Goal: Task Accomplishment & Management: Complete application form

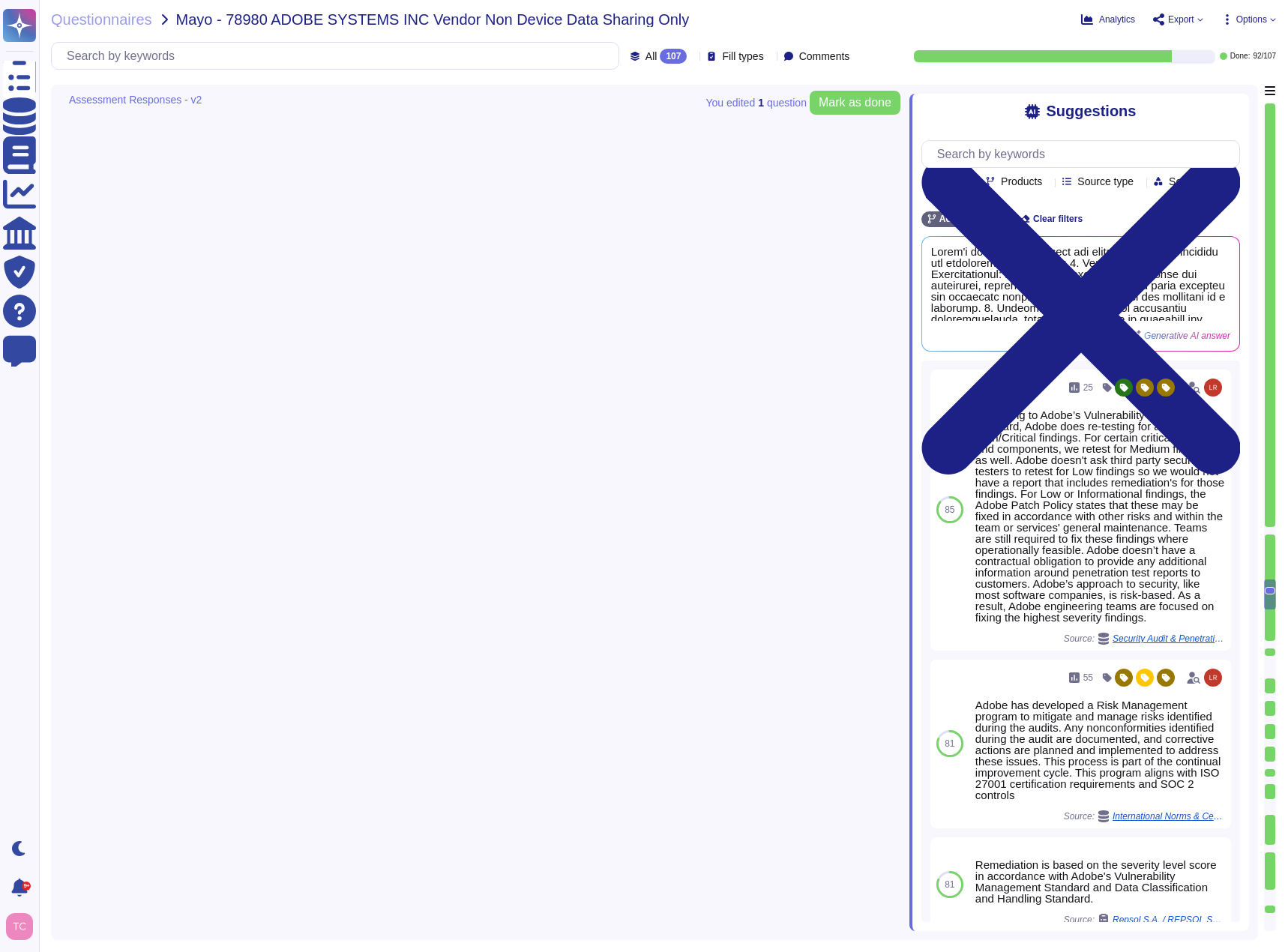
type textarea "The penetration test is conducted annually and before every major release."
type textarea "Adobe conducts a penetration test annually and before every major release. For …"
type textarea "According to Adobe’s Vulnerability Management standard, Adobe does re-testing f…"
type textarea "Adobe remediates critical and high findings based on our Vulnerability Manageme…"
type textarea "Adobe does not share the full results of a Penetration Test. The Security Testi…"
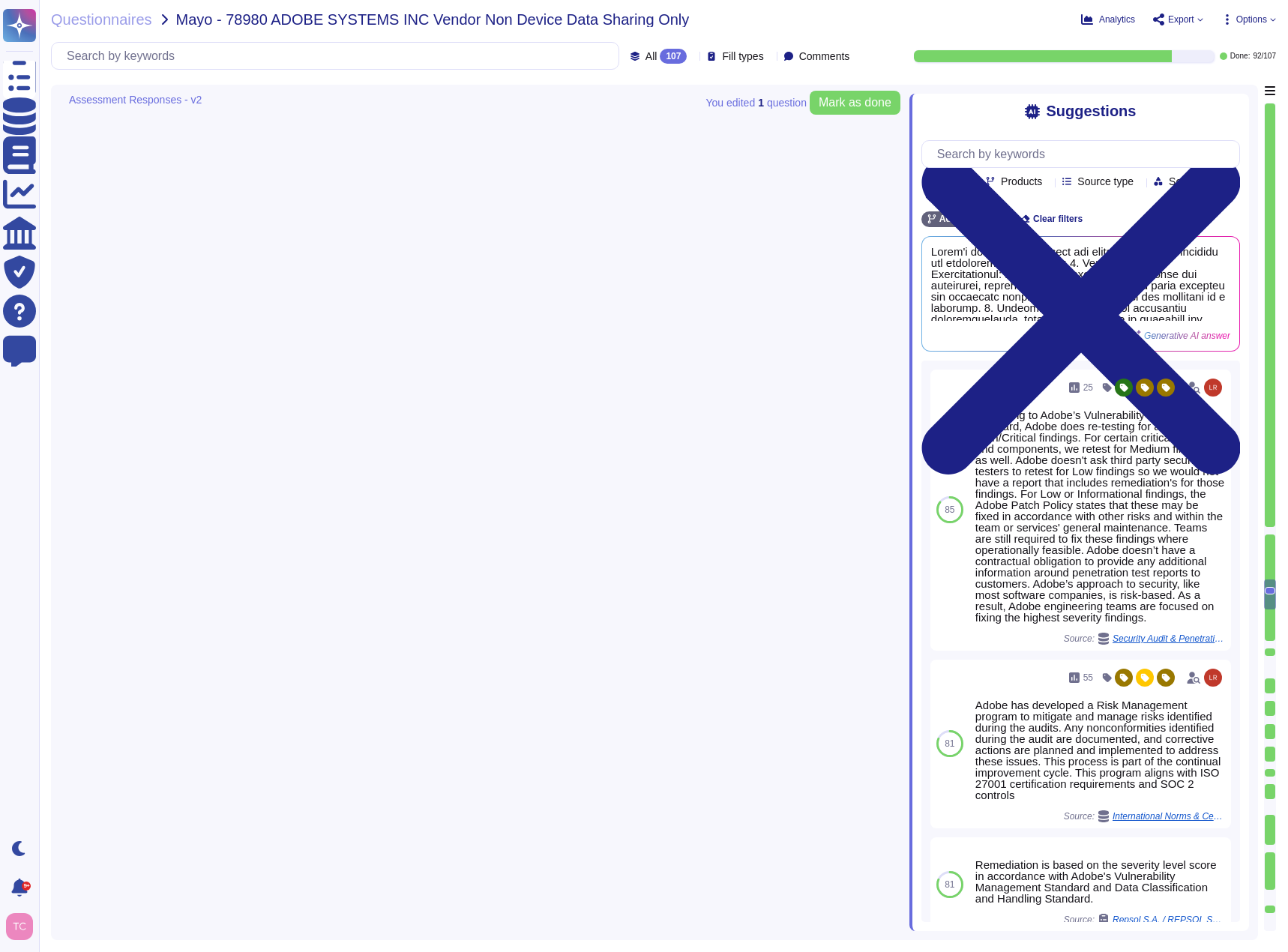
type textarea "Access Control: - Adobe's Information Security Policy mandates role-based acces…"
type textarea "Yes, we utilize public cloud hosting providers for our services. They store all…"
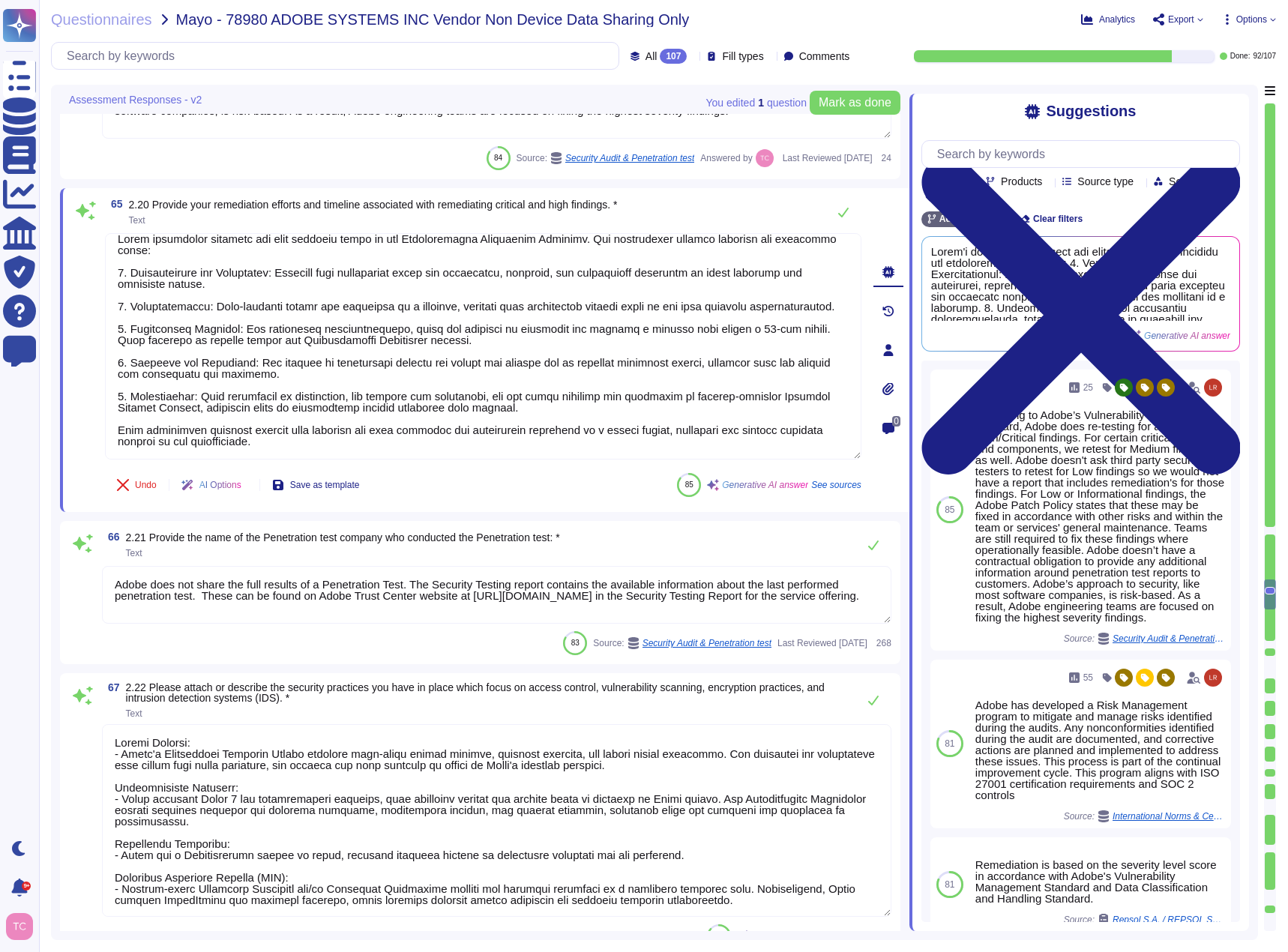
click at [82, 567] on span at bounding box center [82, 595] width 27 height 59
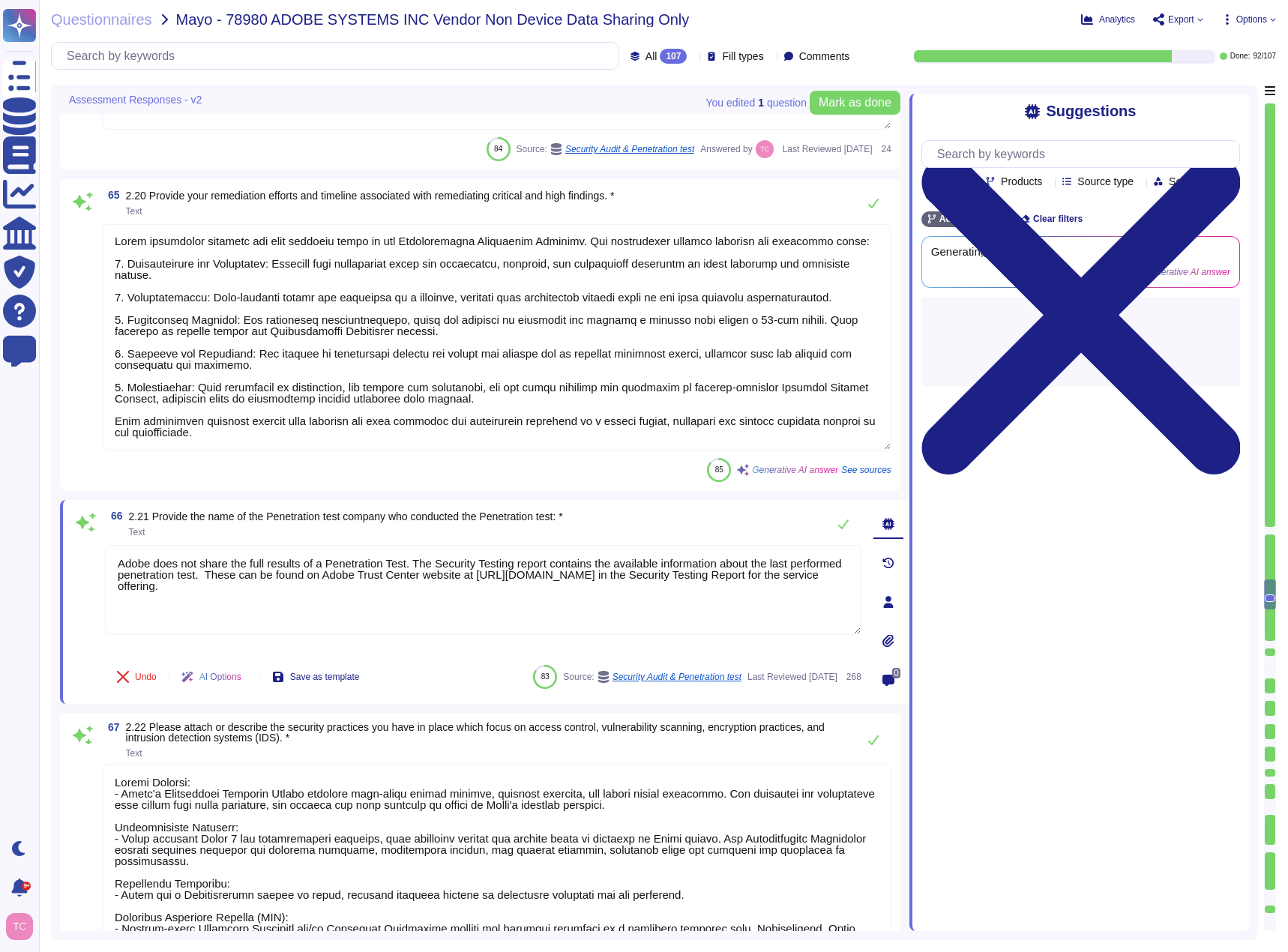
type textarea "Yes, we utilize public cloud hosting providers for our services. They store all…"
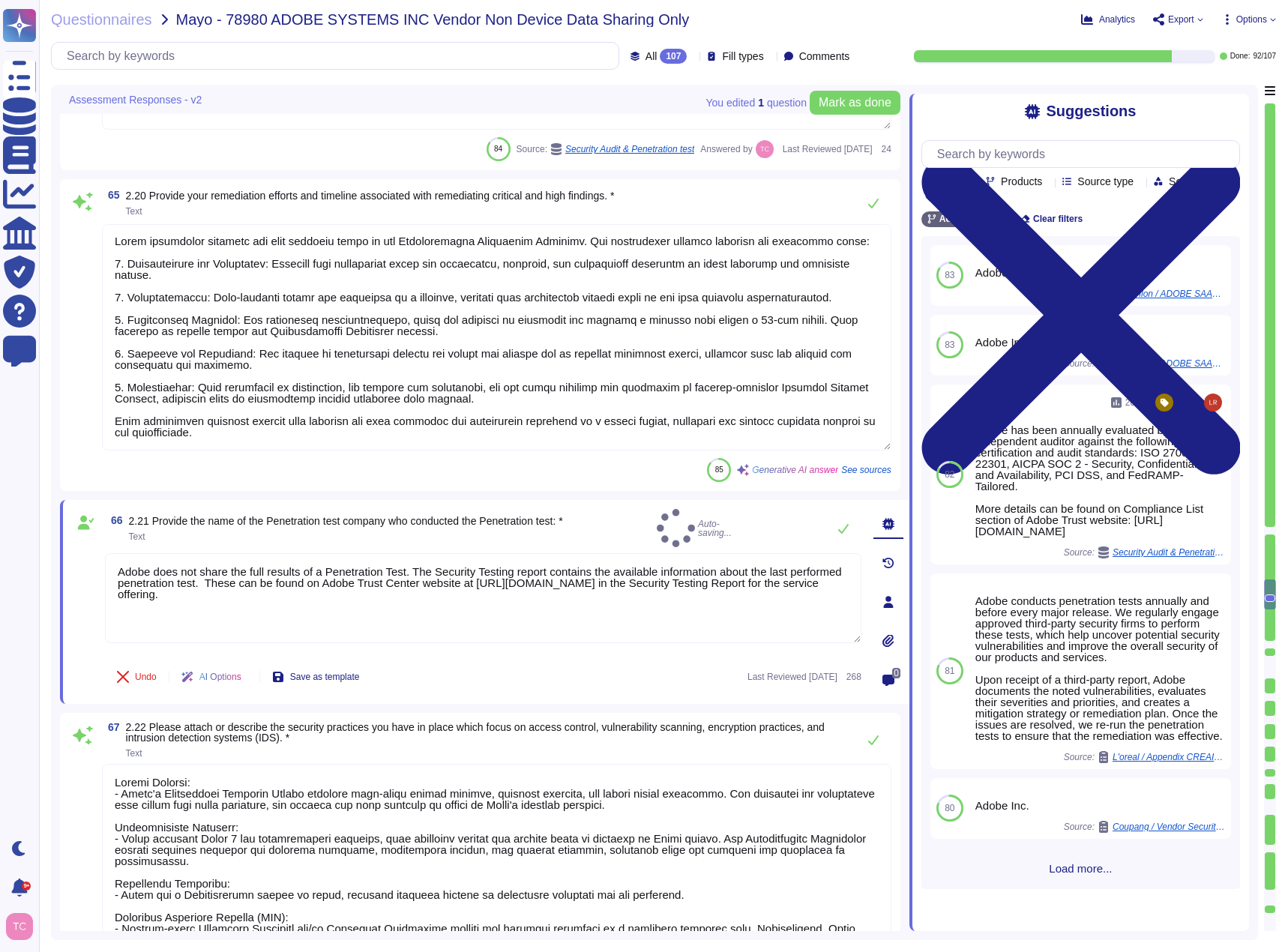
click at [515, 573] on textarea "Adobe does not share the full results of a Penetration Test. The Security Testi…" at bounding box center [482, 598] width 756 height 90
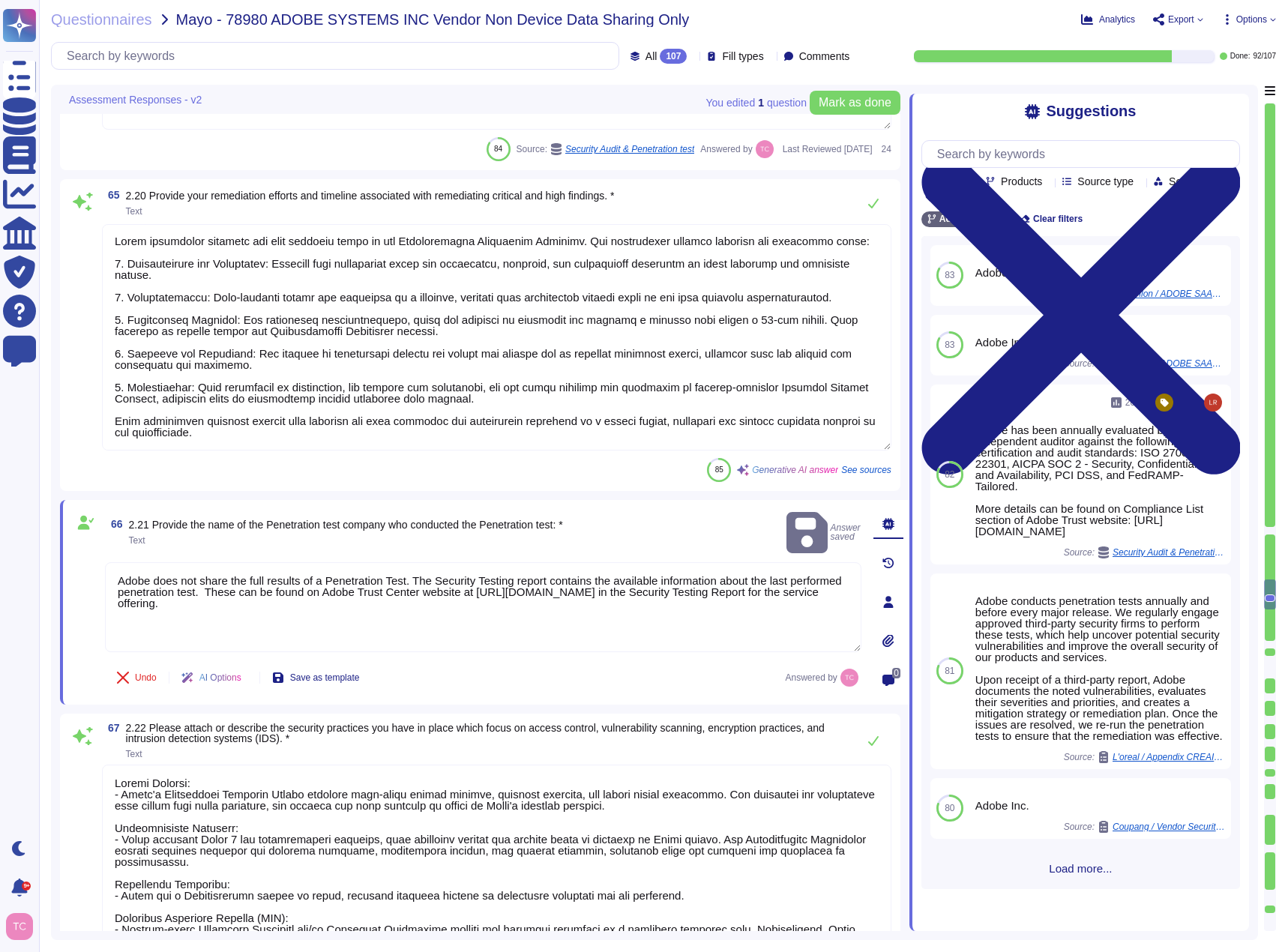
click at [253, 562] on textarea "Adobe does not share the full results of a Penetration Test. The Security Testi…" at bounding box center [482, 606] width 756 height 90
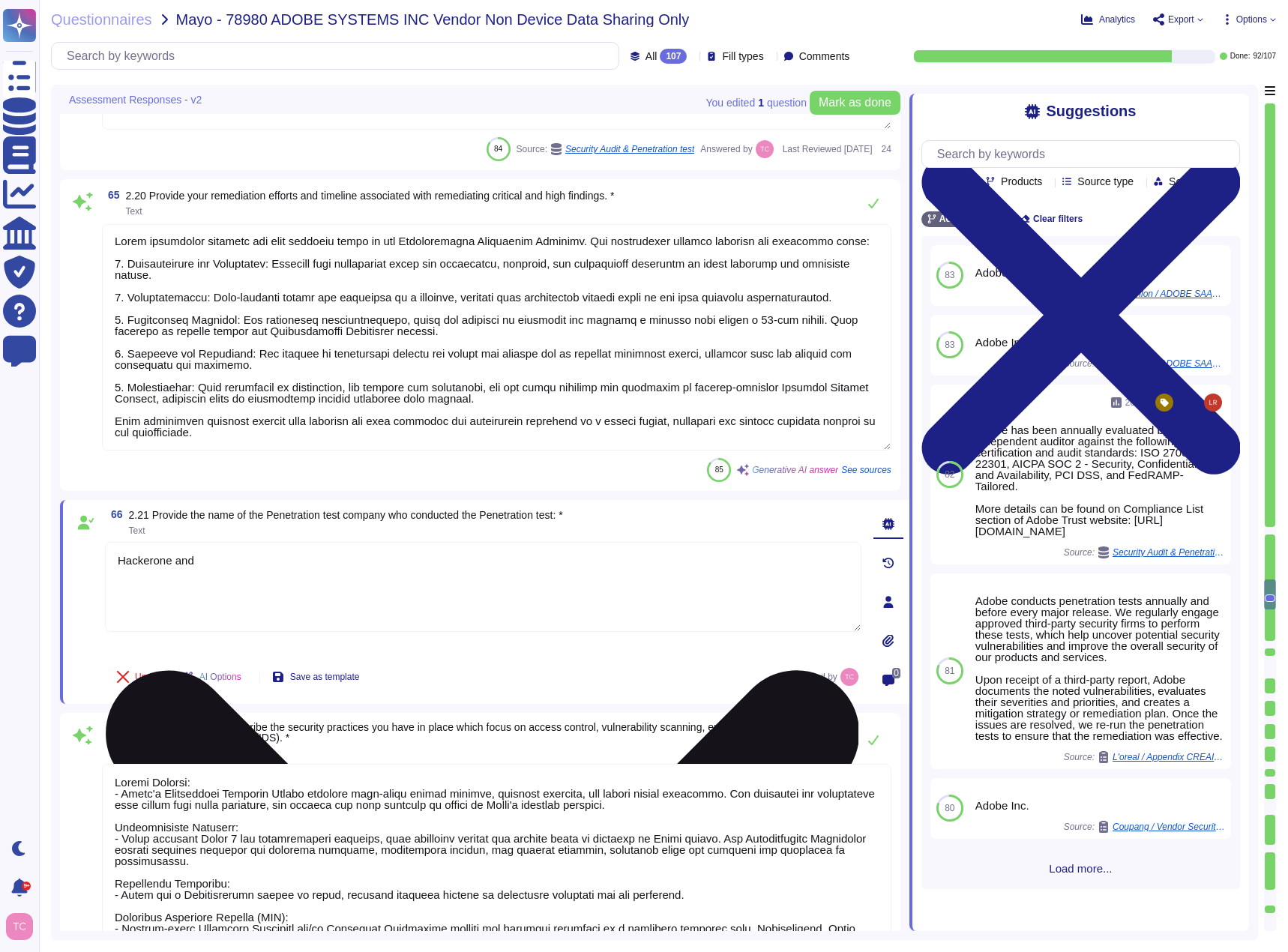
click at [236, 570] on textarea "Hackerone and" at bounding box center [482, 587] width 756 height 90
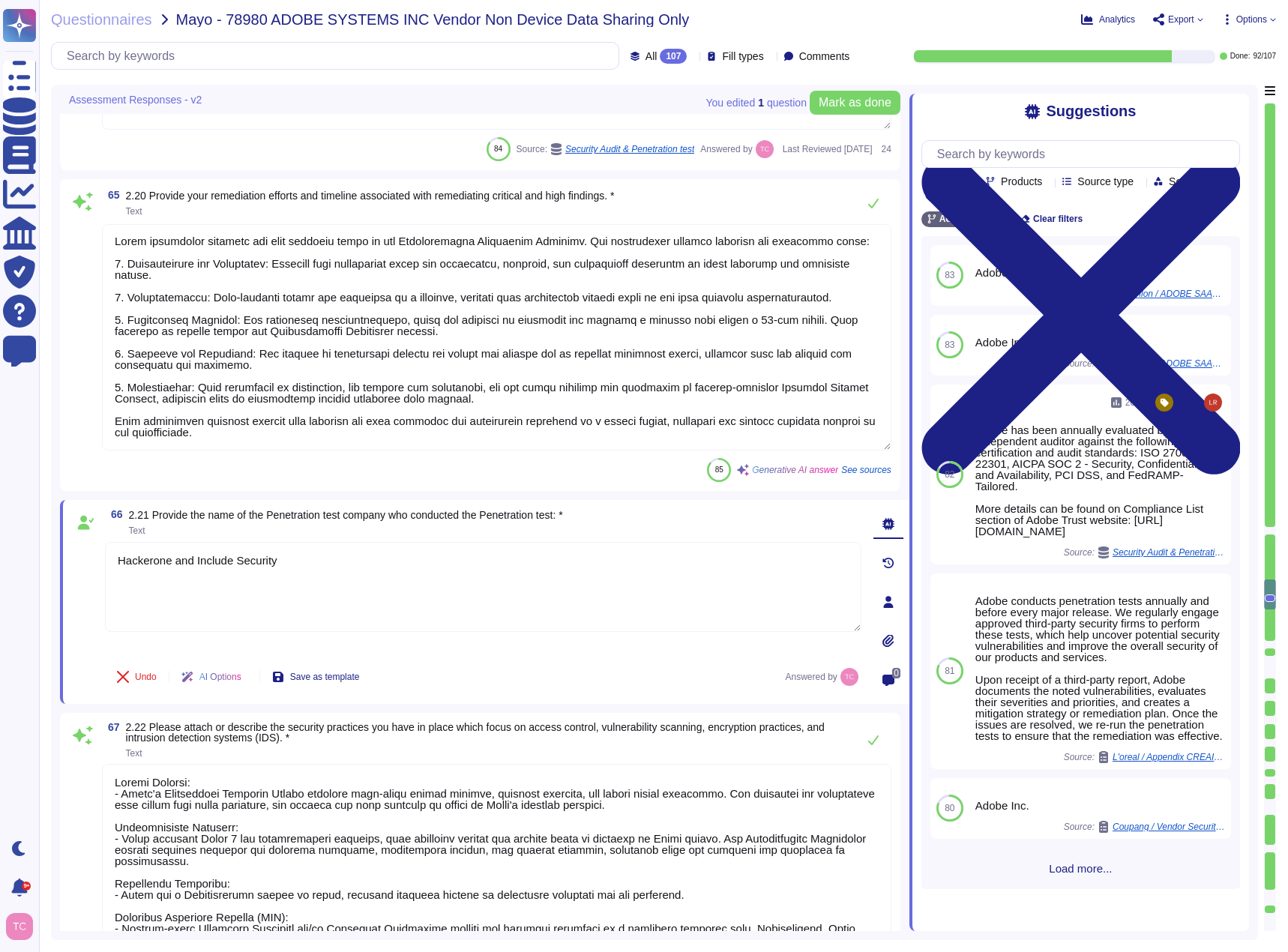
type textarea "Hackerone and Include Security"
click at [91, 782] on span at bounding box center [82, 861] width 27 height 194
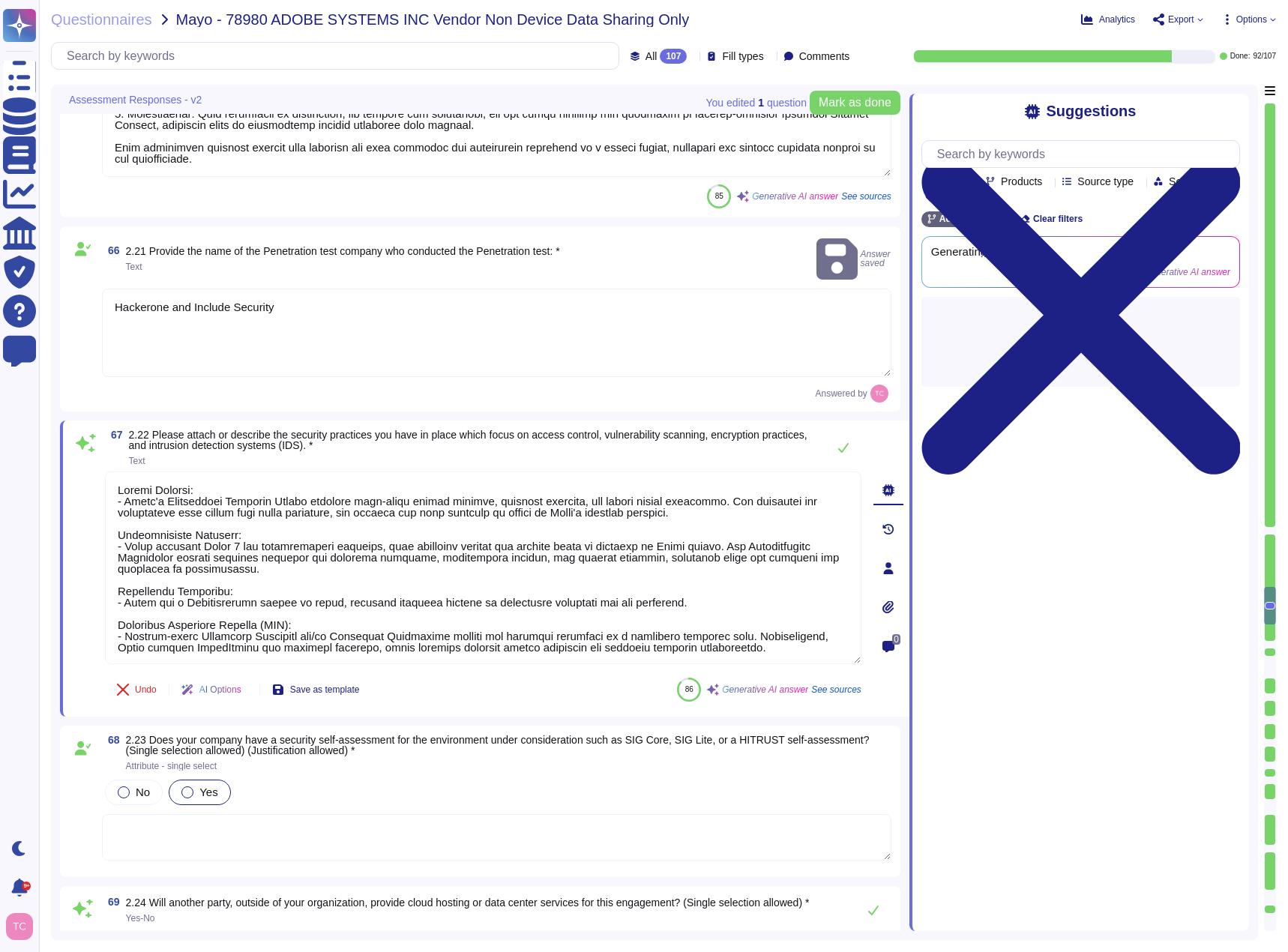
type textarea "Adobe has been evaluated against the SOC 2 Type II audit, which specifically co…"
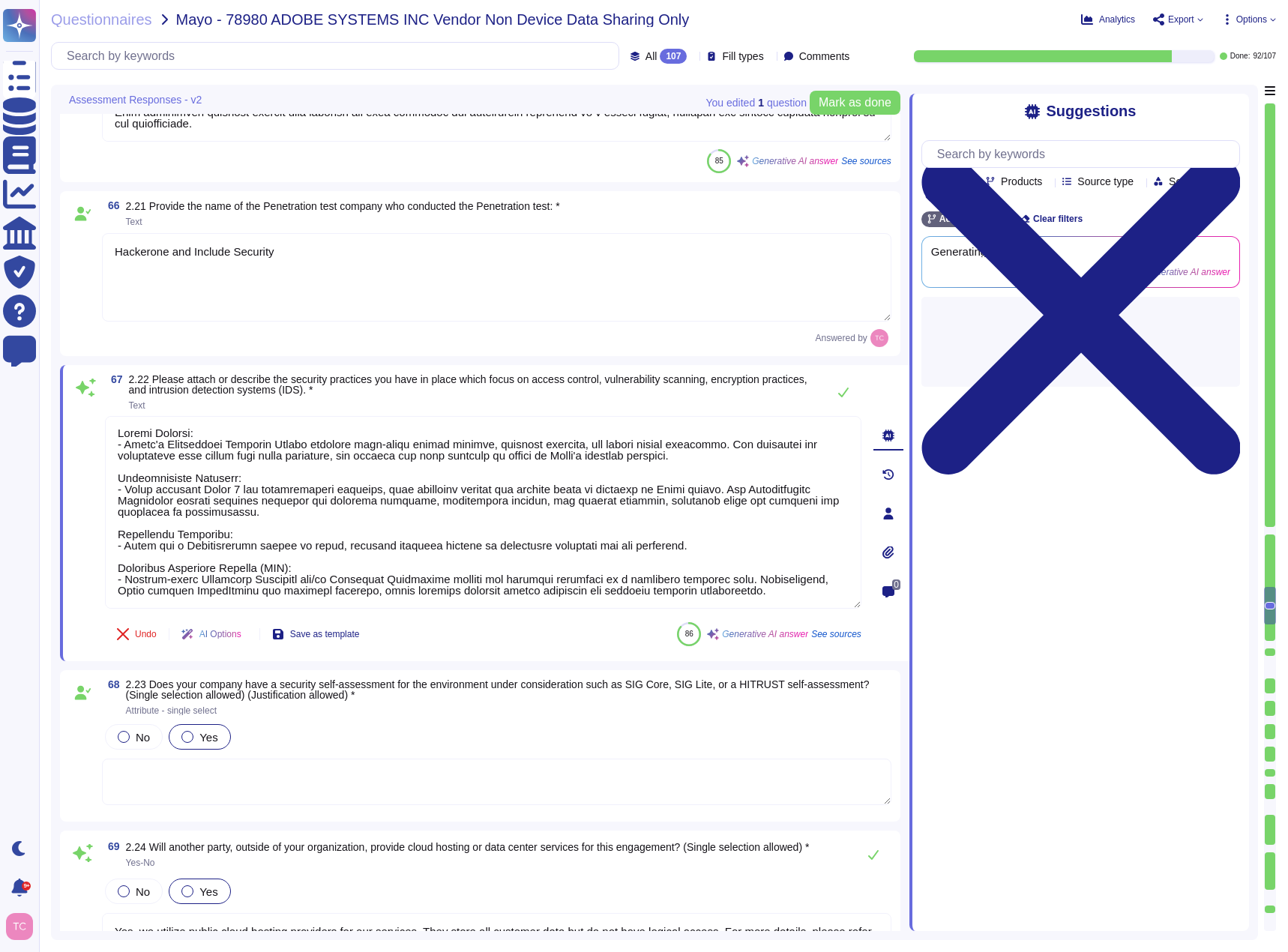
click at [90, 748] on span at bounding box center [82, 764] width 27 height 85
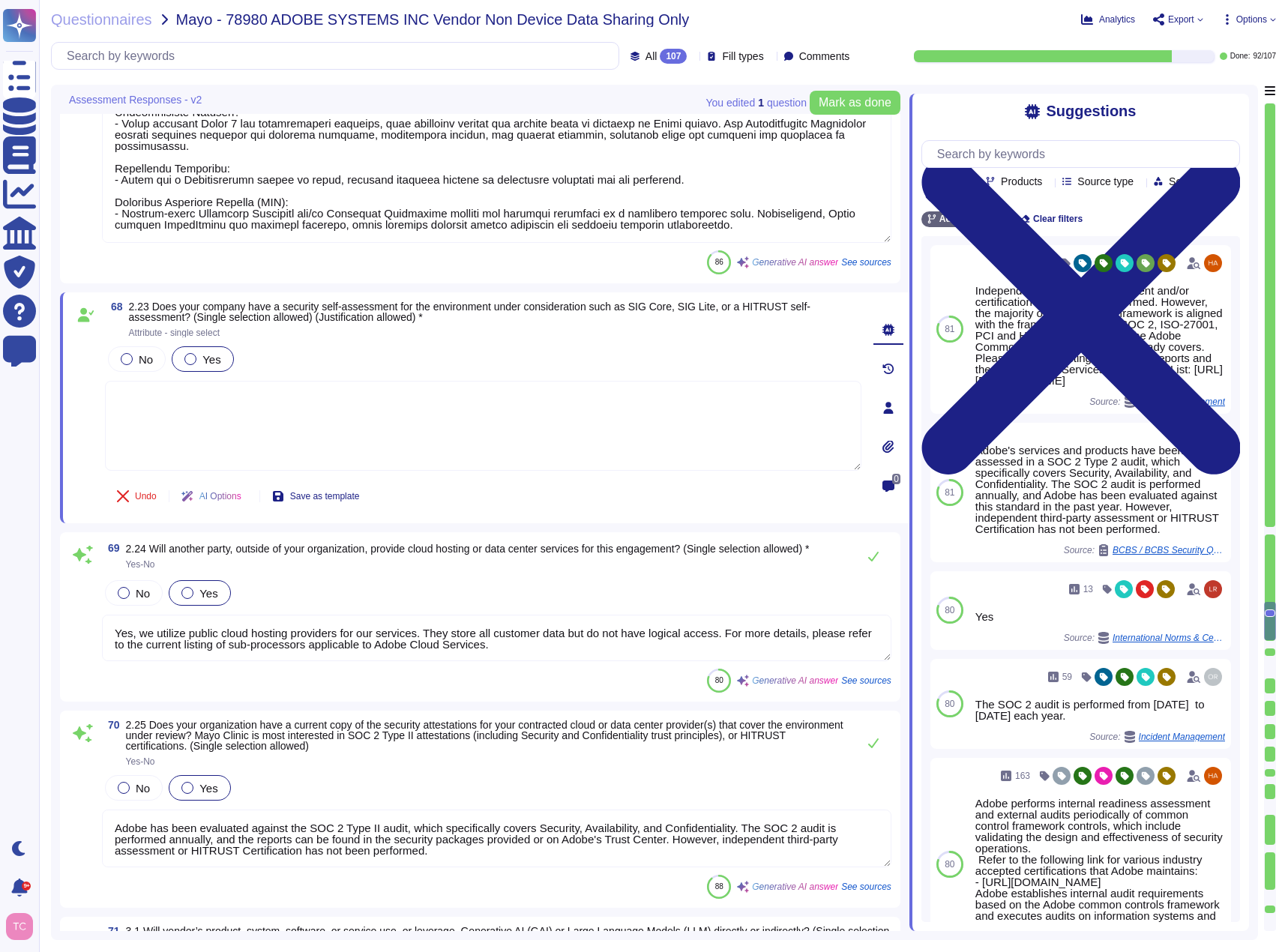
scroll to position [12166, 0]
type textarea "Adobe performs various data integrity checks once files are located on Adobe se…"
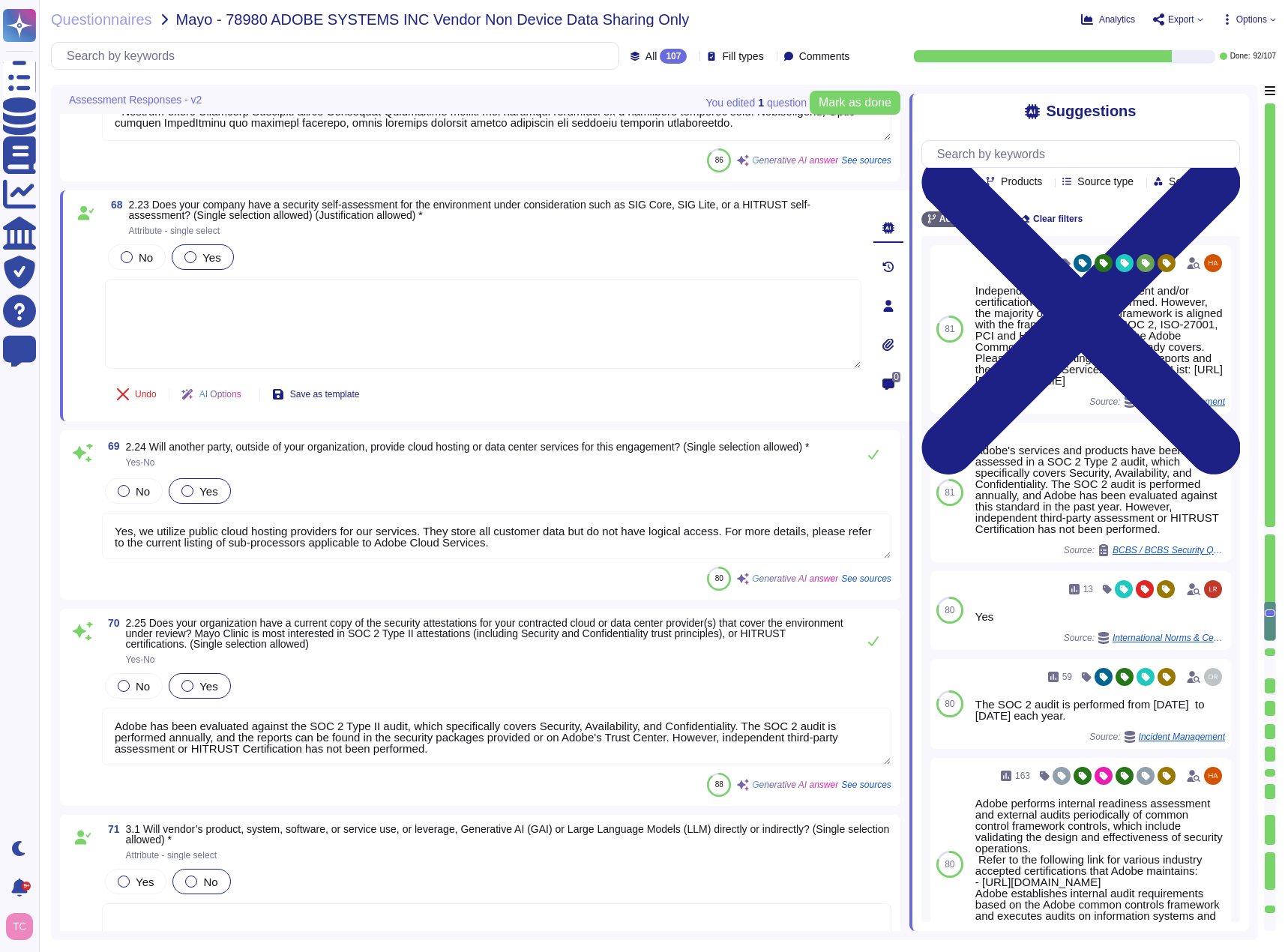
click at [203, 318] on textarea at bounding box center [482, 323] width 756 height 90
paste textarea "[URL][DOMAIN_NAME]"
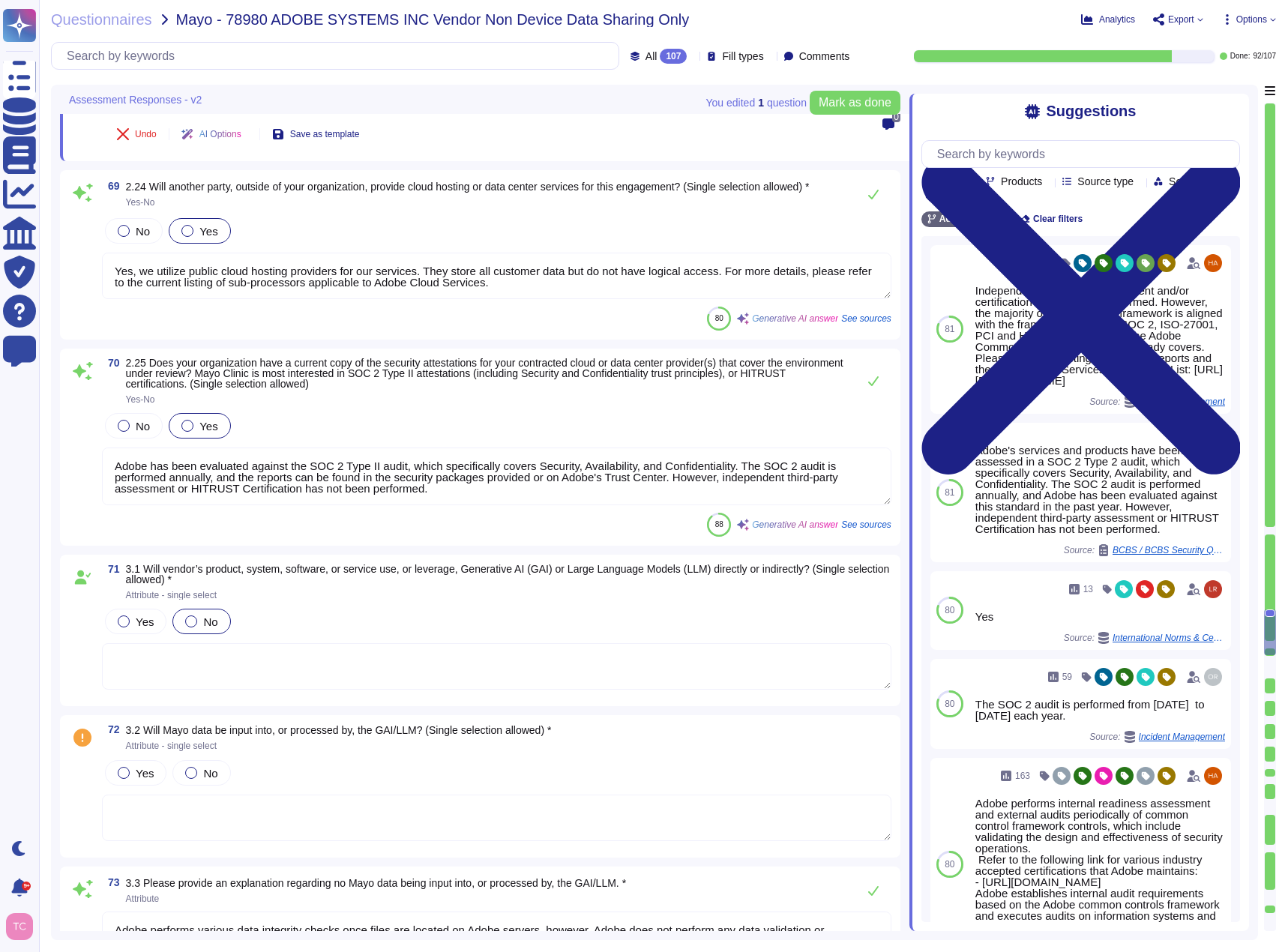
scroll to position [12466, 0]
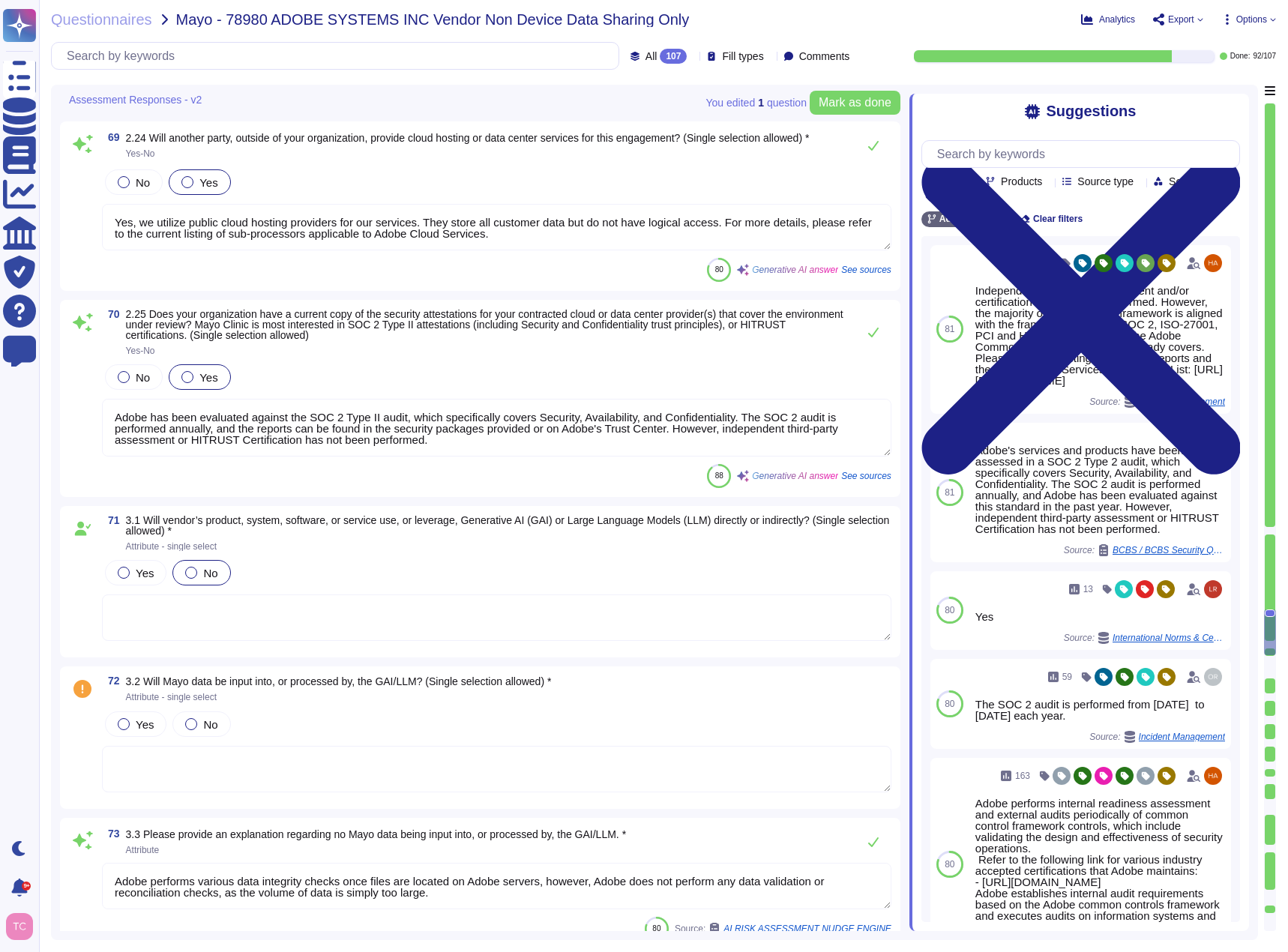
type textarea "[URL][DOMAIN_NAME]"
click at [861, 407] on textarea "Adobe has been evaluated against the SOC 2 Type II audit, which specifically co…" at bounding box center [496, 428] width 789 height 58
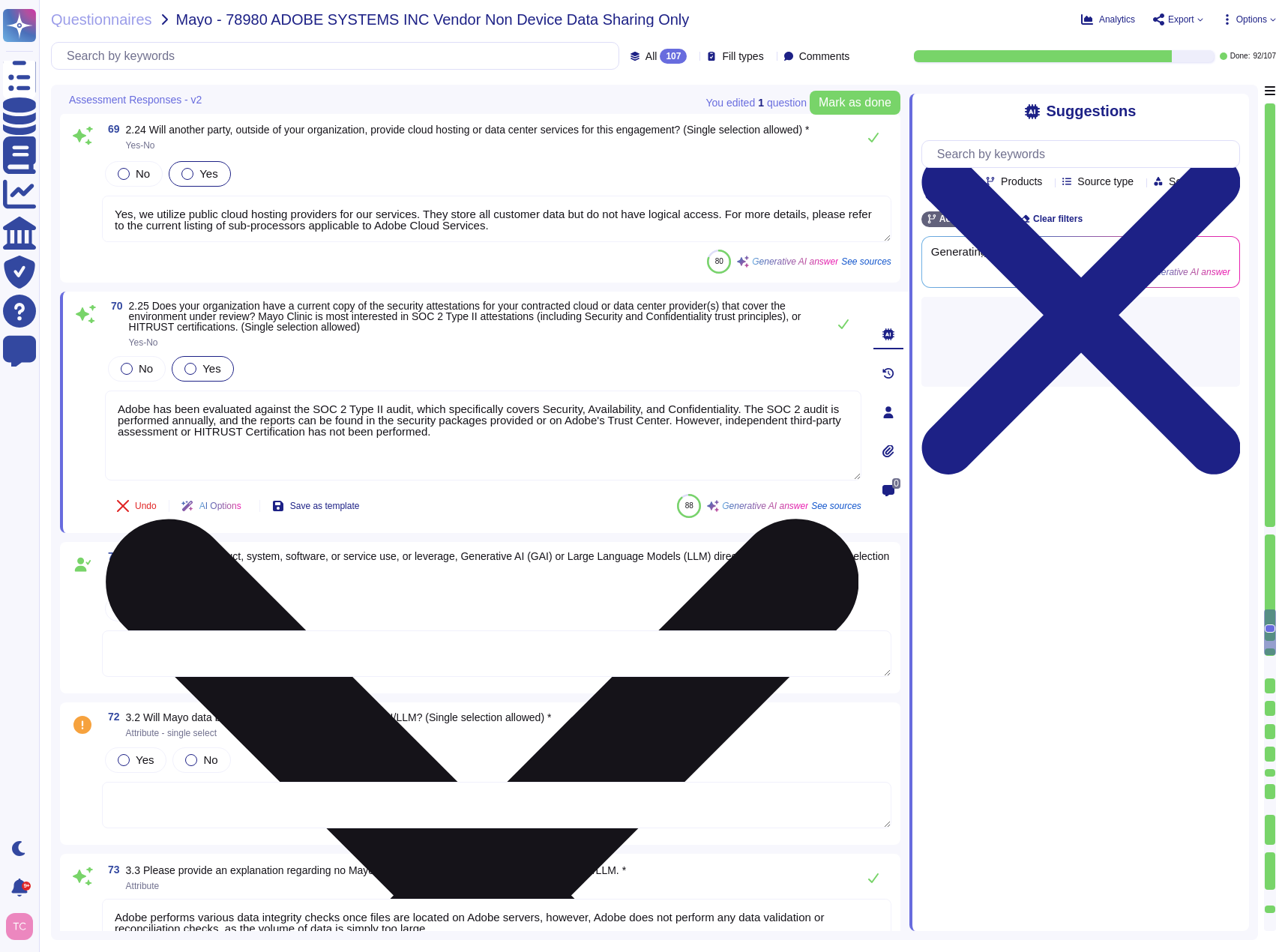
click at [850, 519] on icon at bounding box center [482, 896] width 753 height 753
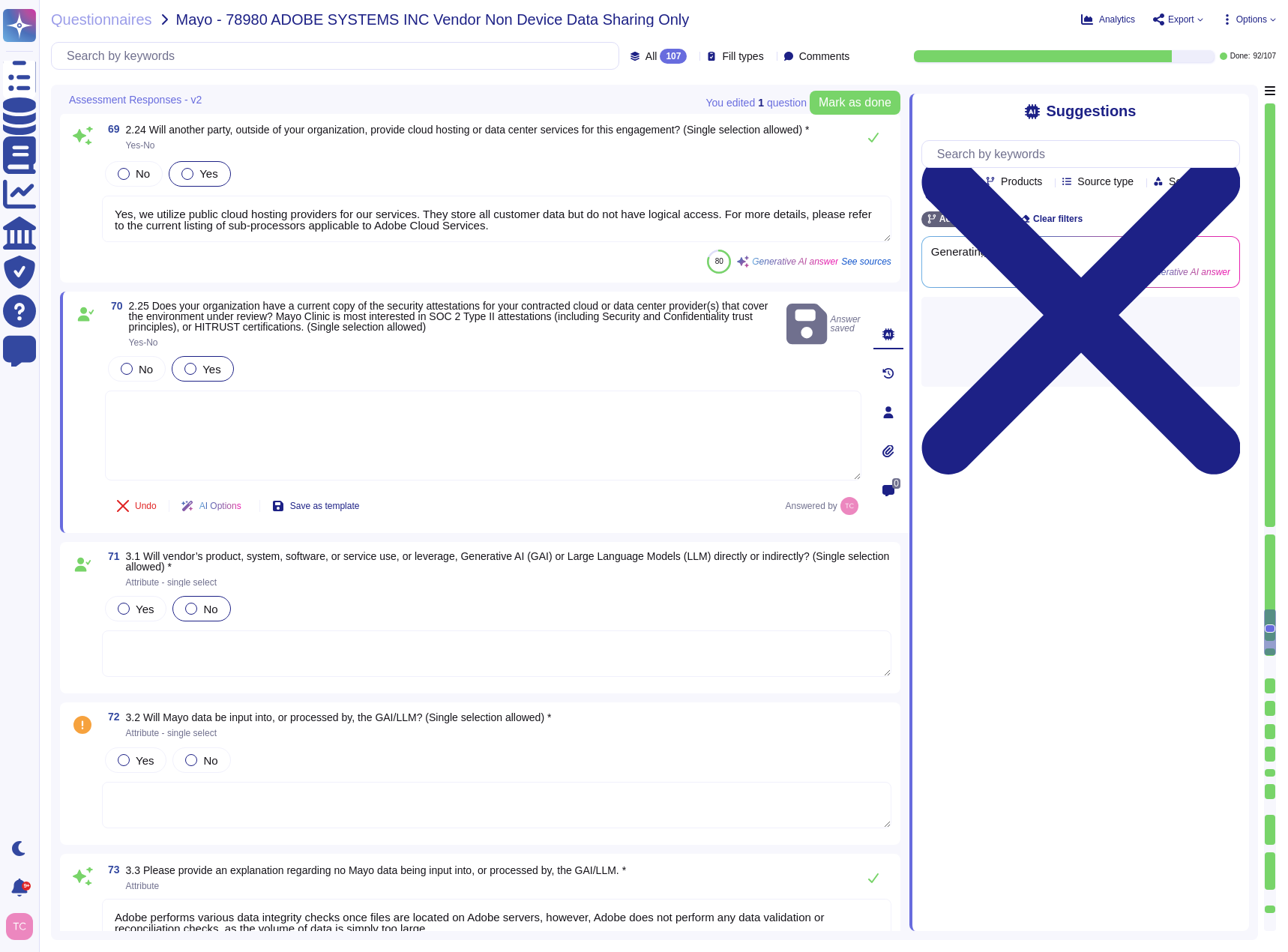
click at [685, 398] on textarea at bounding box center [482, 435] width 756 height 90
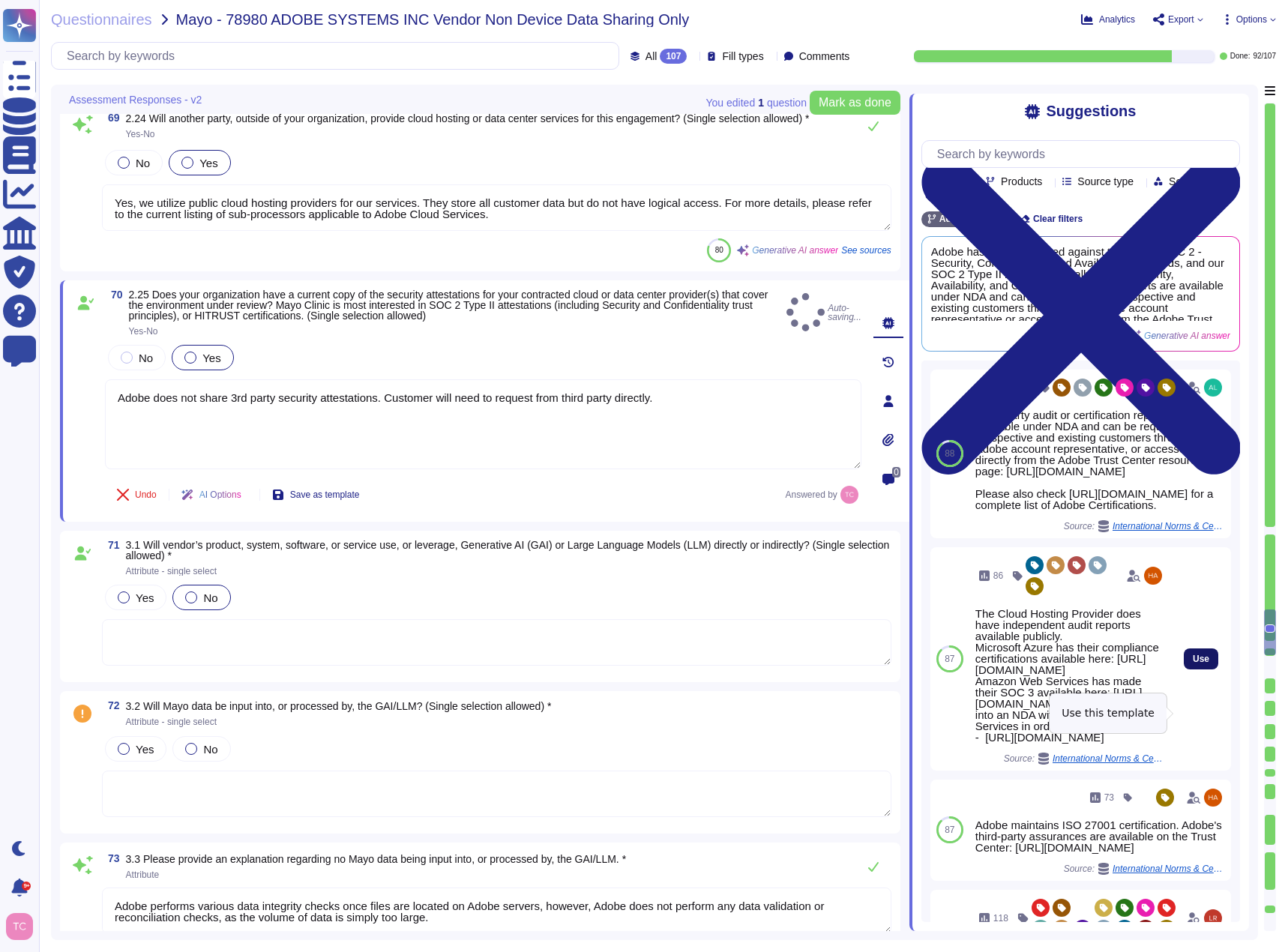
click at [1192, 663] on span "Use" at bounding box center [1200, 659] width 16 height 9
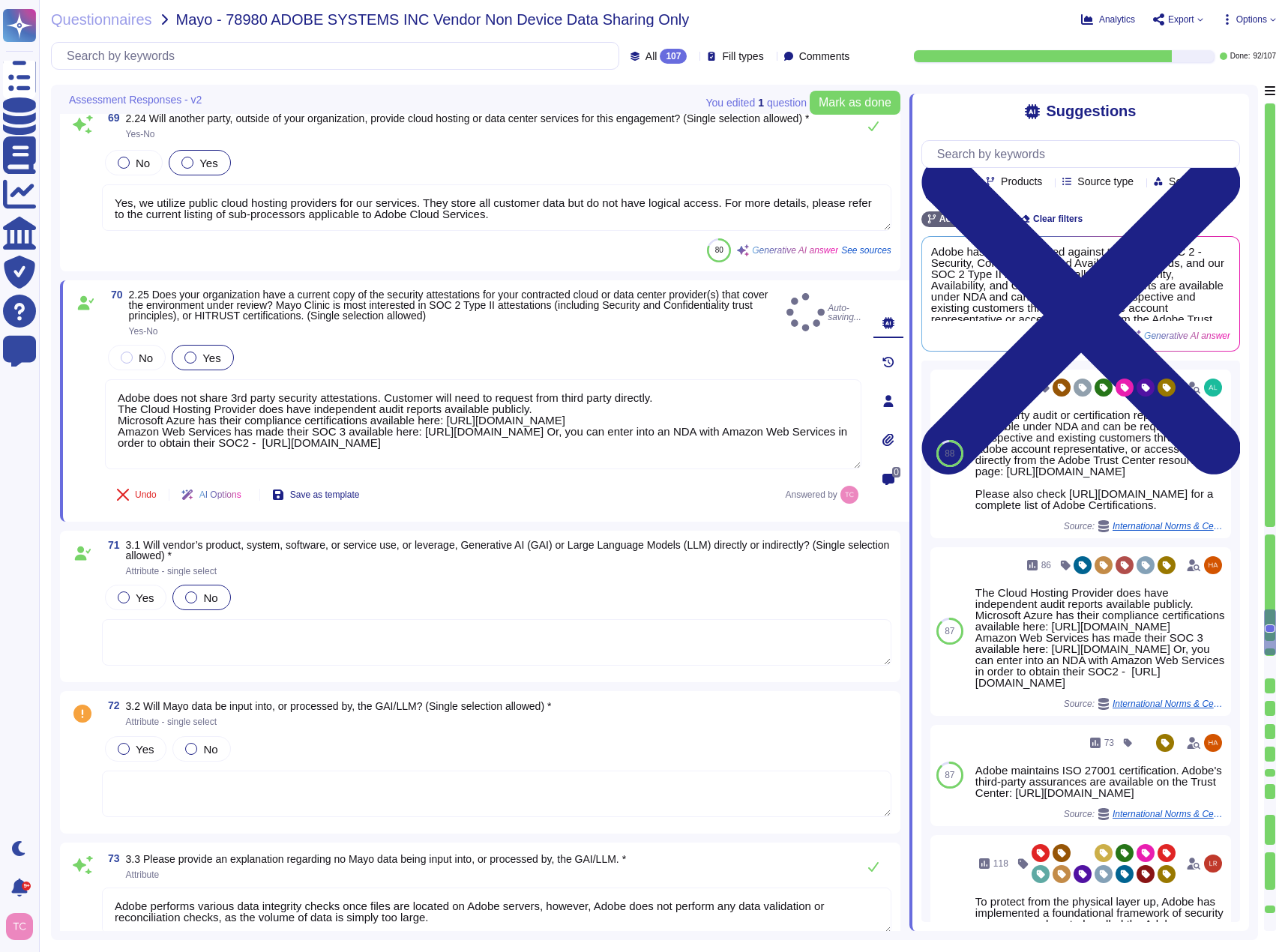
type textarea "Adobe does not share 3rd party security attestations. Customer will need to req…"
click at [142, 595] on span "Yes" at bounding box center [144, 598] width 18 height 13
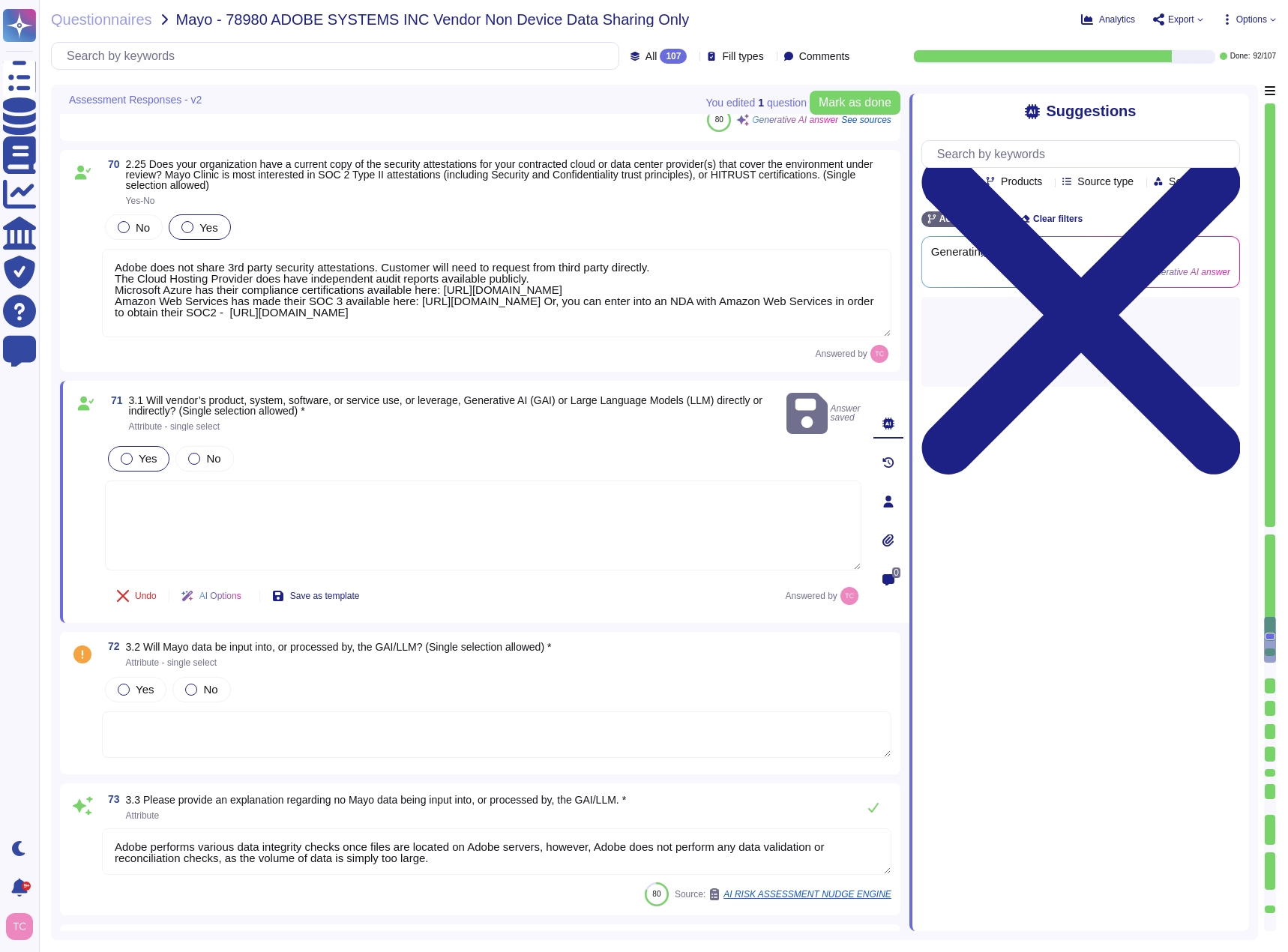
scroll to position [12691, 0]
type textarea "Adobe service offerings are not FDA-regulated electronic systems."
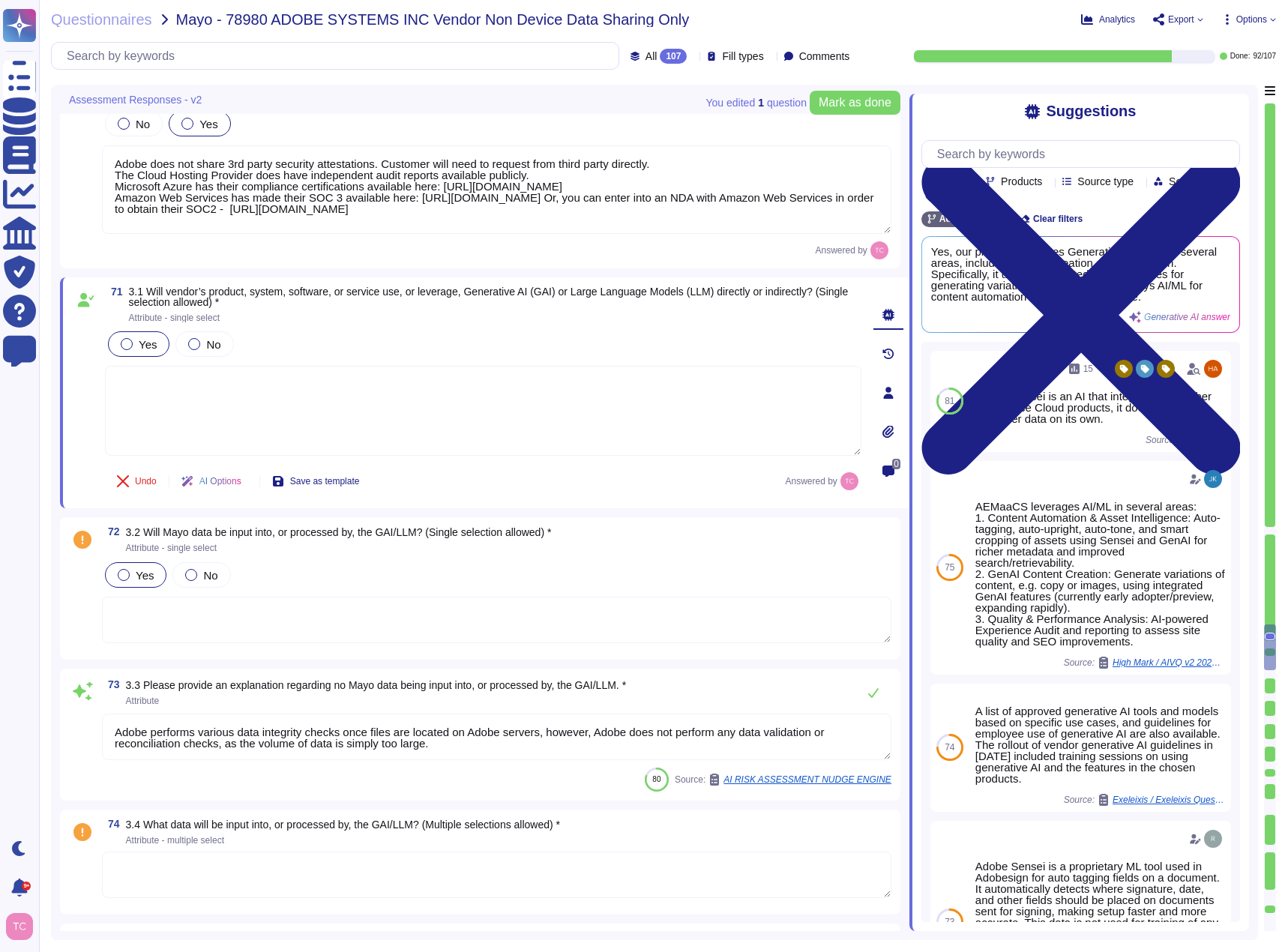
click at [124, 571] on div at bounding box center [124, 574] width 12 height 12
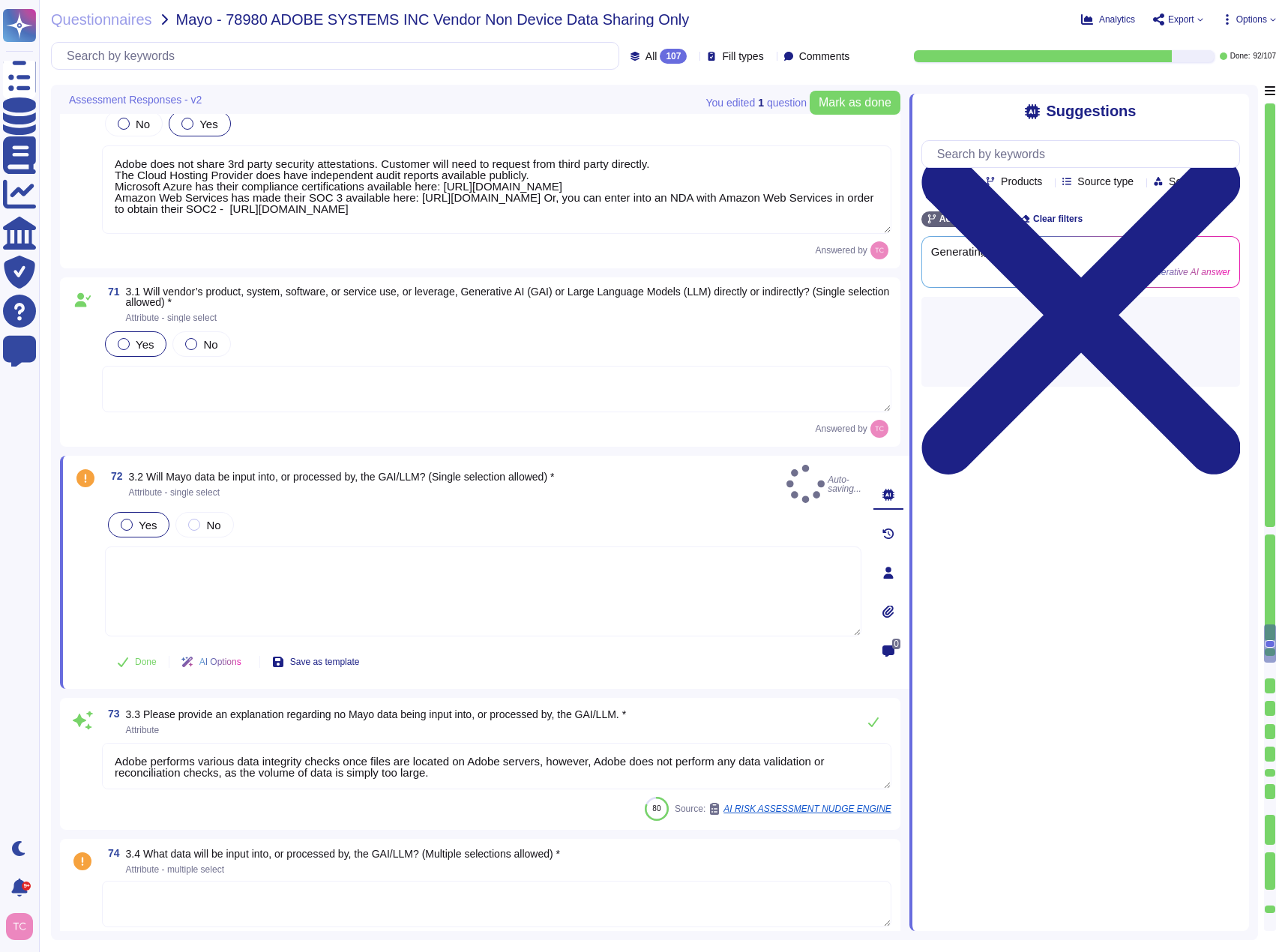
type textarea "Adobe service offerings are not FDA-regulated electronic systems."
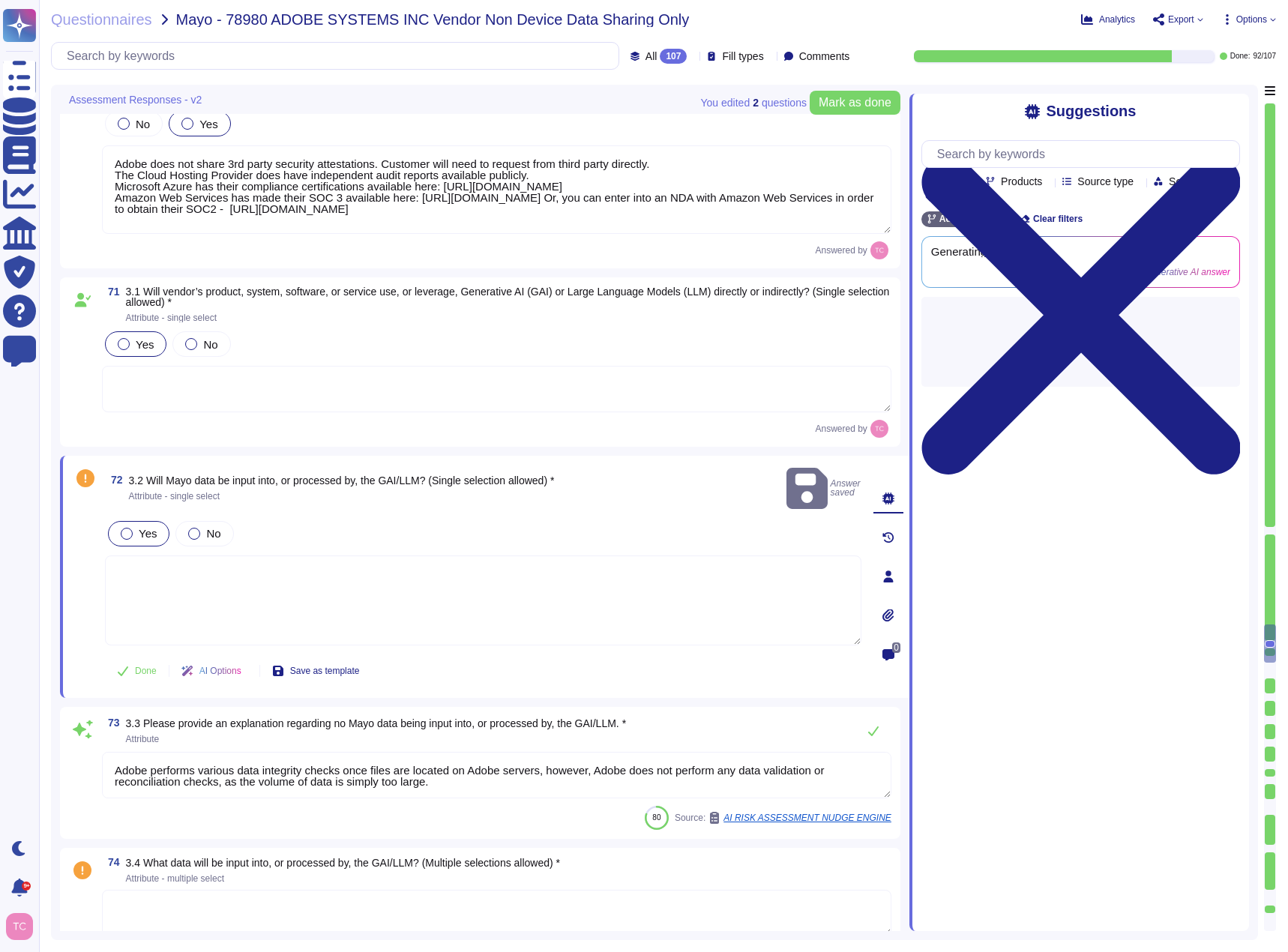
click at [293, 394] on textarea at bounding box center [496, 389] width 789 height 46
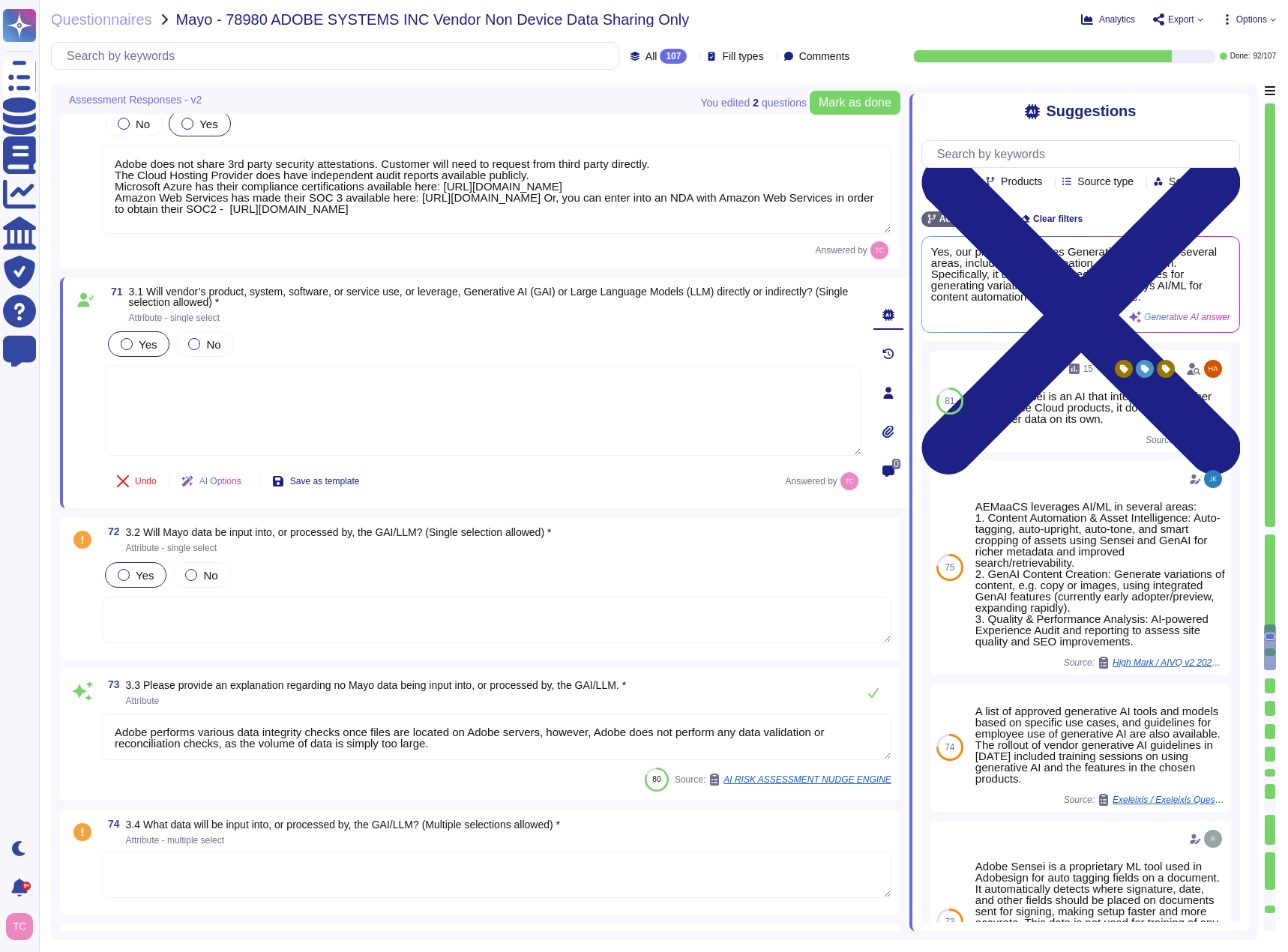
paste textarea "[URL][DOMAIN_NAME]"
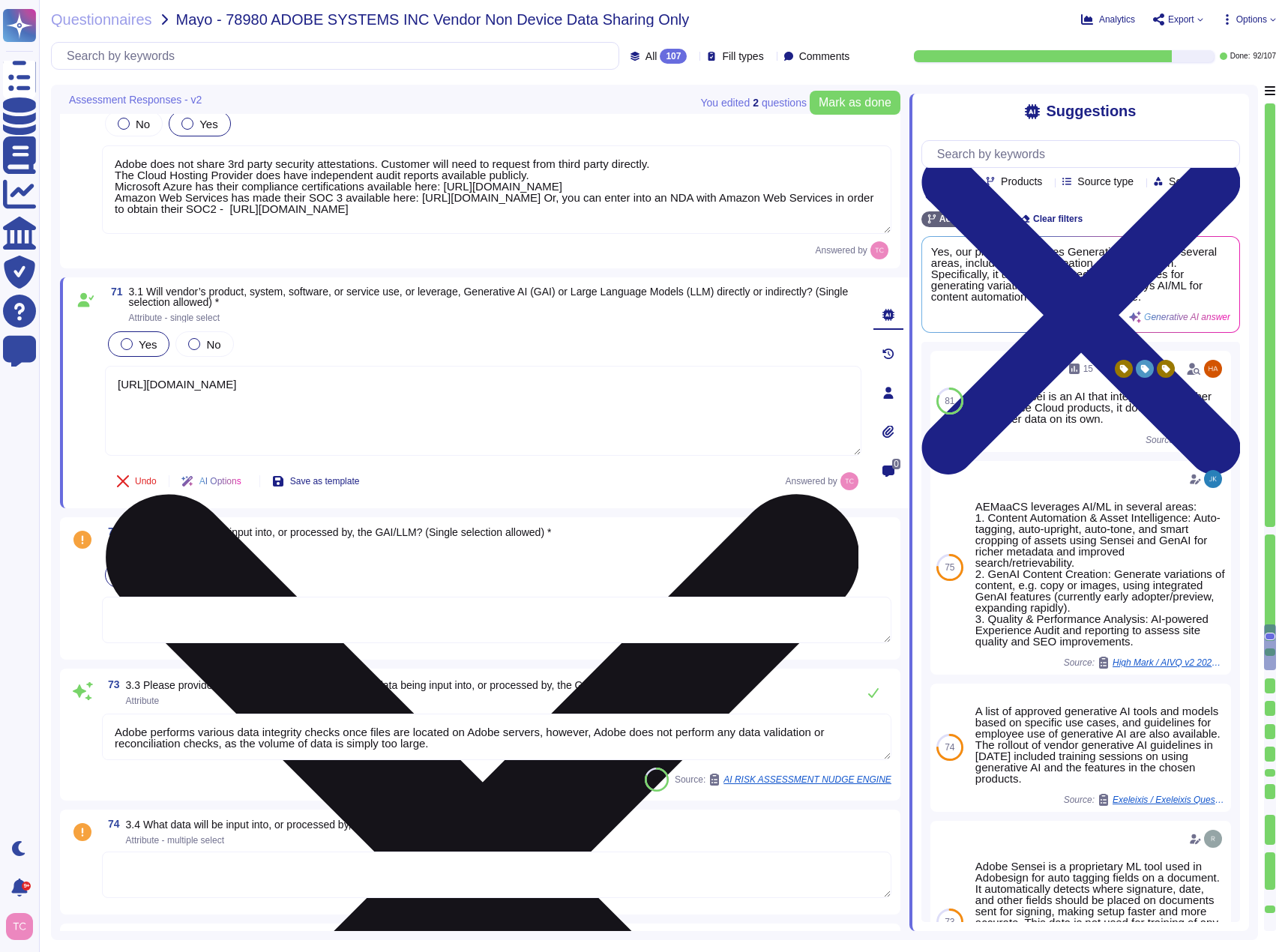
click at [206, 438] on textarea "[URL][DOMAIN_NAME]" at bounding box center [482, 411] width 756 height 90
paste textarea "[URL][DOMAIN_NAME]"
drag, startPoint x: 186, startPoint y: 436, endPoint x: 118, endPoint y: 386, distance: 84.4
click at [118, 386] on textarea "[URL][DOMAIN_NAME] [URL][DOMAIN_NAME]" at bounding box center [482, 411] width 756 height 90
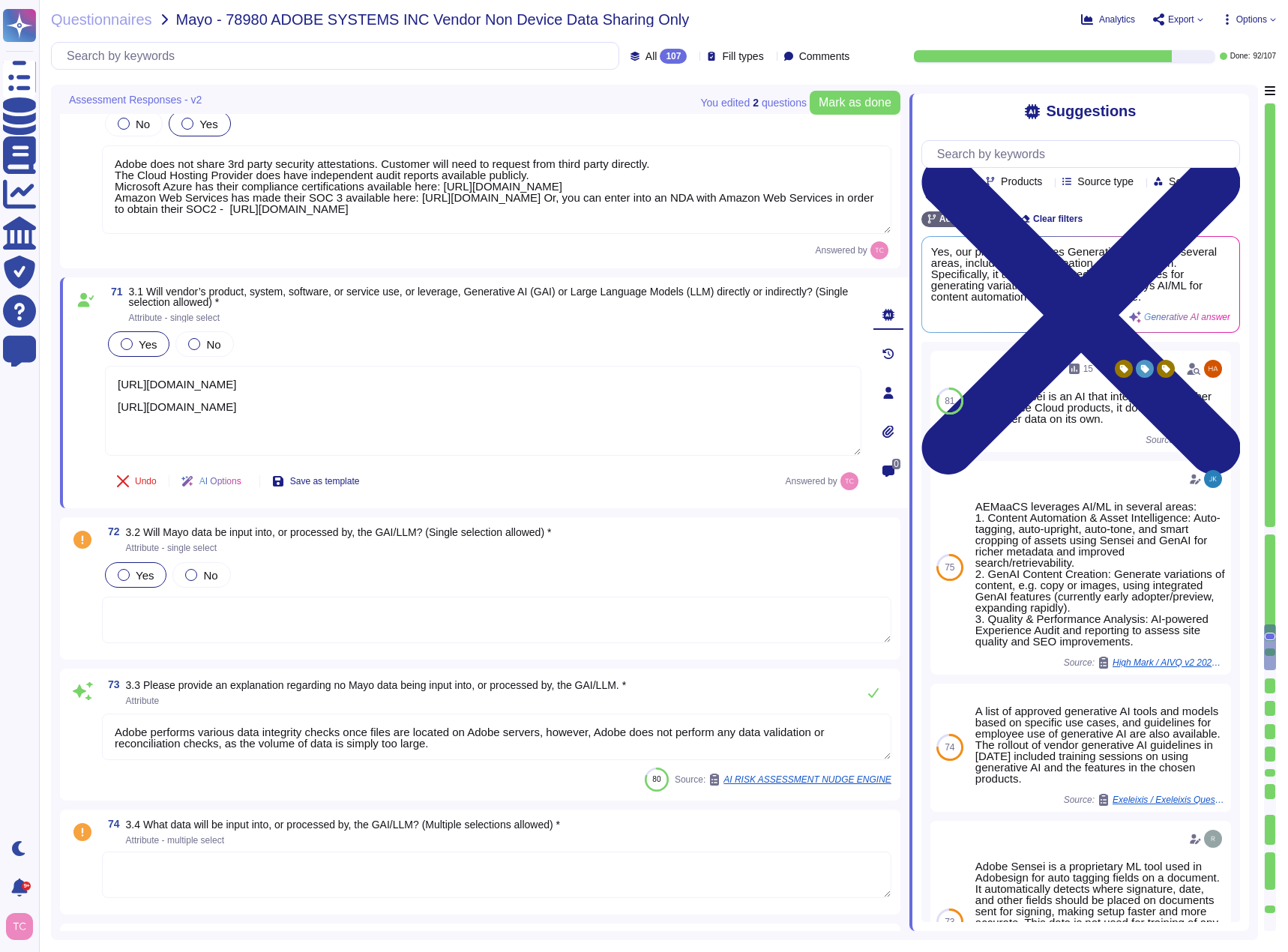
type textarea "[URL][DOMAIN_NAME] [URL][DOMAIN_NAME]"
click at [128, 601] on textarea at bounding box center [496, 620] width 789 height 46
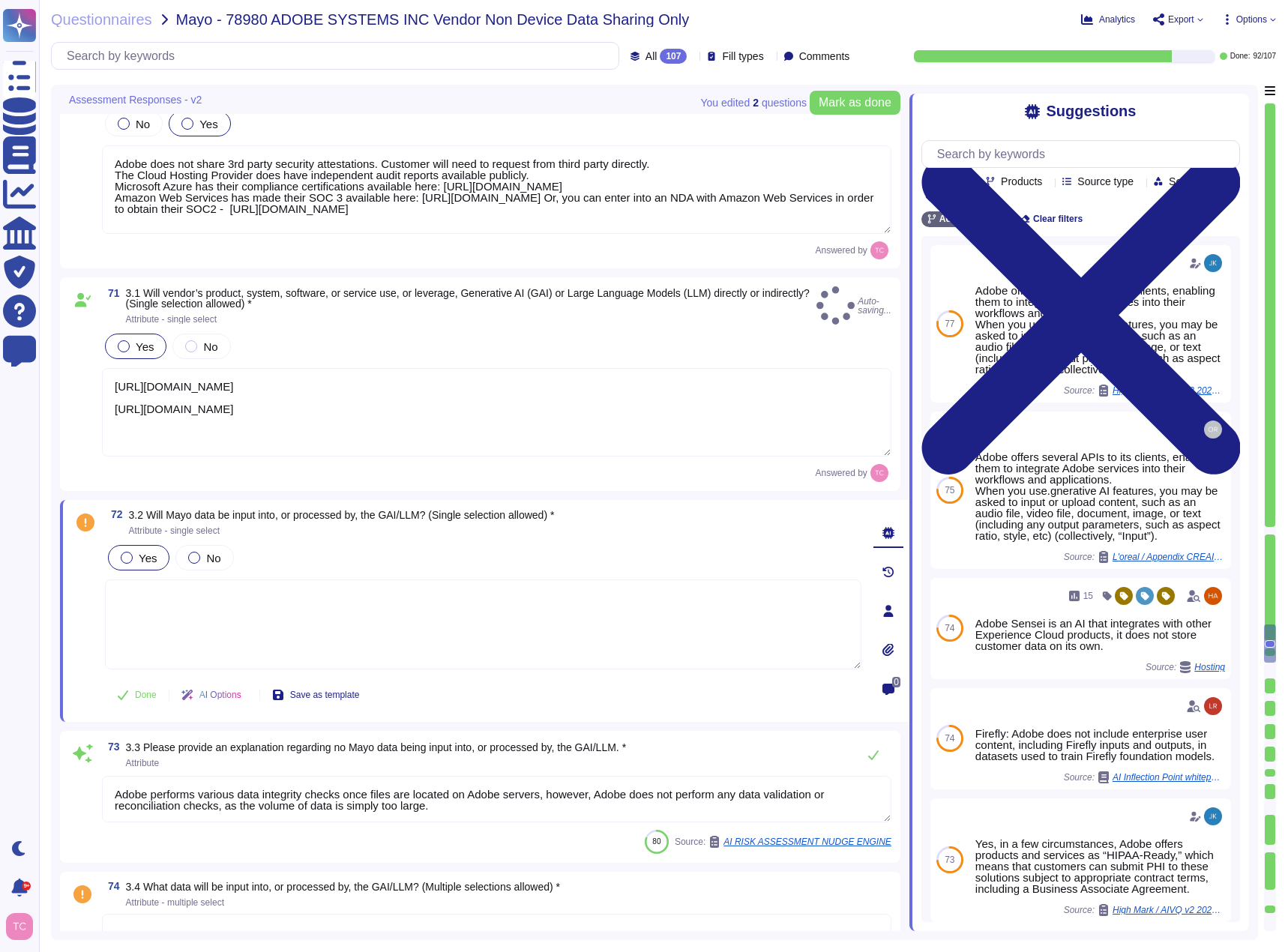
paste textarea "[URL][DOMAIN_NAME] [URL][DOMAIN_NAME]"
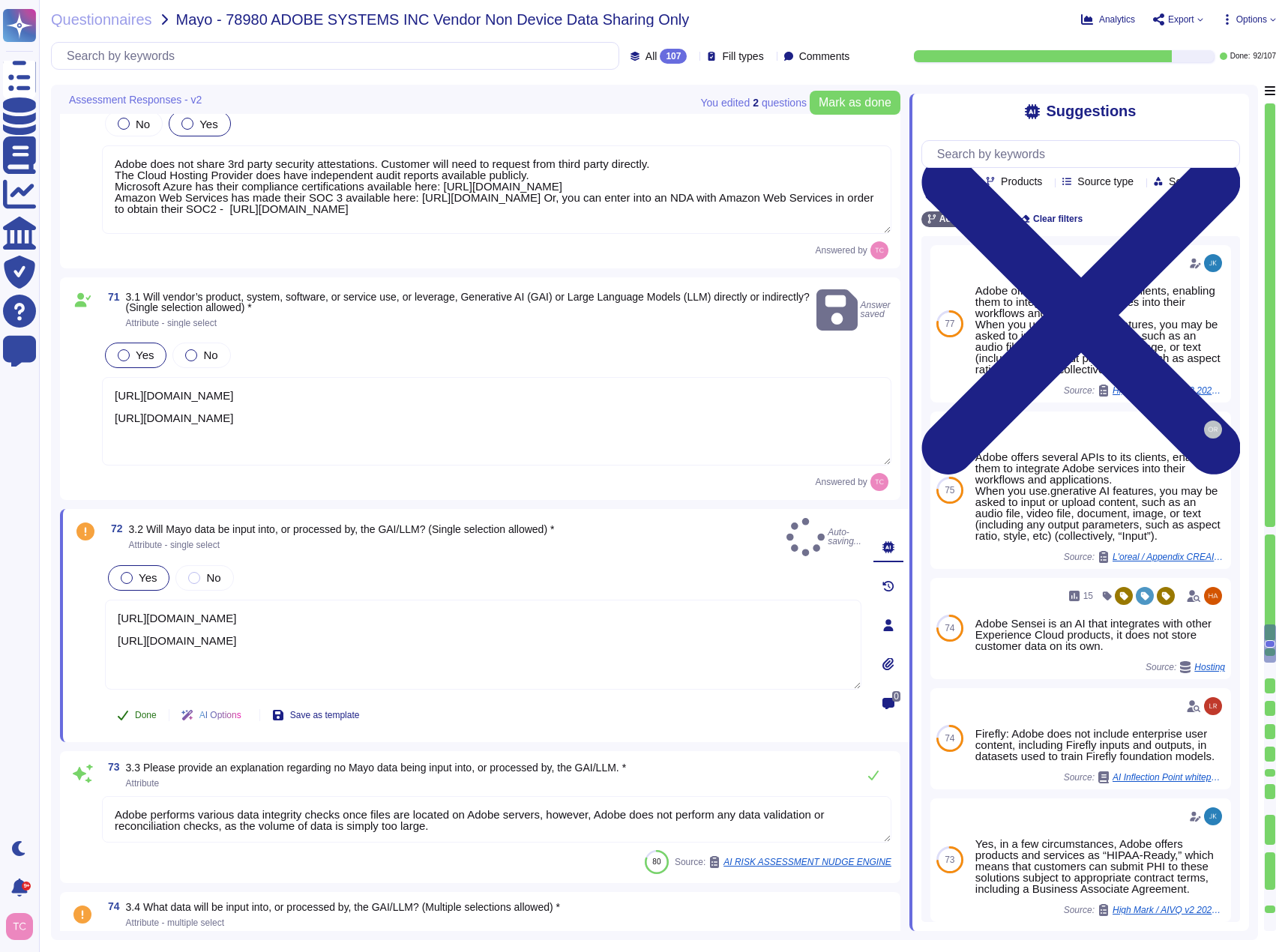
type textarea "[URL][DOMAIN_NAME] [URL][DOMAIN_NAME]"
click at [142, 700] on button "Done" at bounding box center [137, 715] width 64 height 30
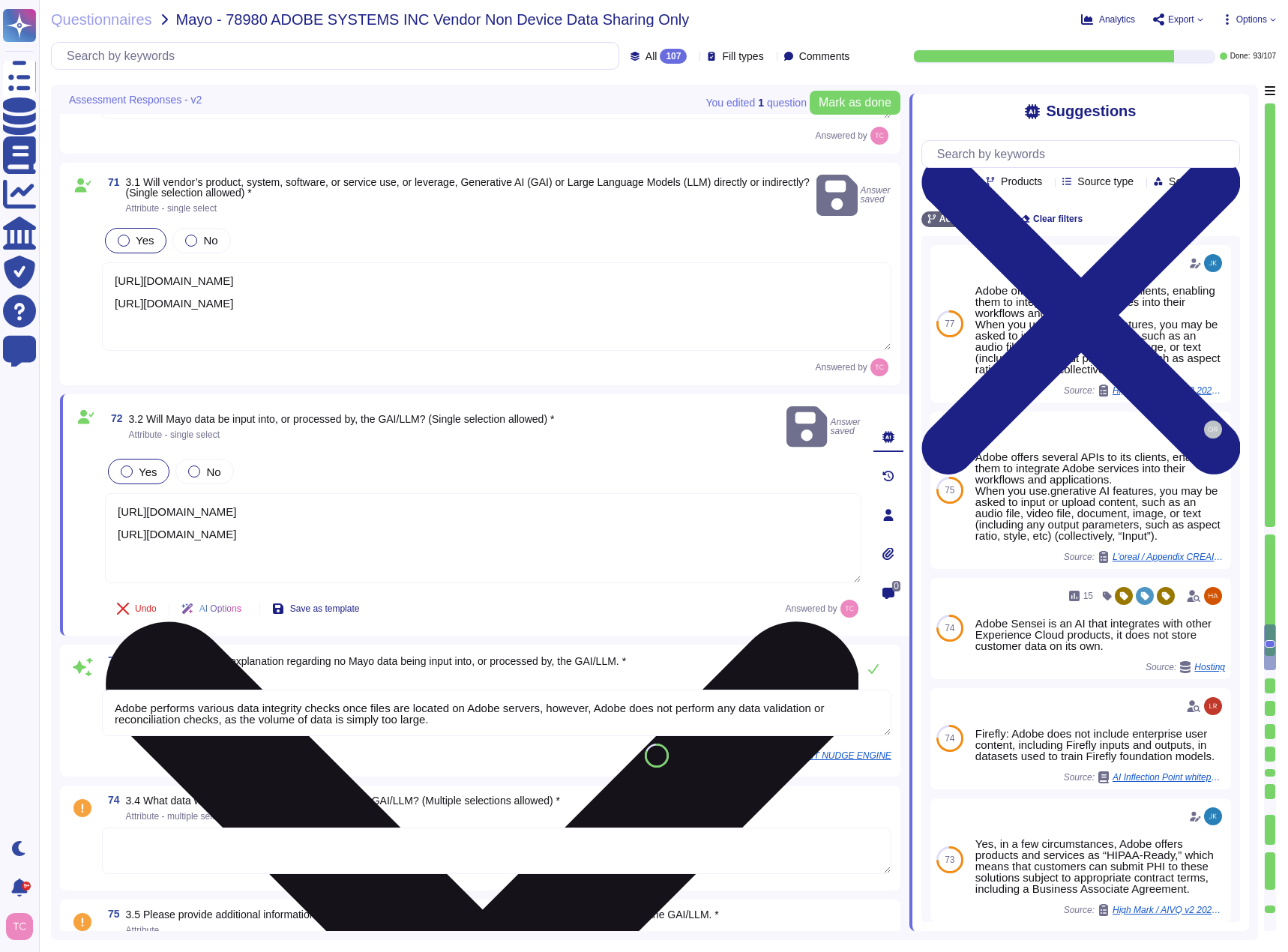
scroll to position [12841, 0]
type textarea "No"
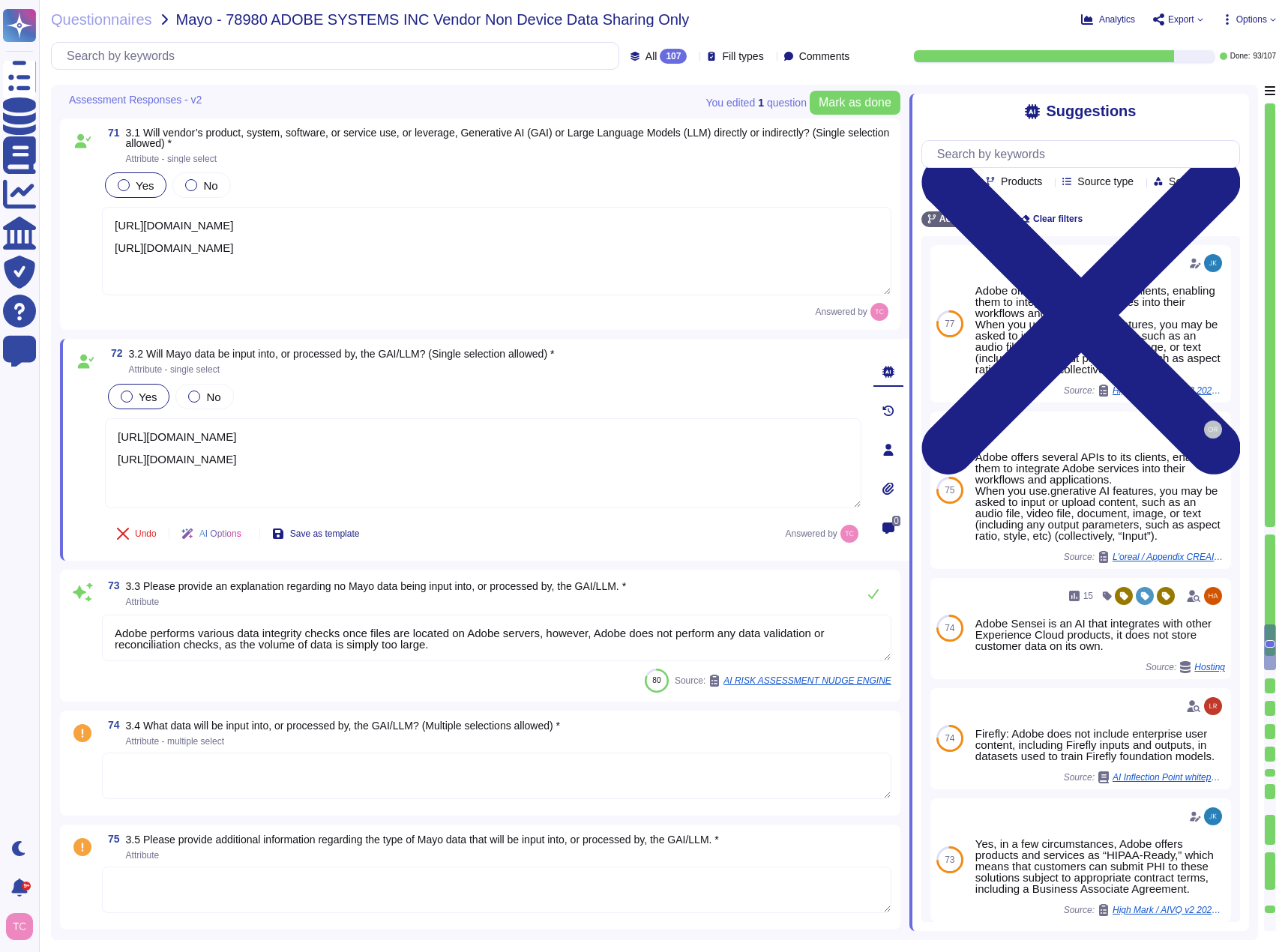
click at [855, 628] on textarea "Adobe performs various data integrity checks once files are located on Adobe se…" at bounding box center [496, 638] width 789 height 46
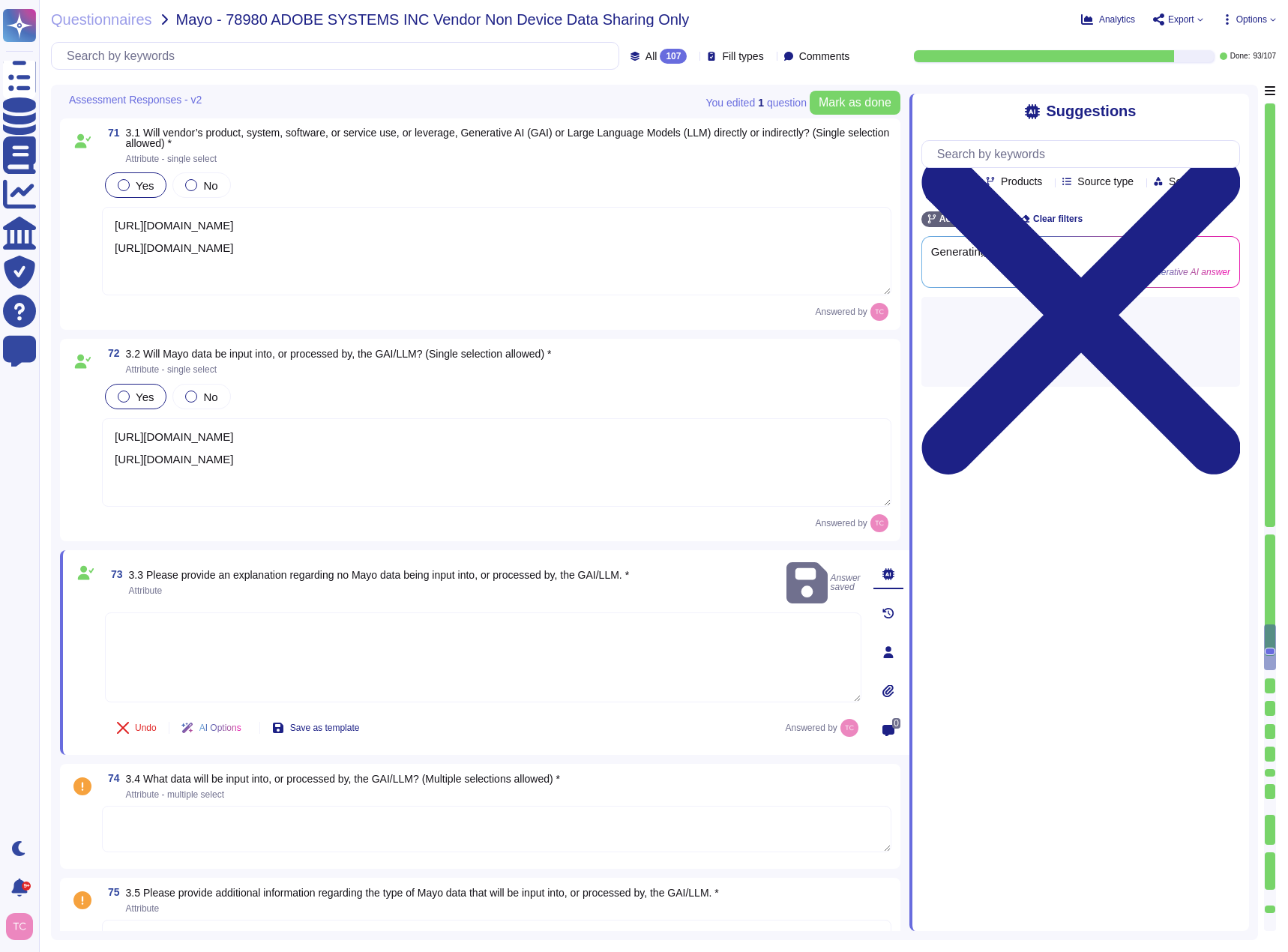
click at [207, 615] on textarea at bounding box center [482, 657] width 756 height 90
paste textarea "[URL][DOMAIN_NAME] [URL][DOMAIN_NAME]"
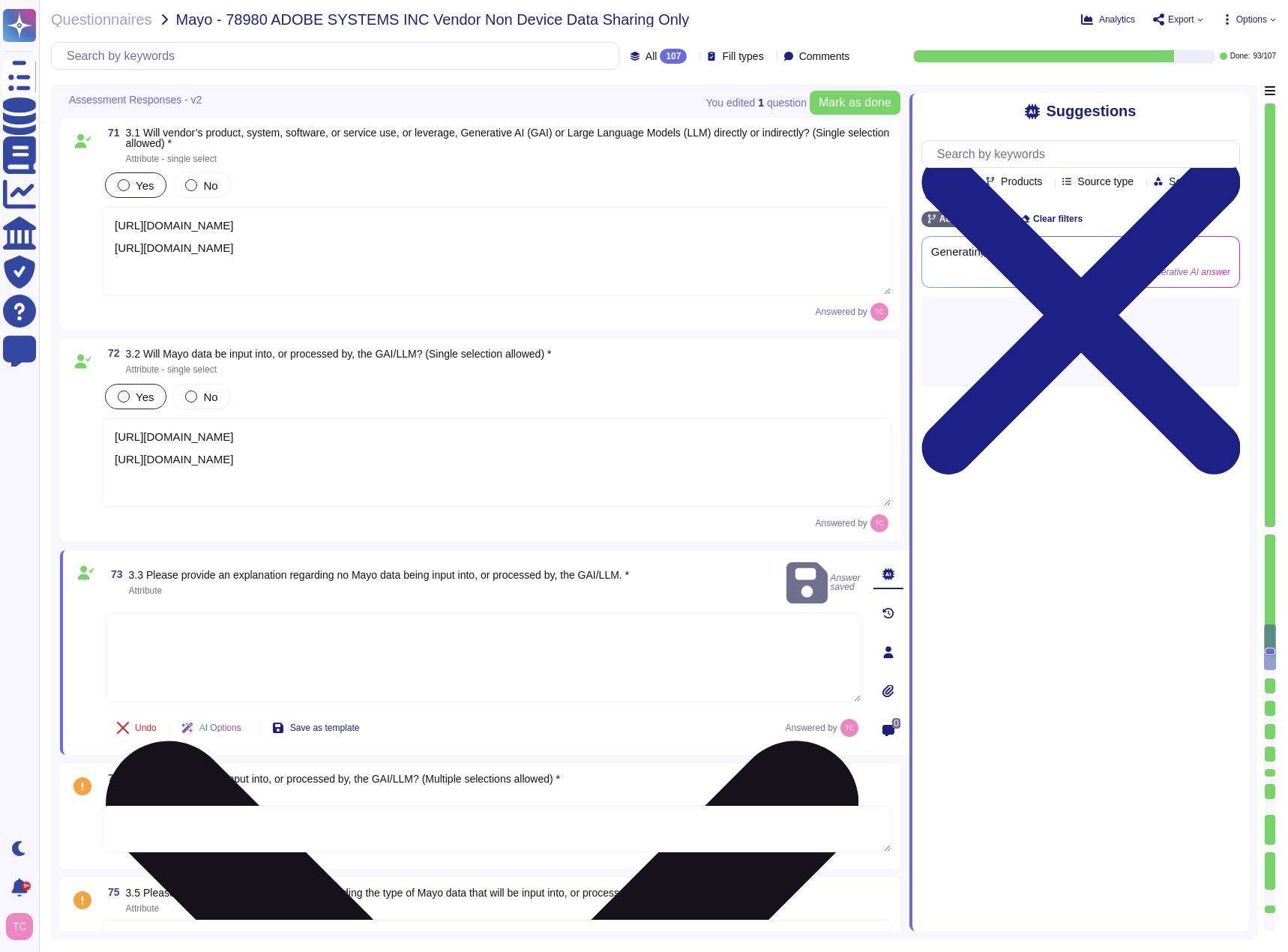
type textarea "[URL][DOMAIN_NAME] [URL][DOMAIN_NAME]"
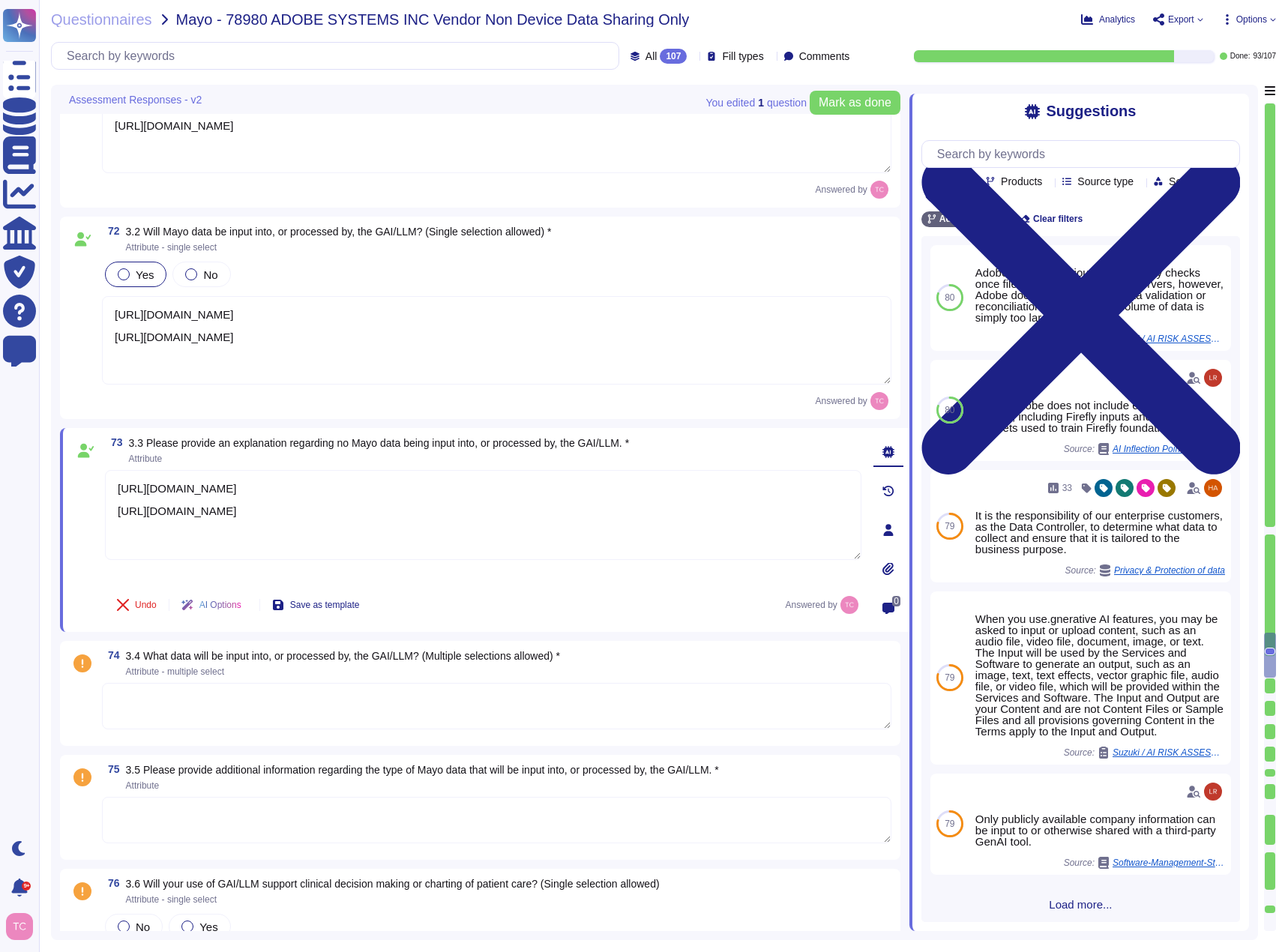
type textarea "No"
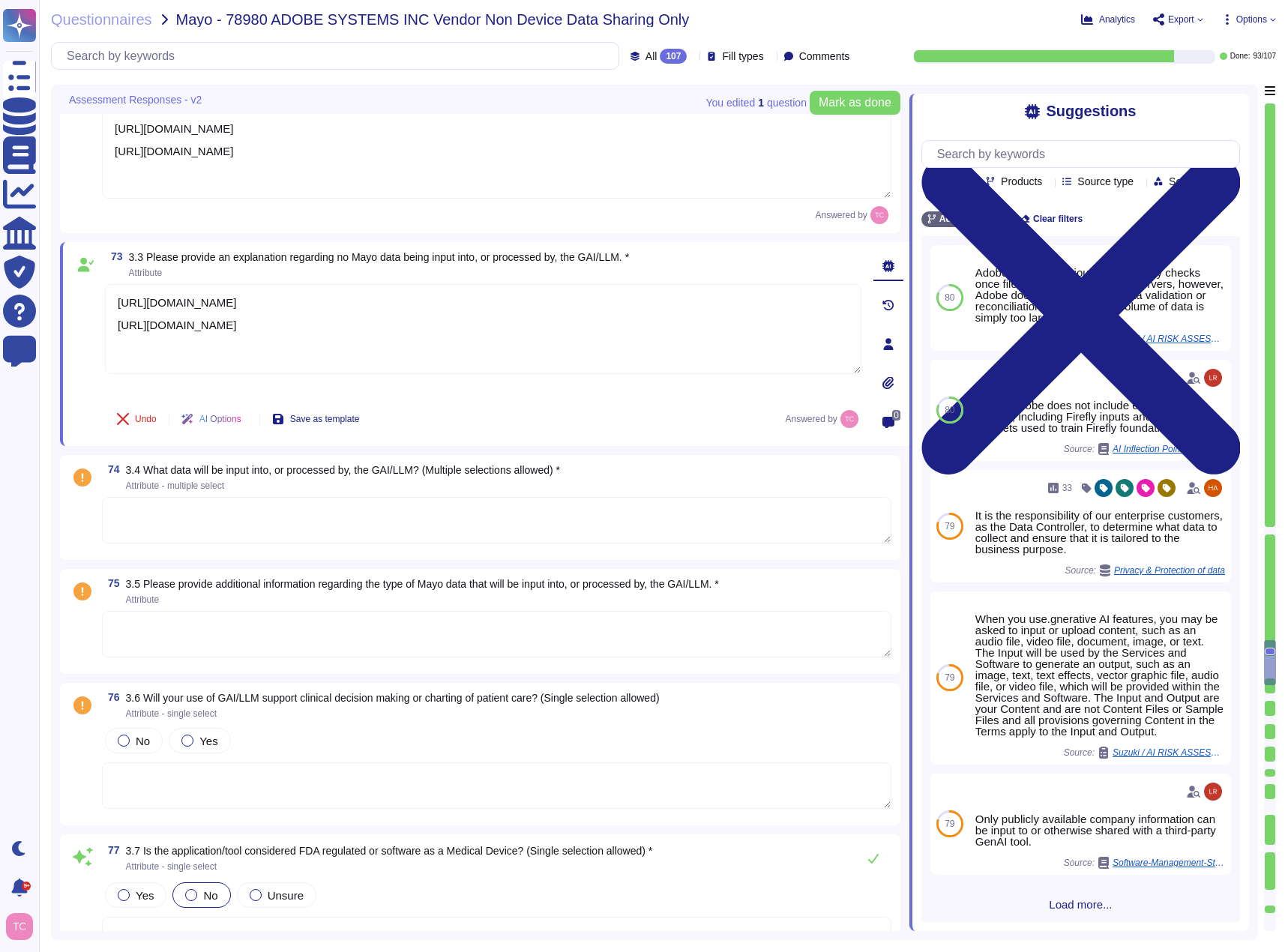
scroll to position [13140, 0]
type textarea "Adobe actively mitigates the risk of discrimination in its AI systems through s…"
type textarea "[URL][DOMAIN_NAME] [URL][DOMAIN_NAME]"
click at [236, 514] on textarea at bounding box center [496, 519] width 789 height 46
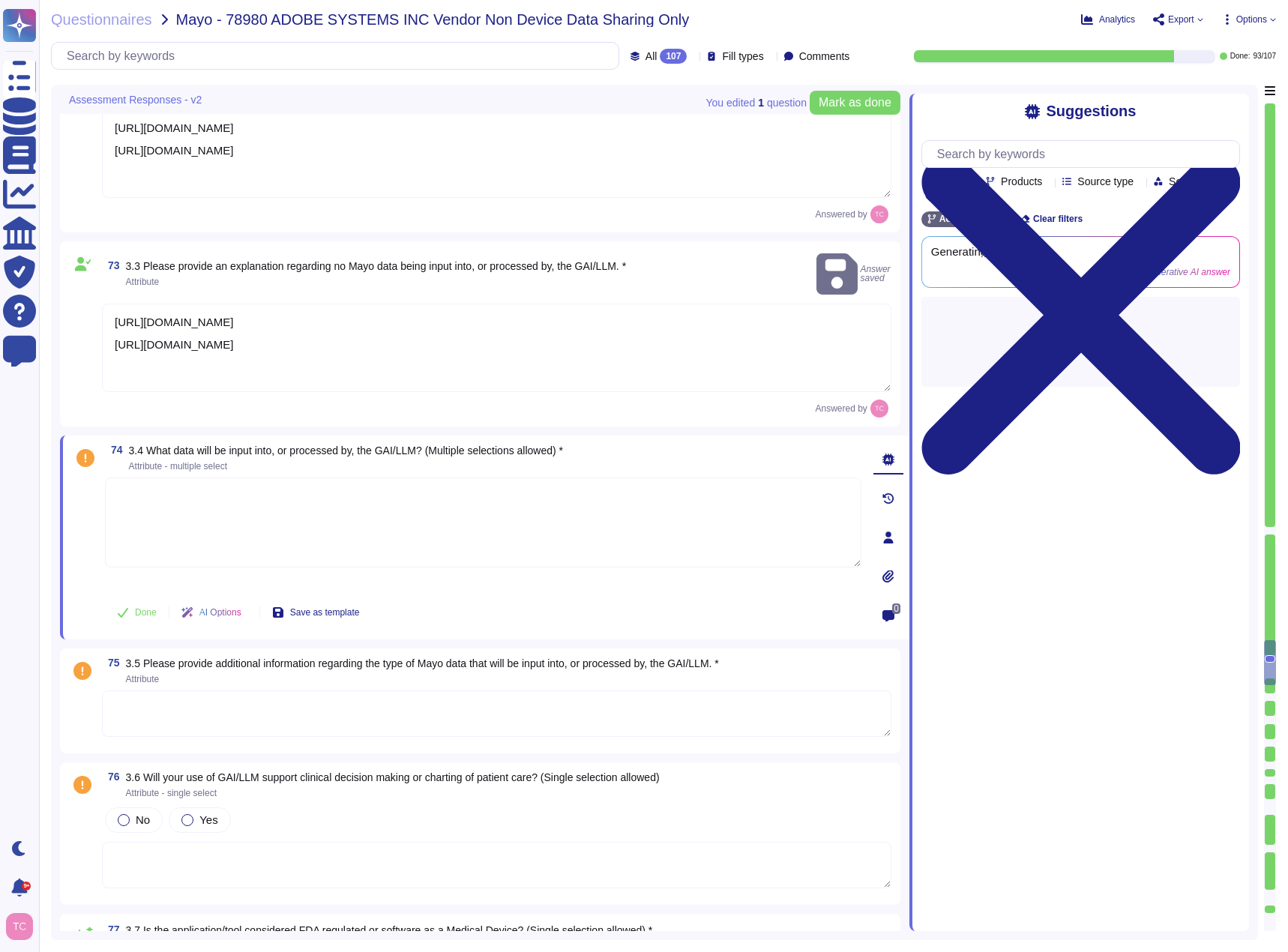
paste textarea "[URL][DOMAIN_NAME] [URL][DOMAIN_NAME]"
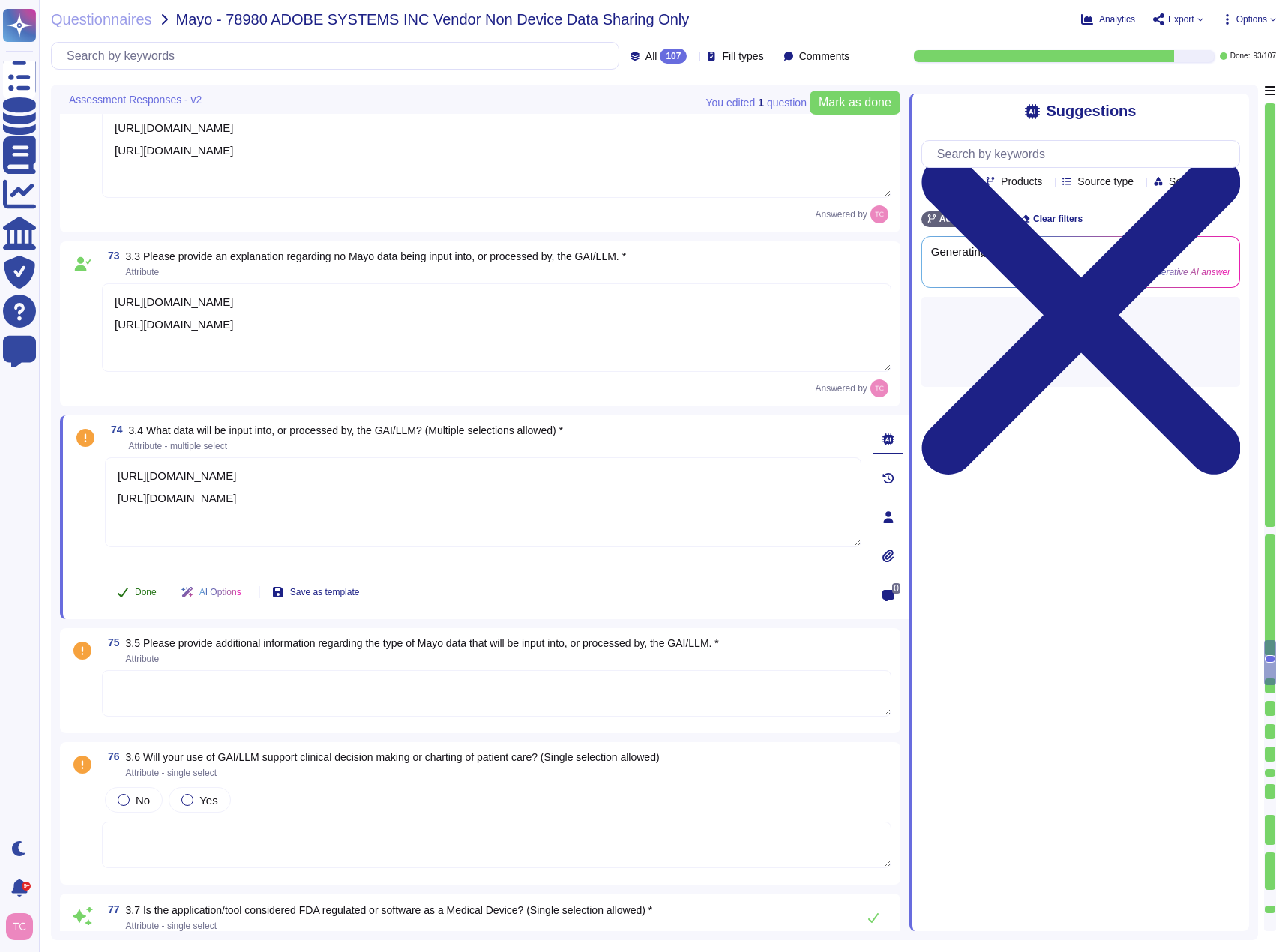
type textarea "[URL][DOMAIN_NAME] [URL][DOMAIN_NAME]"
click at [143, 592] on span "Done" at bounding box center [145, 592] width 21 height 9
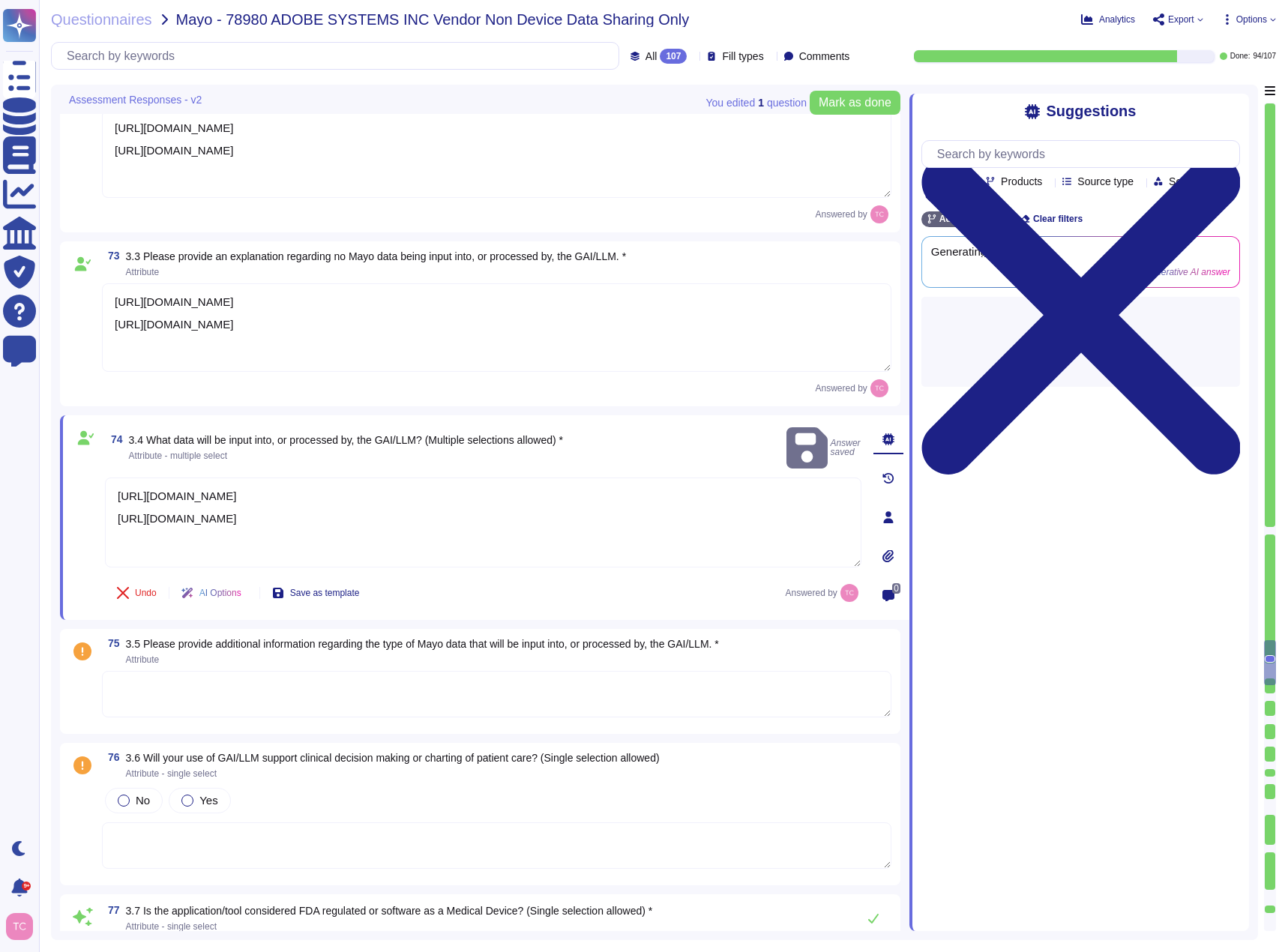
click at [193, 689] on textarea at bounding box center [496, 694] width 789 height 46
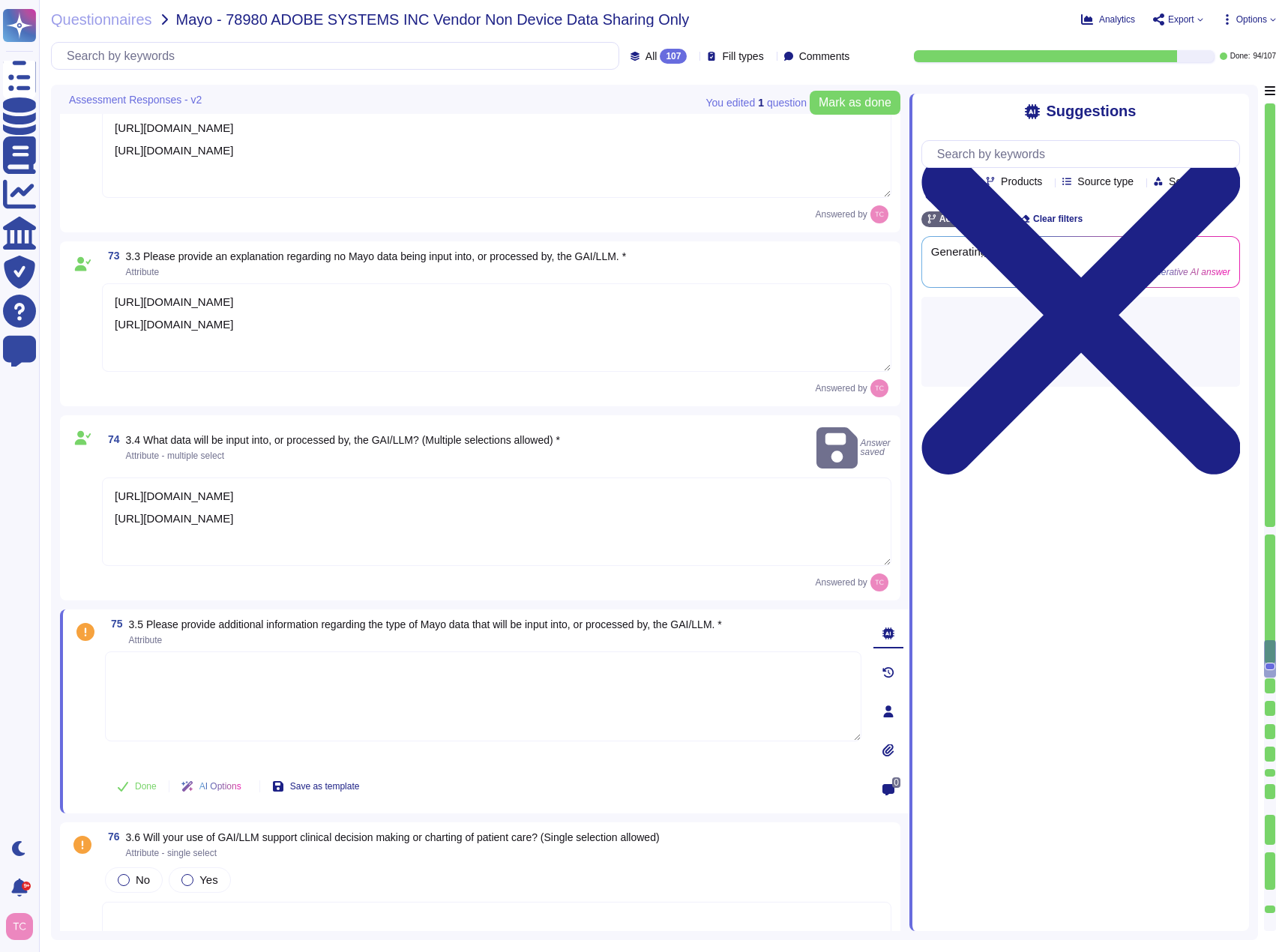
paste textarea "[URL][DOMAIN_NAME] [URL][DOMAIN_NAME]"
type textarea "[URL][DOMAIN_NAME] [URL][DOMAIN_NAME]"
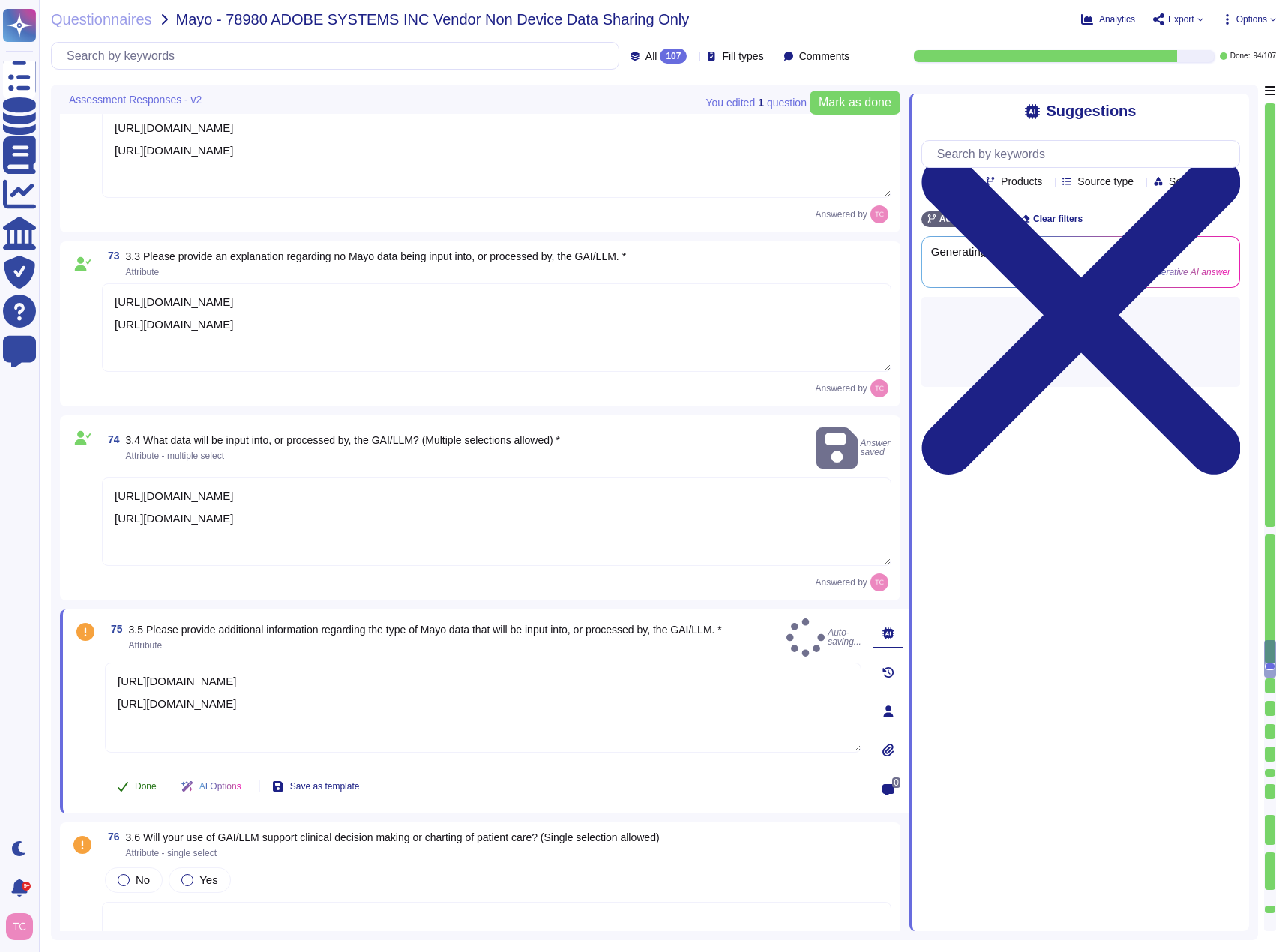
click at [135, 774] on button "Done" at bounding box center [137, 785] width 64 height 30
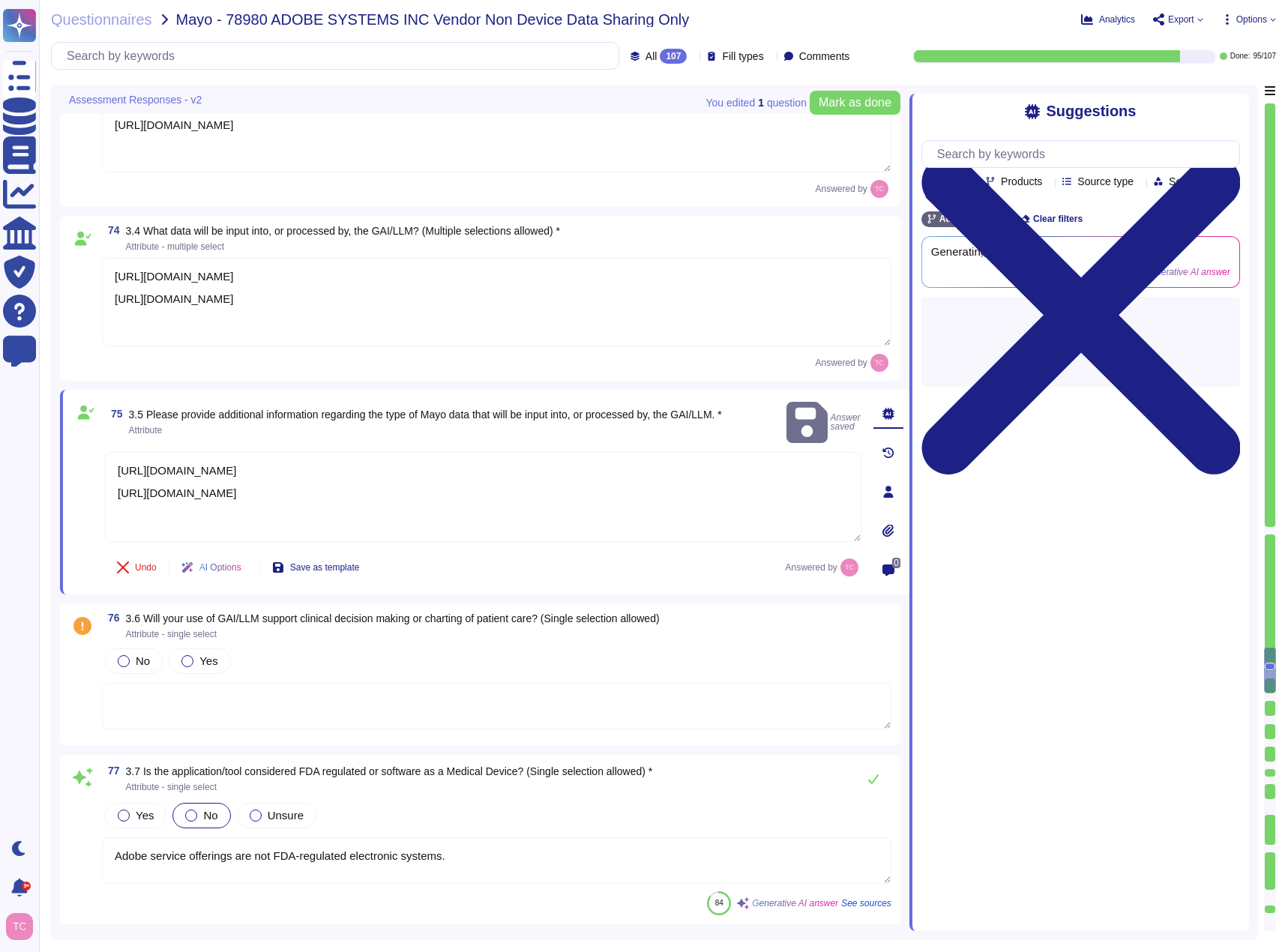
type textarea "Adobe actively mitigates the risk of discrimination in its AI systems through s…"
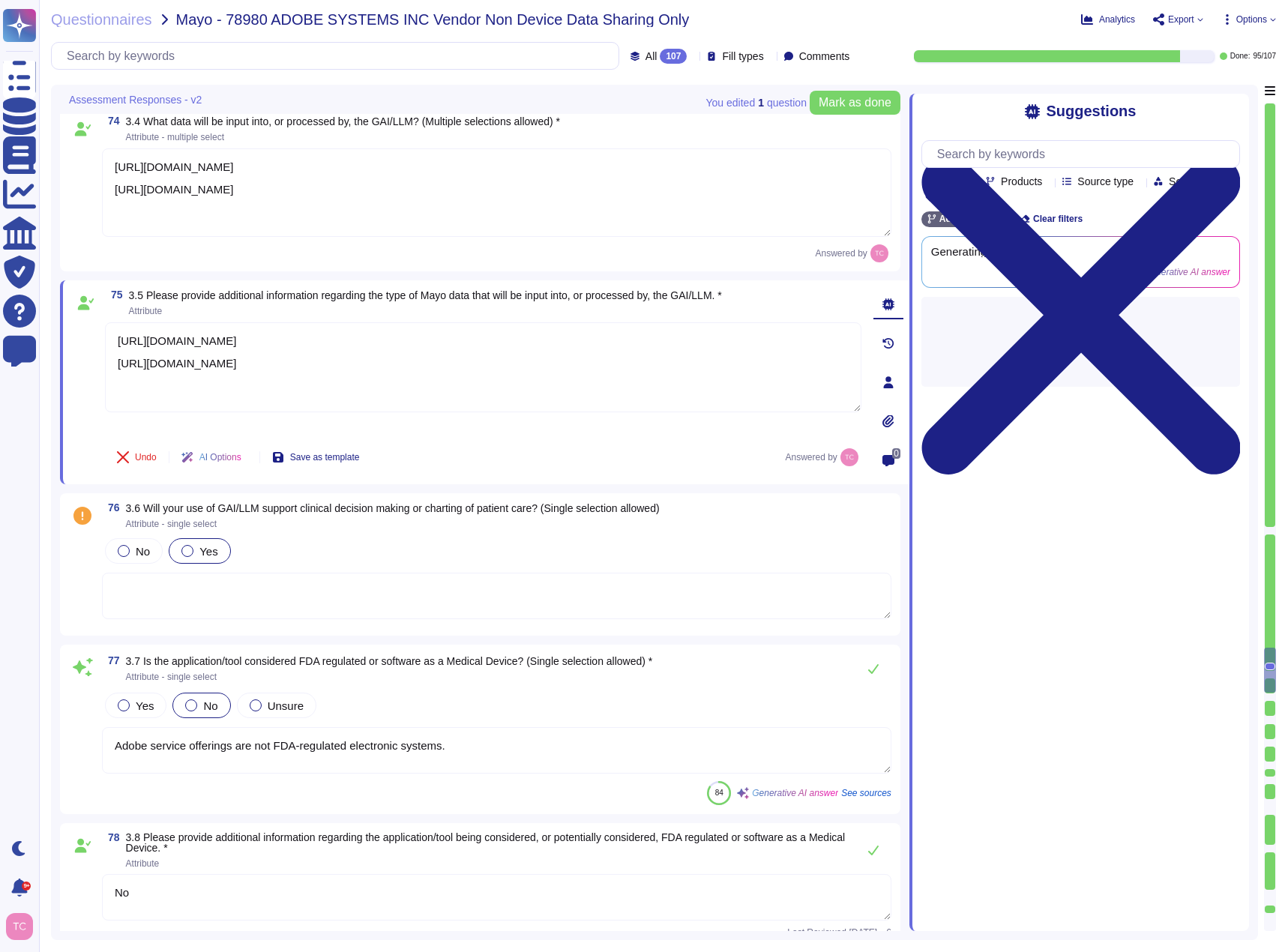
click at [197, 553] on label "Yes" at bounding box center [199, 551] width 36 height 12
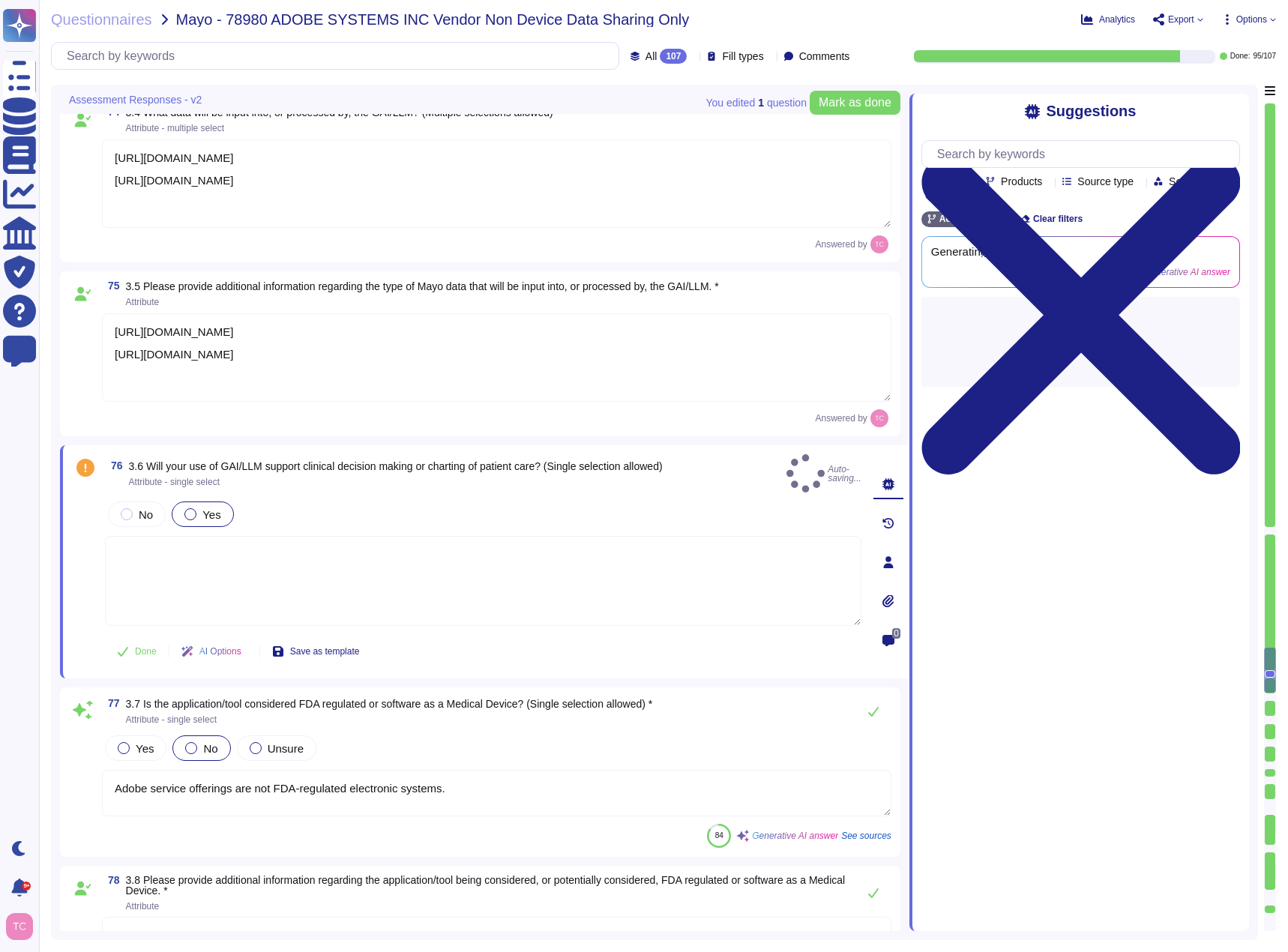
type textarea "Adobe actively mitigates the risk of discrimination in its AI systems through s…"
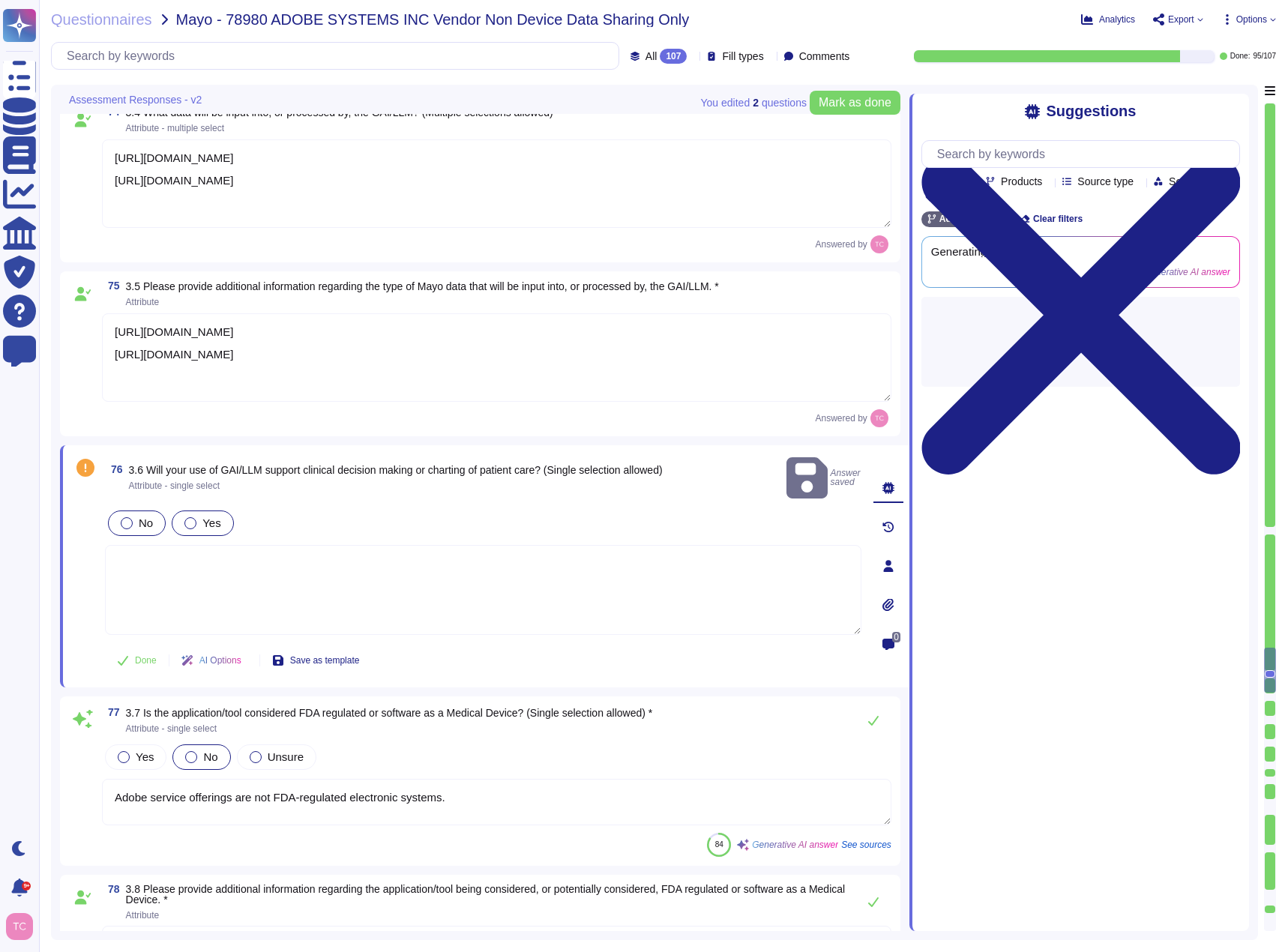
click at [128, 517] on div at bounding box center [127, 523] width 12 height 12
click at [139, 656] on span "Done" at bounding box center [145, 660] width 21 height 9
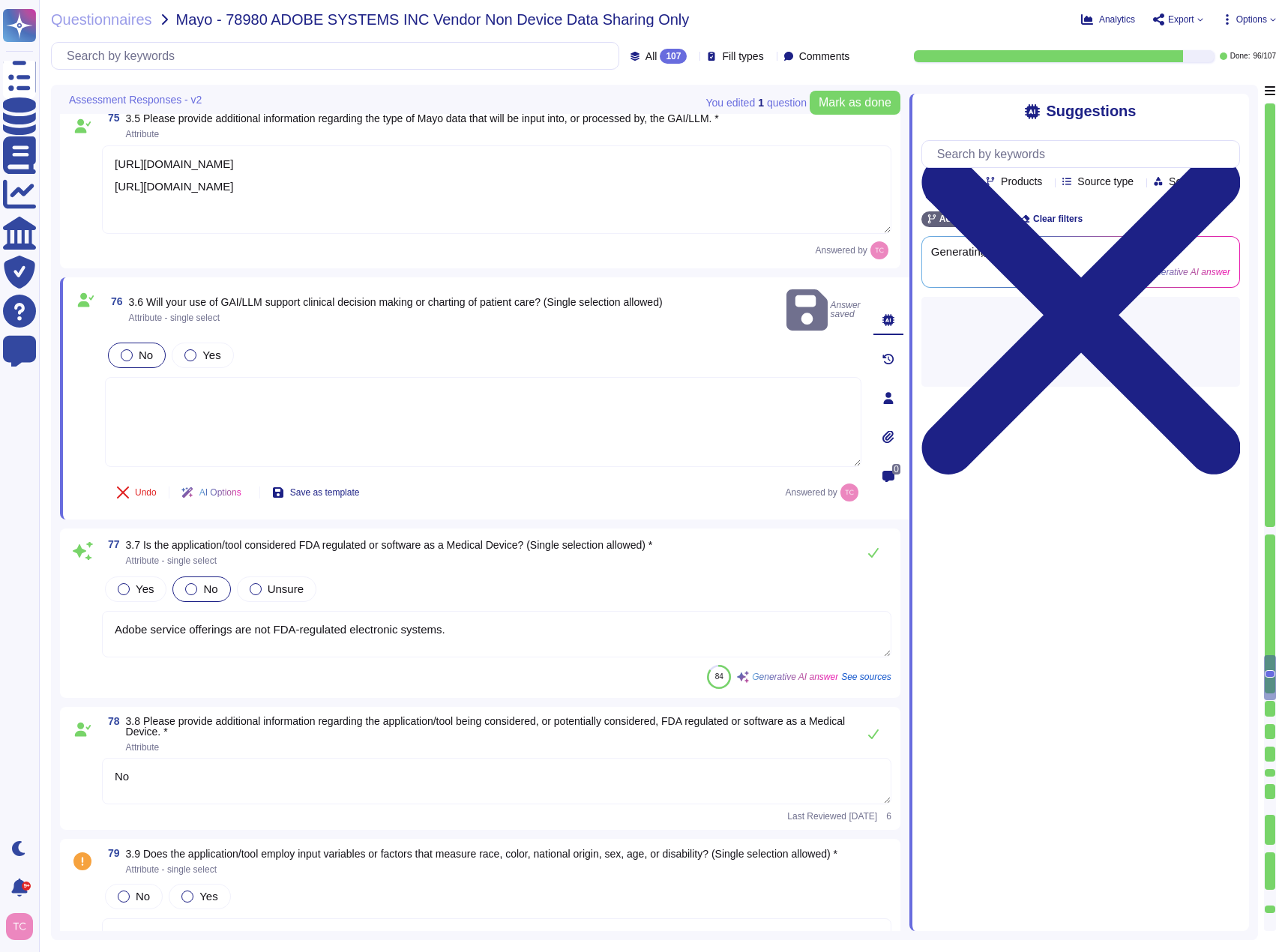
scroll to position [13665, 0]
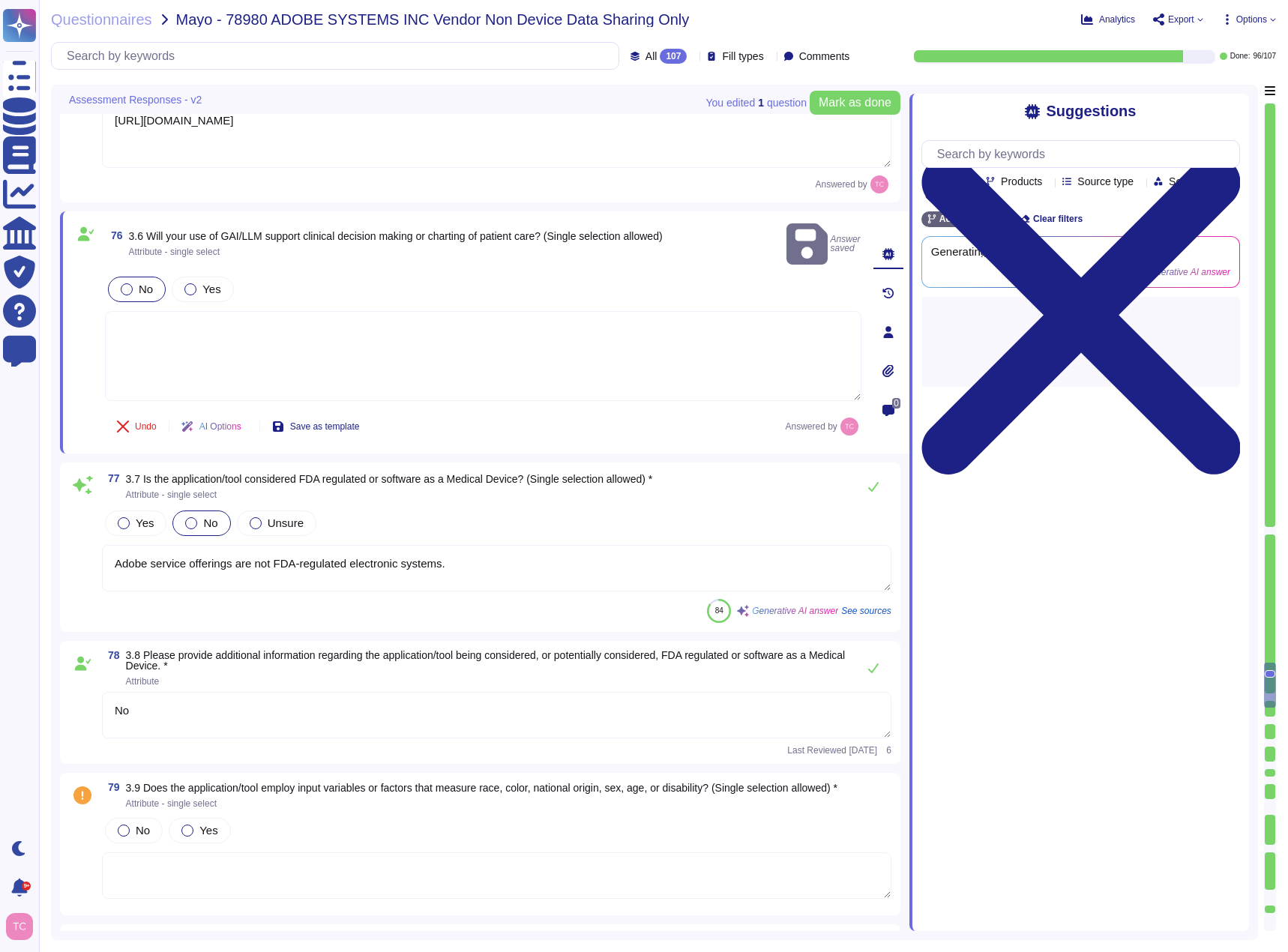
type textarea "Inputs and Outputs are Customer Data owned by the Customer. Adobe does require …"
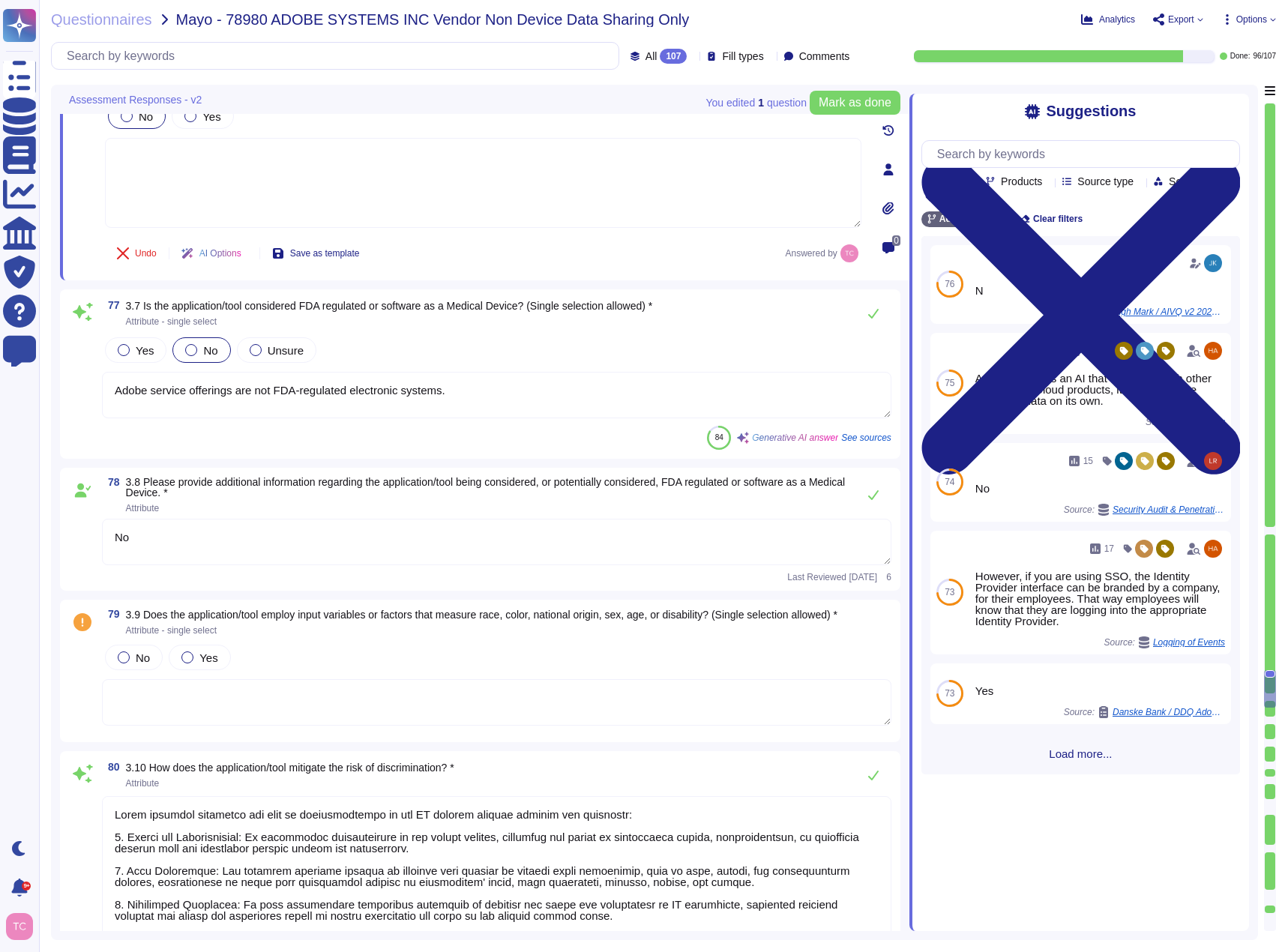
scroll to position [13815, 0]
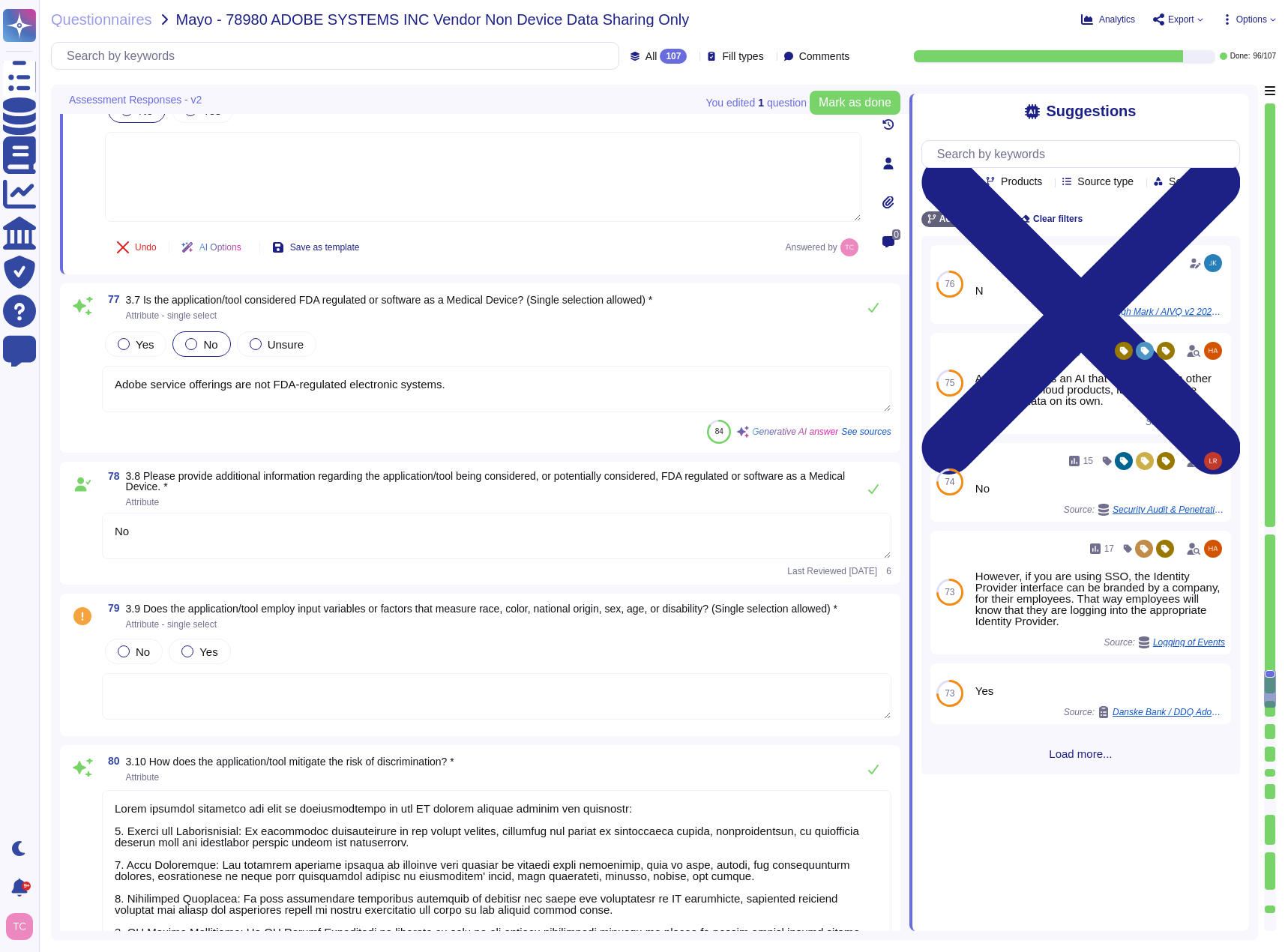
click at [216, 535] on textarea "No" at bounding box center [496, 536] width 789 height 46
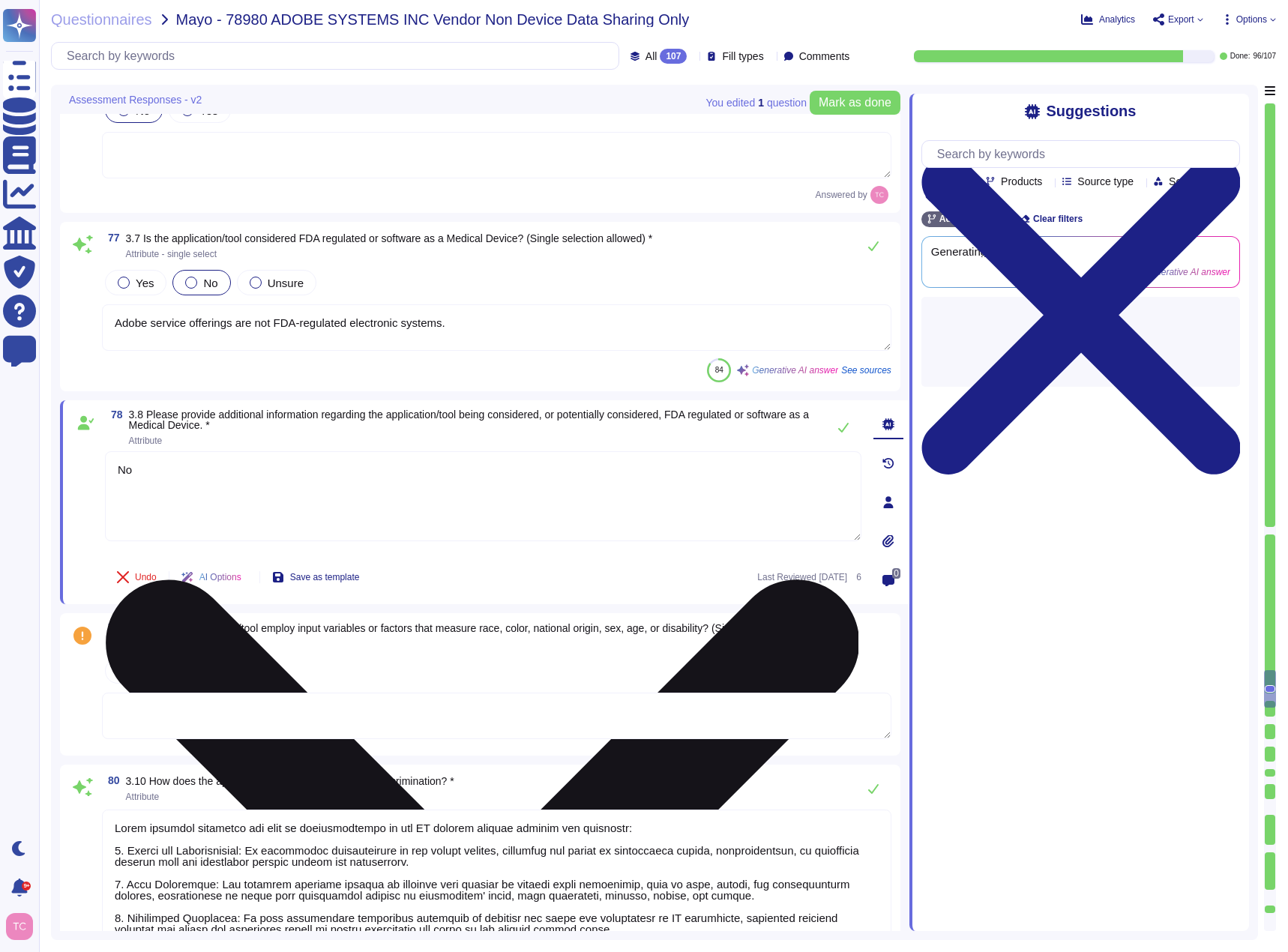
click at [216, 535] on textarea "No" at bounding box center [482, 496] width 756 height 90
type textarea "N/A"
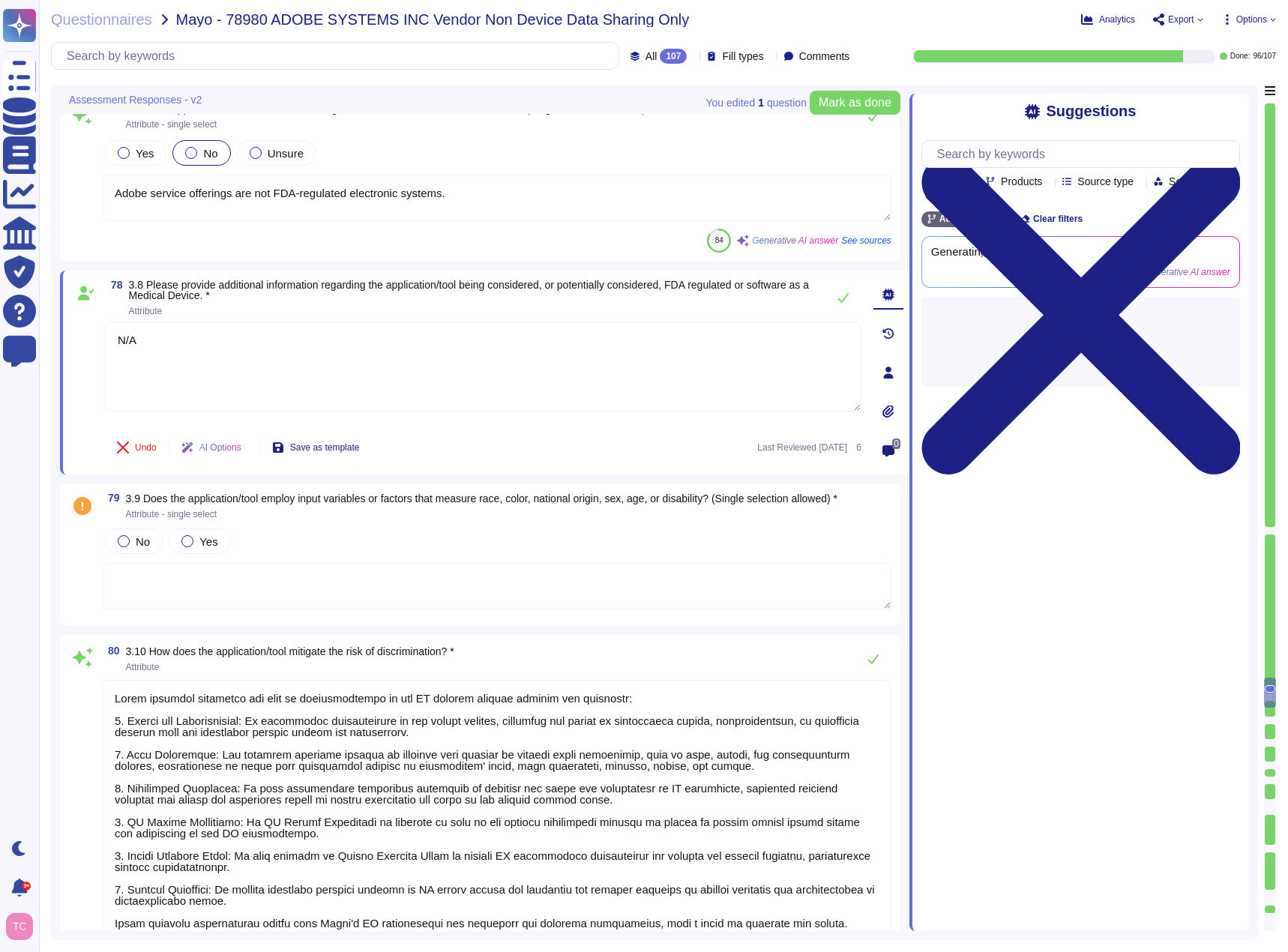
scroll to position [13965, 0]
type textarea "Your personal information and files are stored on Adobe’s servers and the serve…"
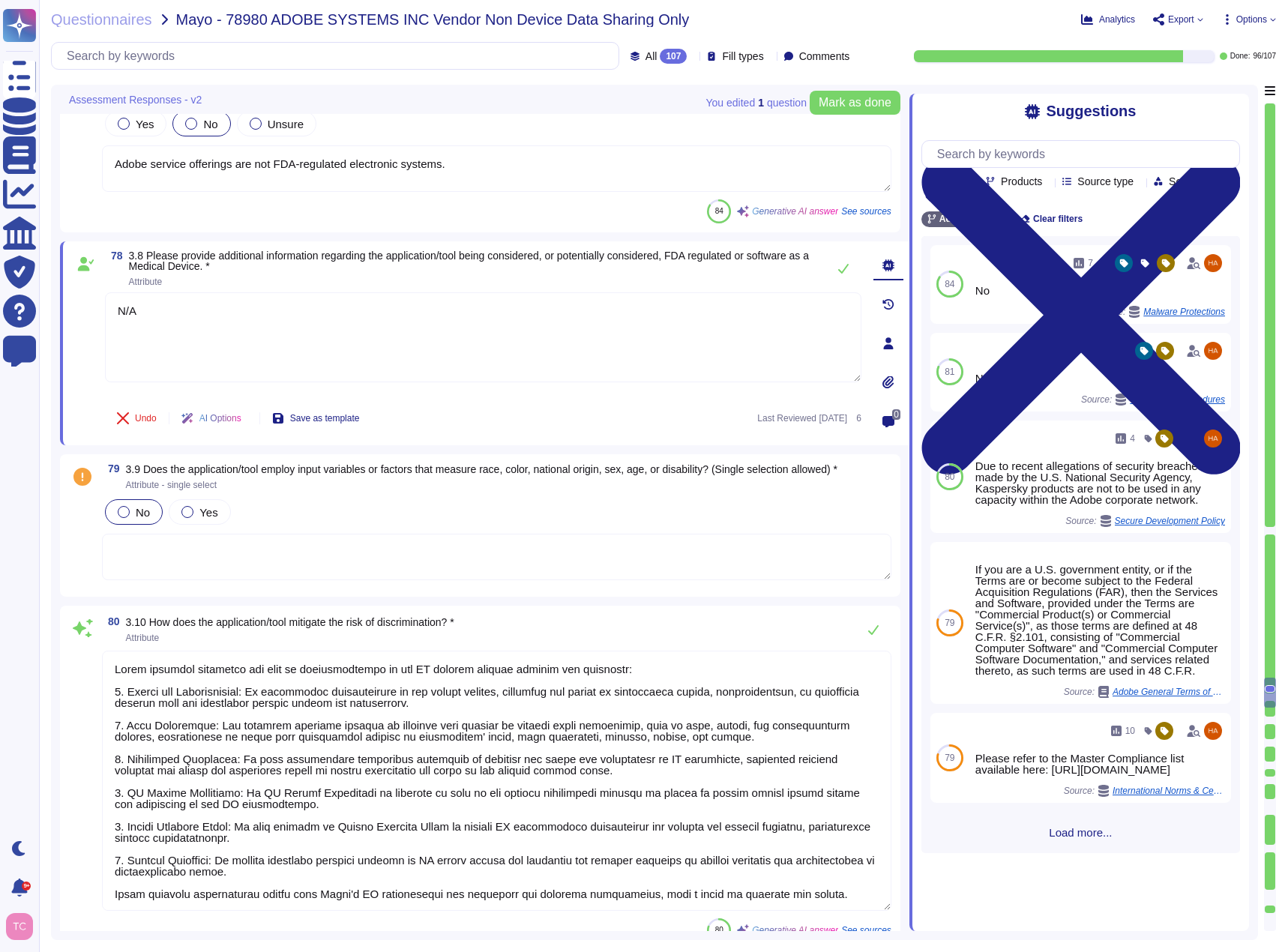
type textarea "N/A"
click at [144, 513] on span "No" at bounding box center [142, 511] width 15 height 13
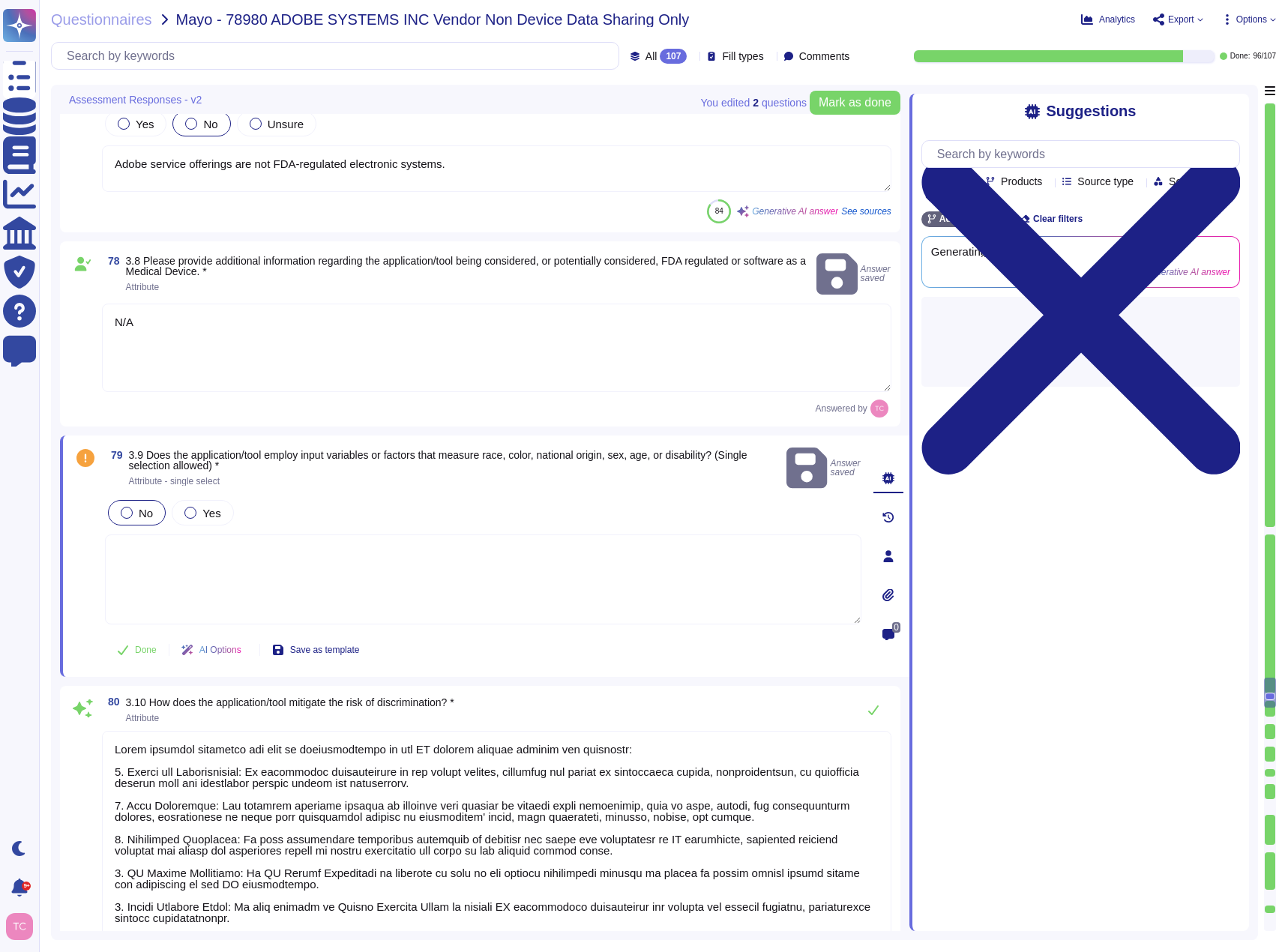
type textarea "Your personal information and files are stored on Adobe’s servers and the serve…"
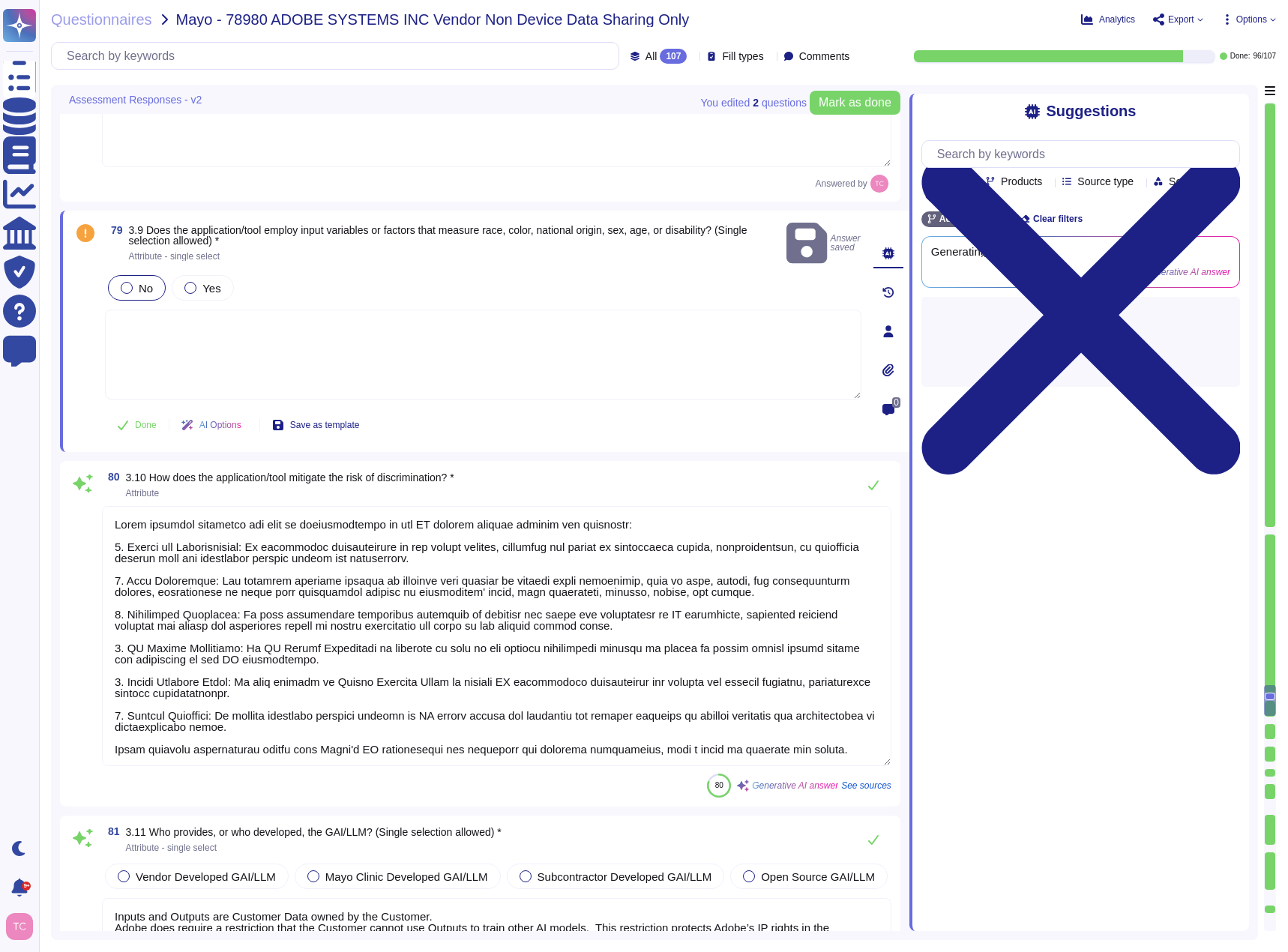
scroll to position [2, 0]
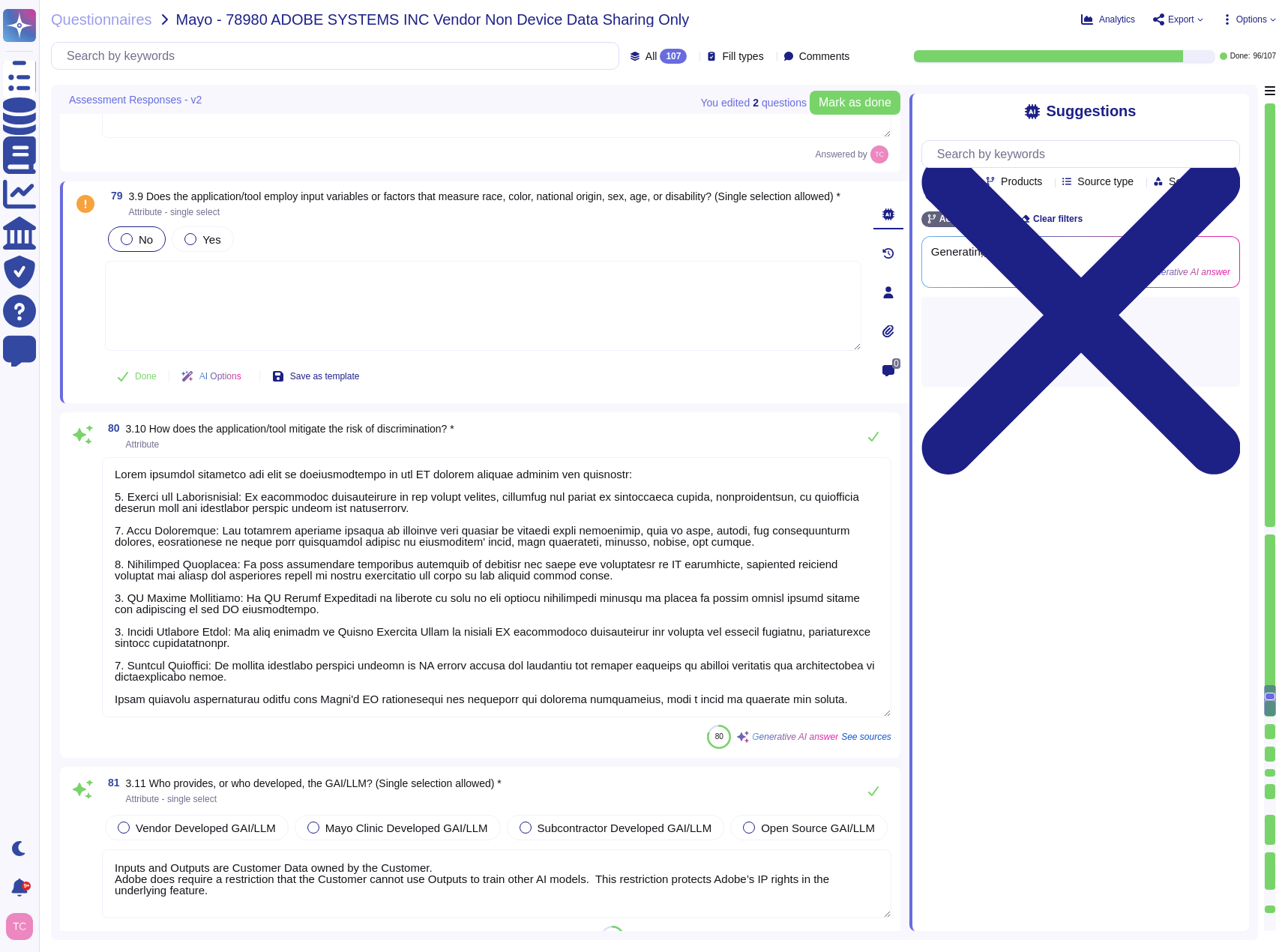
type textarea "Your personal information and files are stored on Adobe’s servers and the serve…"
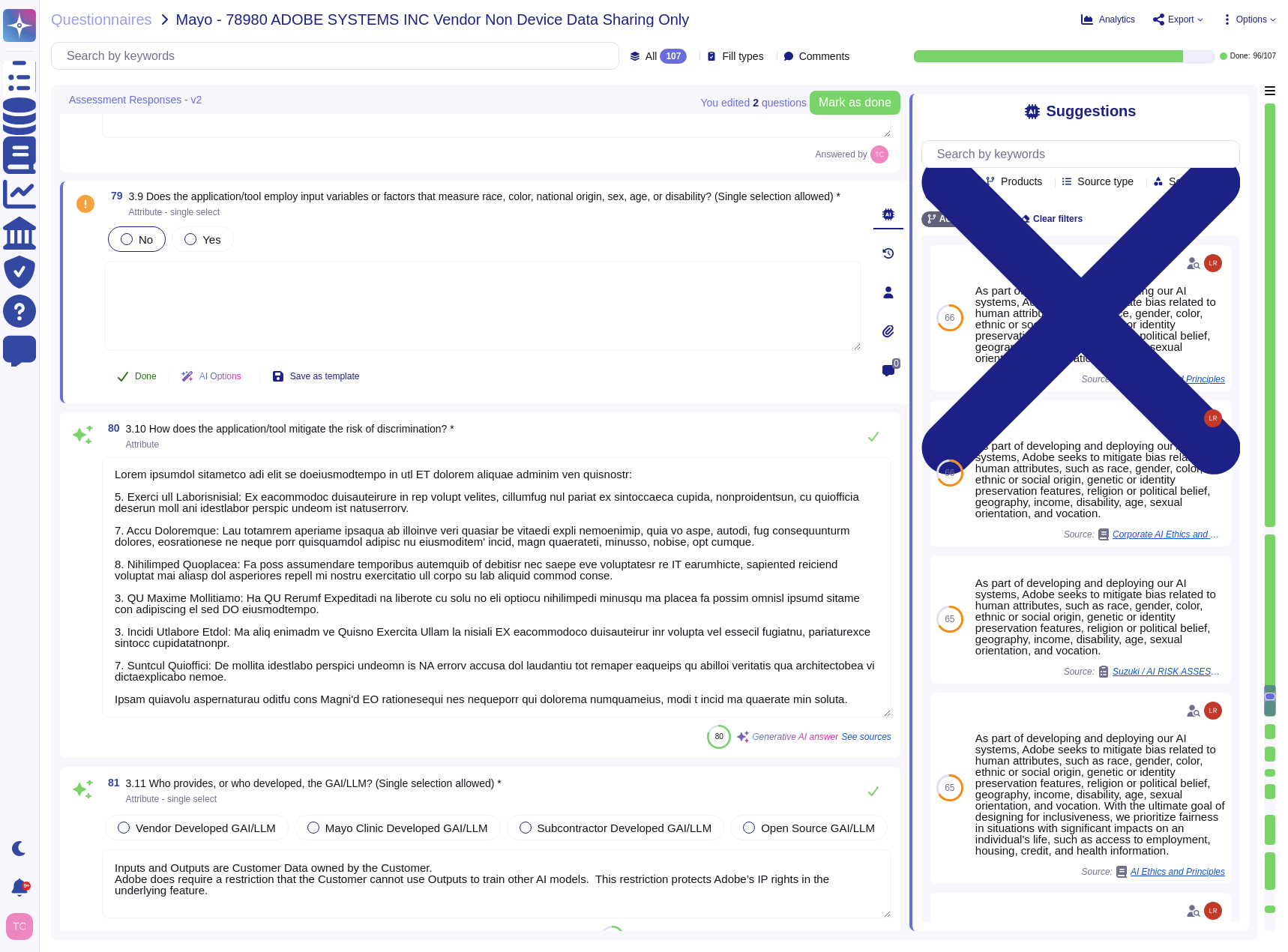
click at [129, 386] on button "Done" at bounding box center [137, 376] width 64 height 30
click at [1268, 526] on div at bounding box center [1270, 315] width 11 height 423
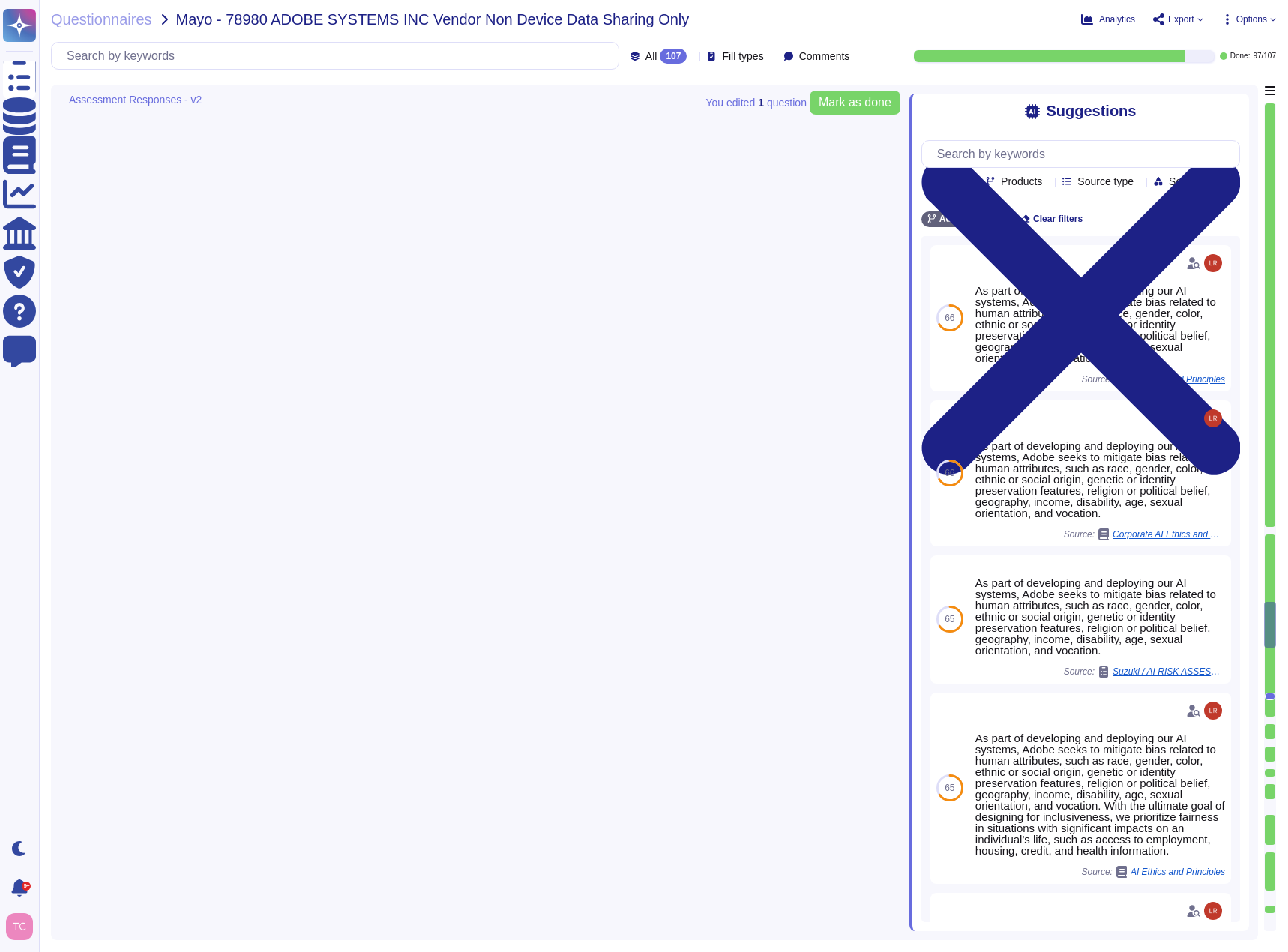
type textarea "Adobe remediates critical and high findings based on our Vulnerability Manageme…"
type textarea "Hackerone and Include Security"
type textarea "Access Control: - Adobe's Information Security Policy mandates role-based acces…"
type textarea "[URL][DOMAIN_NAME]"
type textarea "Yes, we utilize public cloud hosting providers for our services. They store all…"
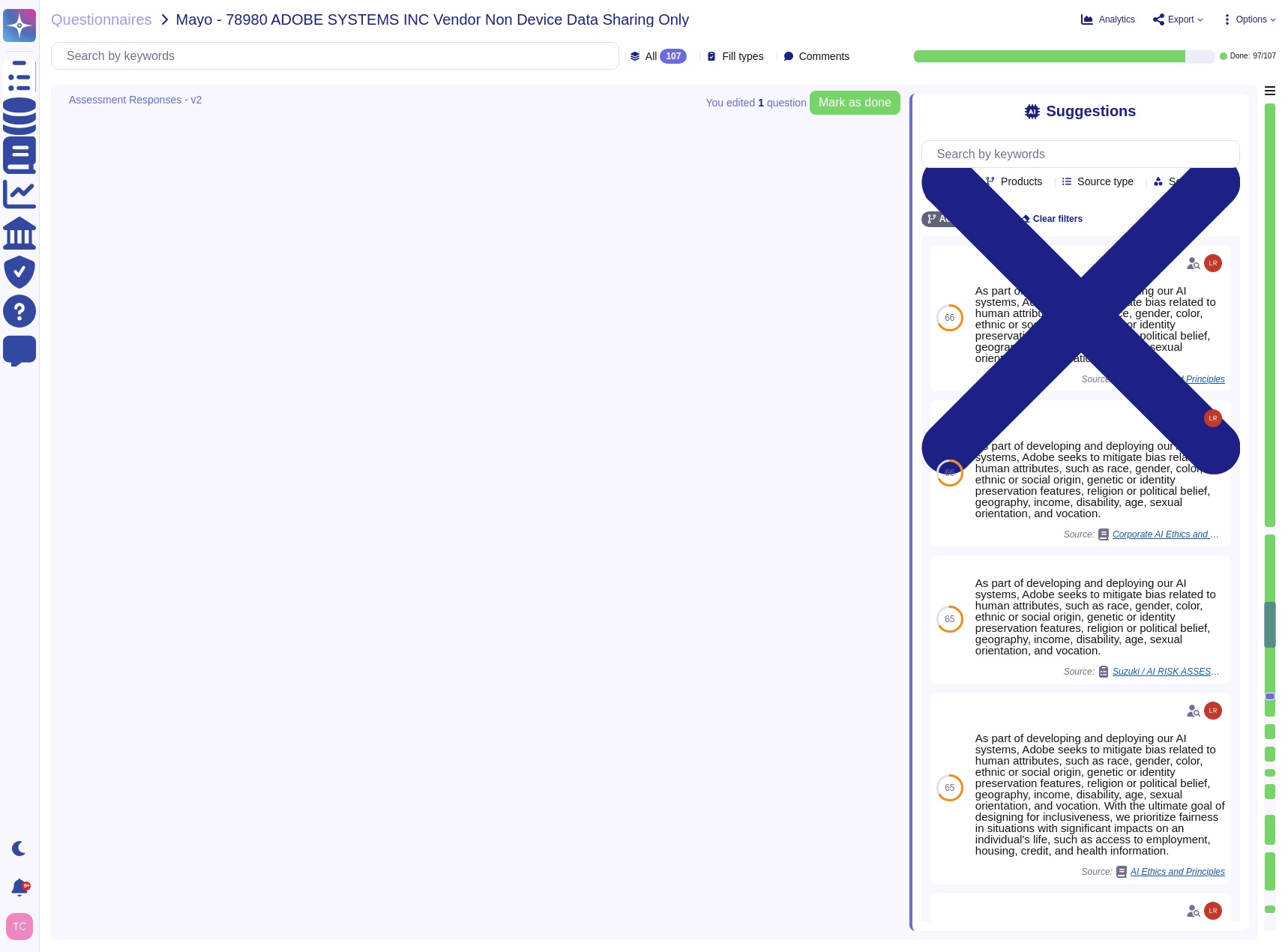
type textarea "Adobe does not share 3rd party security attestations. Customer will need to req…"
type textarea "[URL][DOMAIN_NAME] [URL][DOMAIN_NAME]"
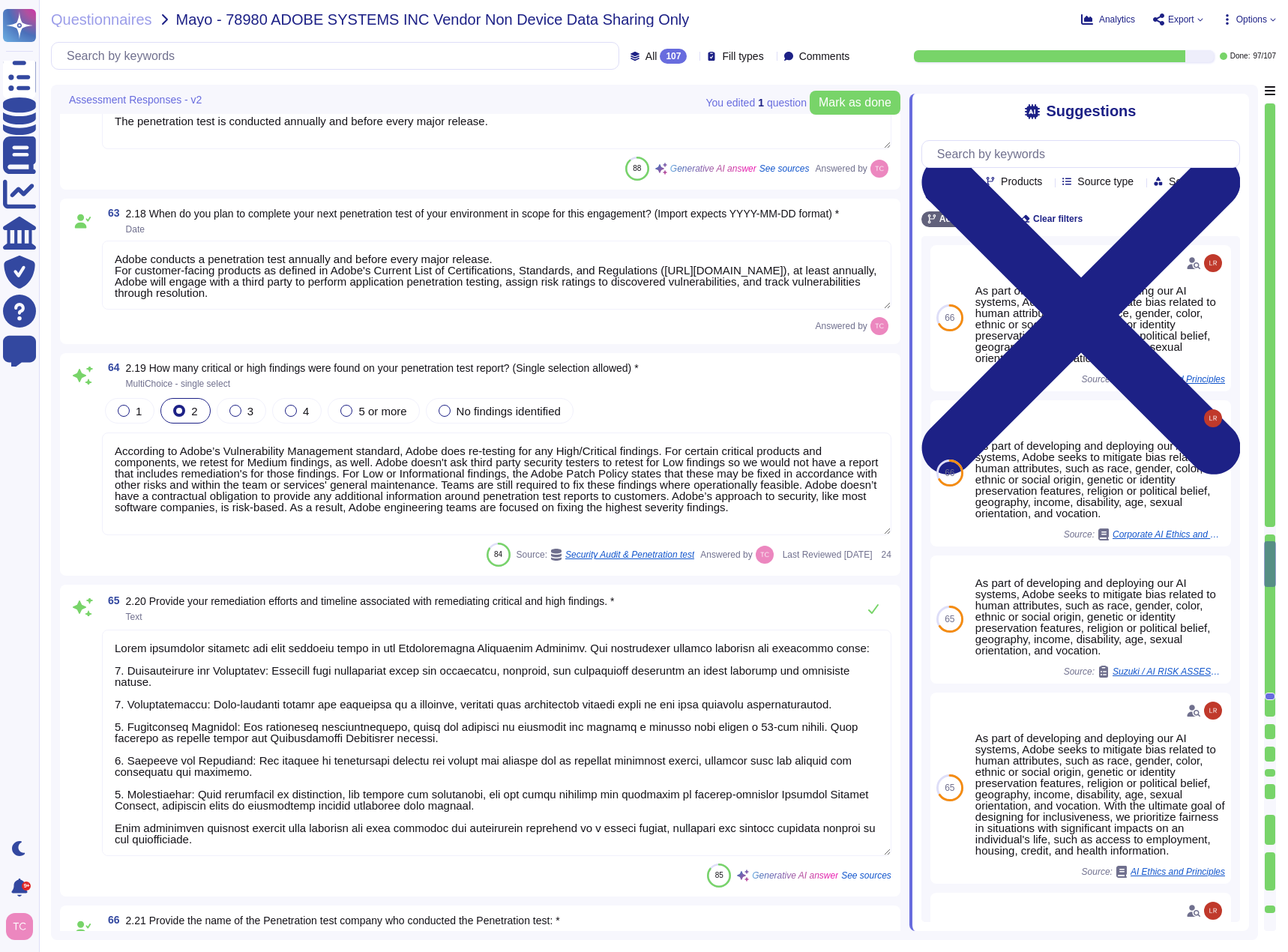
type textarea "Adobe does not share the full results of a Penetration Test. The Security Testi…"
type textarea "Adobe does not share the full results of penetration tests to maintain confiden…"
type textarea "Please direct all contact through your usual Adobe POCs."
type textarea "The penetration test is conducted annually and before every major release."
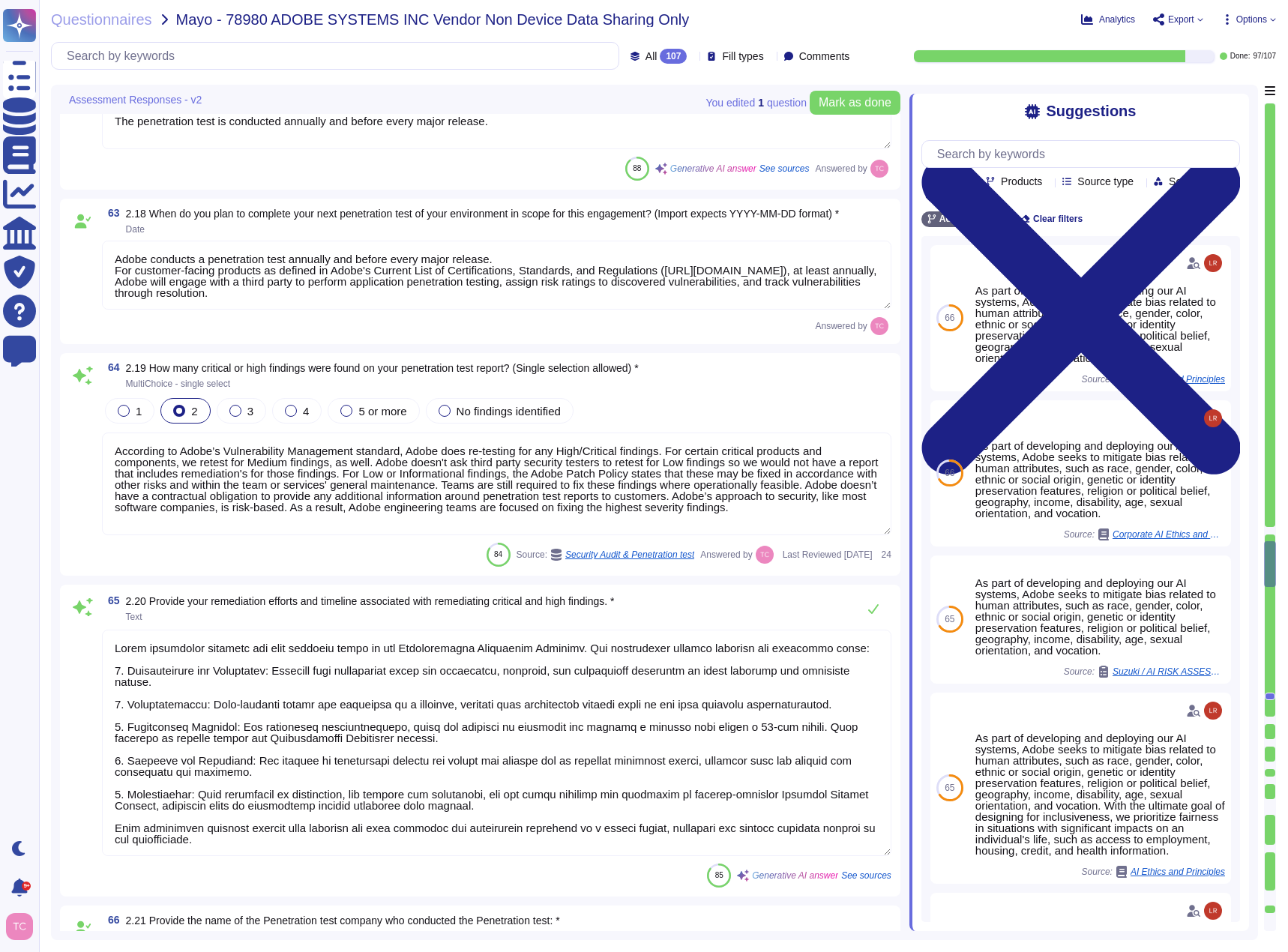
type textarea "Adobe conducts a penetration test annually and before every major release. For …"
type textarea "According to Adobe’s Vulnerability Management standard, Adobe does re-testing f…"
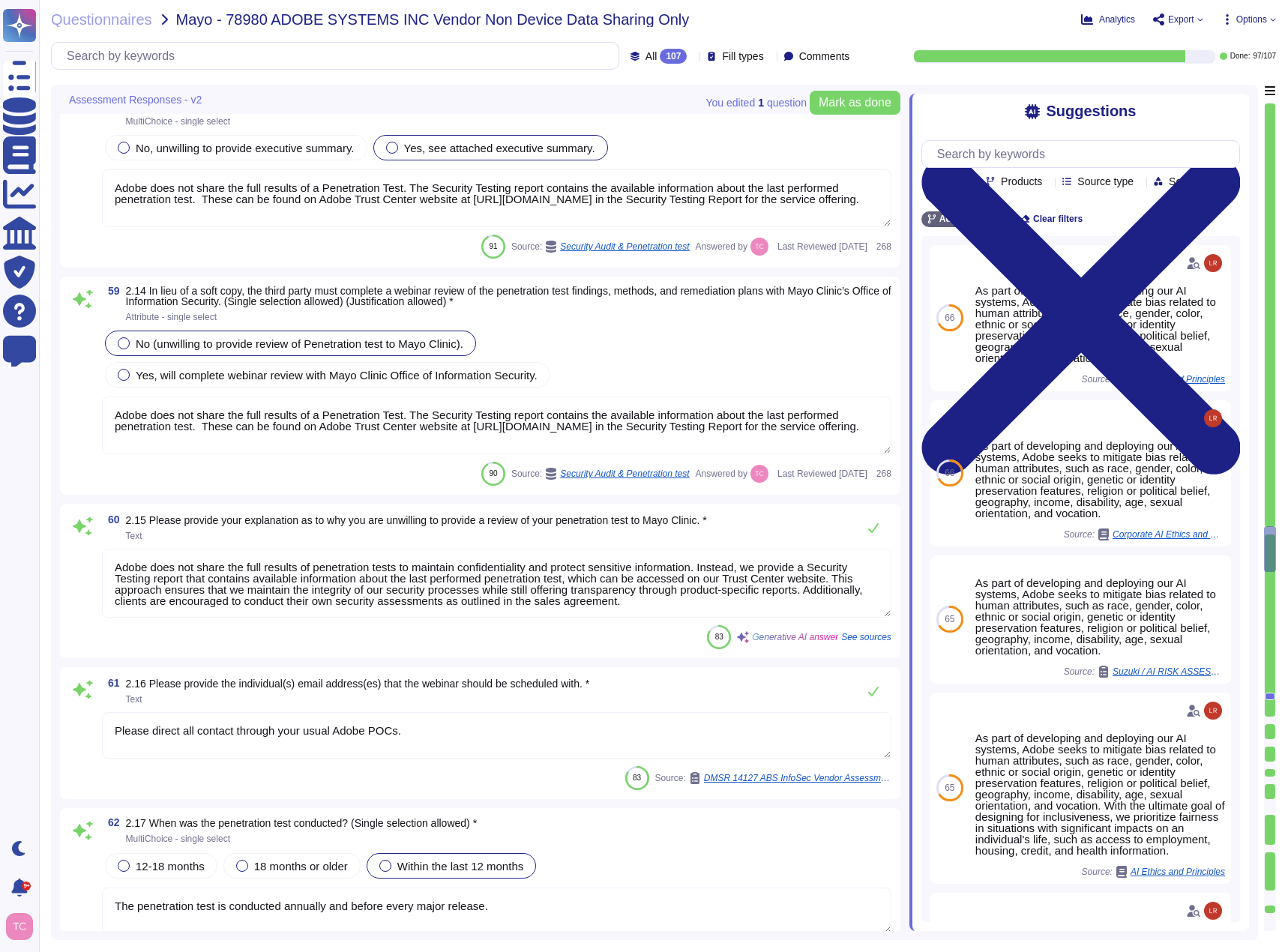
type textarea "Adobe does not share the full results of a Penetration Test. The Security Testi…"
type textarea "Adobe conducts a penetration test annually and before every major release. For …"
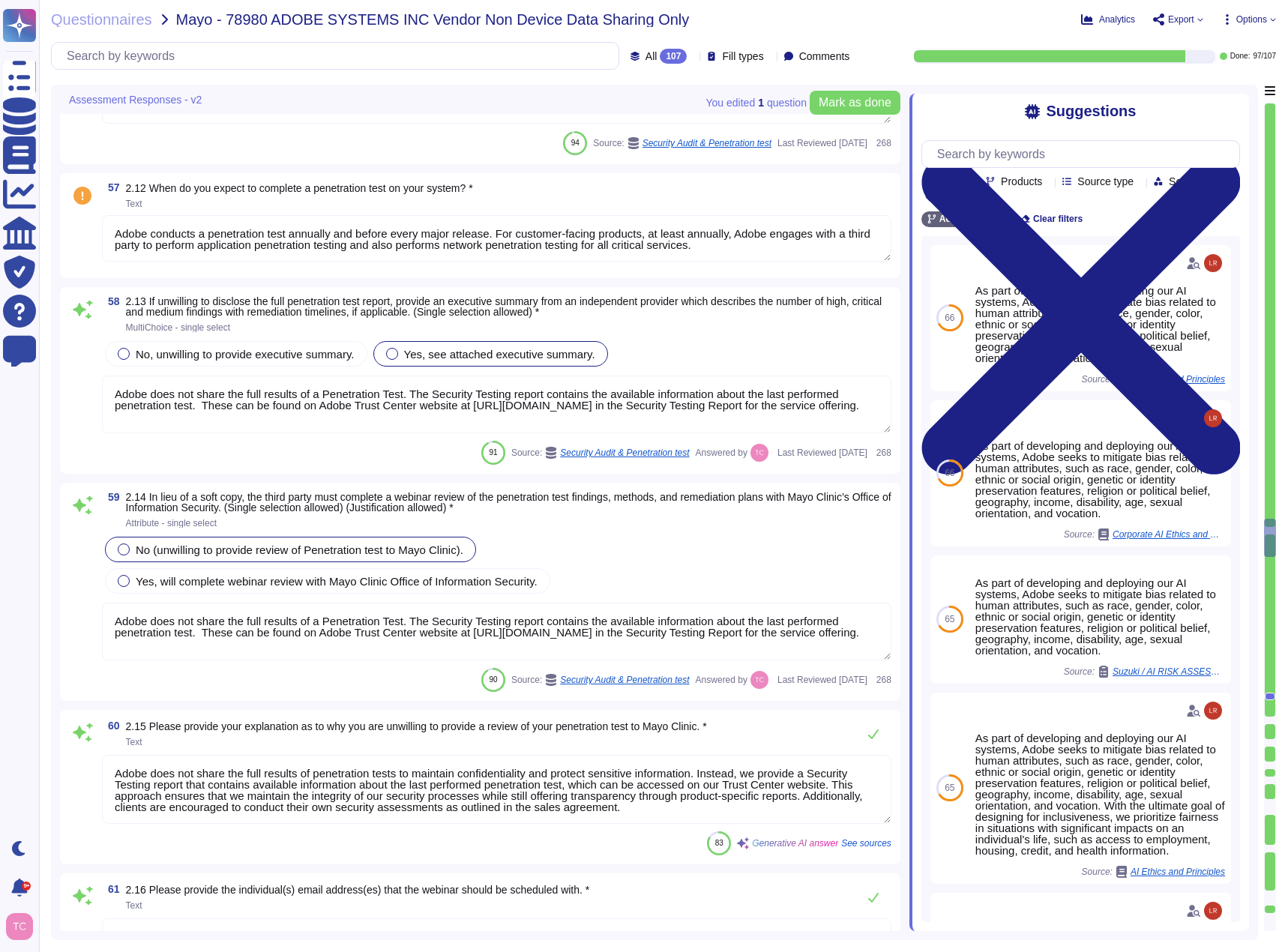
type textarea "SOC 2 Type II Report Attached see: [URL][DOMAIN_NAME]"
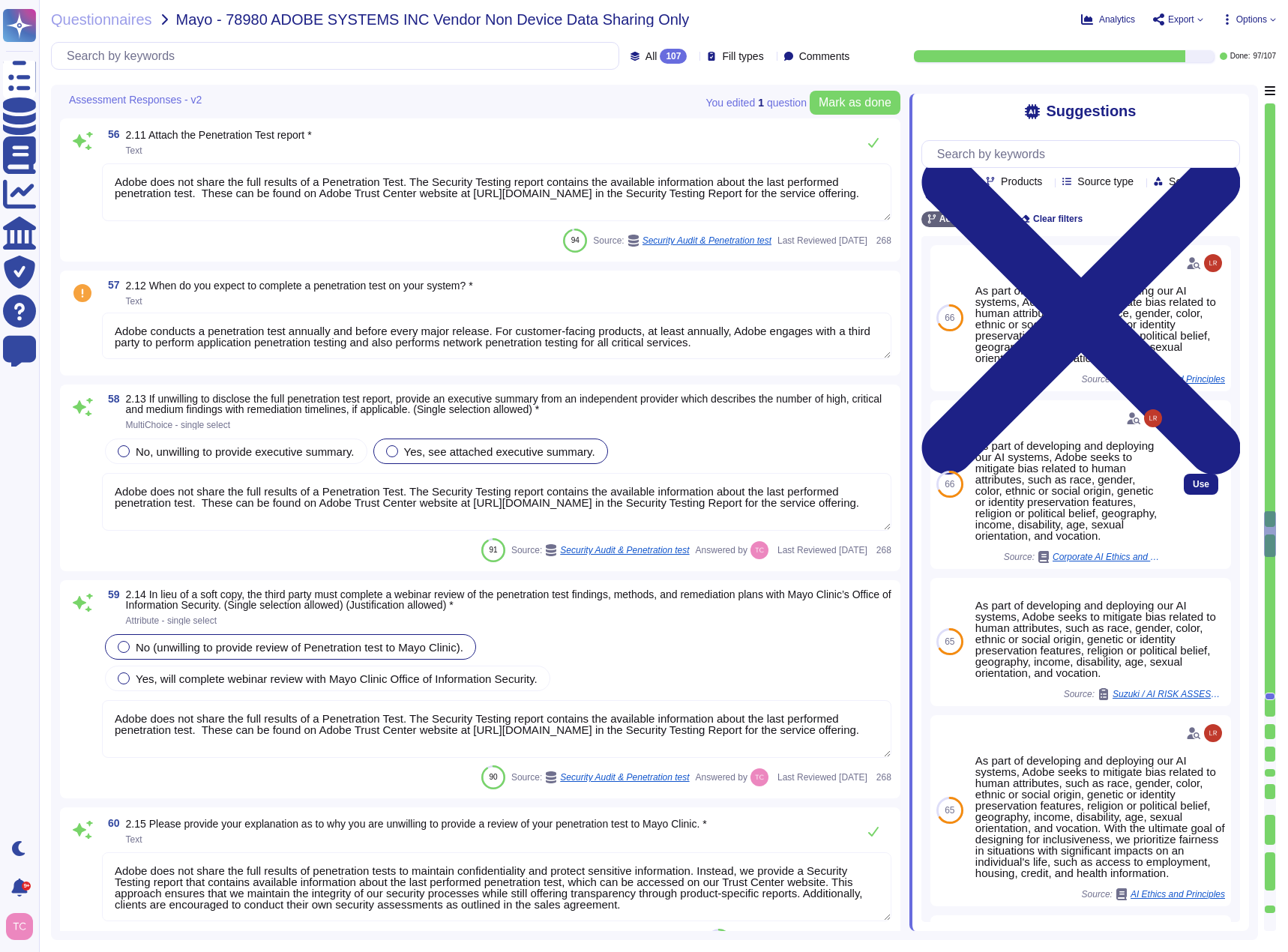
scroll to position [9856, 0]
type textarea "see: [URL][DOMAIN_NAME]"
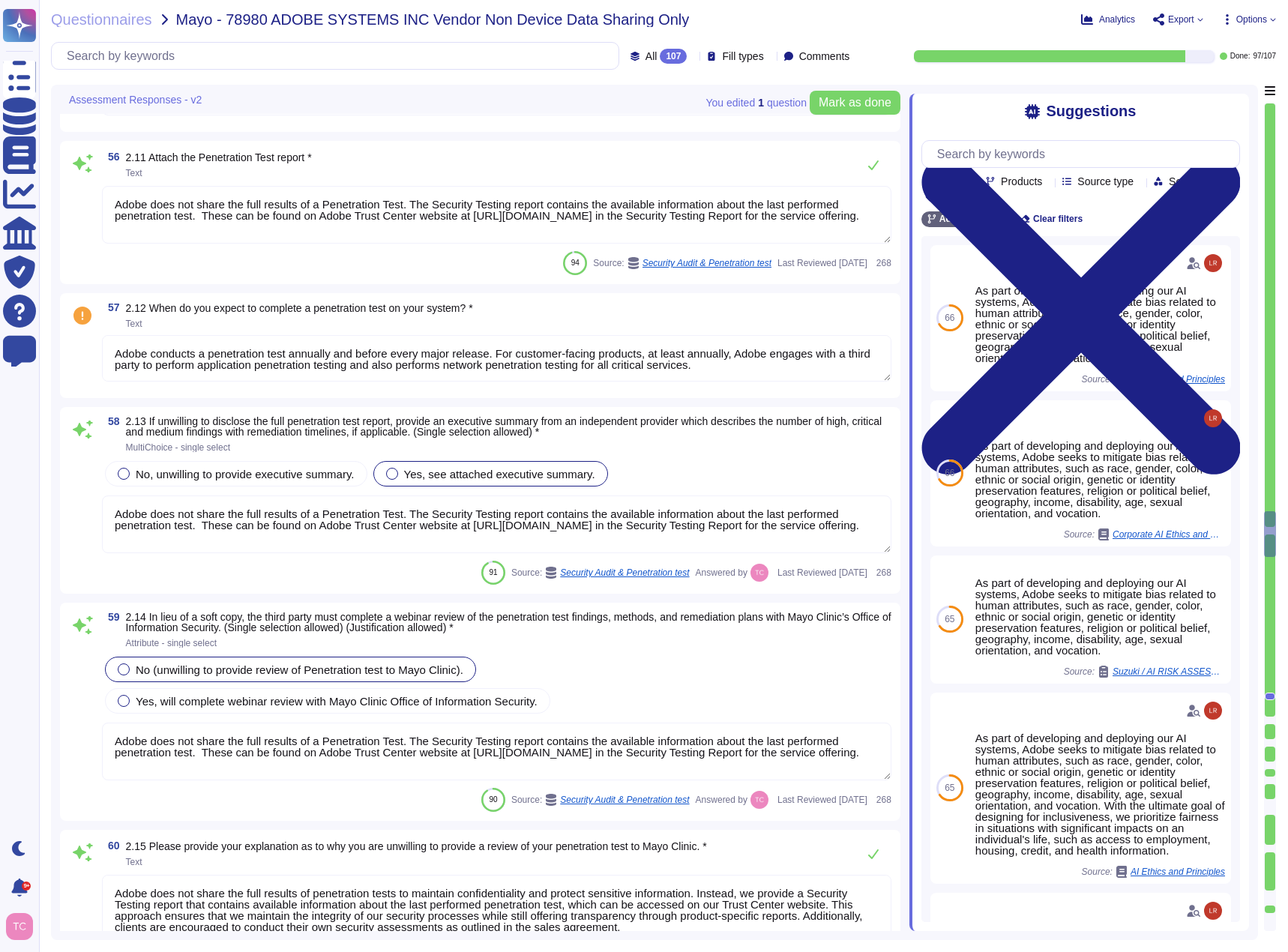
click at [247, 325] on span "Text" at bounding box center [299, 323] width 347 height 9
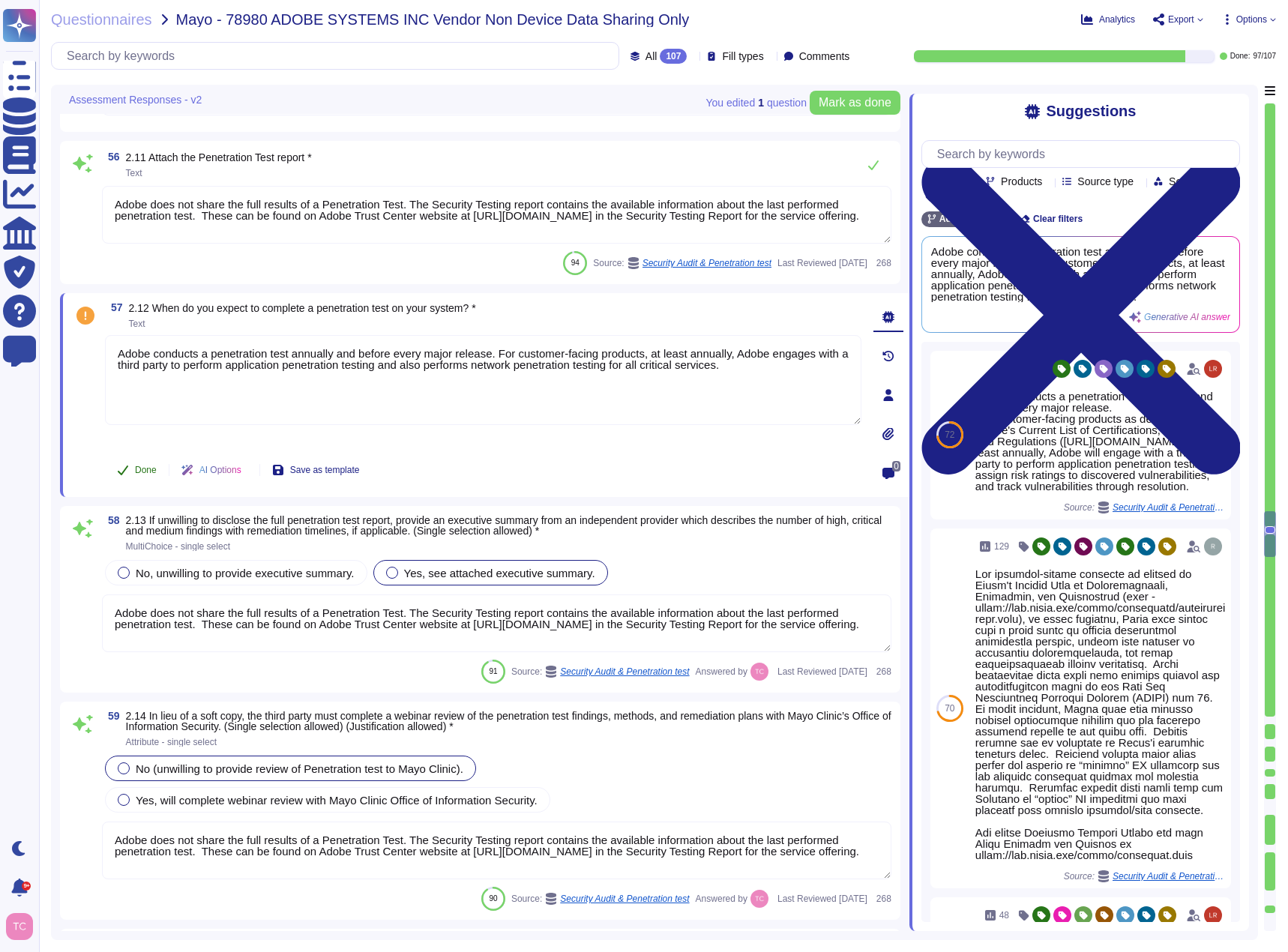
click at [128, 470] on icon at bounding box center [123, 470] width 12 height 12
click at [1269, 705] on div at bounding box center [1270, 410] width 11 height 613
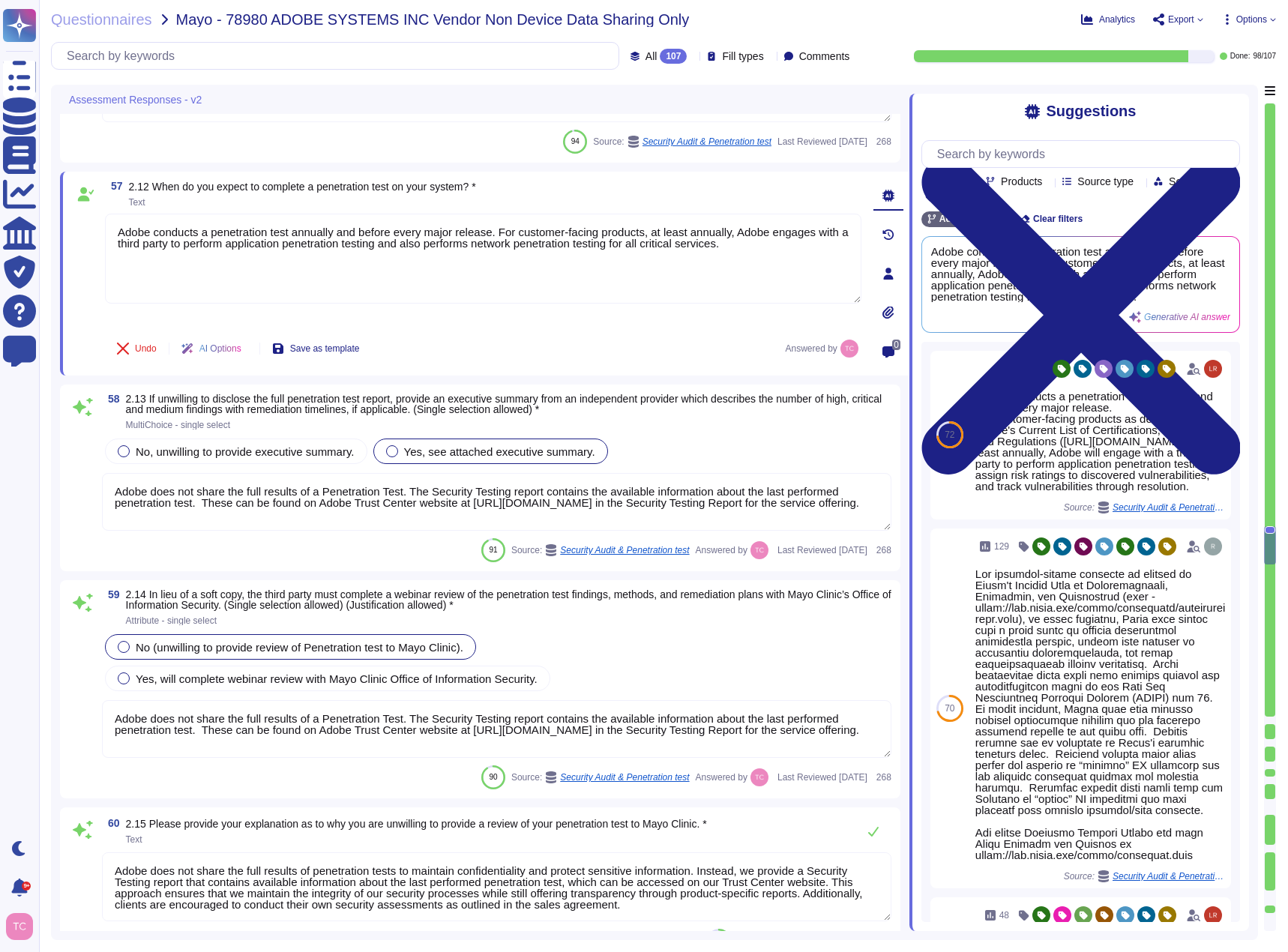
type textarea "Adobe conducts a penetration test annually and before every major release. For …"
type textarea "According to Adobe’s Vulnerability Management standard, Adobe does re-testing f…"
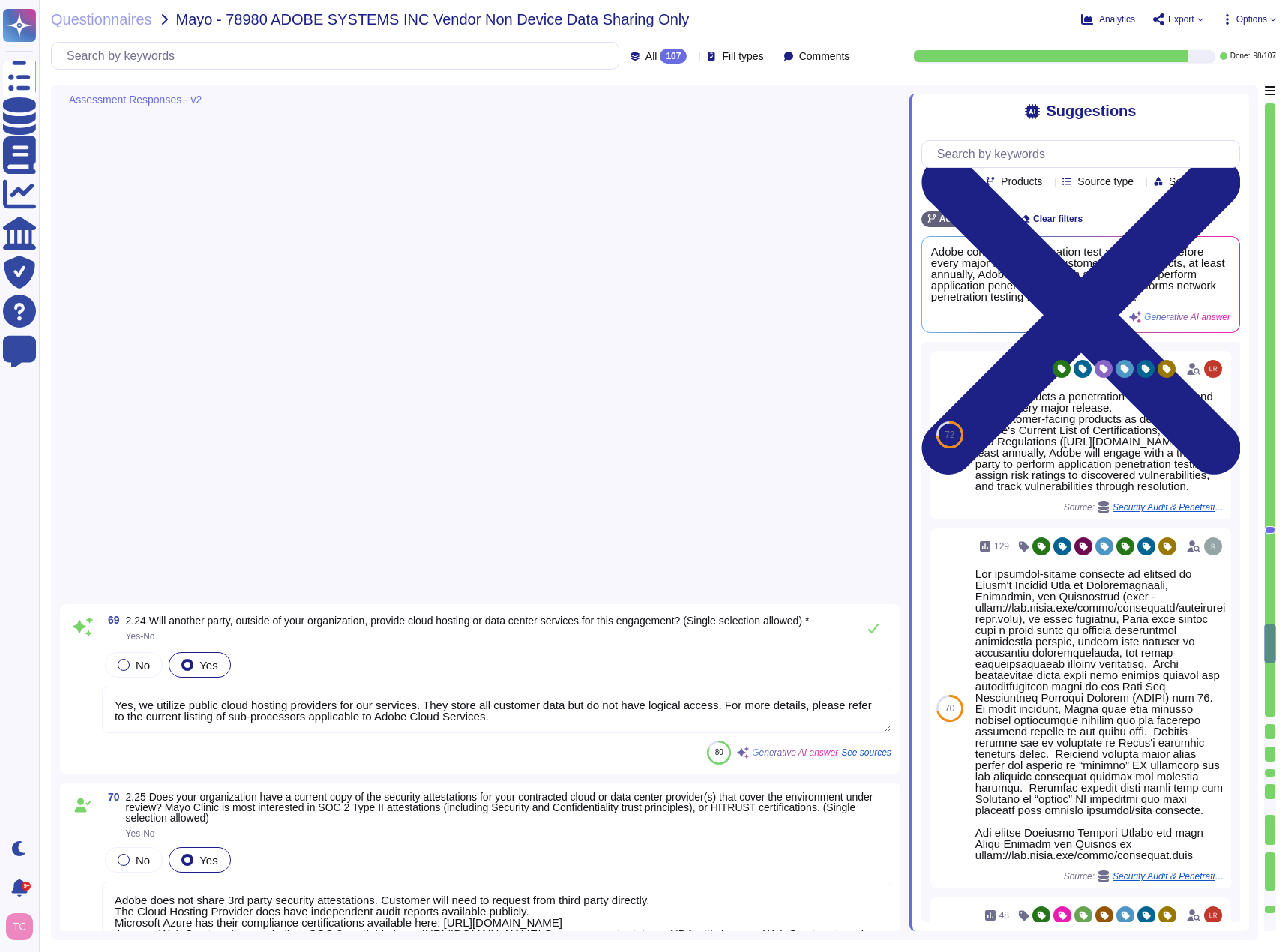
type textarea "Yes, we utilize public cloud hosting providers for our services. They store all…"
type textarea "Adobe does not share 3rd party security attestations. Customer will need to req…"
type textarea "[URL][DOMAIN_NAME] [URL][DOMAIN_NAME]"
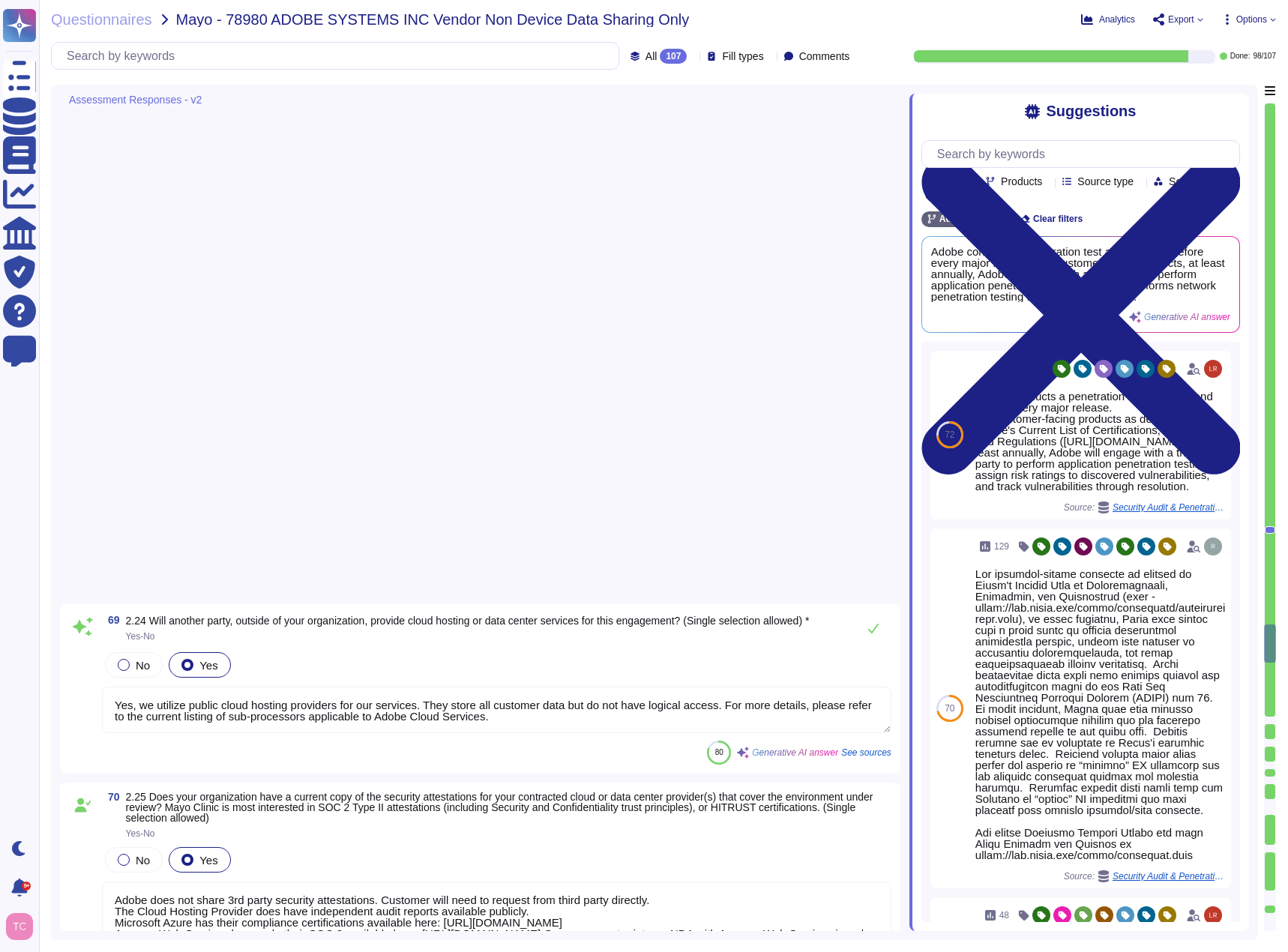
type textarea "[URL][DOMAIN_NAME] [URL][DOMAIN_NAME]"
type textarea "Adobe service offerings are not FDA-regulated electronic systems."
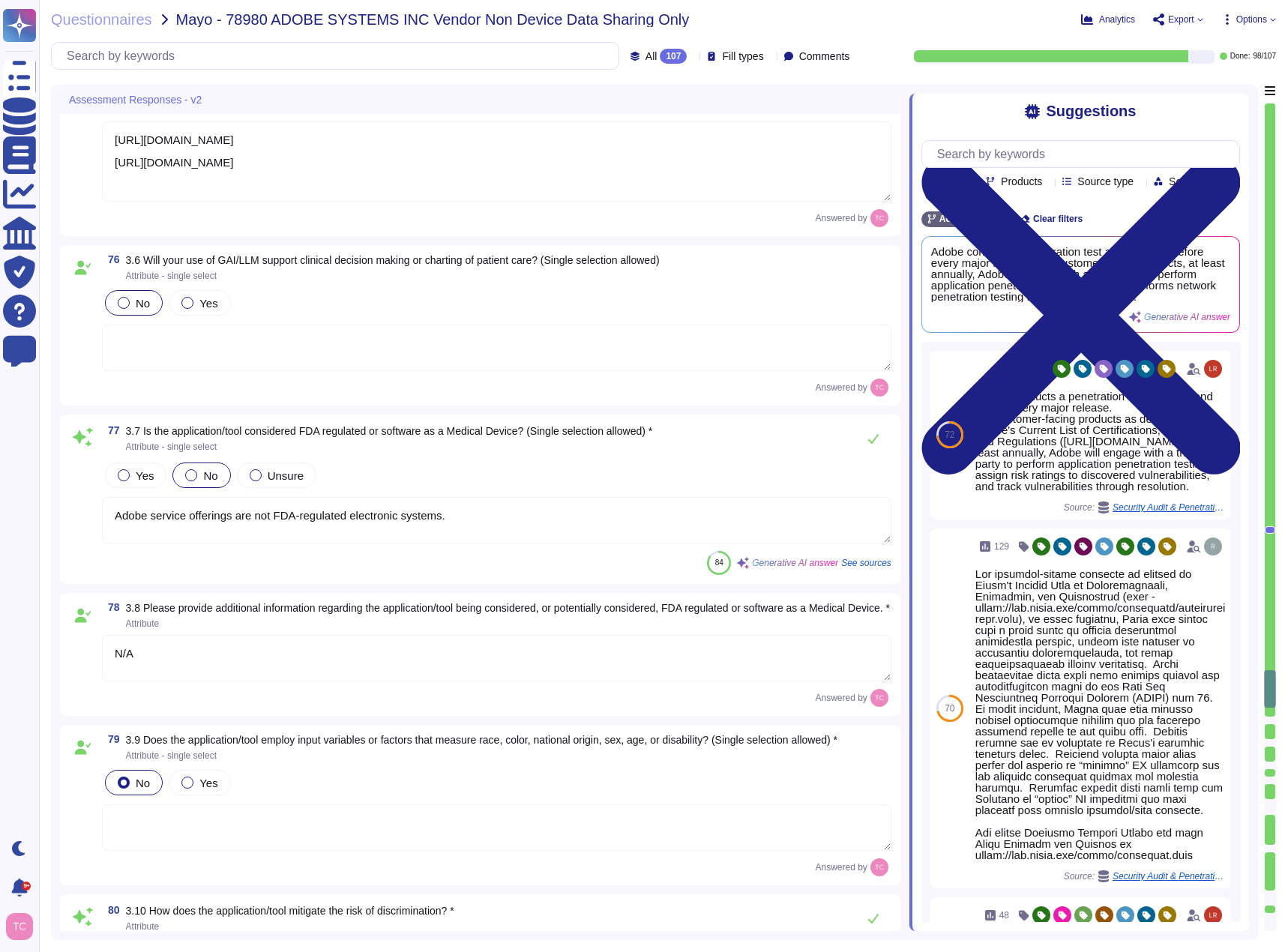
type textarea "N/A"
type textarea "Adobe actively mitigates the risk of discrimination in its AI systems through s…"
type textarea "Inputs and Outputs are Customer Data owned by the Customer. Adobe does require …"
type textarea "Your personal information and files are stored on Adobe’s servers and the serve…"
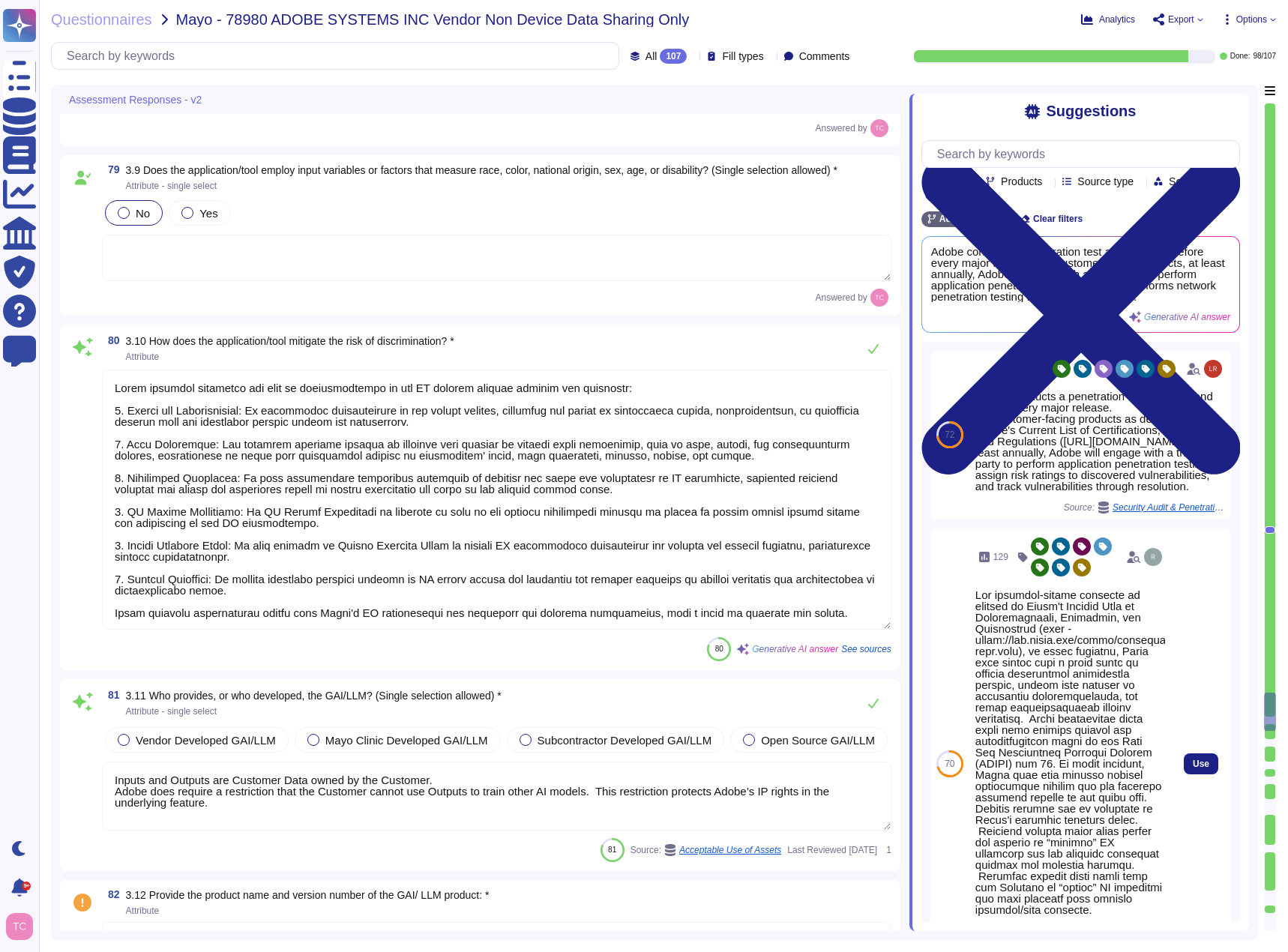
type textarea "Your personal information and files are stored on Adobe’s servers and the serve…"
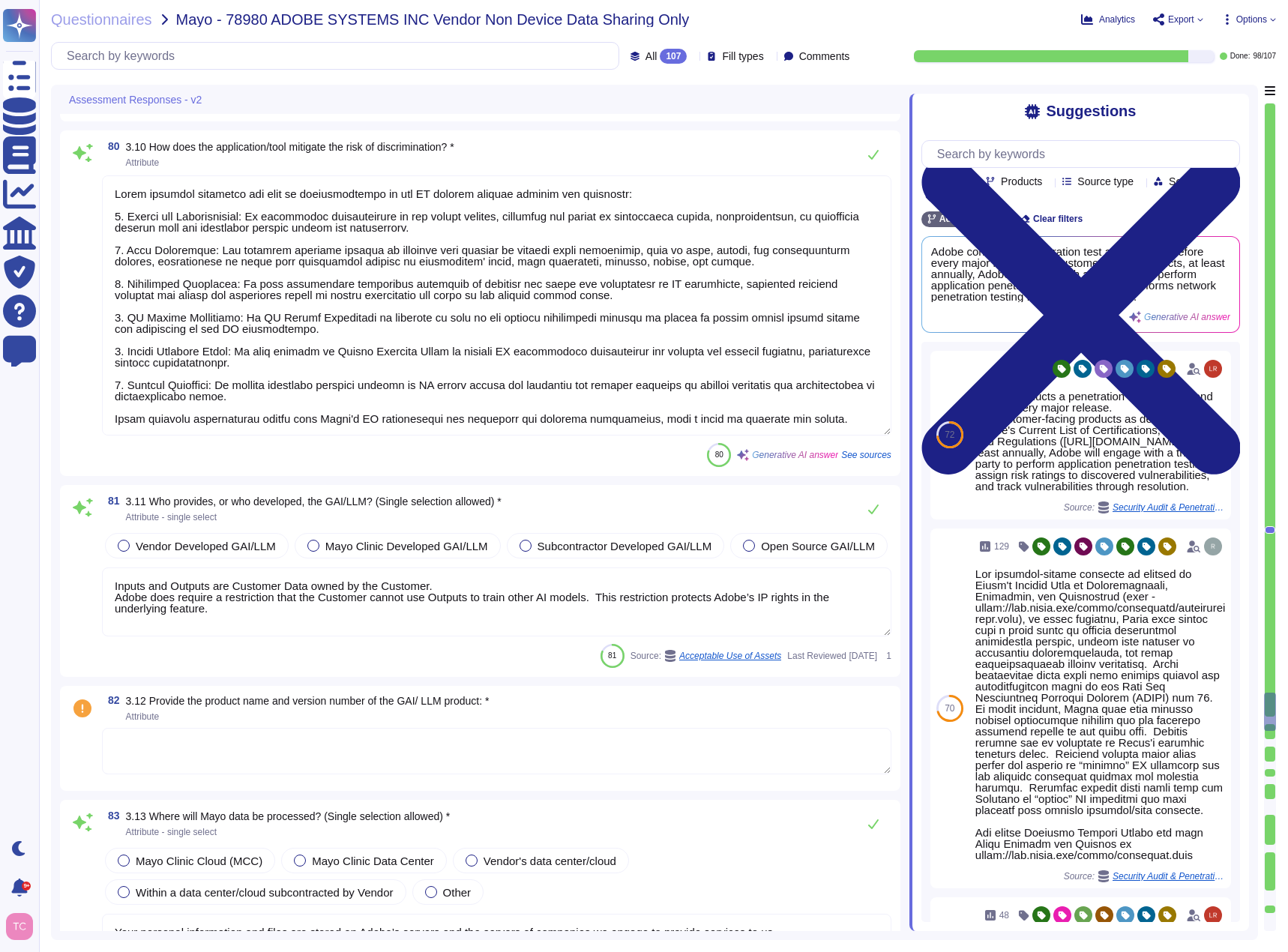
scroll to position [14201, 0]
type textarea "Adobe employs strong tenant isolation security and control capabilities to ensu…"
click at [794, 554] on span "Open Source GAI/LLM" at bounding box center [818, 547] width 114 height 13
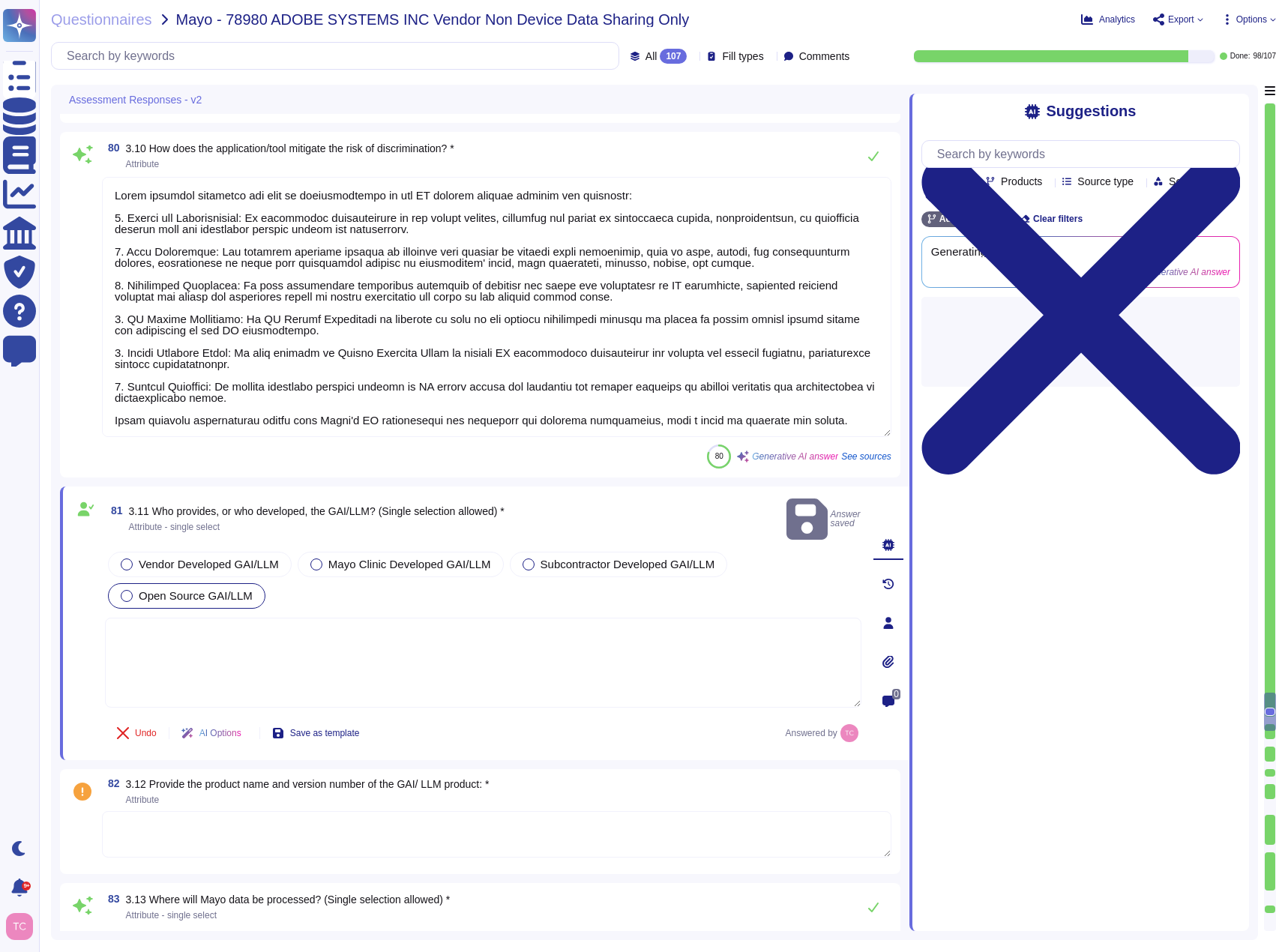
type textarea "Adobe employs strong tenant isolation security and control capabilities to ensu…"
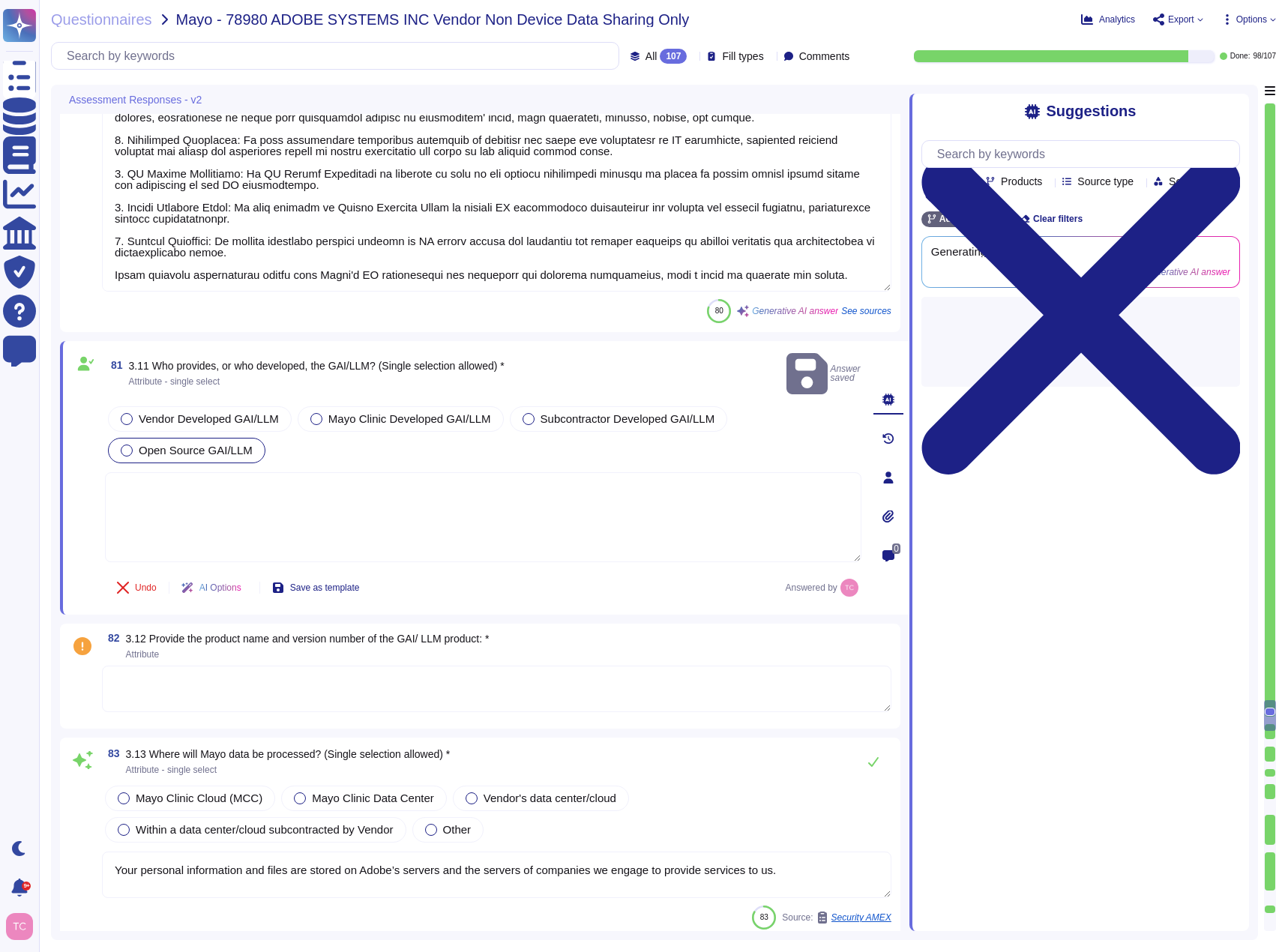
scroll to position [14350, 0]
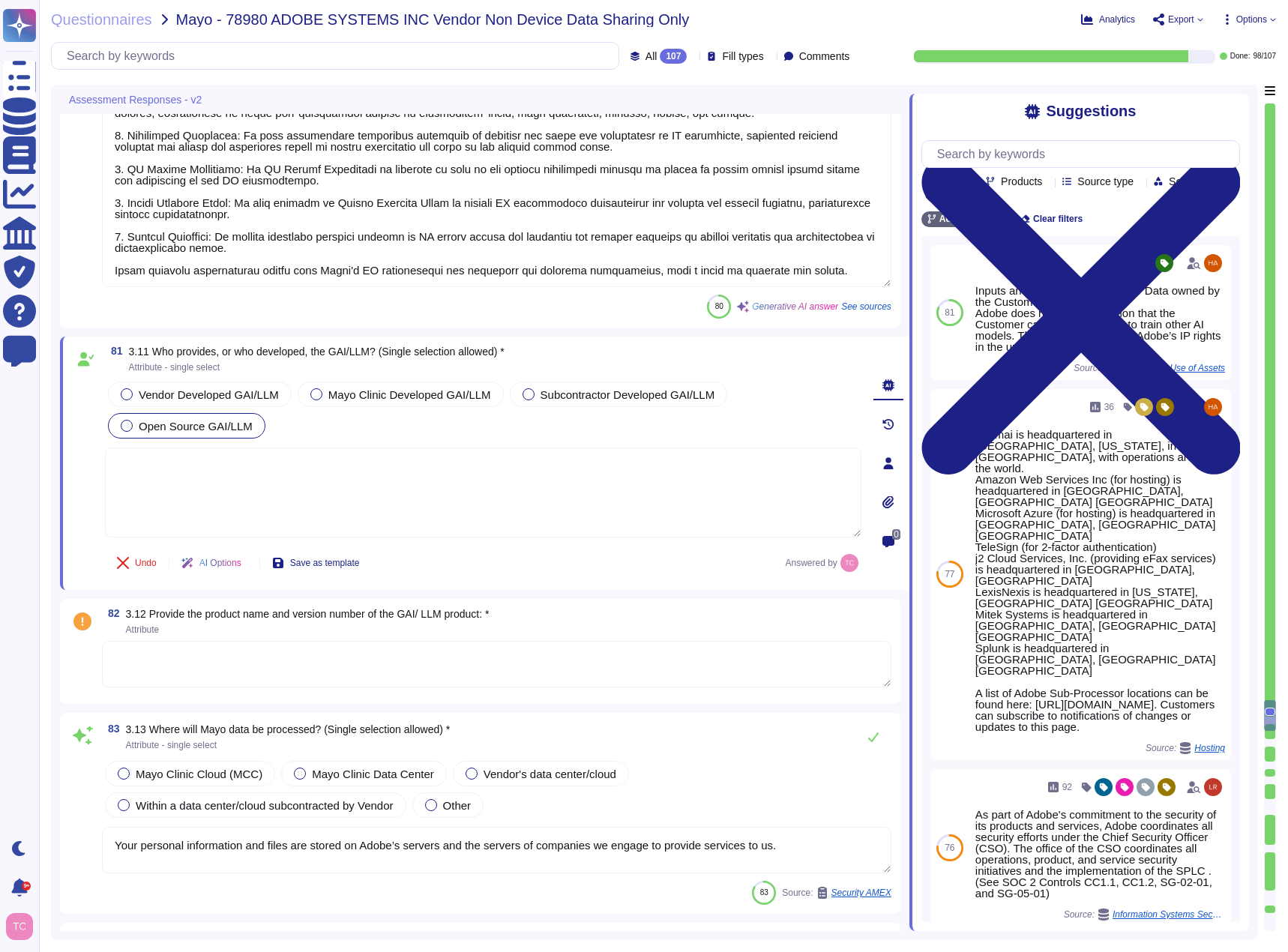
click at [231, 661] on textarea at bounding box center [496, 664] width 789 height 46
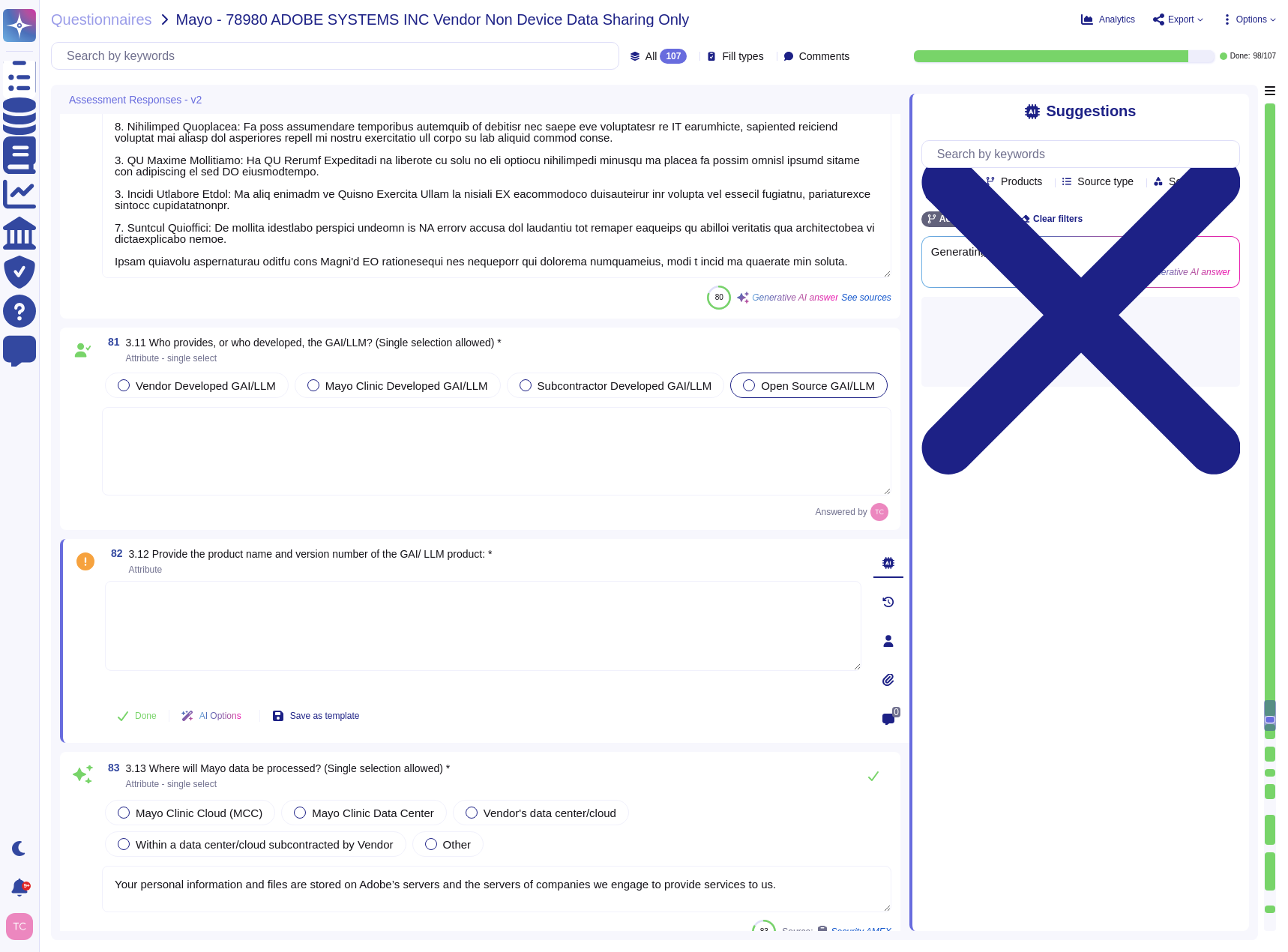
type textarea "Adobe employs strong tenant isolation security and control capabilities to ensu…"
paste textarea "[URL][DOMAIN_NAME] [URL][DOMAIN_NAME]"
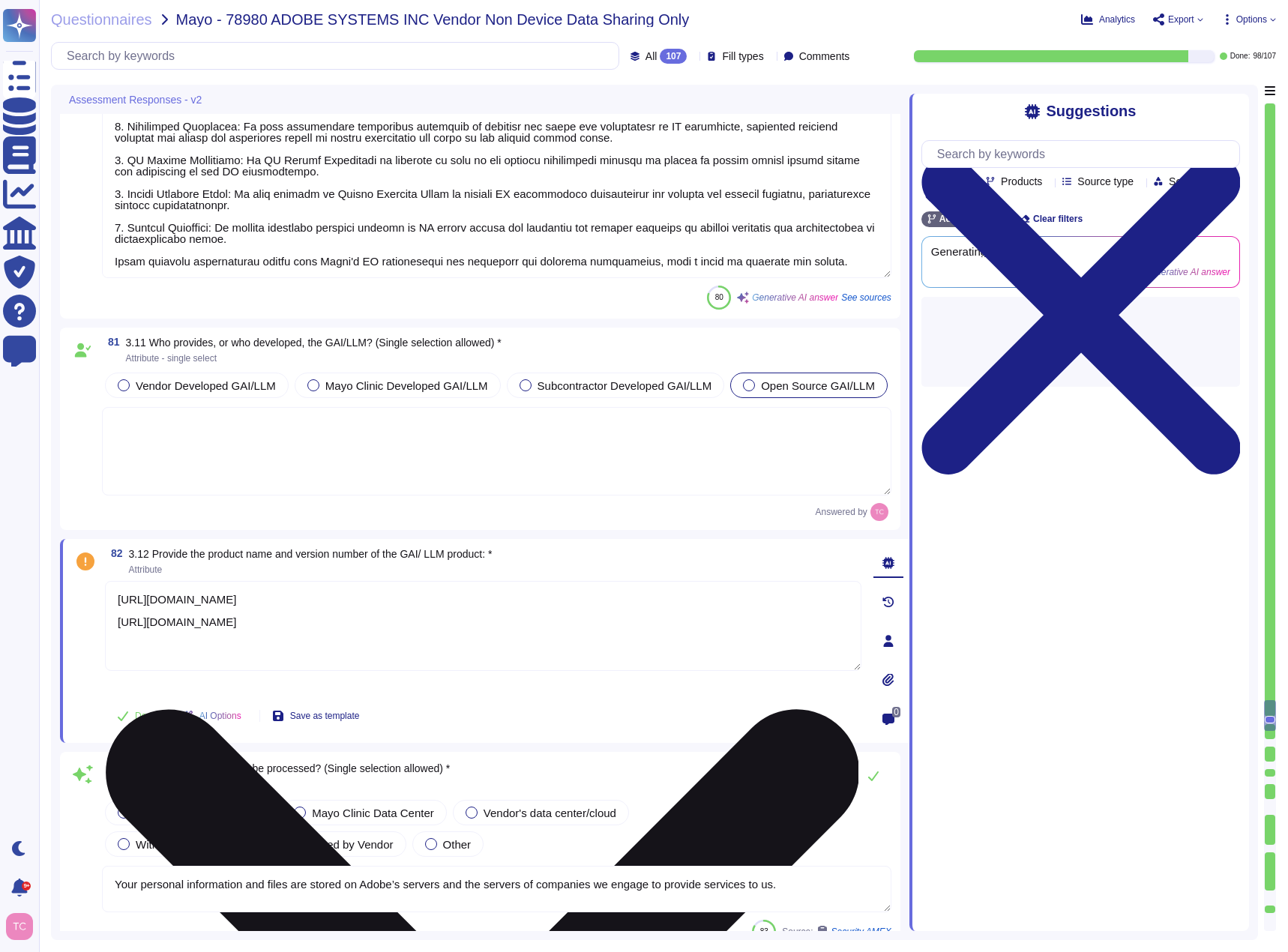
click at [194, 660] on textarea "[URL][DOMAIN_NAME] [URL][DOMAIN_NAME]" at bounding box center [482, 626] width 756 height 90
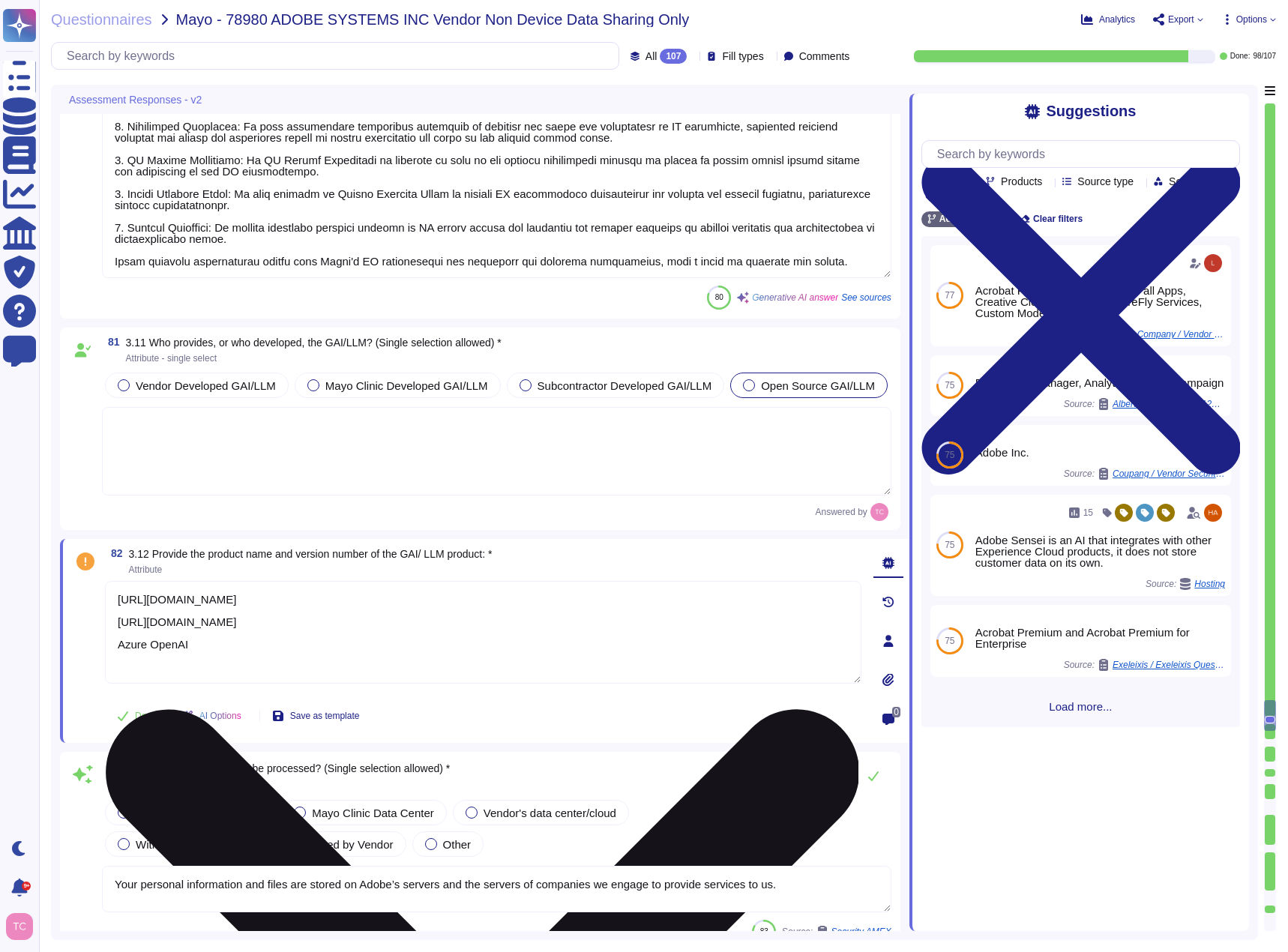
scroll to position [2, 0]
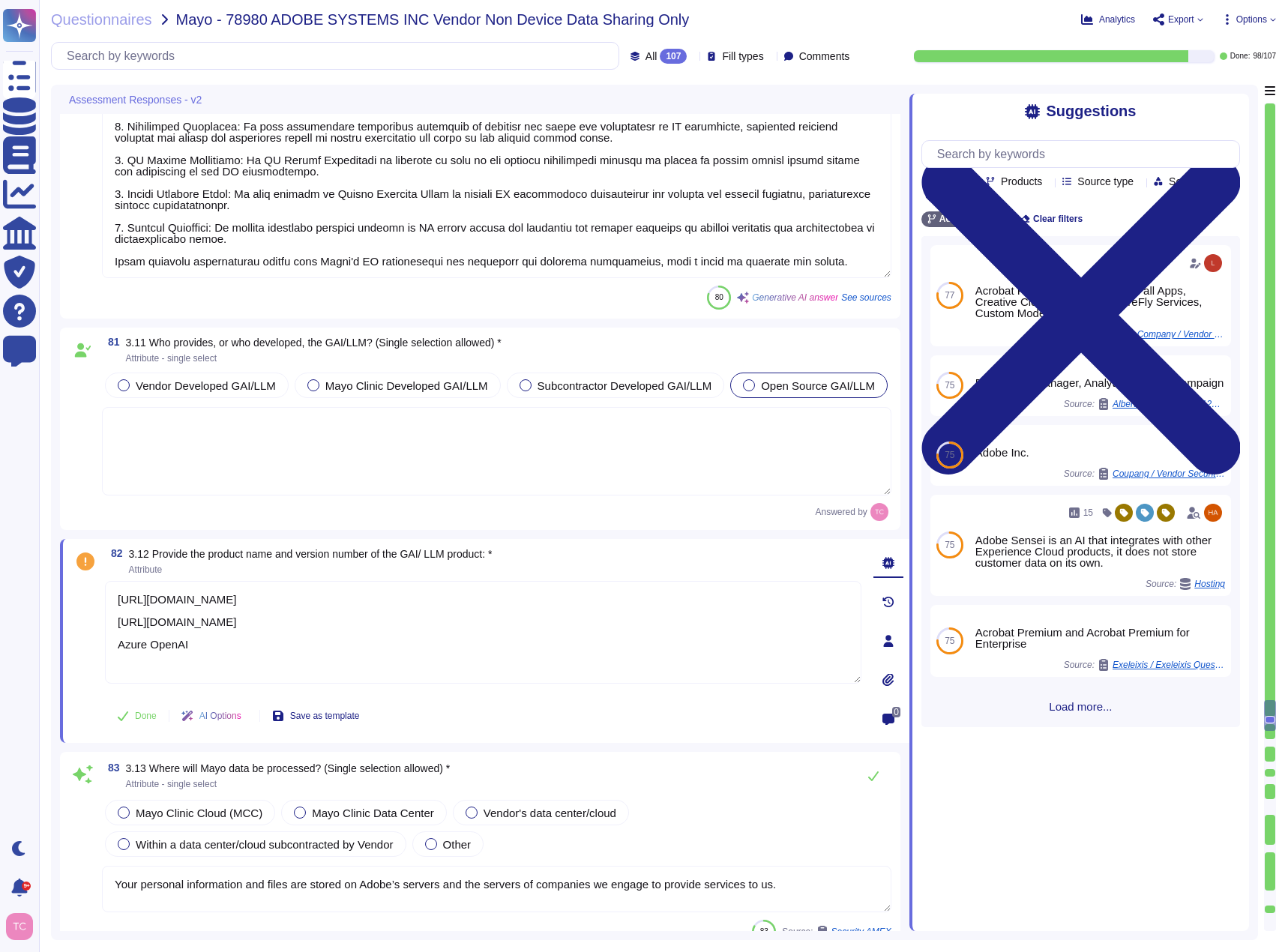
type textarea "[URL][DOMAIN_NAME] [URL][DOMAIN_NAME] Azure OpenAI"
click at [522, 734] on div "Done AI Options Save as template" at bounding box center [482, 716] width 756 height 36
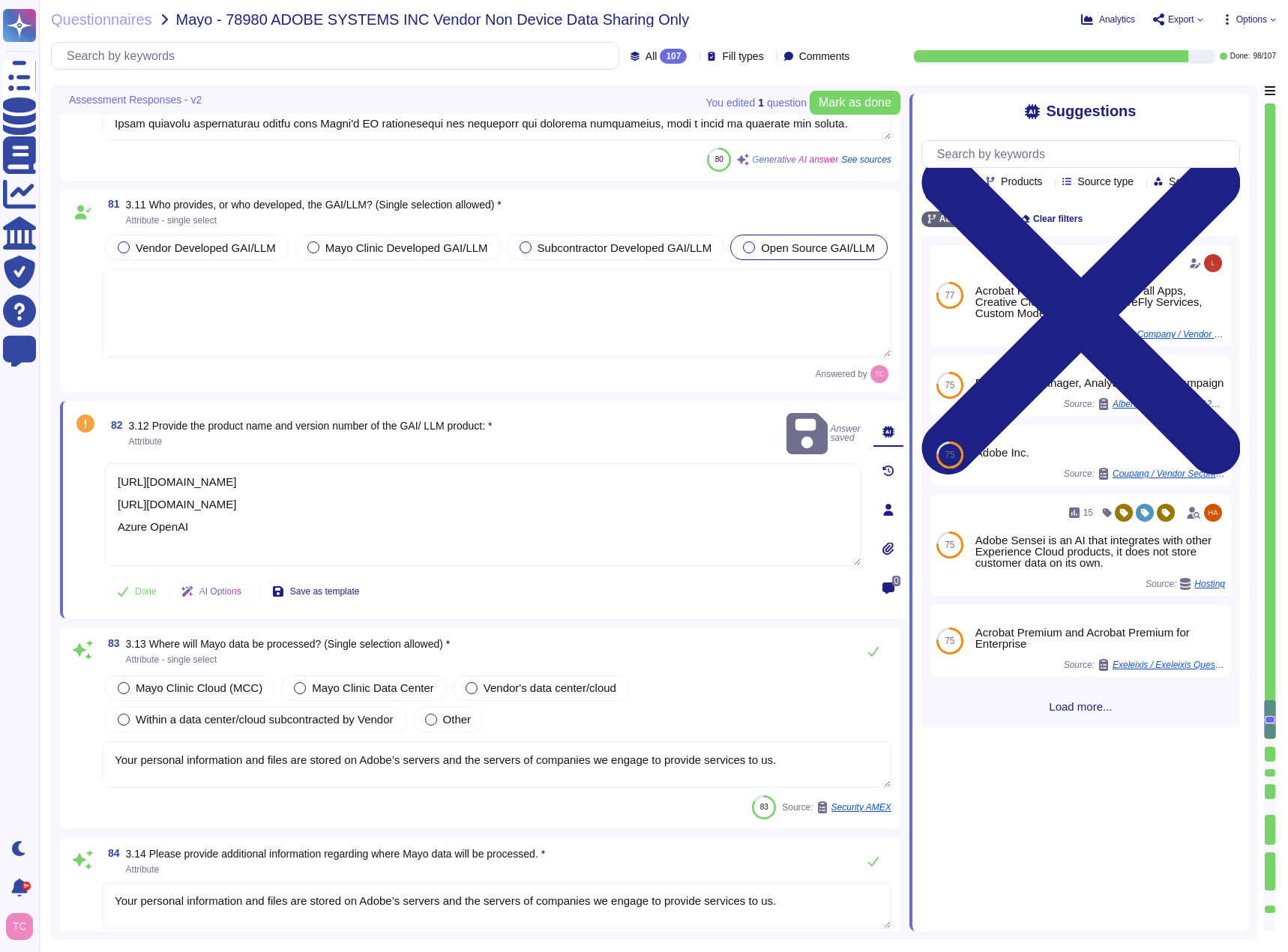
scroll to position [14500, 0]
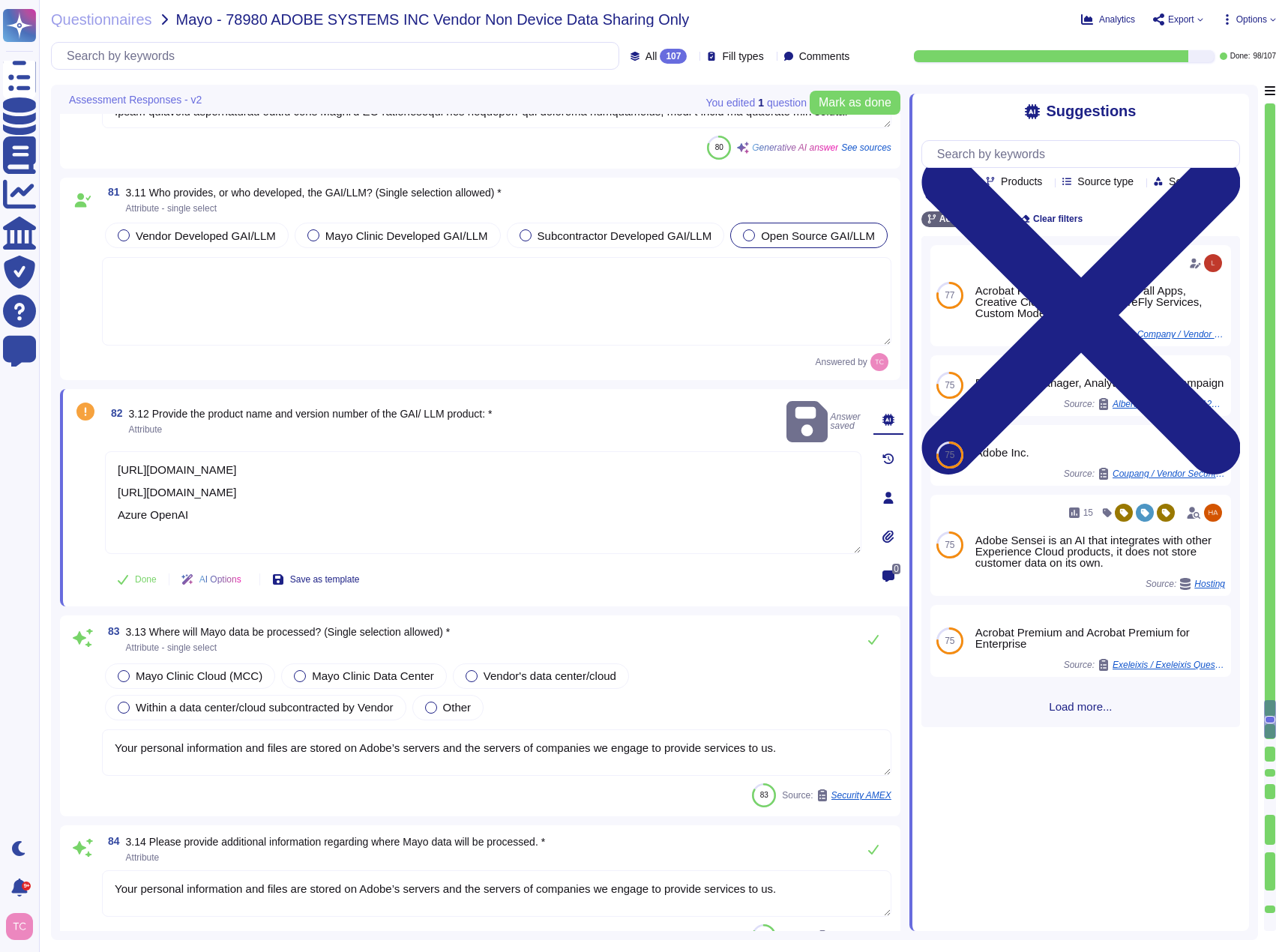
type textarea "Adobe does not include enterprise user content, including inputs and outputs, i…"
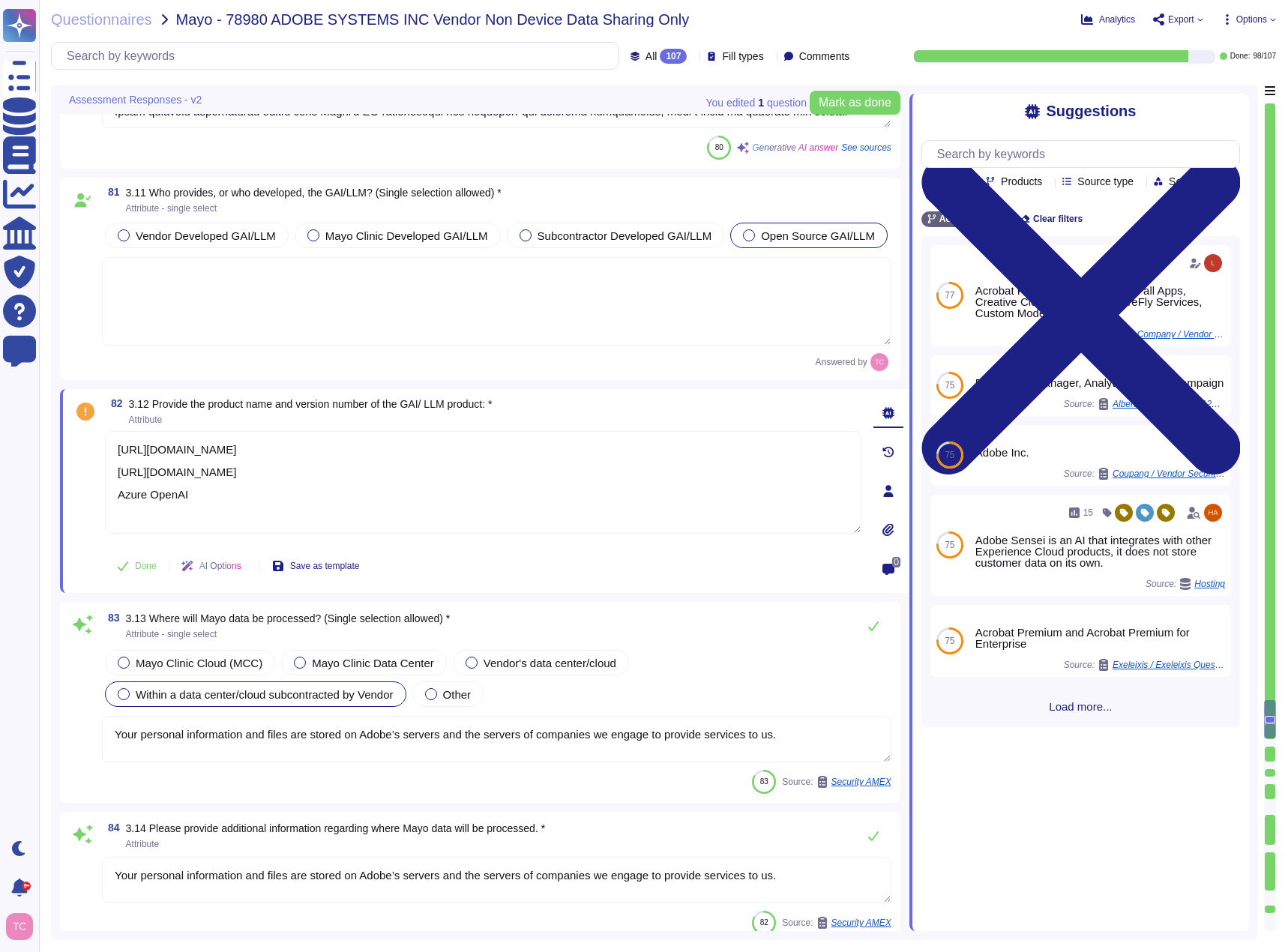
click at [357, 697] on span "Within a data center/cloud subcontracted by Vendor" at bounding box center [264, 693] width 258 height 13
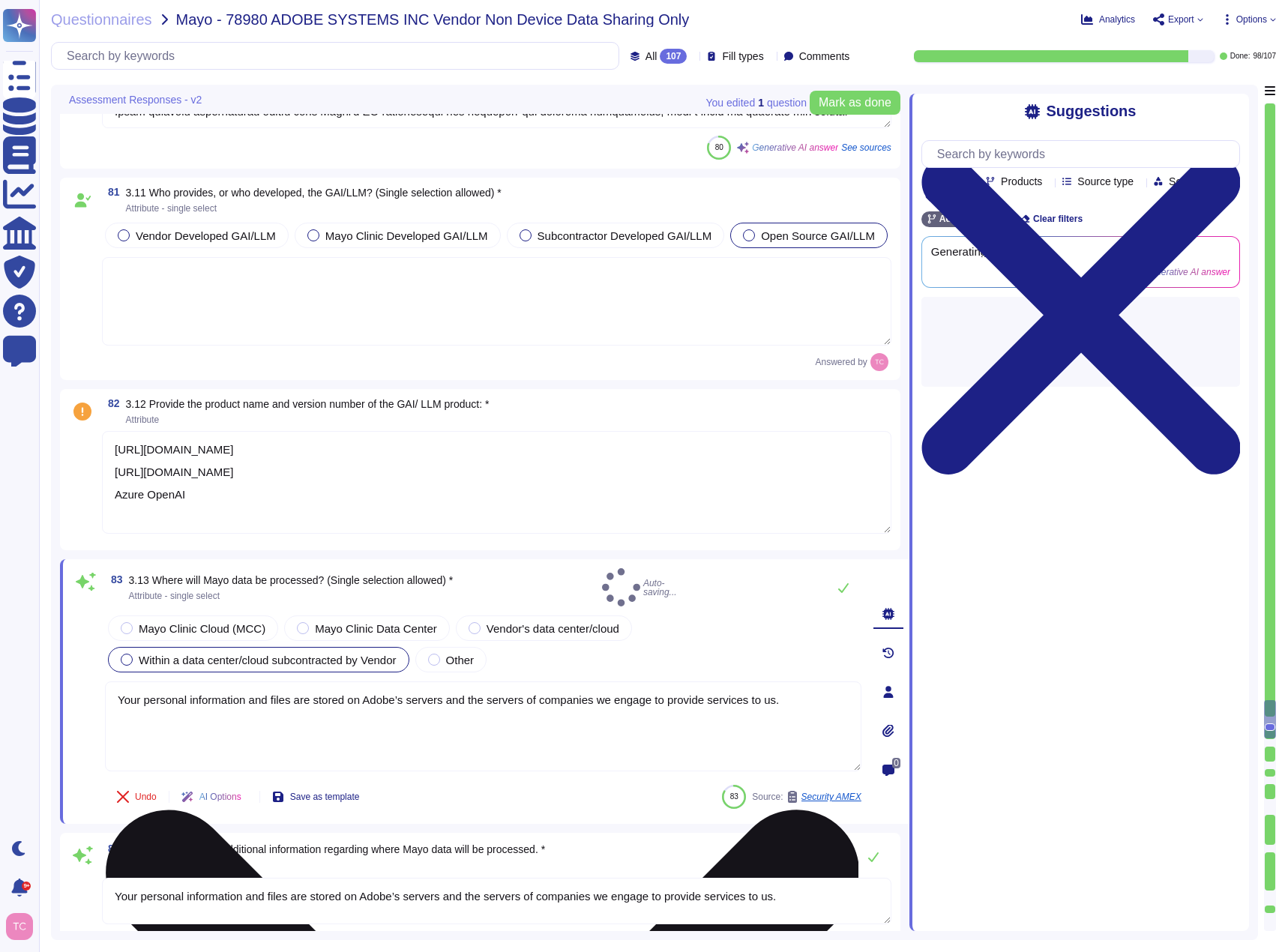
type textarea "Adobe does not include enterprise user content, including inputs and outputs, i…"
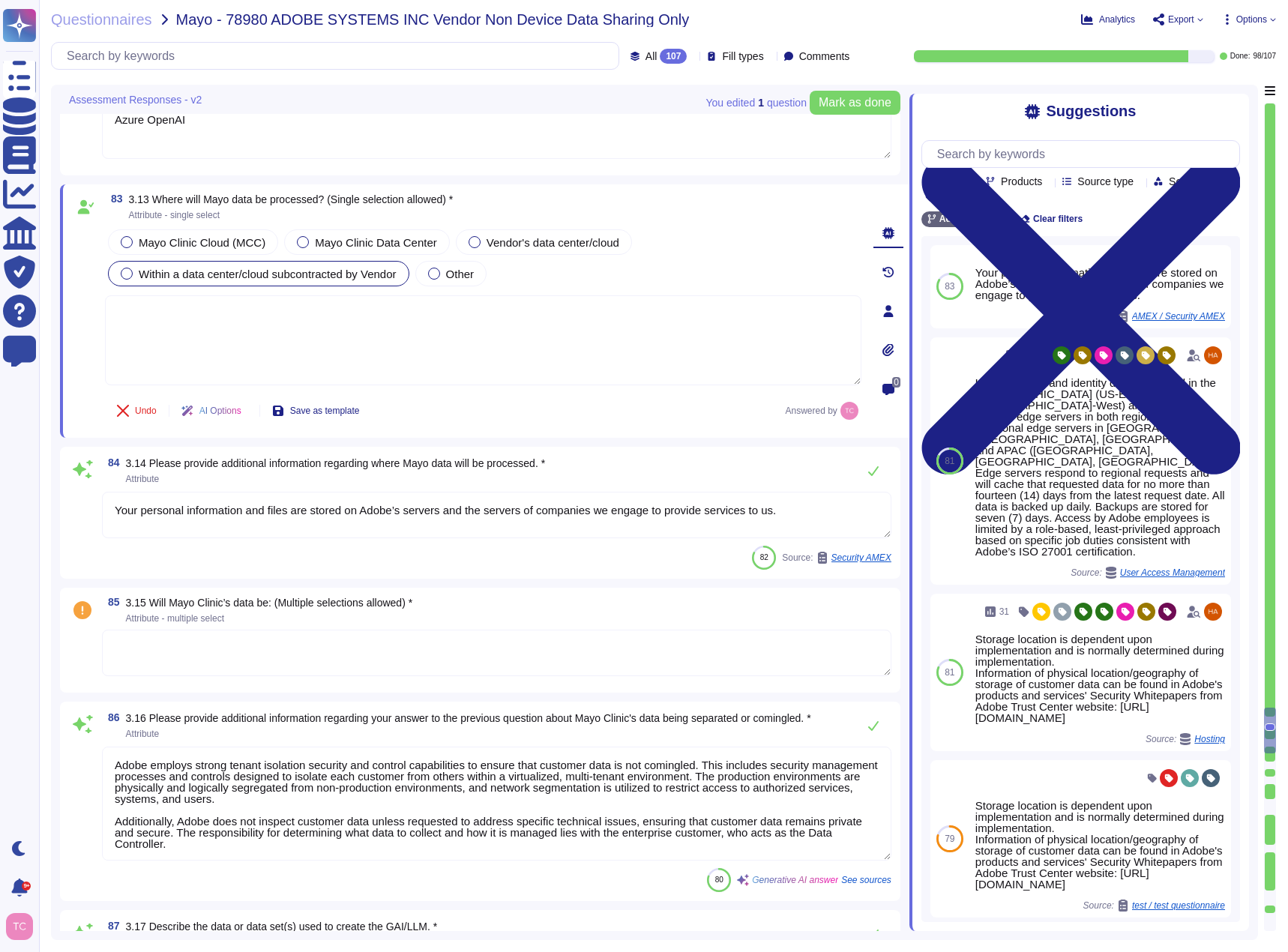
scroll to position [14875, 0]
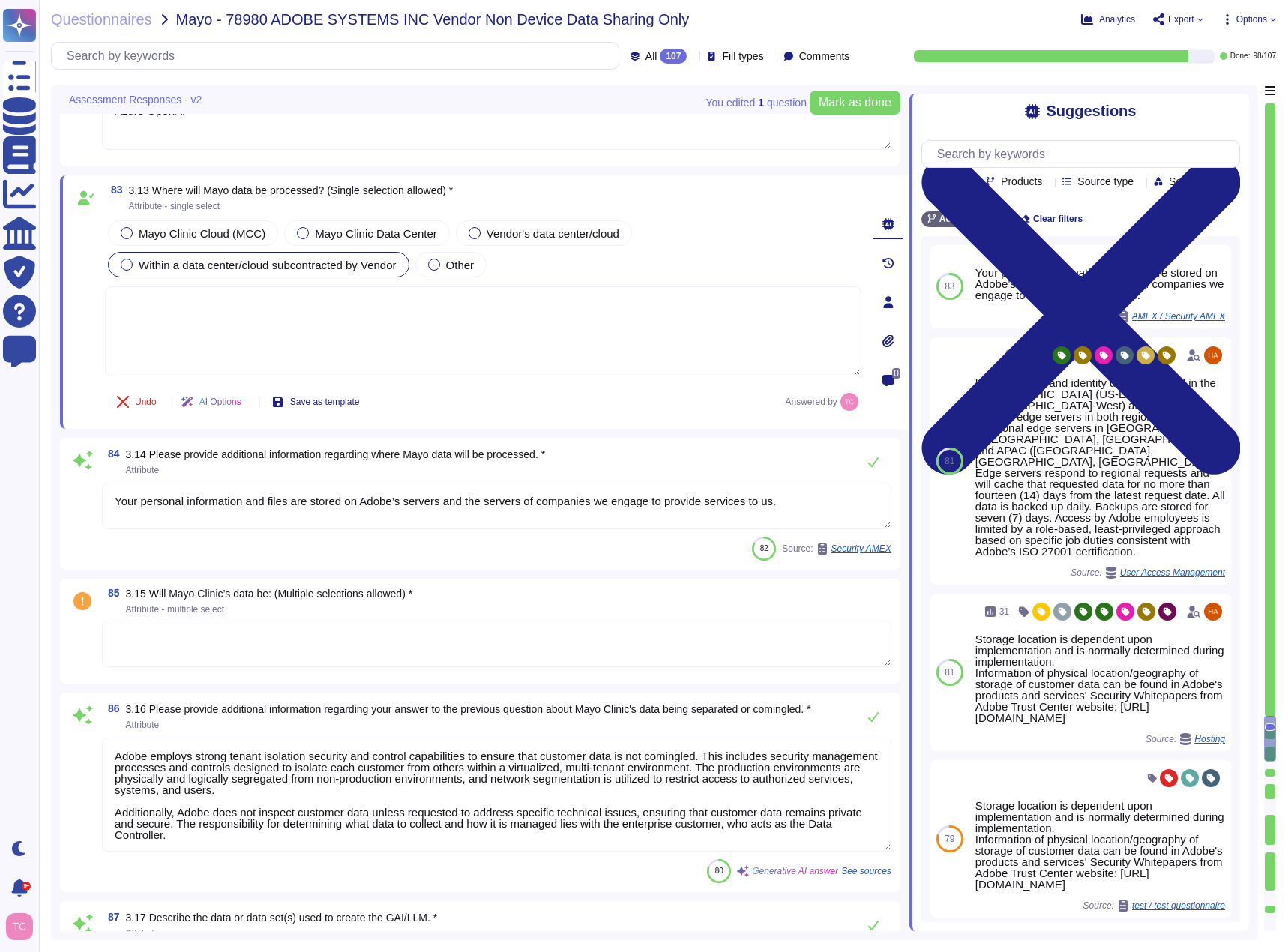
type textarea "All trainings provided through Adobe's learning platform are tracked. Adobe mai…"
click at [353, 608] on span "Attribute - multiple select" at bounding box center [269, 609] width 287 height 9
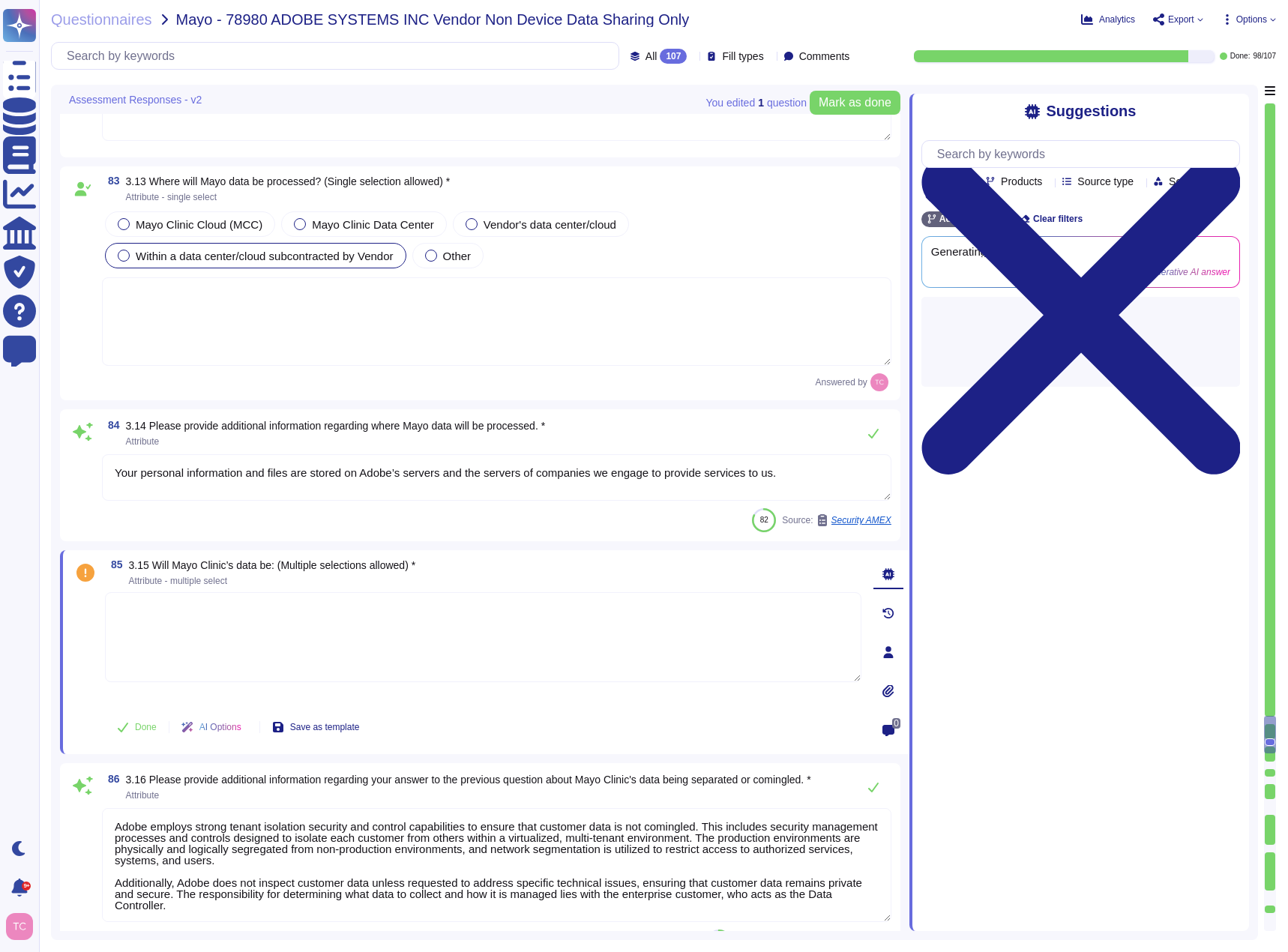
type textarea "All trainings provided through Adobe's learning platform are tracked. Adobe mai…"
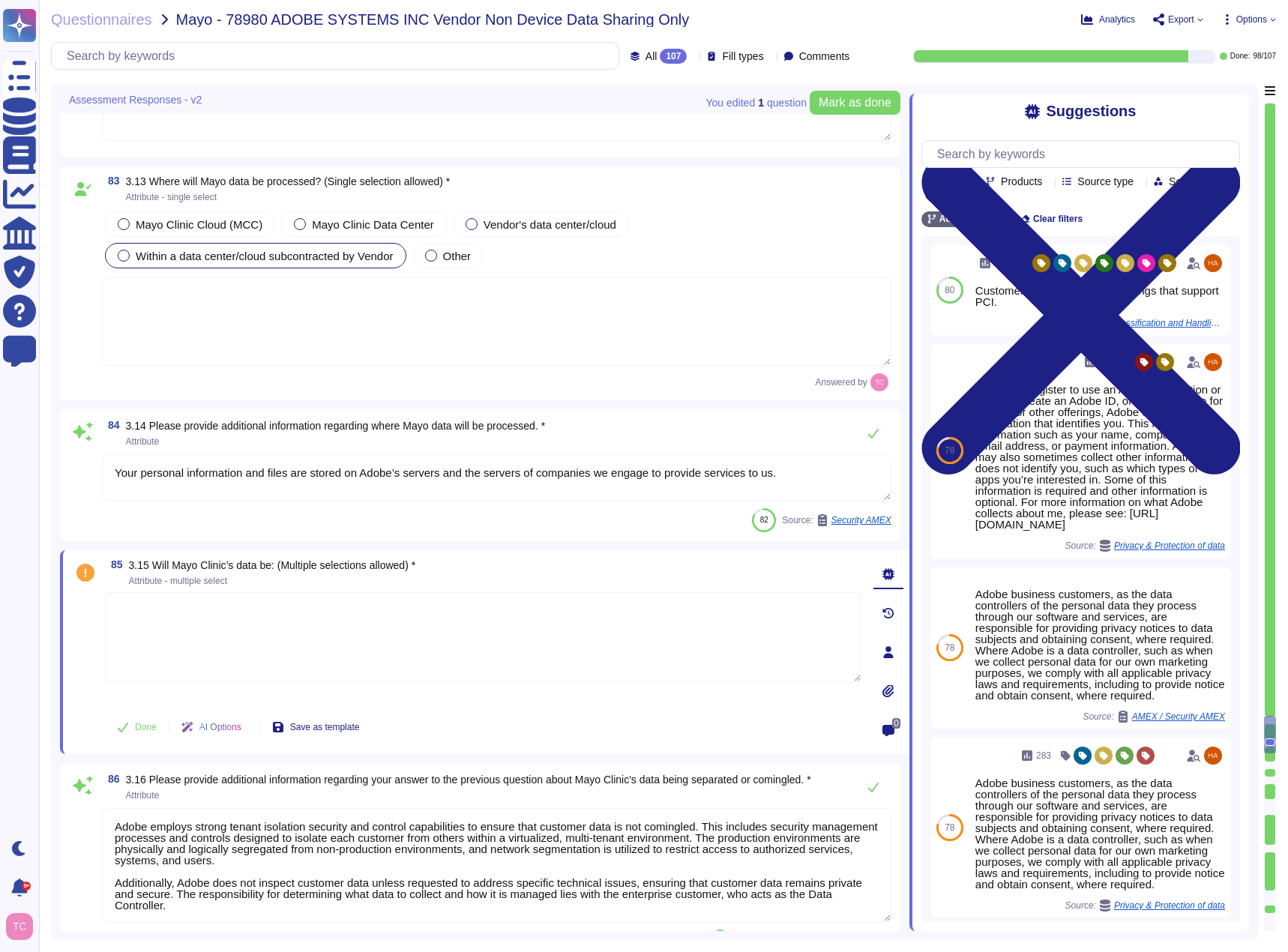
click at [206, 608] on textarea at bounding box center [482, 636] width 756 height 90
paste textarea "Logically separated"
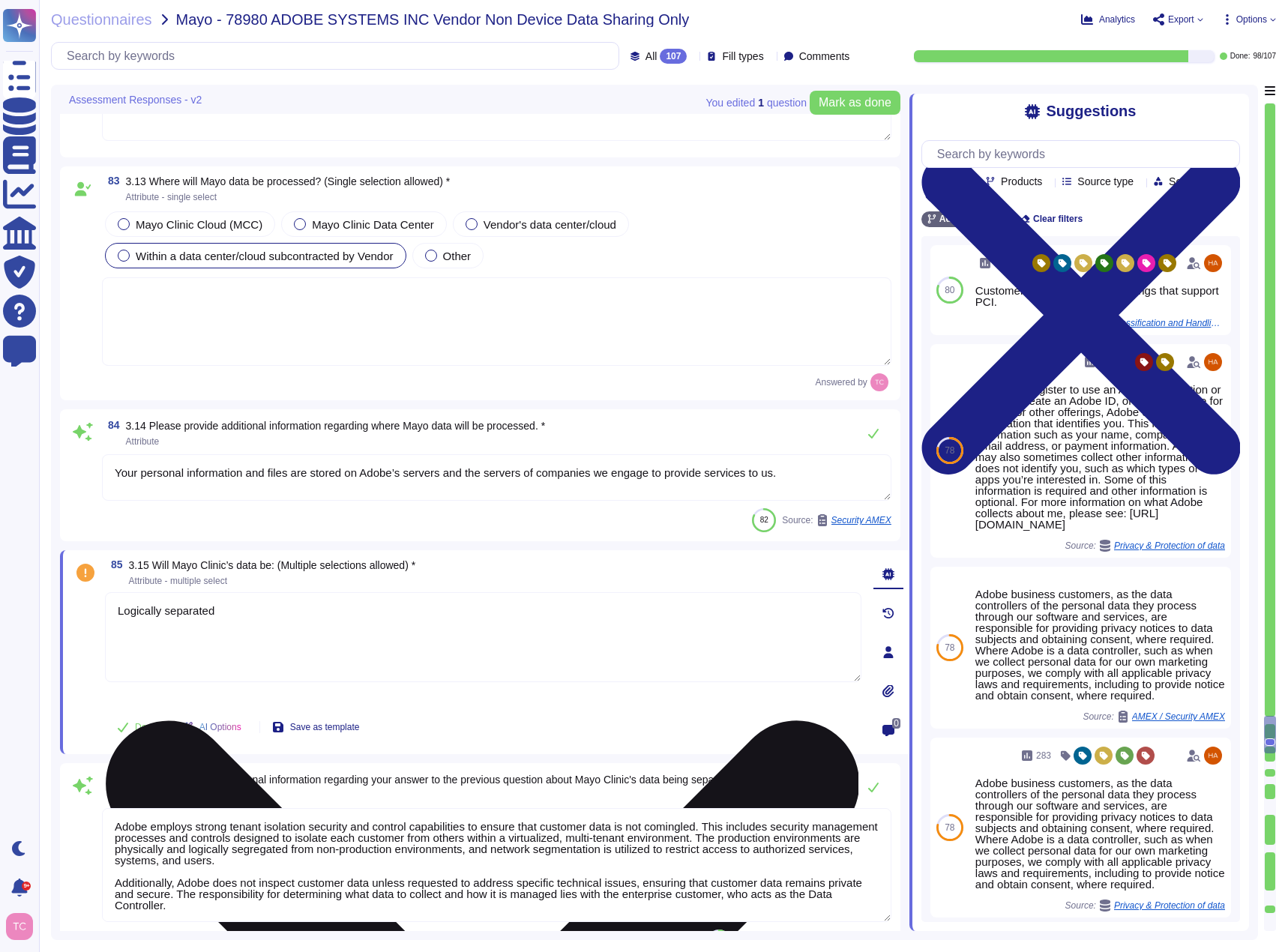
type textarea "Logically separated"
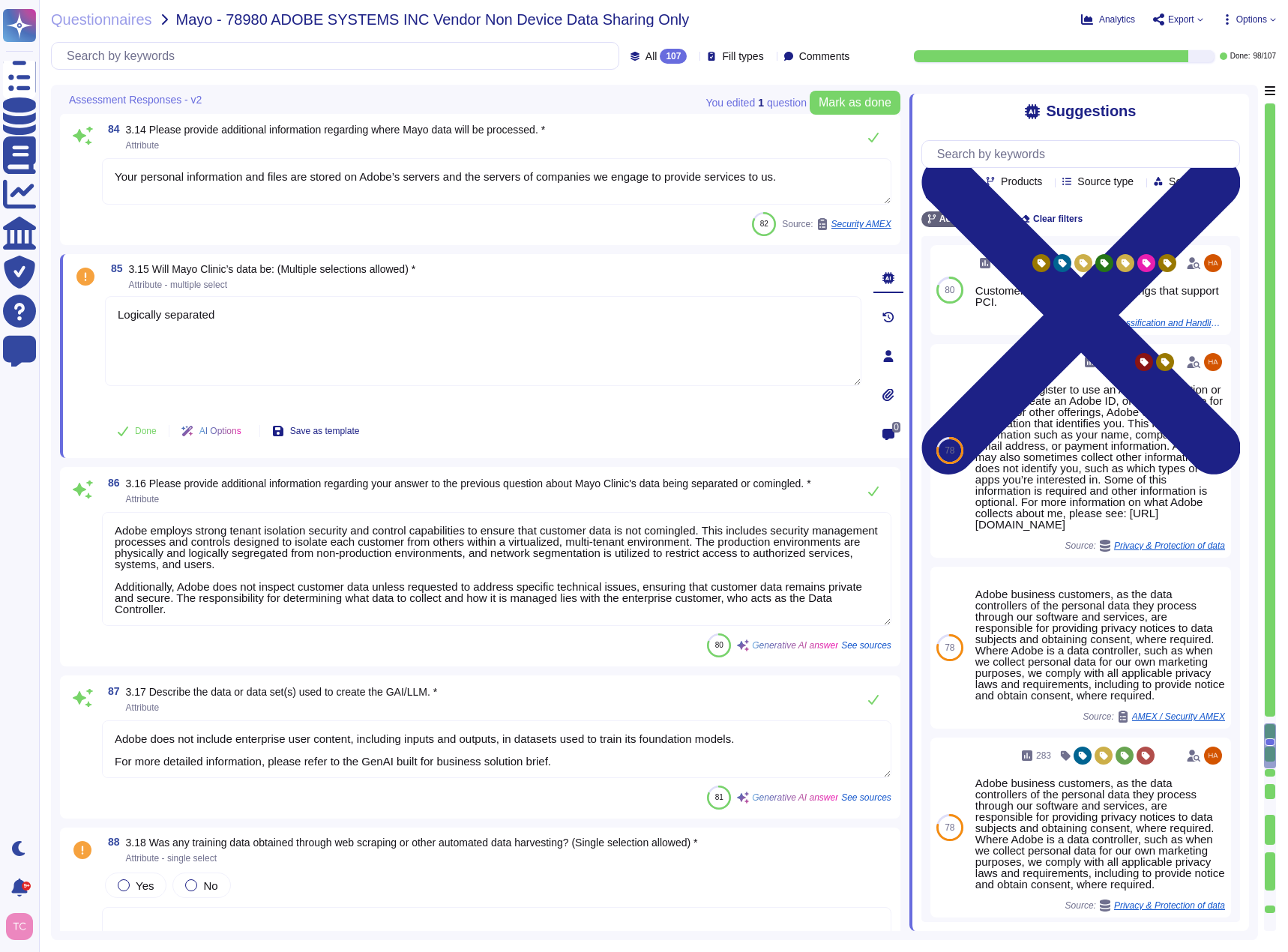
scroll to position [15175, 0]
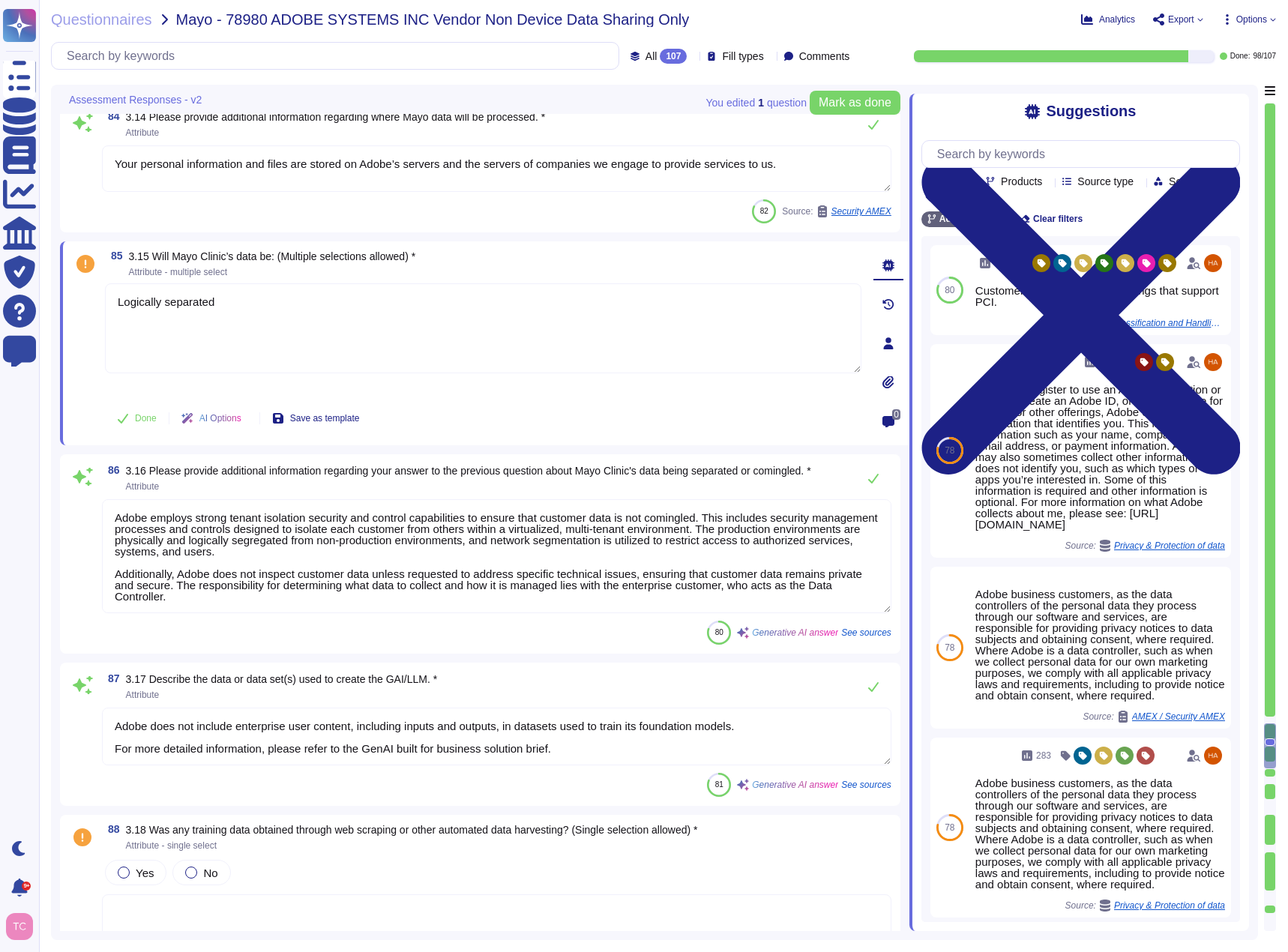
type textarea "No, the information provided to the model or returned by it is not shared with …"
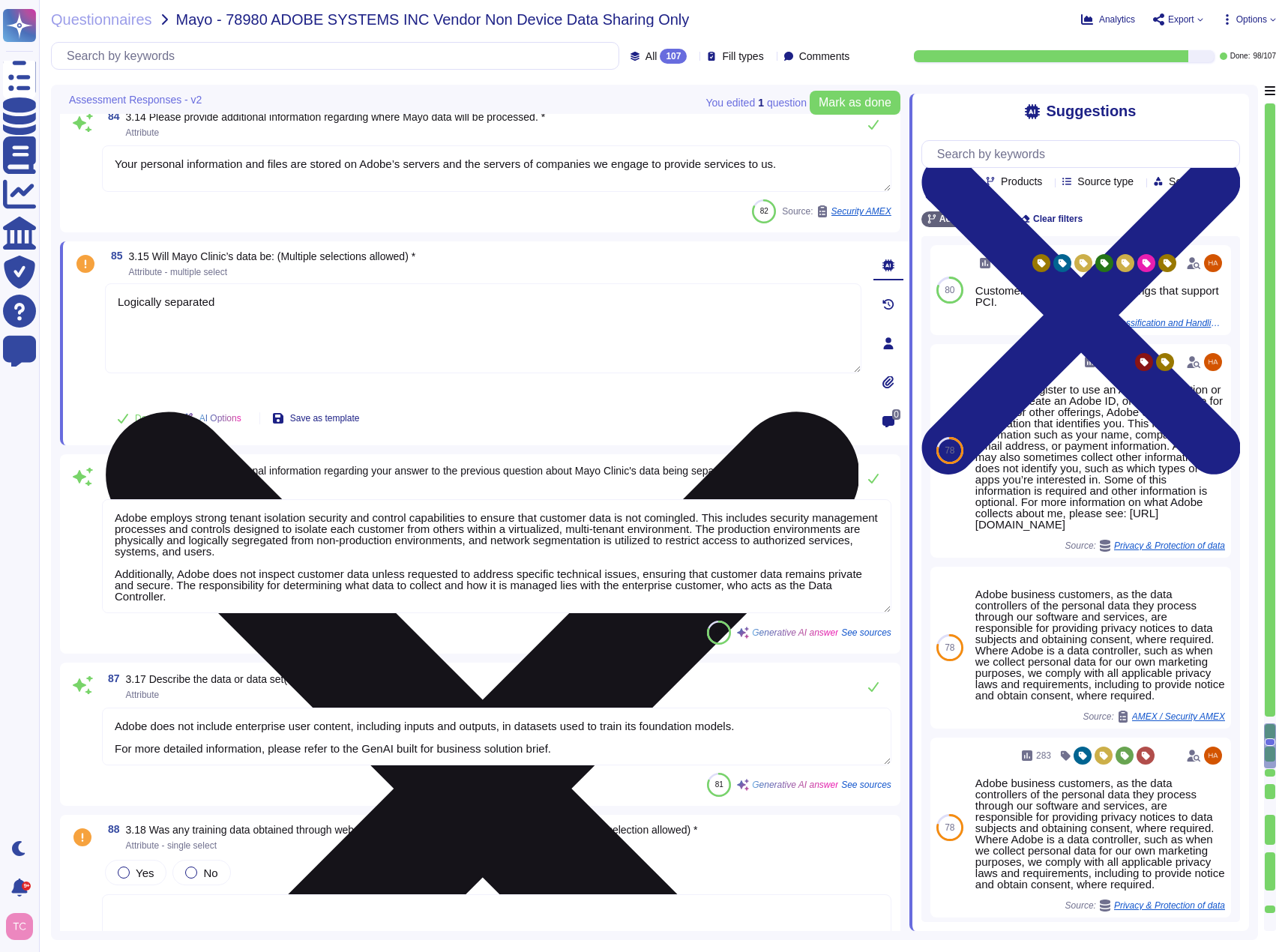
click at [215, 300] on textarea "Logically separated" at bounding box center [482, 328] width 756 height 90
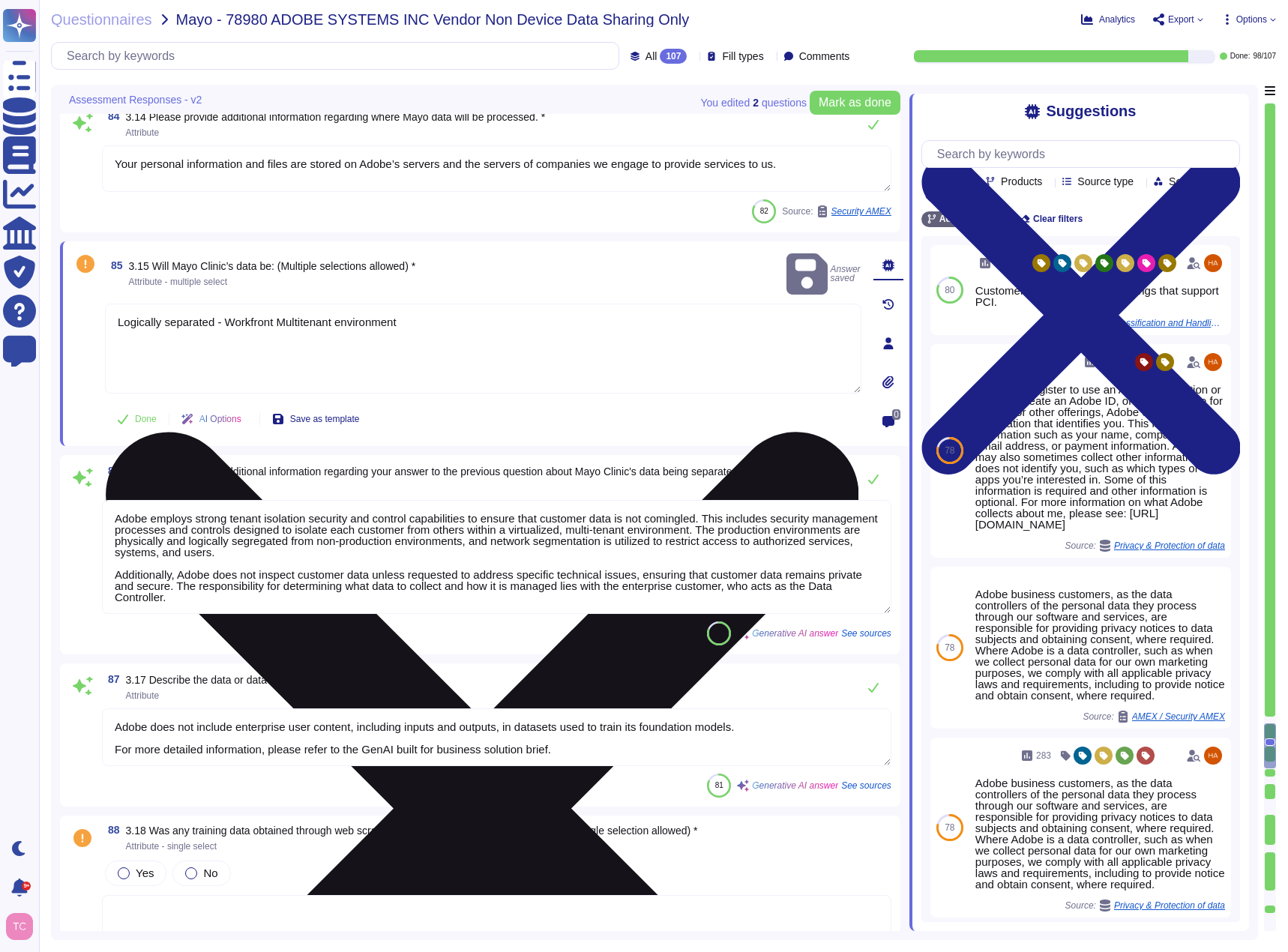
click at [418, 307] on textarea "Logically separated - Workfront Multitenant environment" at bounding box center [482, 348] width 756 height 90
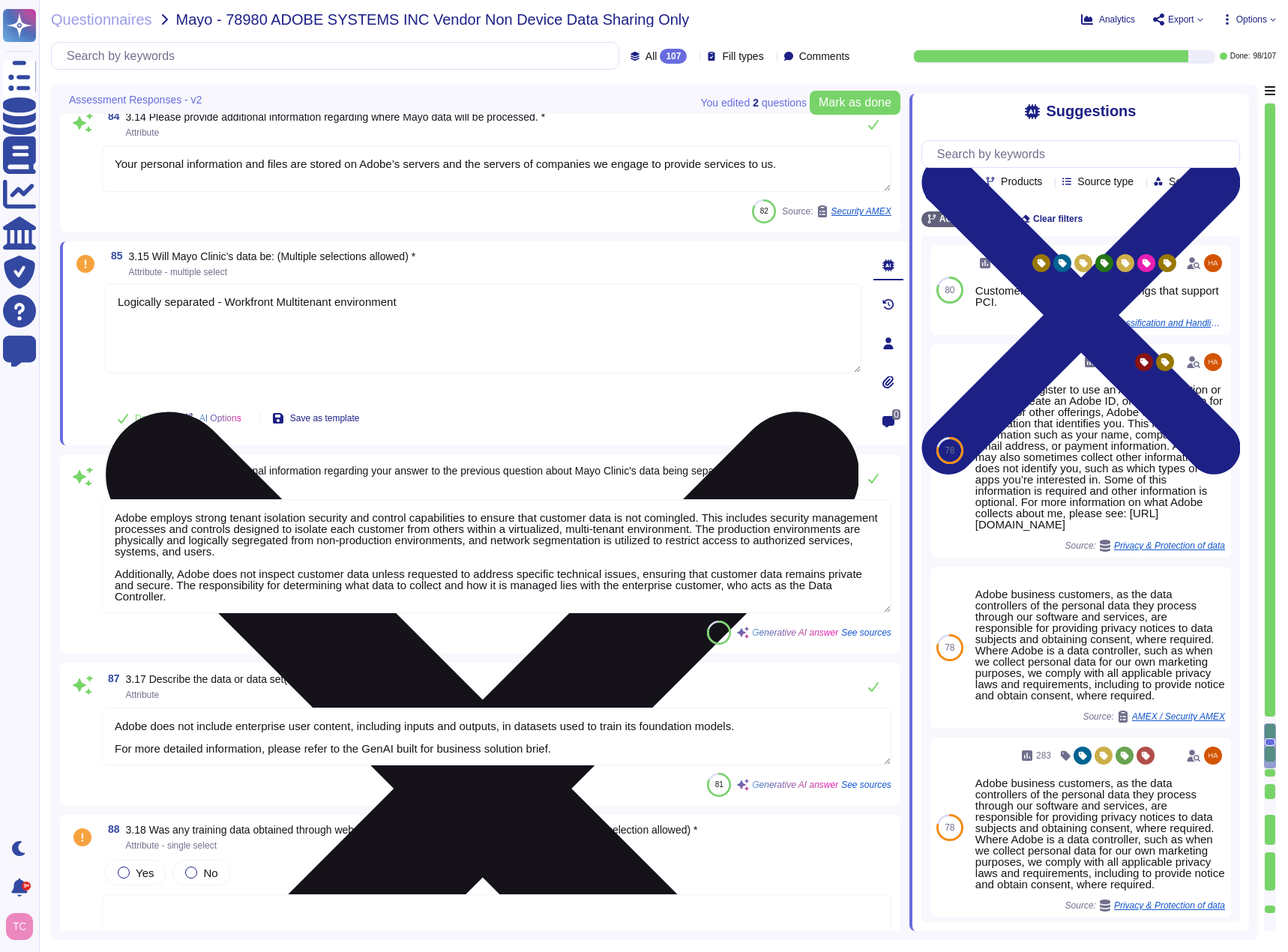
paste textarea "Physically separated"
click at [347, 310] on textarea "Logically separated - Workfront Multitenant environment Physically separated" at bounding box center [482, 328] width 756 height 90
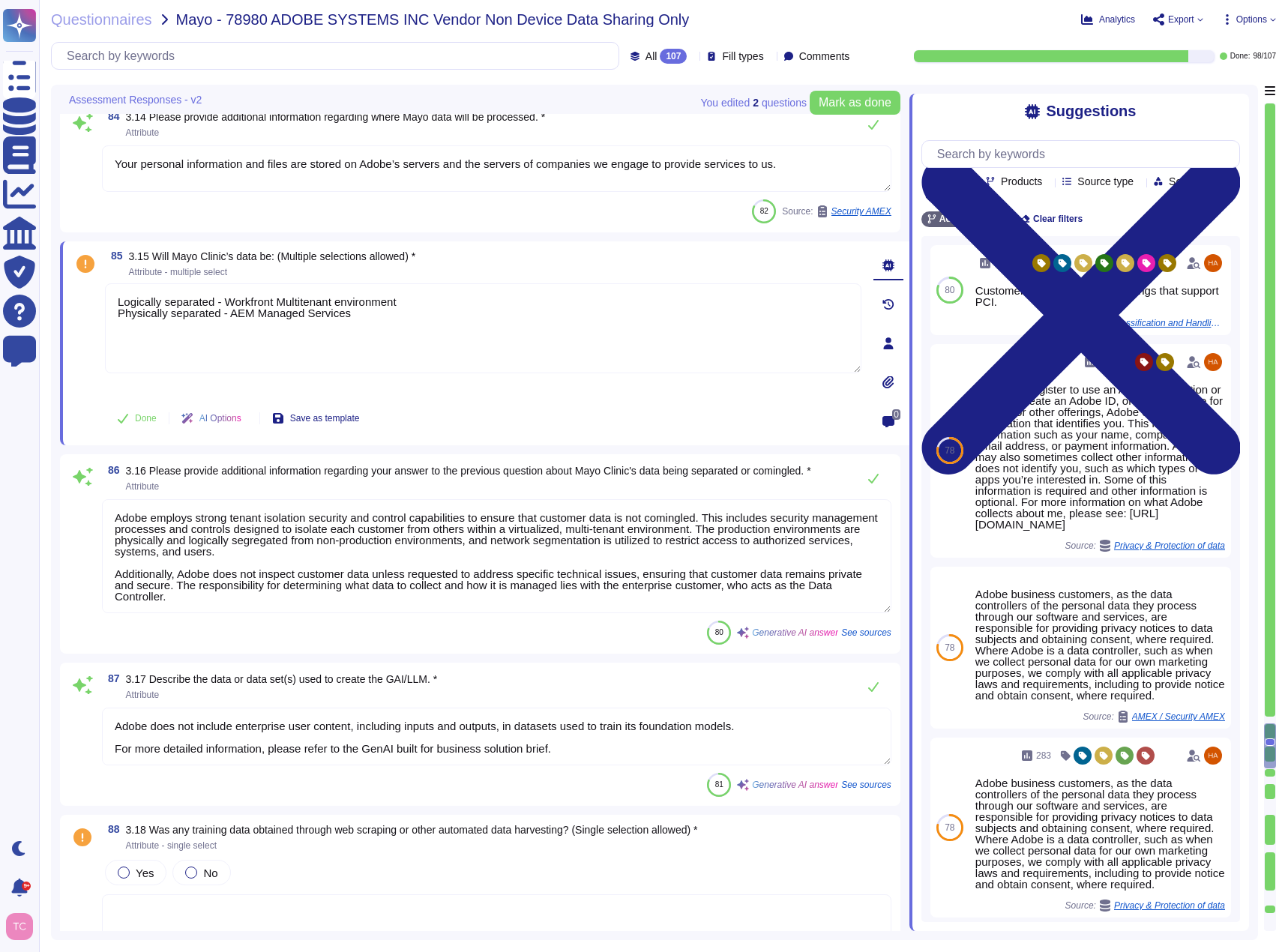
type textarea "Logically separated - Workfront Multitenant environment Physically separated - …"
click at [1048, 183] on div "Products" at bounding box center [1017, 181] width 62 height 12
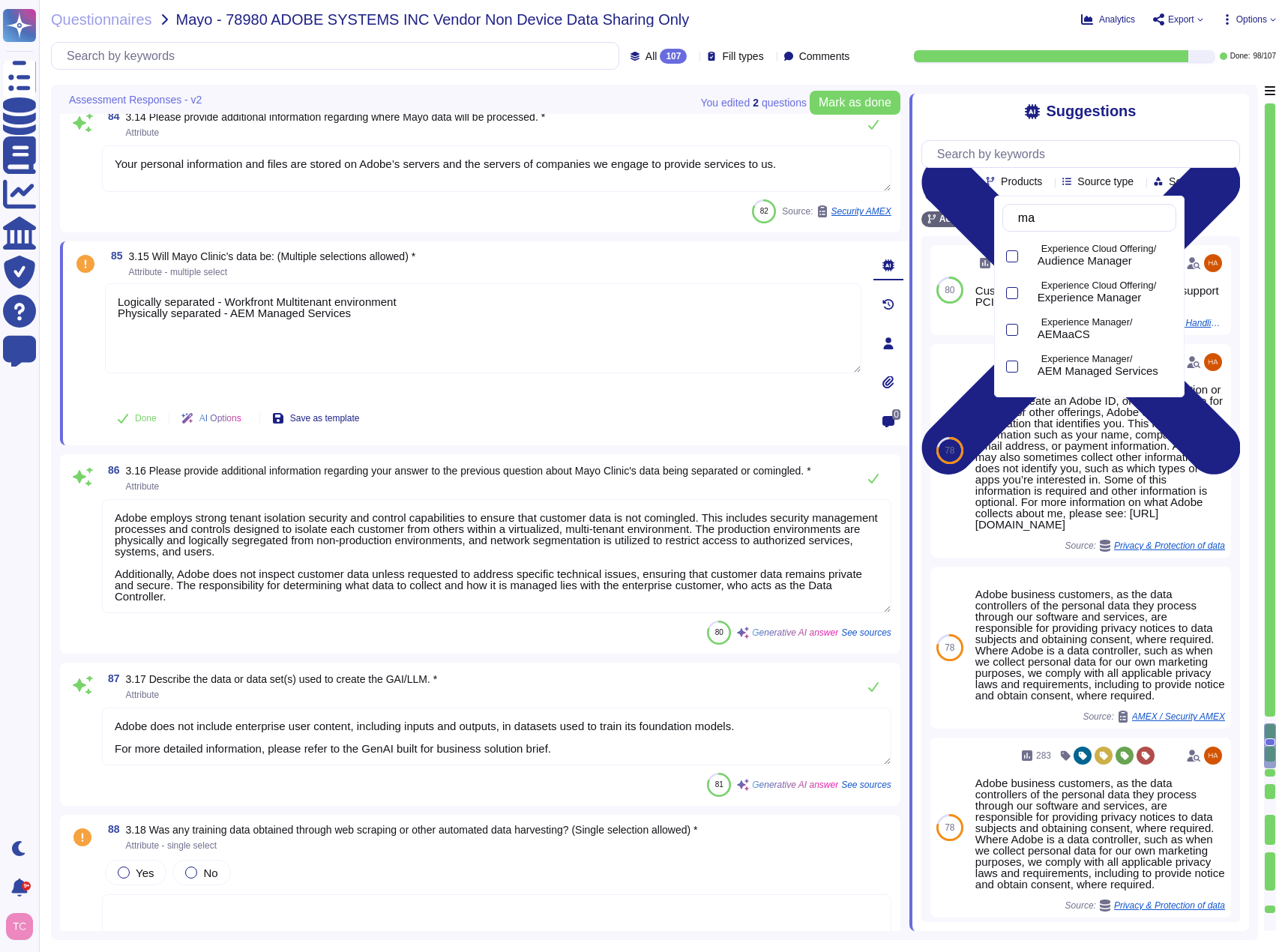
type input "mana"
click at [1111, 370] on span "AEM Managed Services" at bounding box center [1097, 371] width 121 height 14
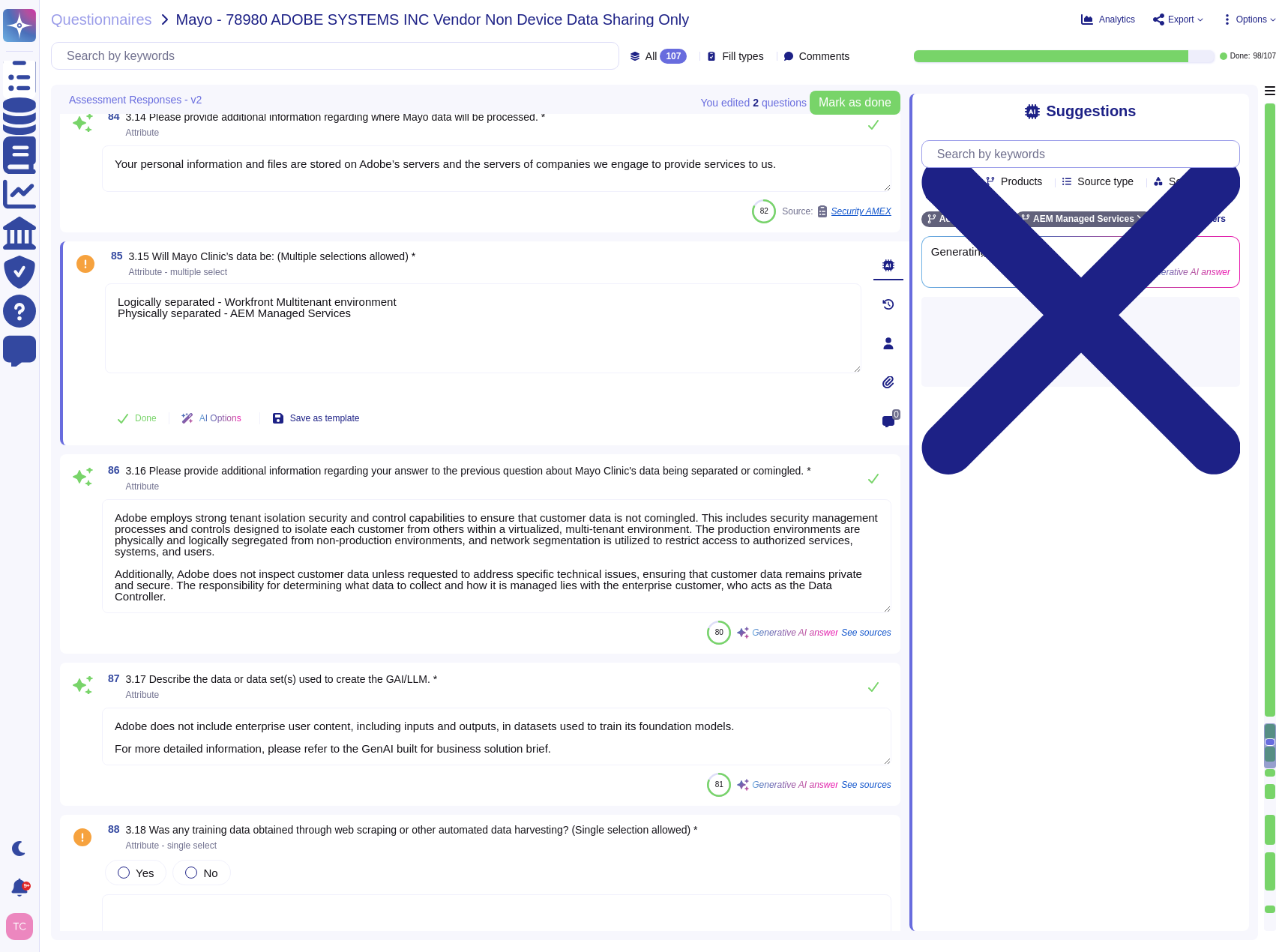
click at [1060, 159] on input "text" at bounding box center [1085, 153] width 310 height 26
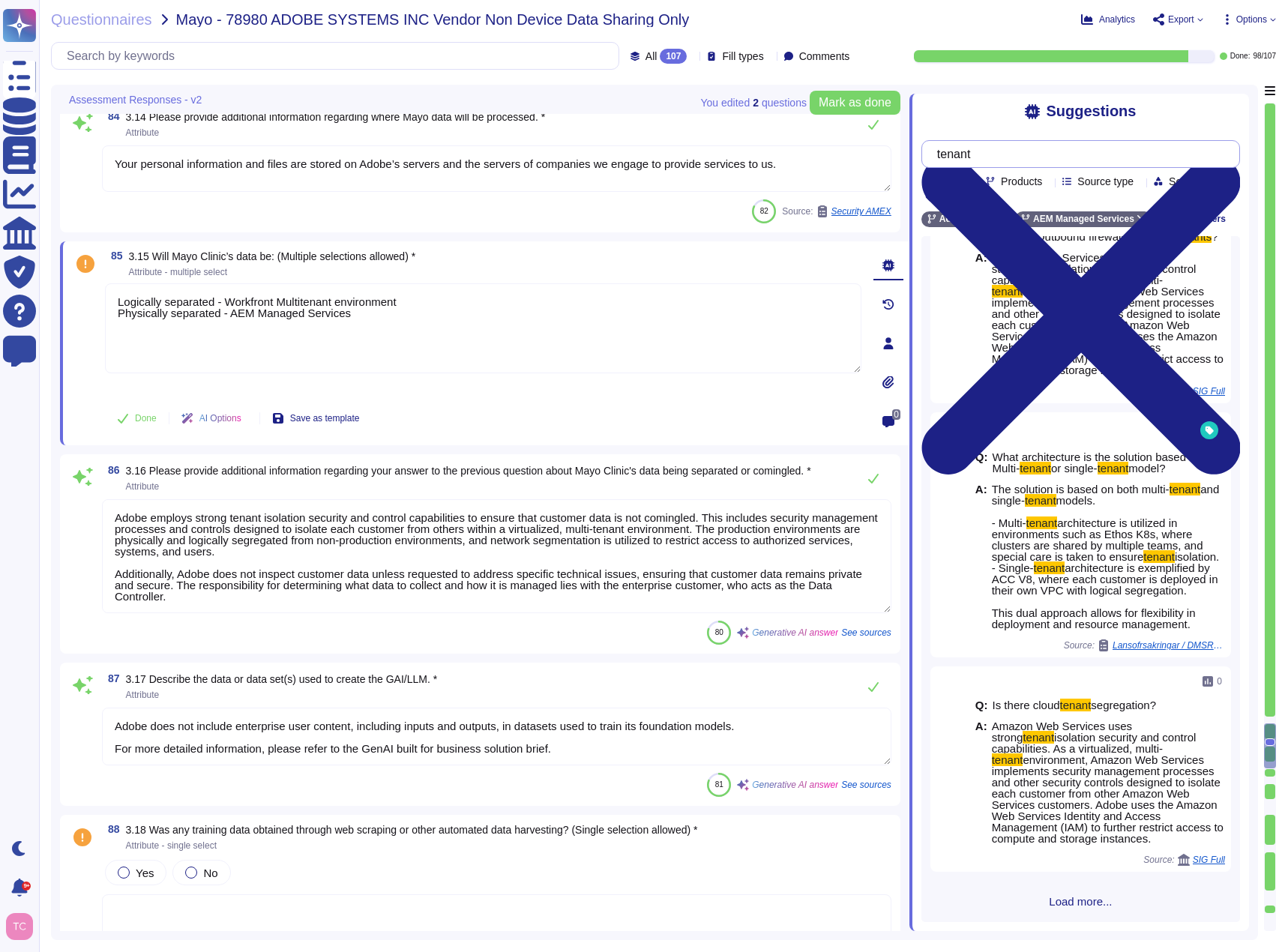
scroll to position [2, 0]
type input "tenant"
click at [128, 412] on button "Done" at bounding box center [137, 417] width 64 height 30
click at [77, 510] on span at bounding box center [82, 556] width 27 height 115
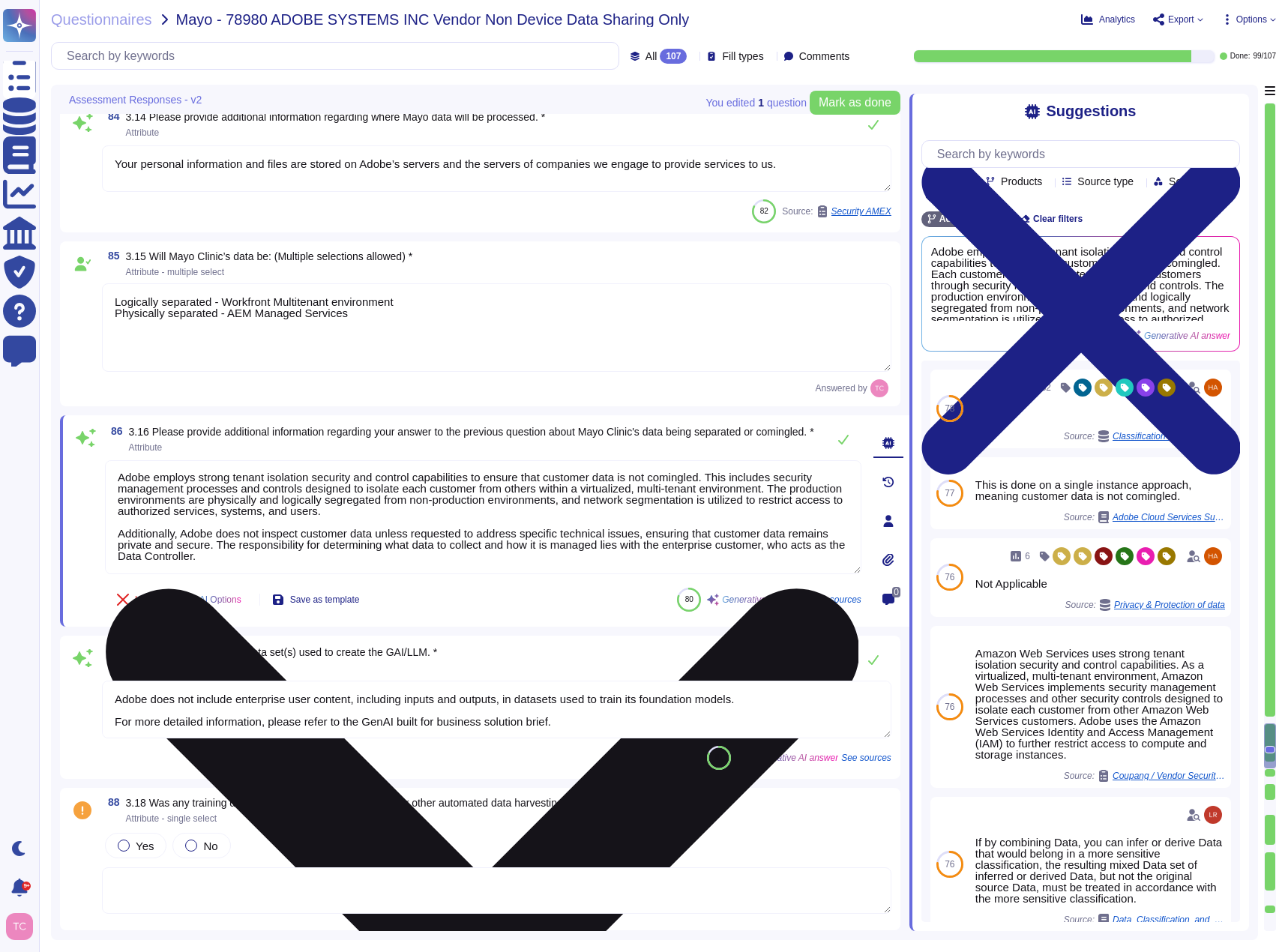
click at [847, 475] on icon at bounding box center [481, 965] width 753 height 1004
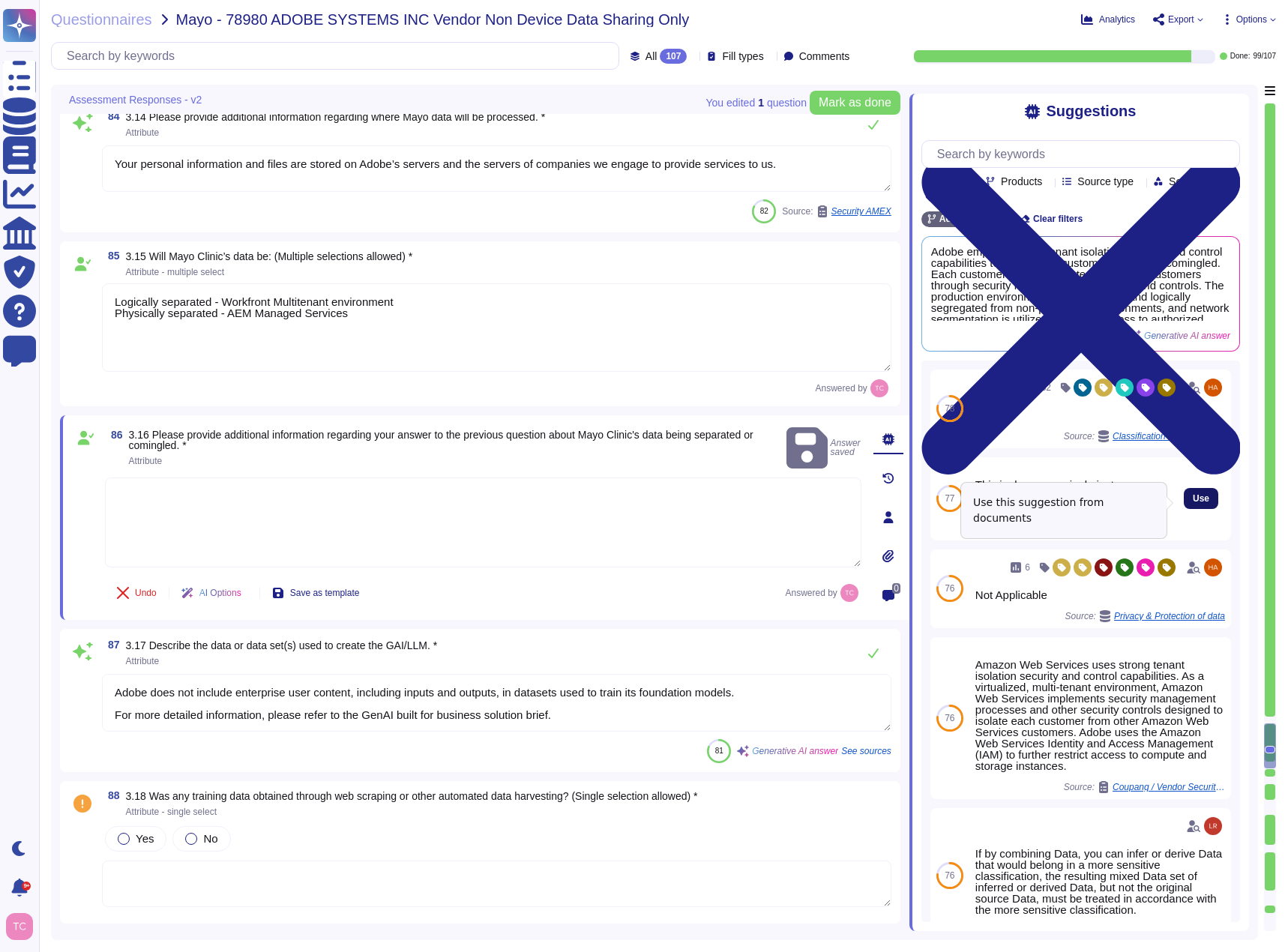
click at [1192, 503] on span "Use" at bounding box center [1200, 498] width 16 height 9
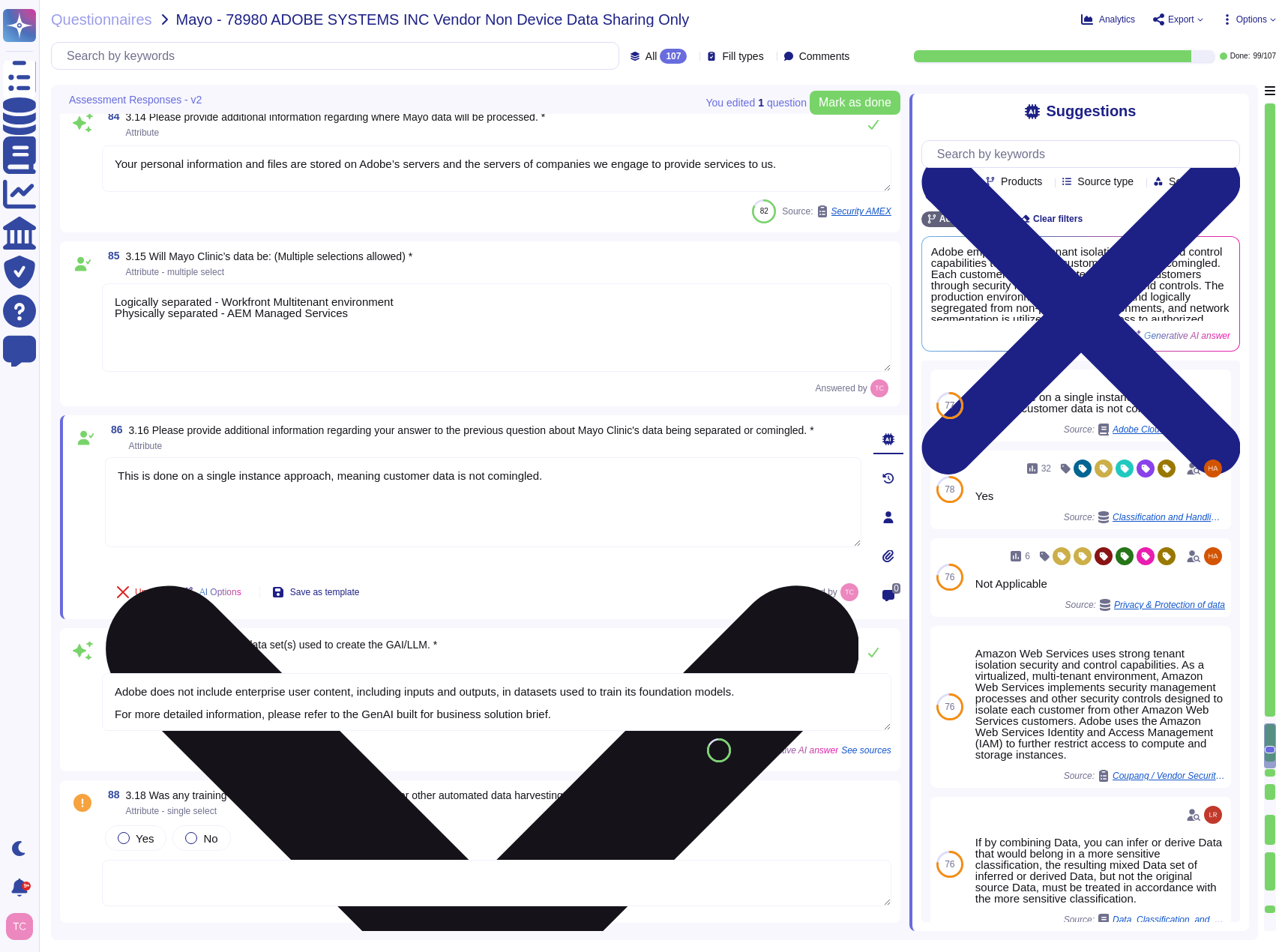
drag, startPoint x: 138, startPoint y: 485, endPoint x: 114, endPoint y: 489, distance: 24.3
click at [114, 489] on textarea "This is done on a single instance approach, meaning customer data is not coming…" at bounding box center [482, 502] width 756 height 90
click at [605, 480] on textarea "AEMaaMS is done on a single instance approach, meaning customer data is not com…" at bounding box center [482, 502] width 756 height 90
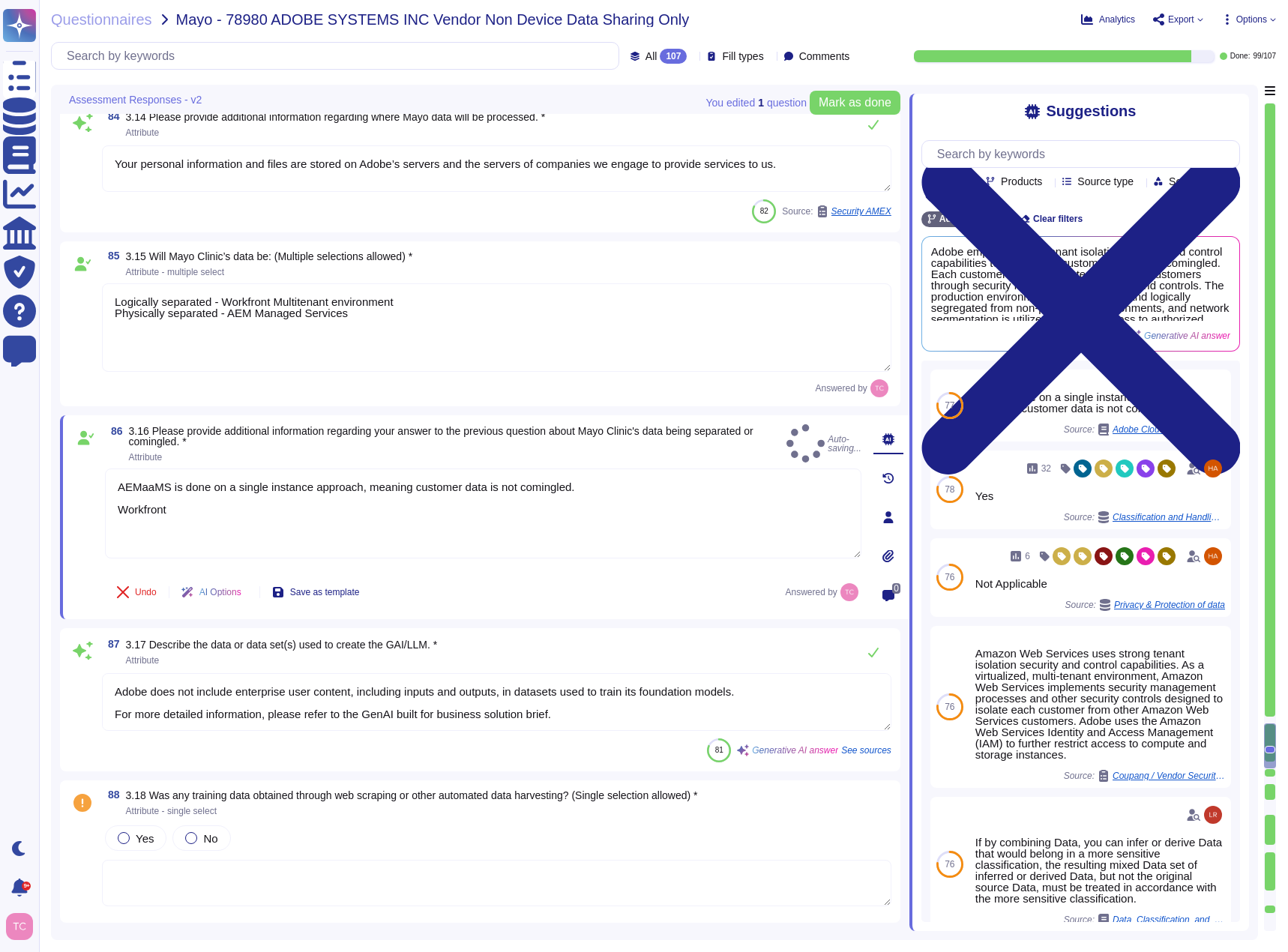
type textarea "AEMaaMS is done on a single instance approach, meaning customer data is not com…"
click at [1042, 181] on span "Products" at bounding box center [1021, 181] width 42 height 11
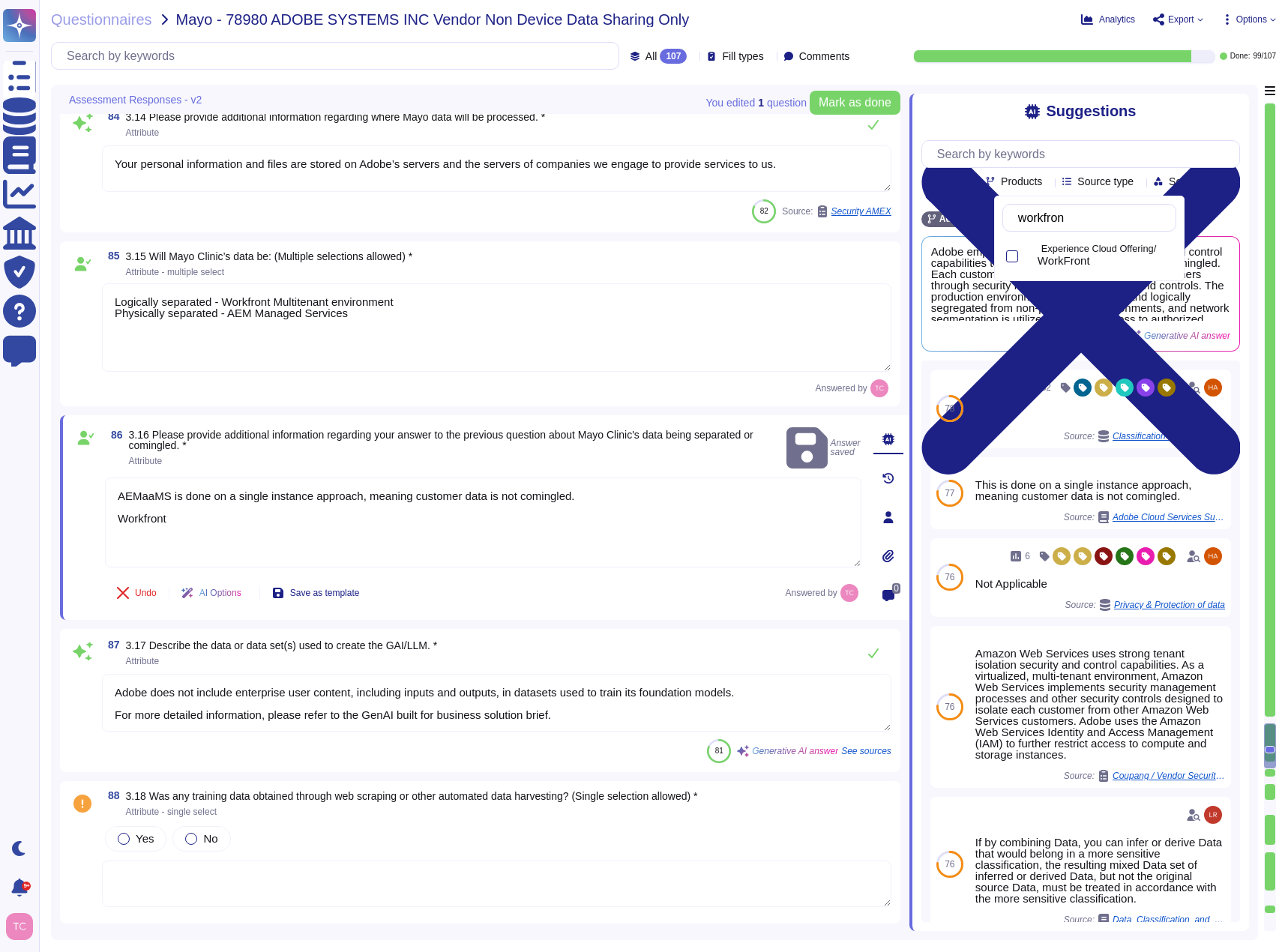
type input "workfront"
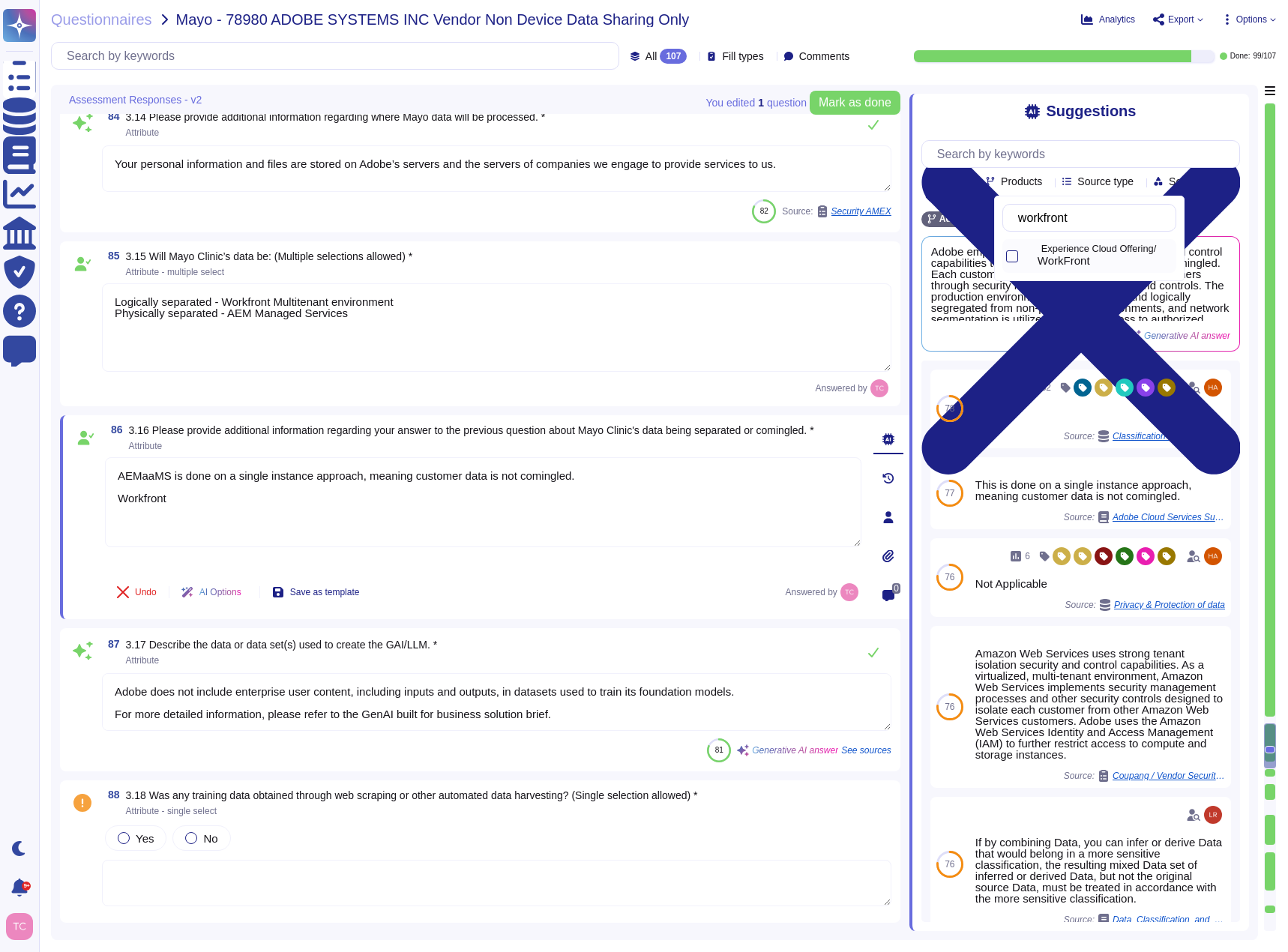
click at [1076, 250] on p "Experience Cloud Offering/" at bounding box center [1105, 249] width 129 height 10
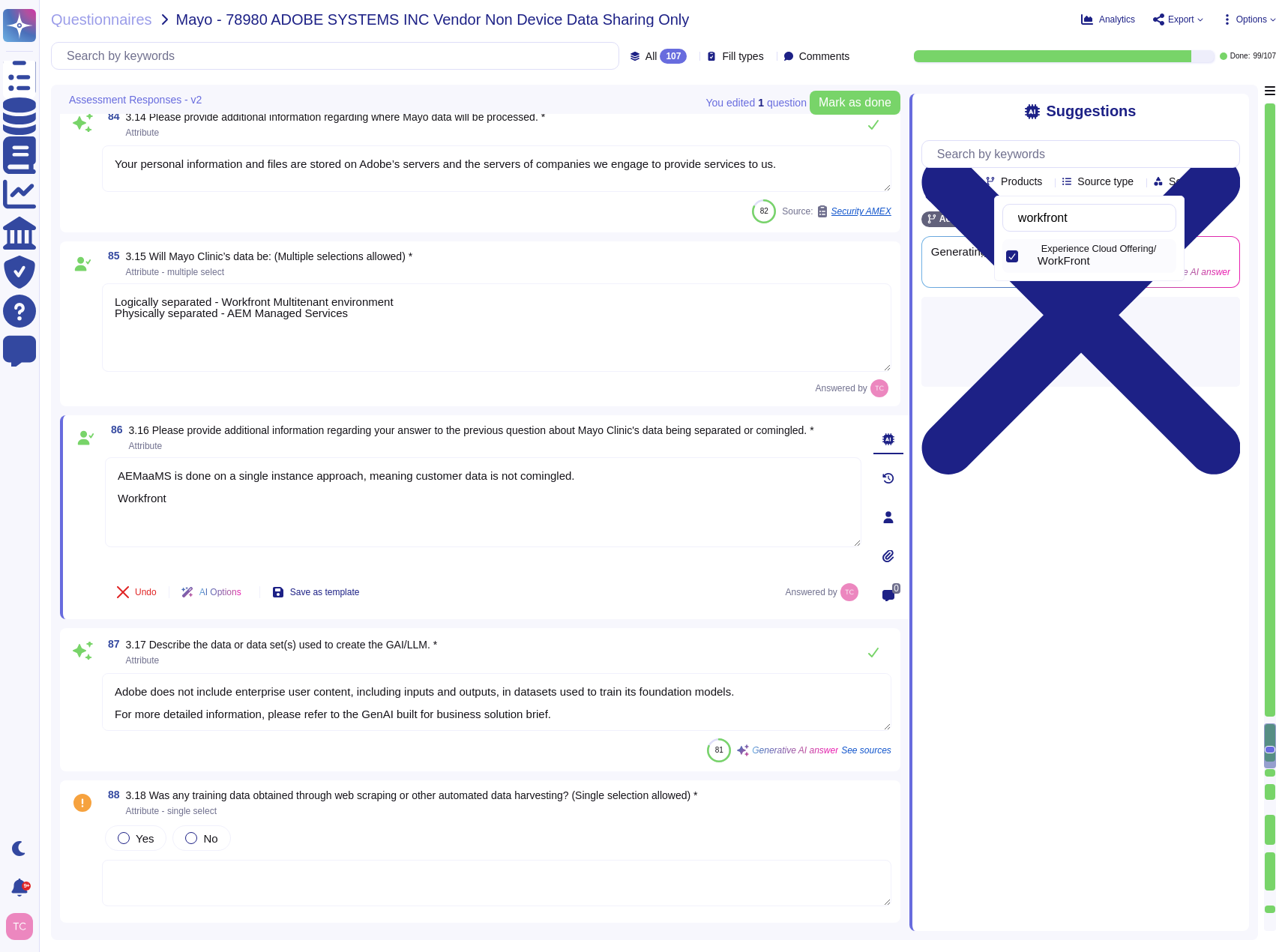
click at [1212, 200] on div "Team Products Source type Section Tags" at bounding box center [1082, 189] width 315 height 27
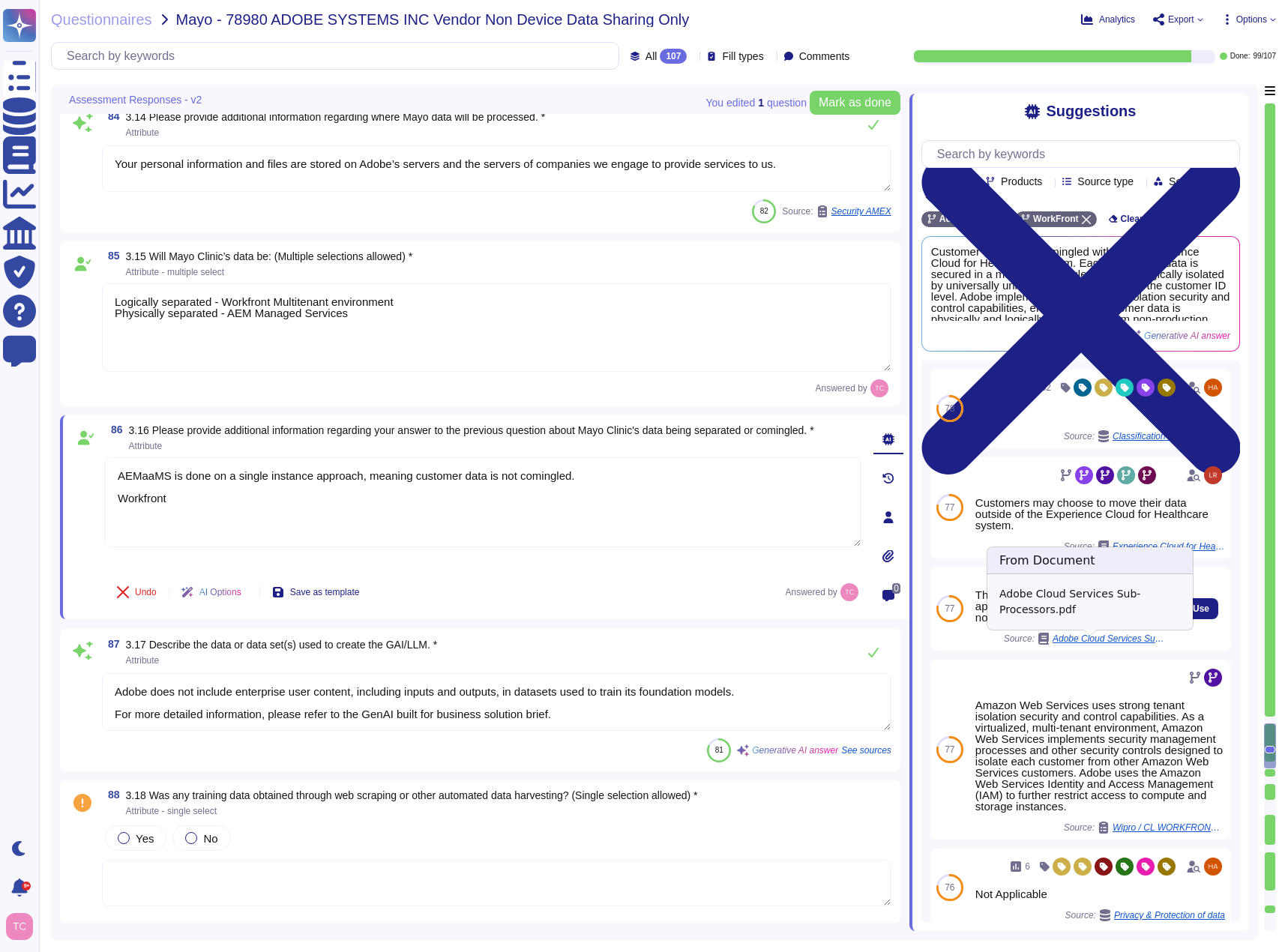
click at [1119, 641] on span "Adobe Cloud Services Sub-Processors.pdf" at bounding box center [1109, 638] width 112 height 9
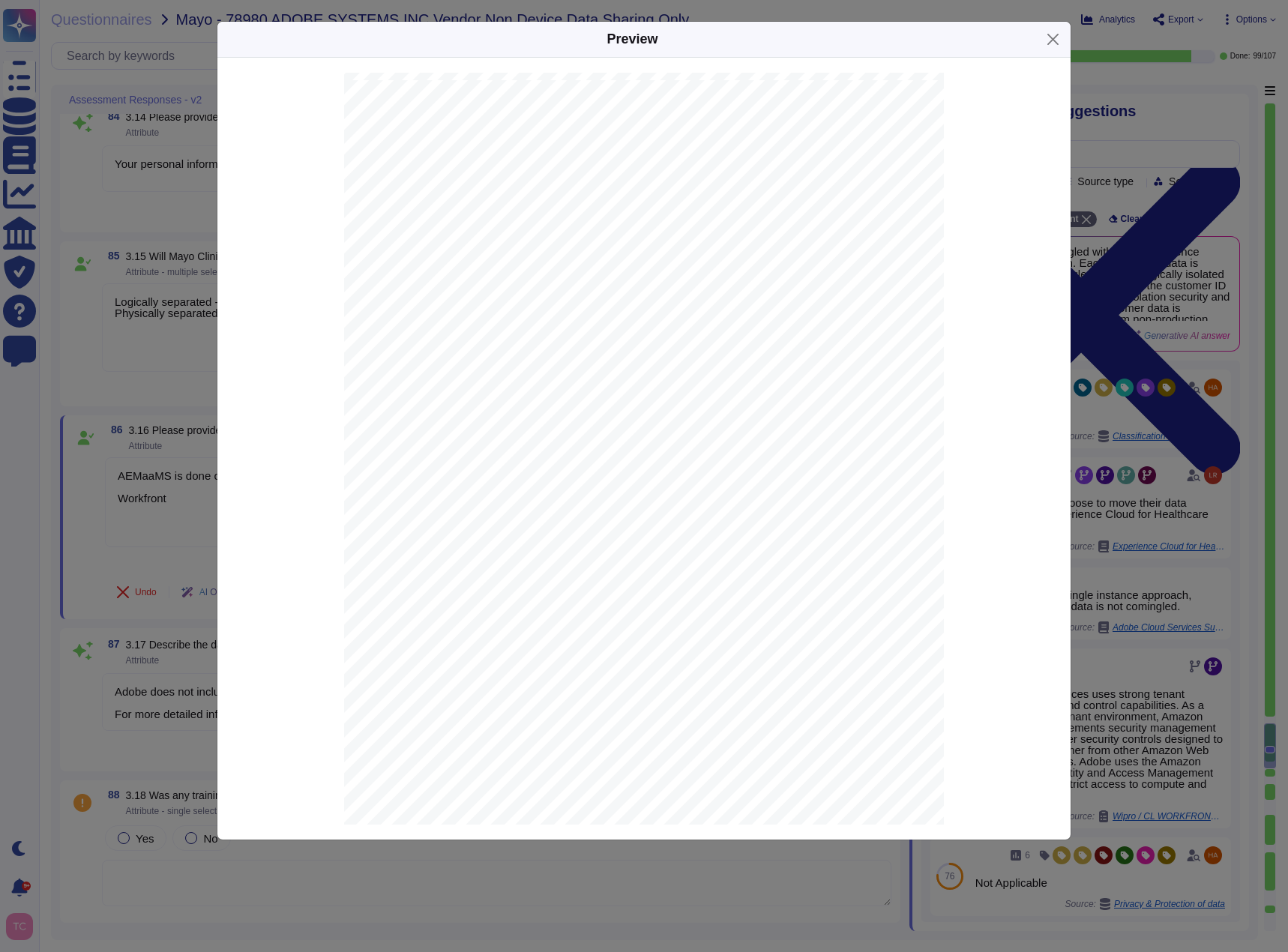
scroll to position [21204, 0]
click at [1052, 40] on button "Close" at bounding box center [1053, 40] width 23 height 23
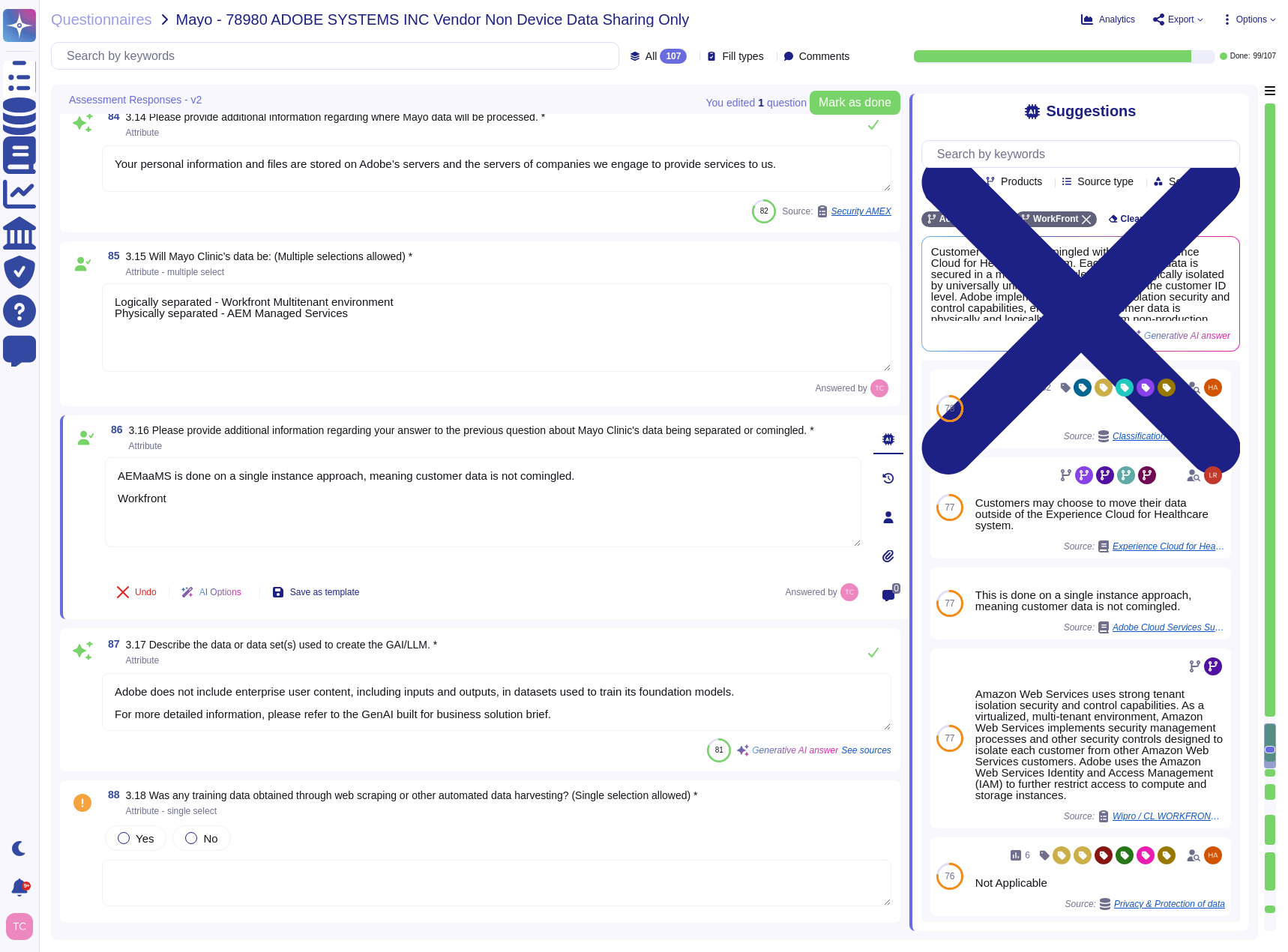
scroll to position [11010, 0]
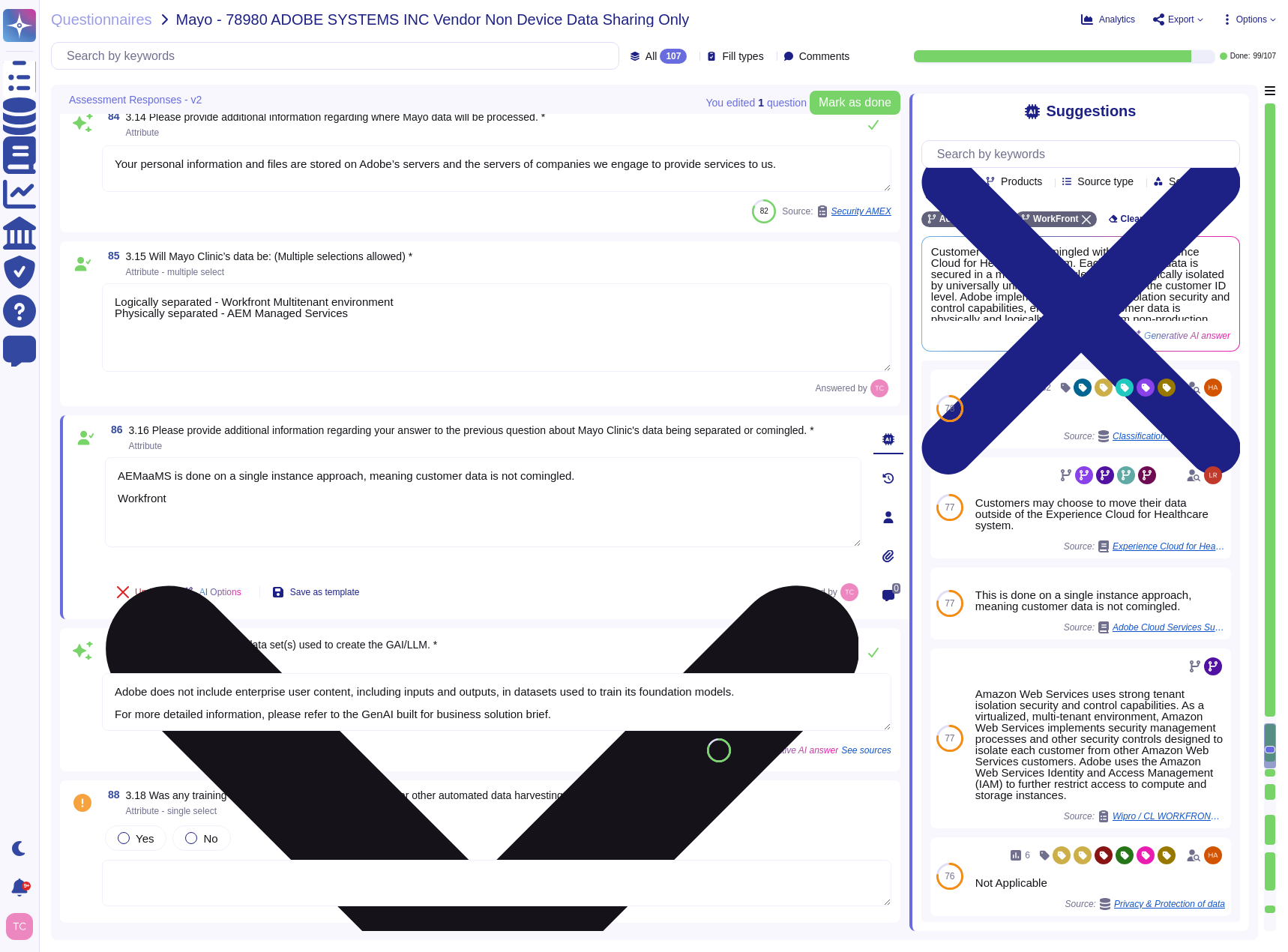
click at [847, 466] on icon at bounding box center [481, 962] width 753 height 1004
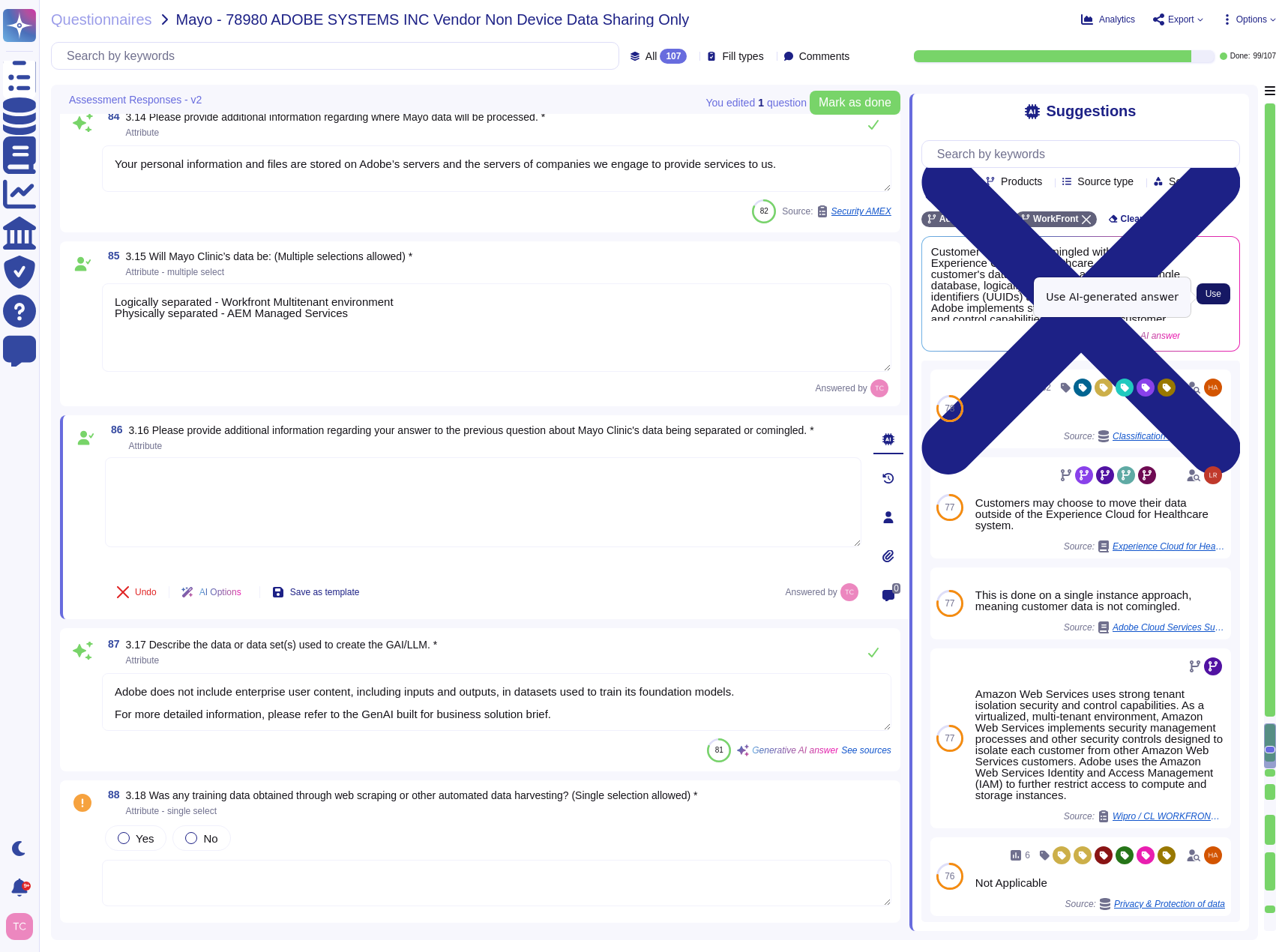
click at [1205, 298] on button "Use" at bounding box center [1212, 294] width 34 height 21
type textarea "Customer data is not comingled within the Experience Cloud for Healthcare syste…"
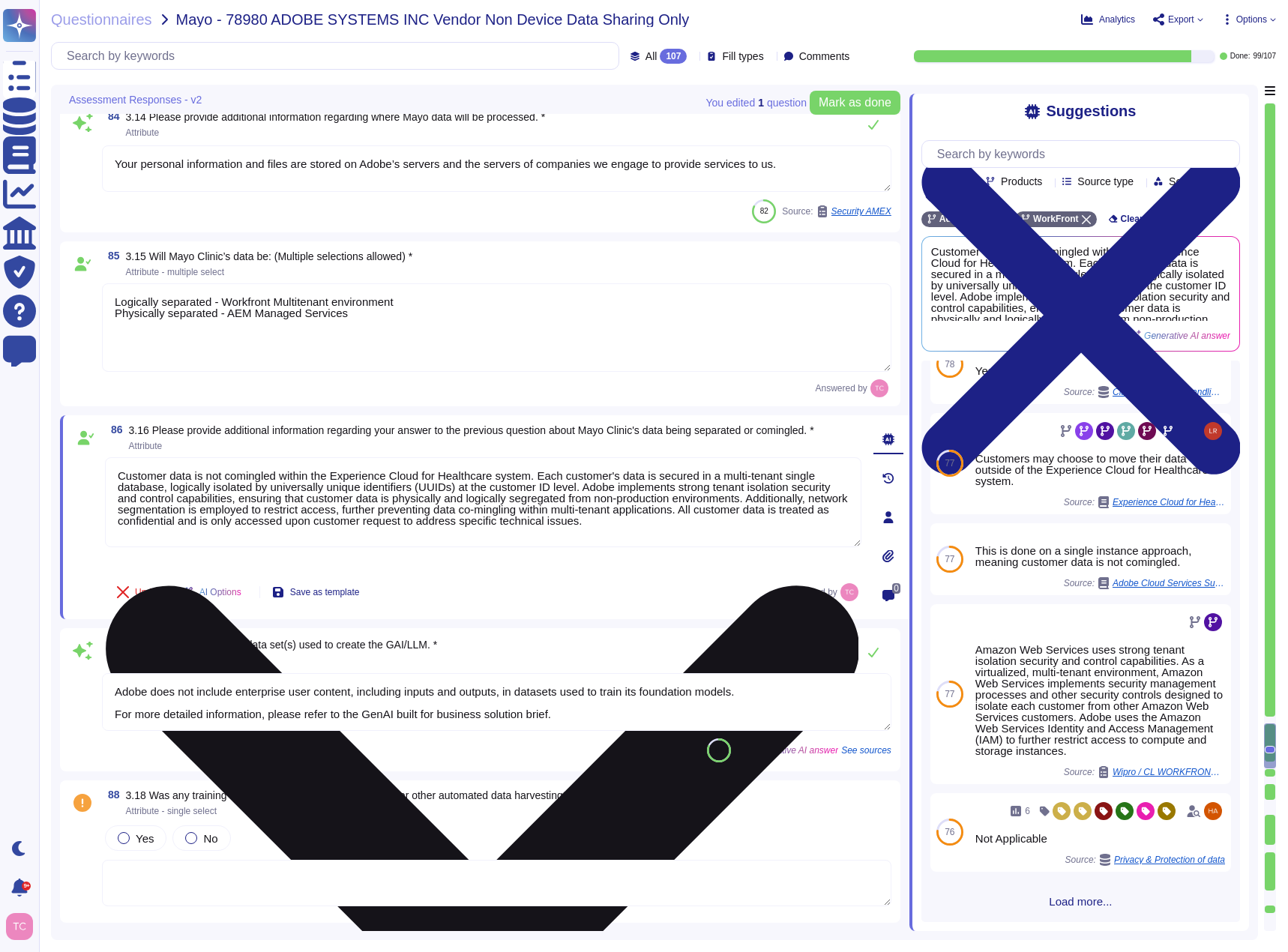
click at [1065, 904] on span "Load more..." at bounding box center [1080, 902] width 319 height 12
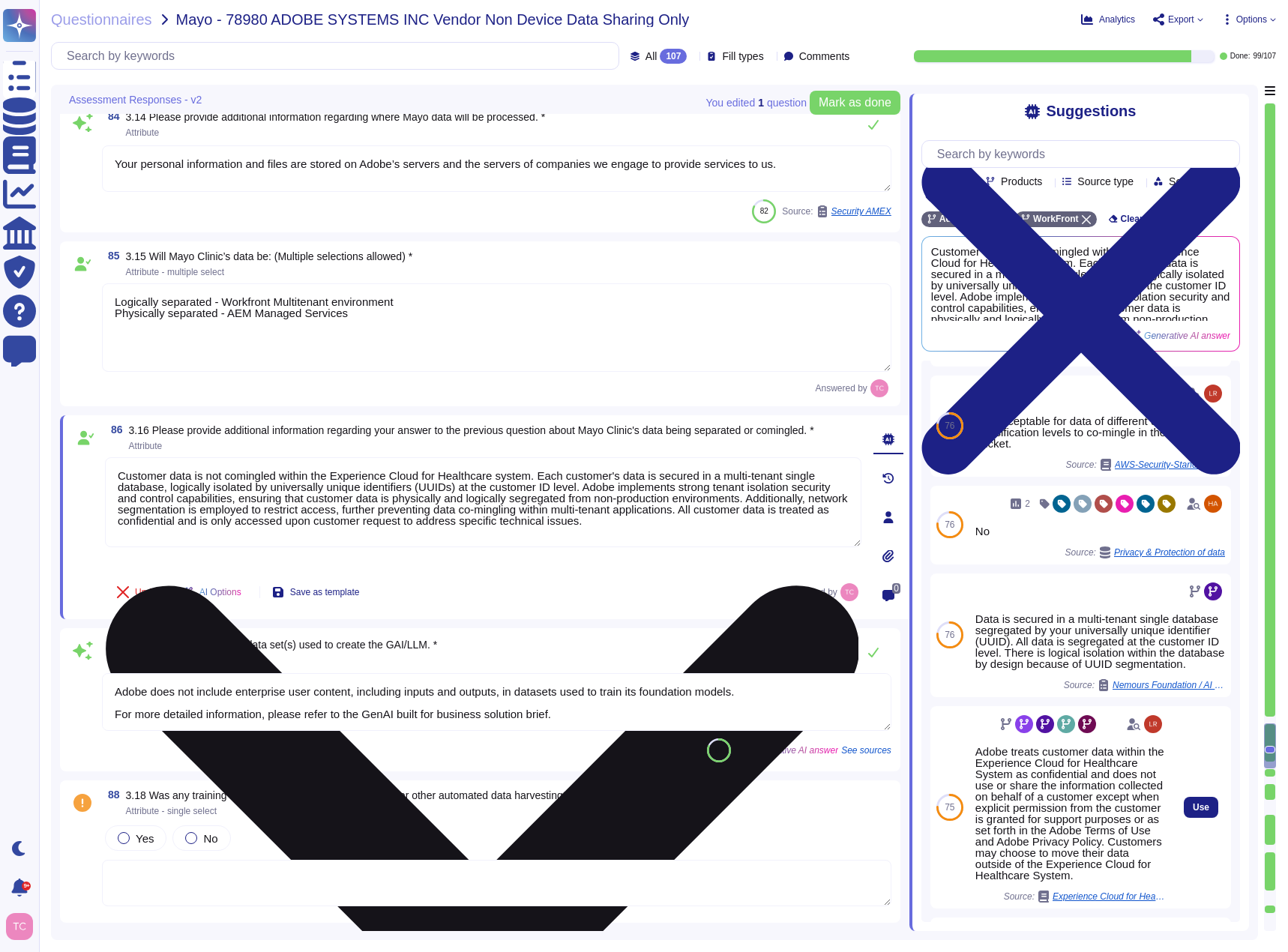
scroll to position [980, 0]
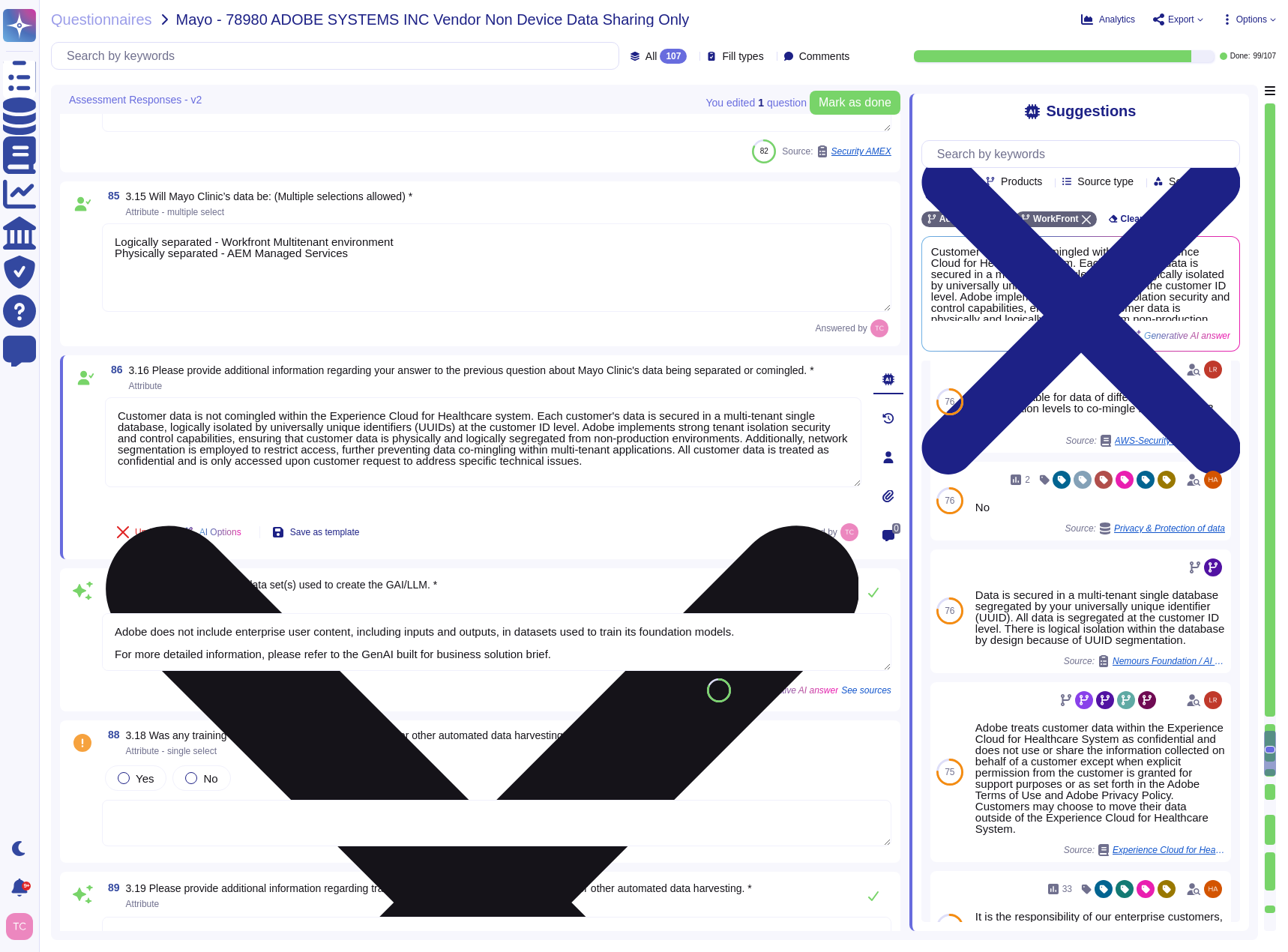
type textarea "Adobe’s AI governance and lifecycle management framework includes a documented …"
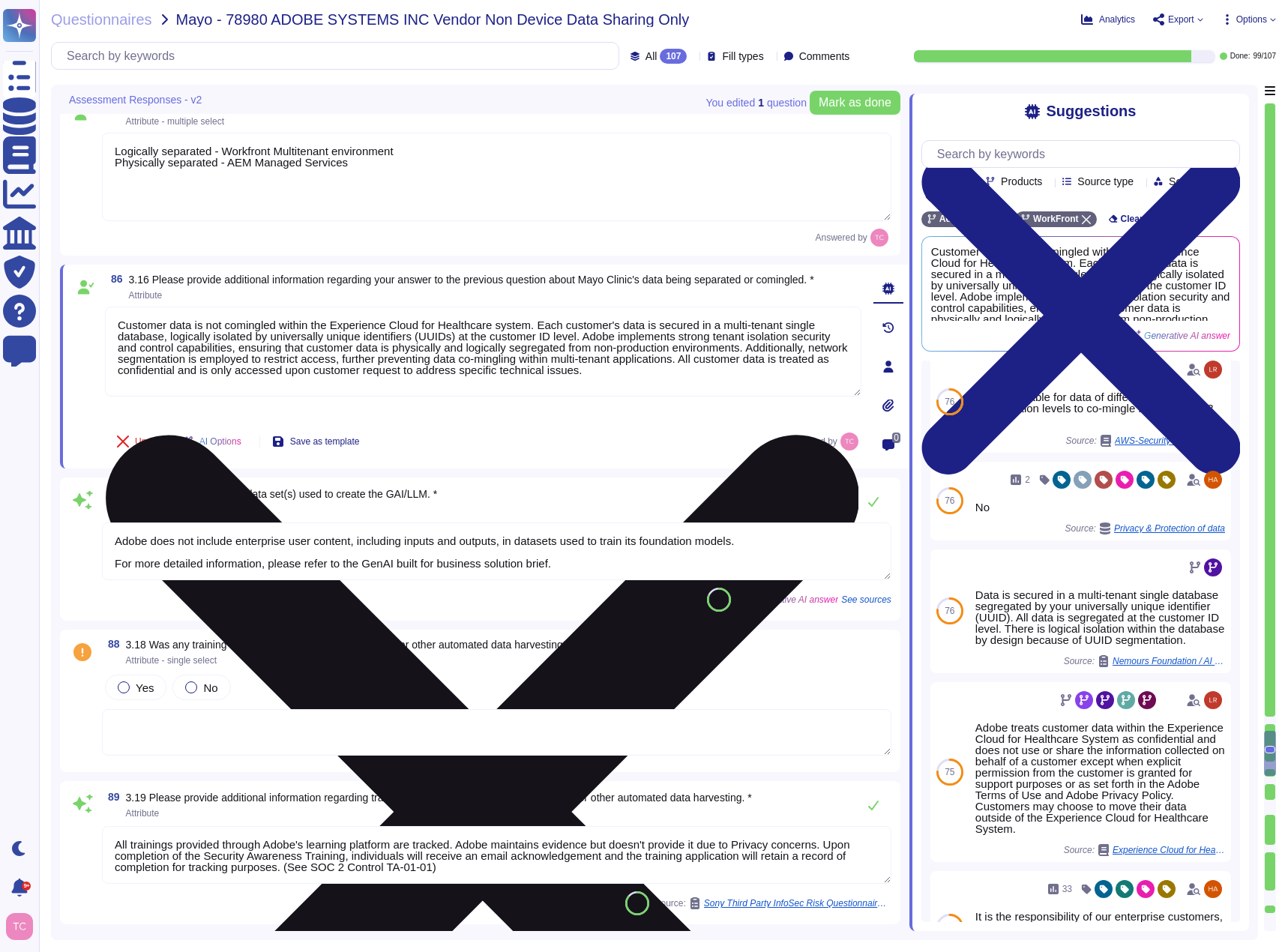
scroll to position [15325, 0]
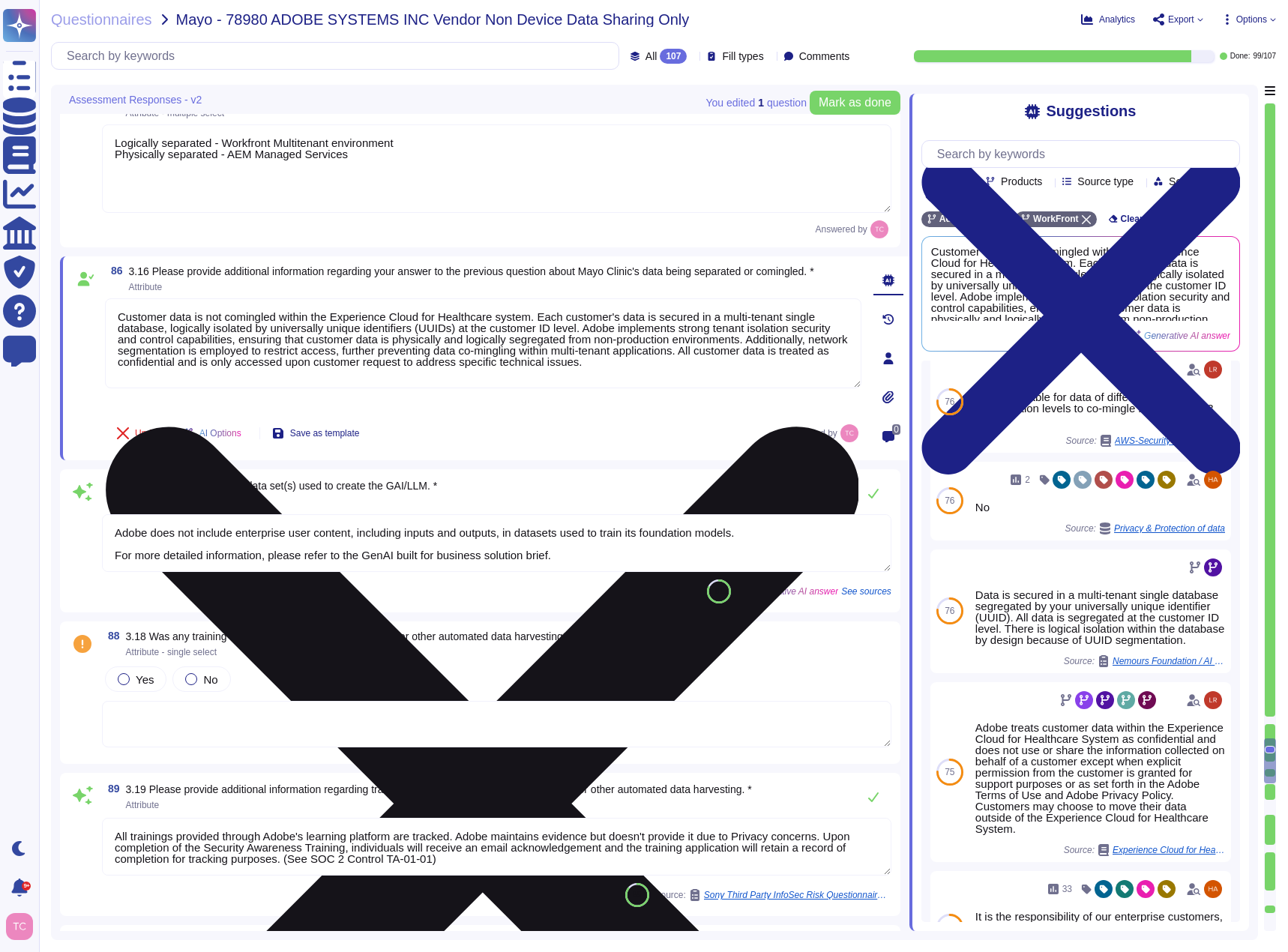
click at [263, 506] on span "Attribute" at bounding box center [282, 501] width 312 height 9
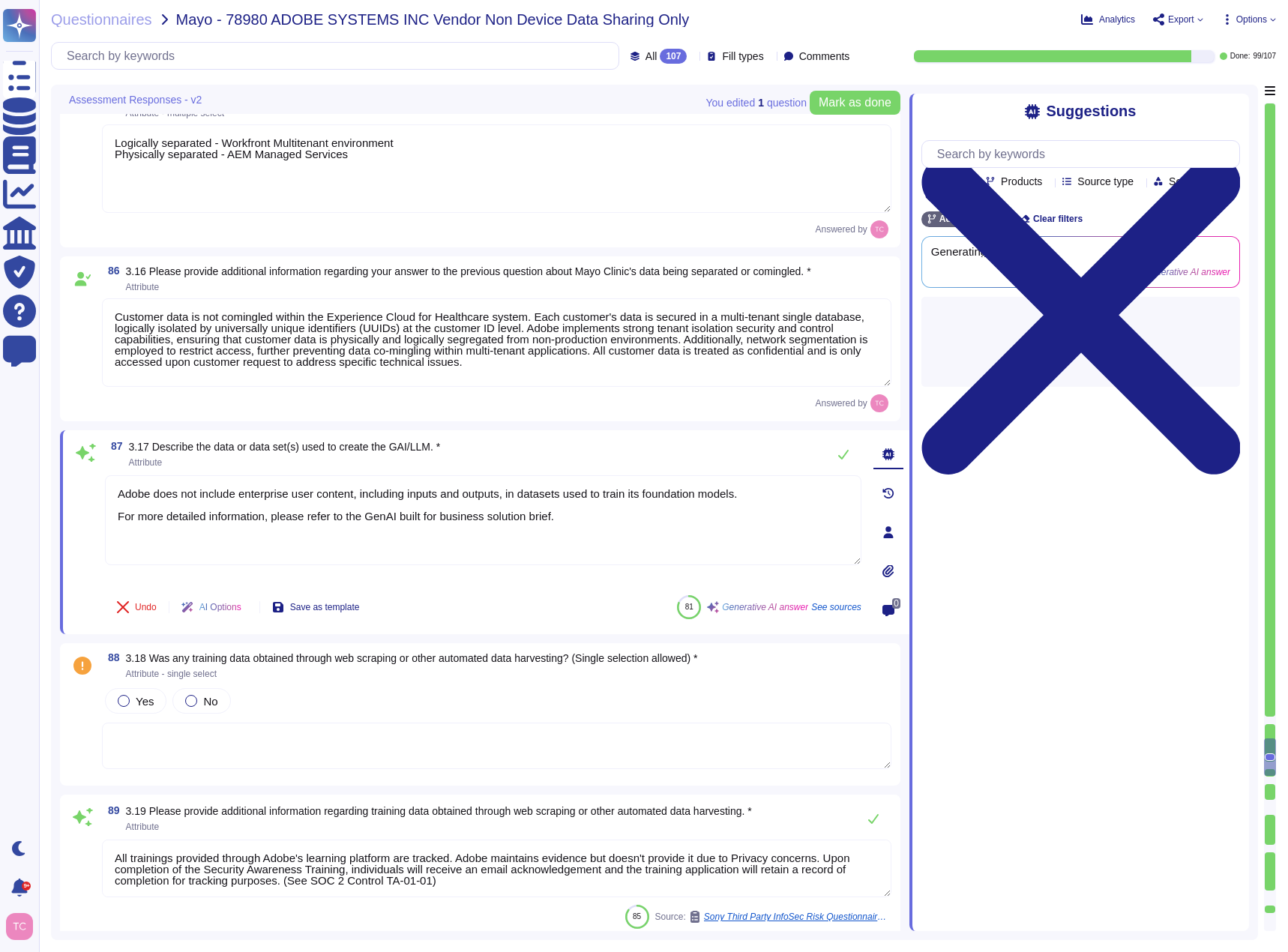
scroll to position [0, 0]
type textarea "Adobe’s AI governance and lifecycle management framework includes a documented …"
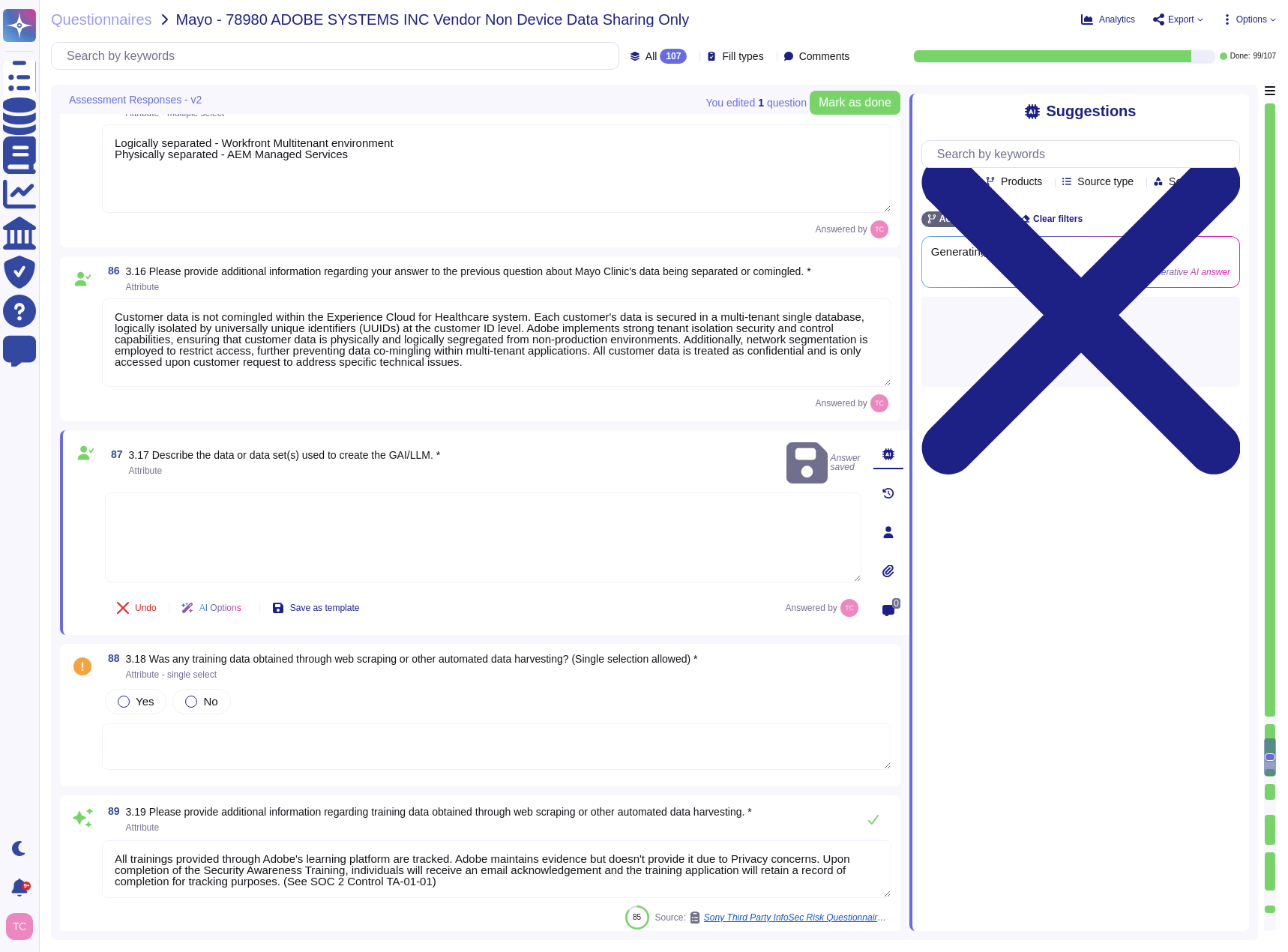
click at [588, 506] on textarea at bounding box center [482, 537] width 756 height 90
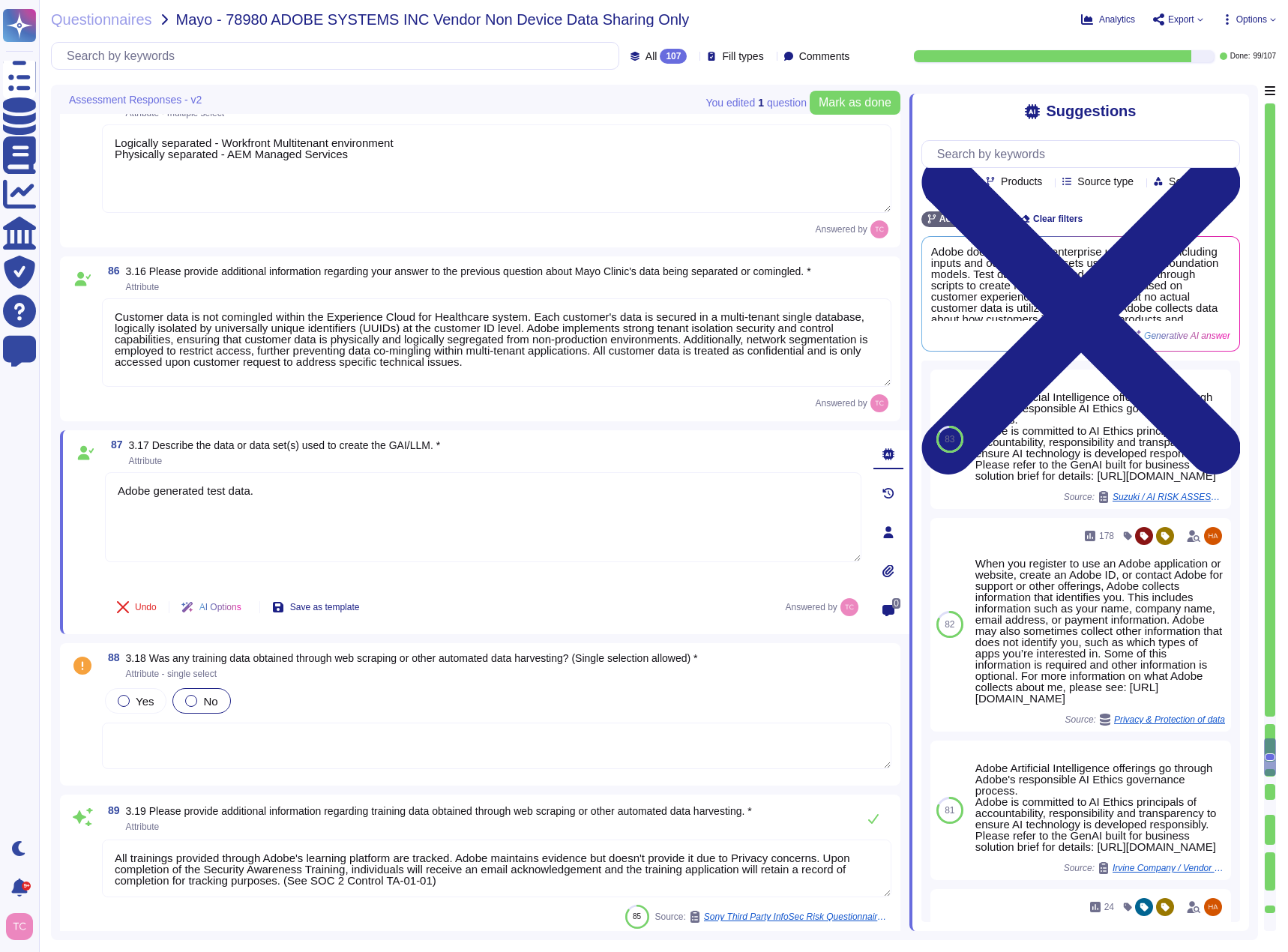
type textarea "Adobe generated test data."
click at [208, 698] on span "No" at bounding box center [210, 700] width 15 height 13
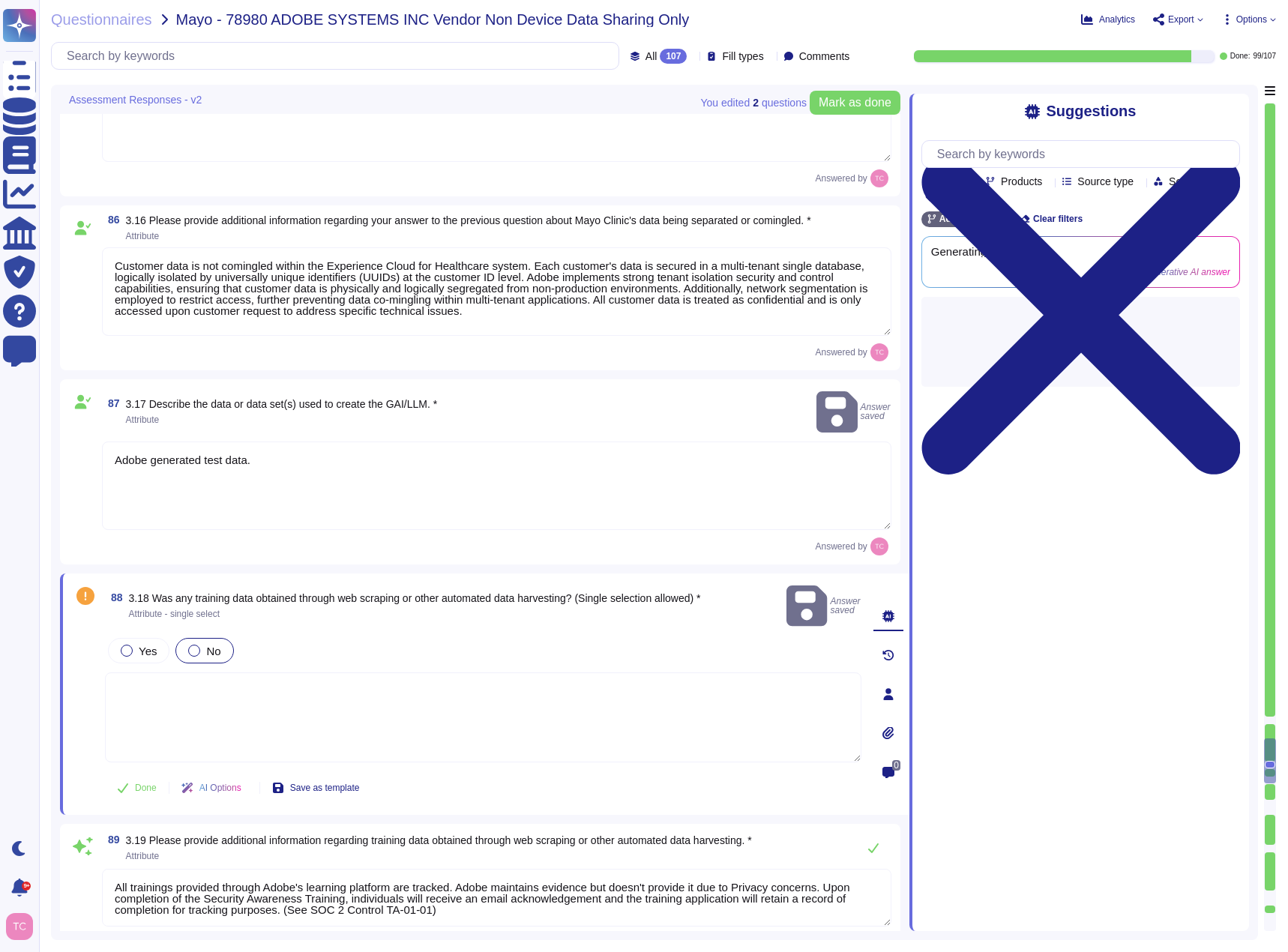
type textarea "Adobe’s AI governance and lifecycle management framework includes a documented …"
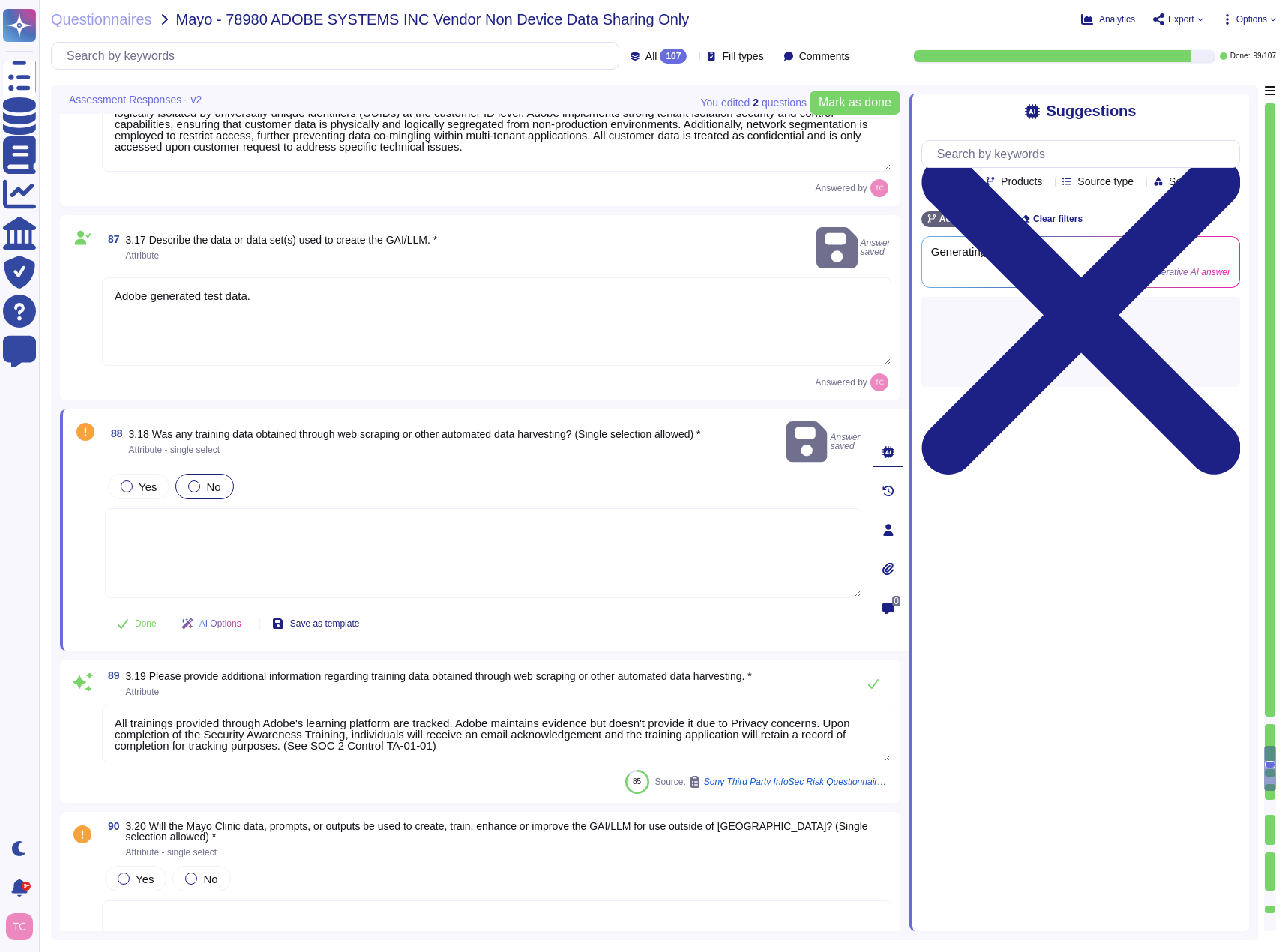
scroll to position [15550, 0]
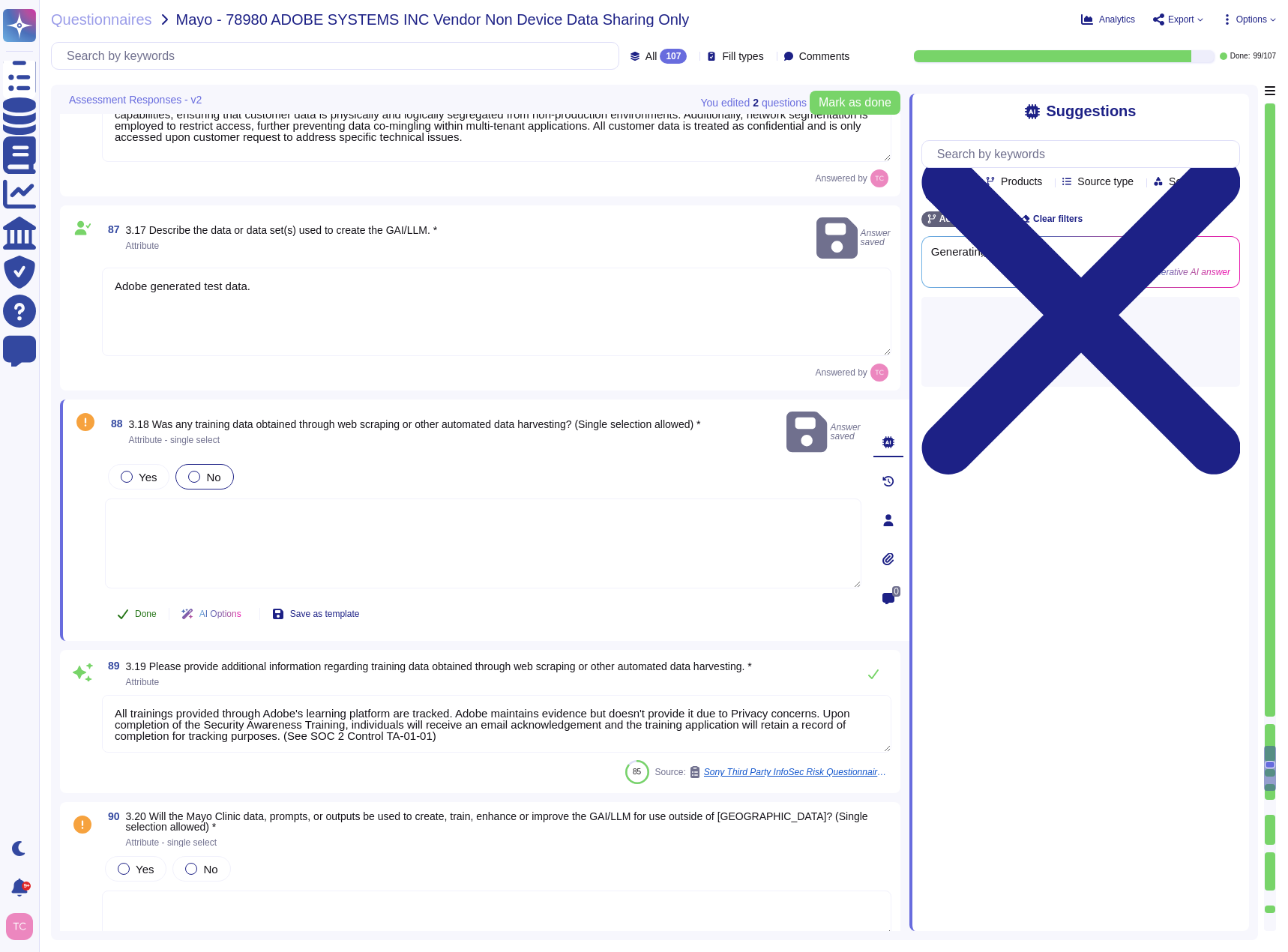
click at [142, 609] on span "Done" at bounding box center [145, 613] width 21 height 9
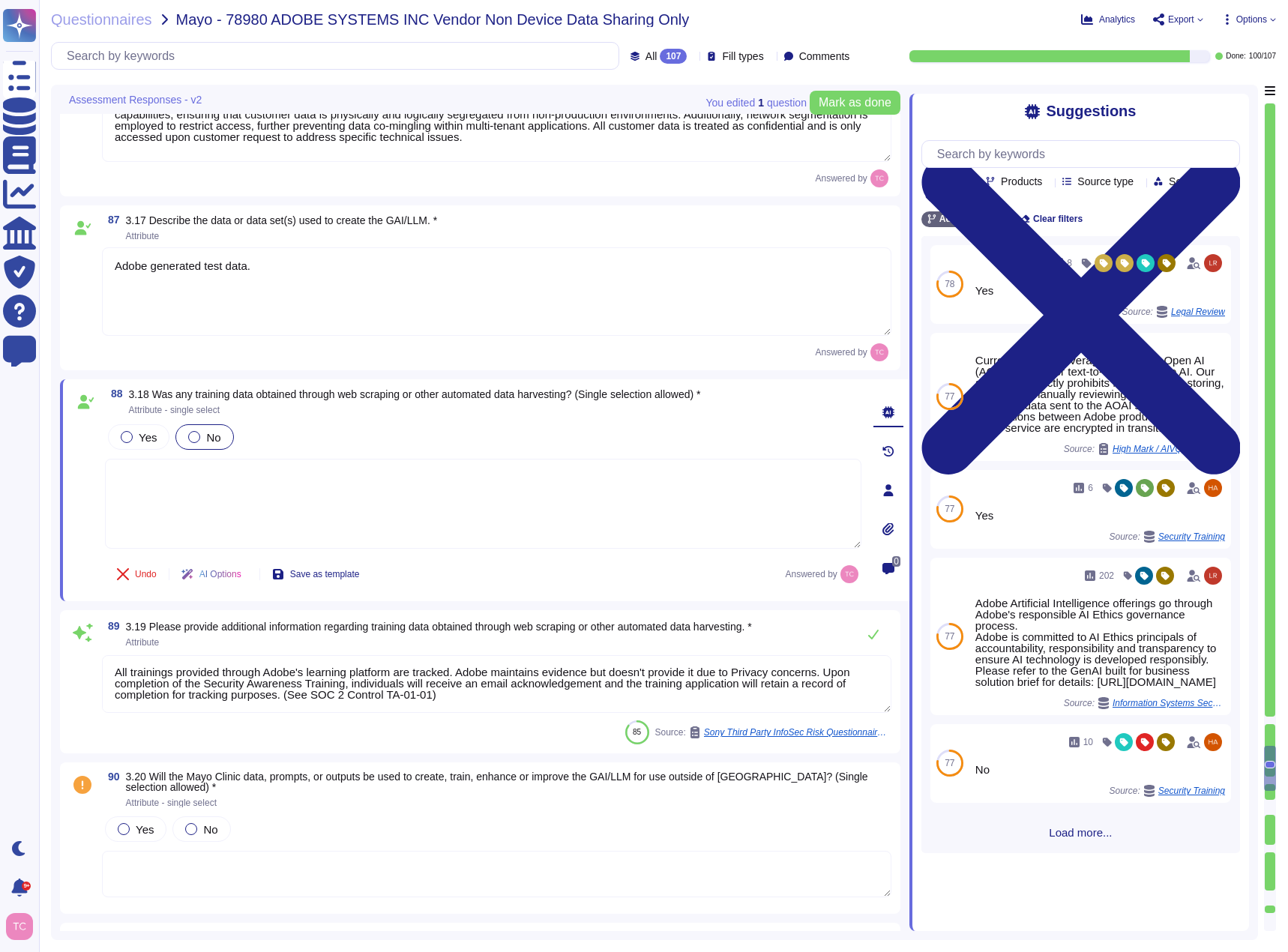
click at [864, 666] on textarea "All trainings provided through Adobe's learning platform are tracked. Adobe mai…" at bounding box center [496, 684] width 789 height 58
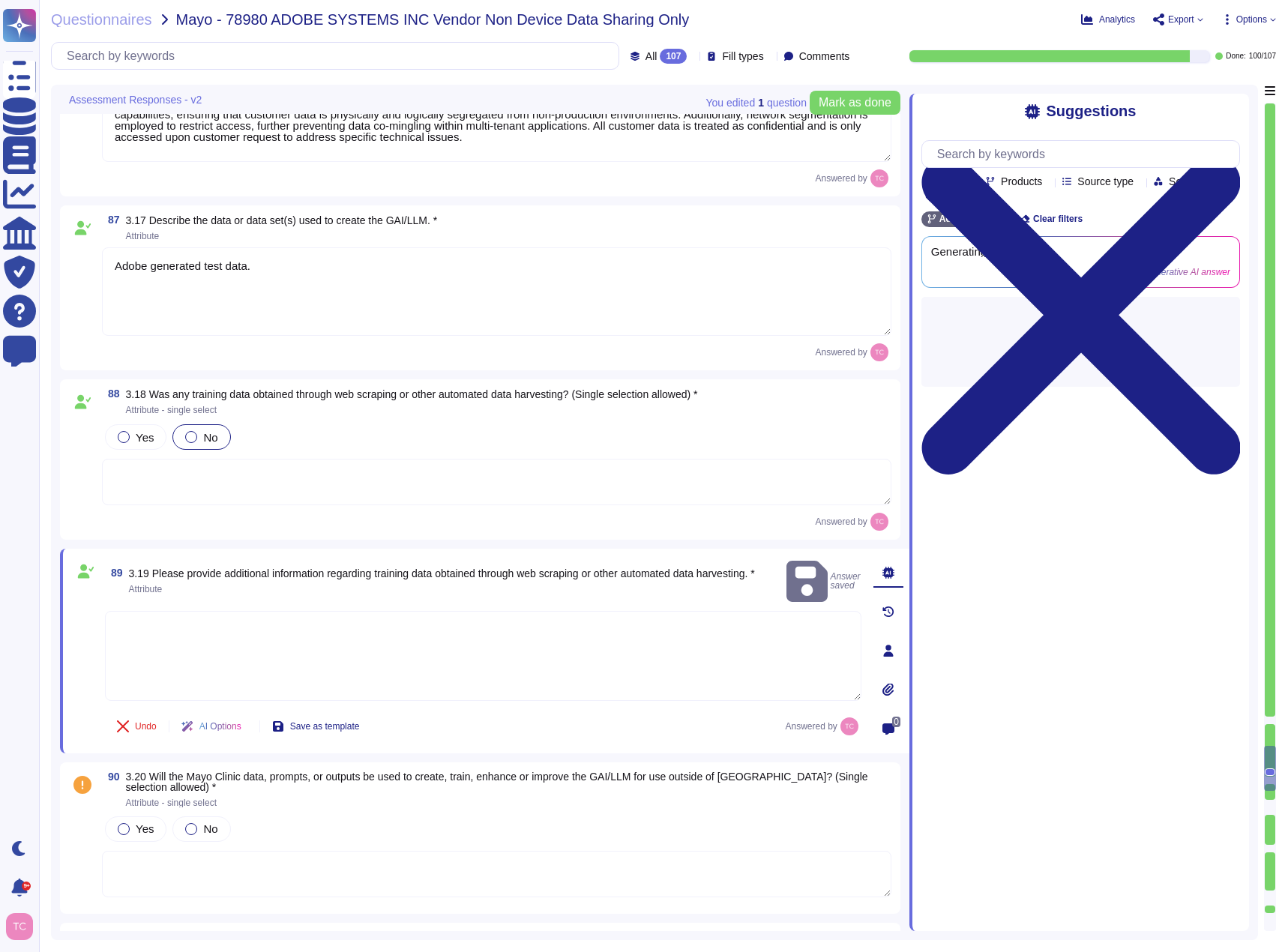
click at [661, 622] on textarea at bounding box center [482, 656] width 756 height 90
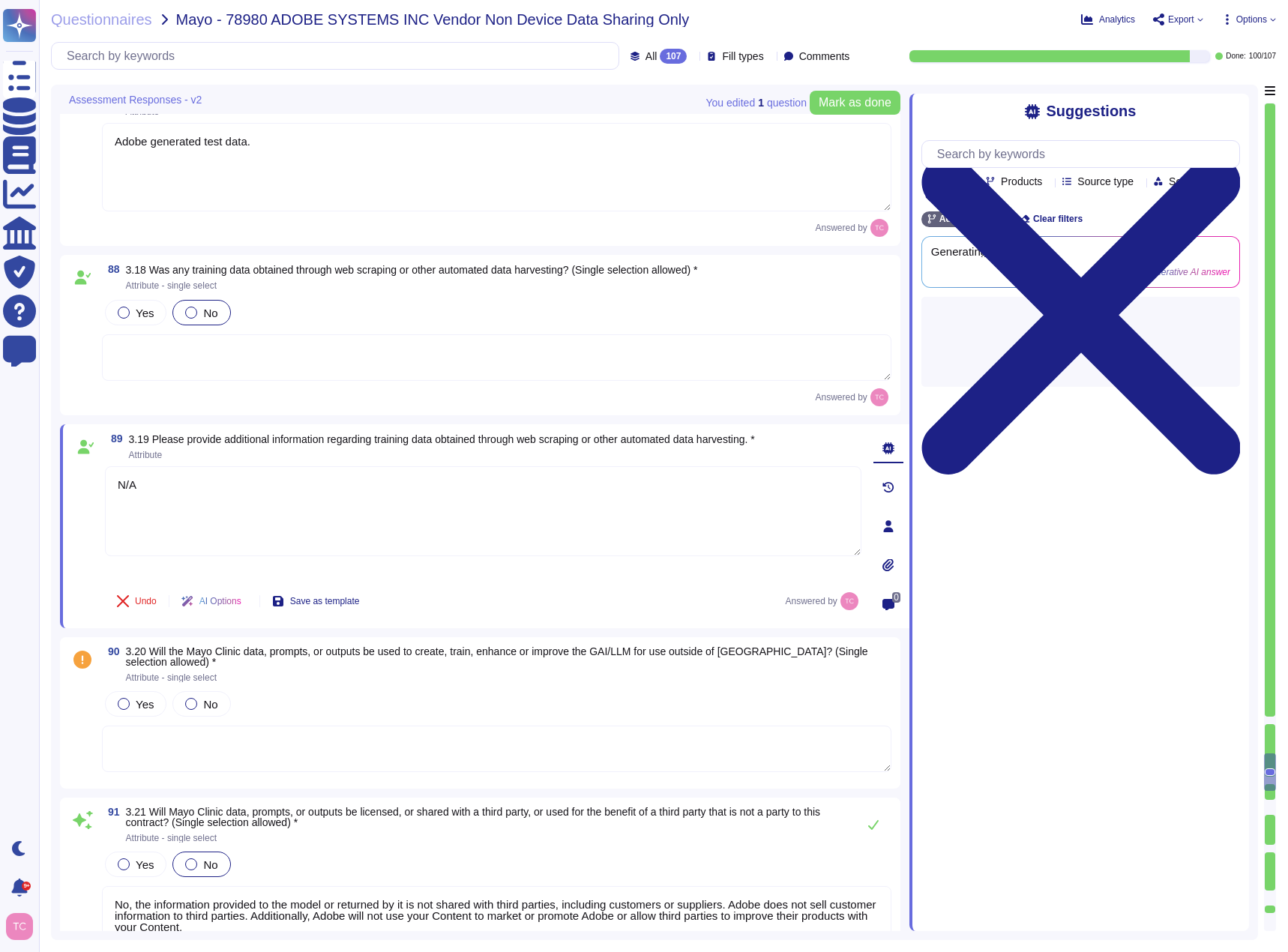
scroll to position [15774, 0]
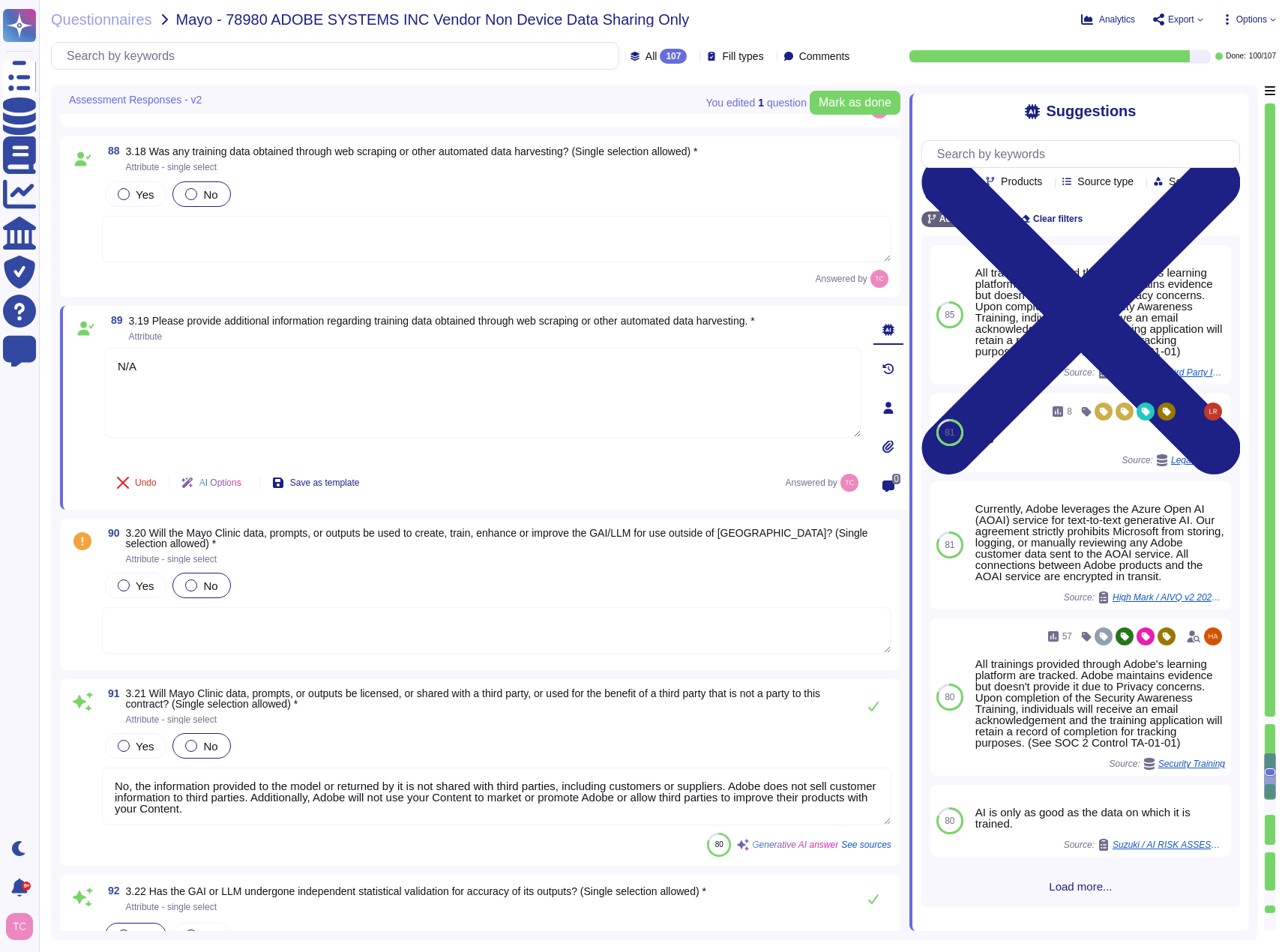
type textarea "N/A"
click at [194, 586] on div at bounding box center [191, 585] width 12 height 12
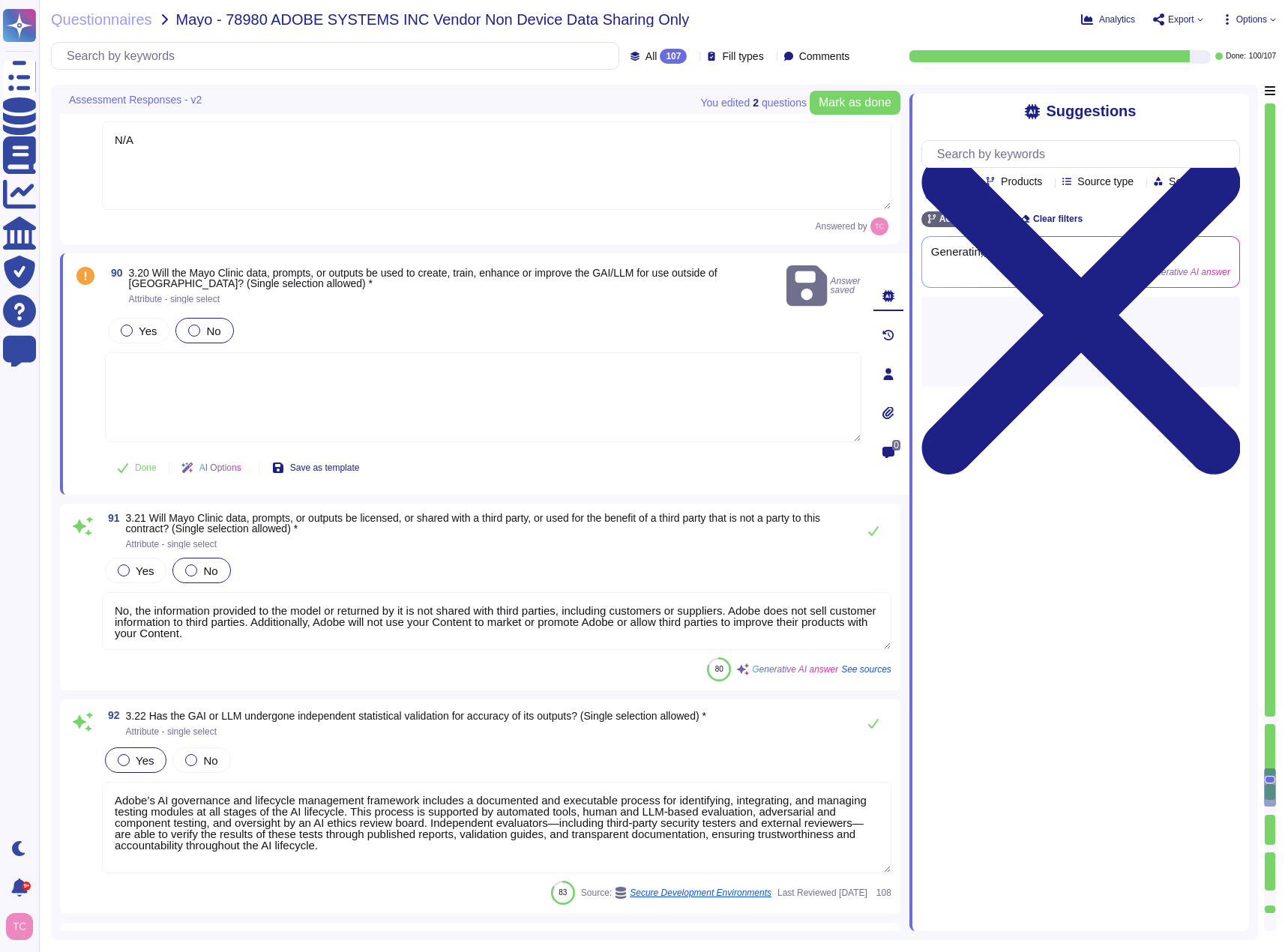
scroll to position [16074, 0]
type textarea "Adobe does not comment on specific legal complaints. Being a publicly traded co…"
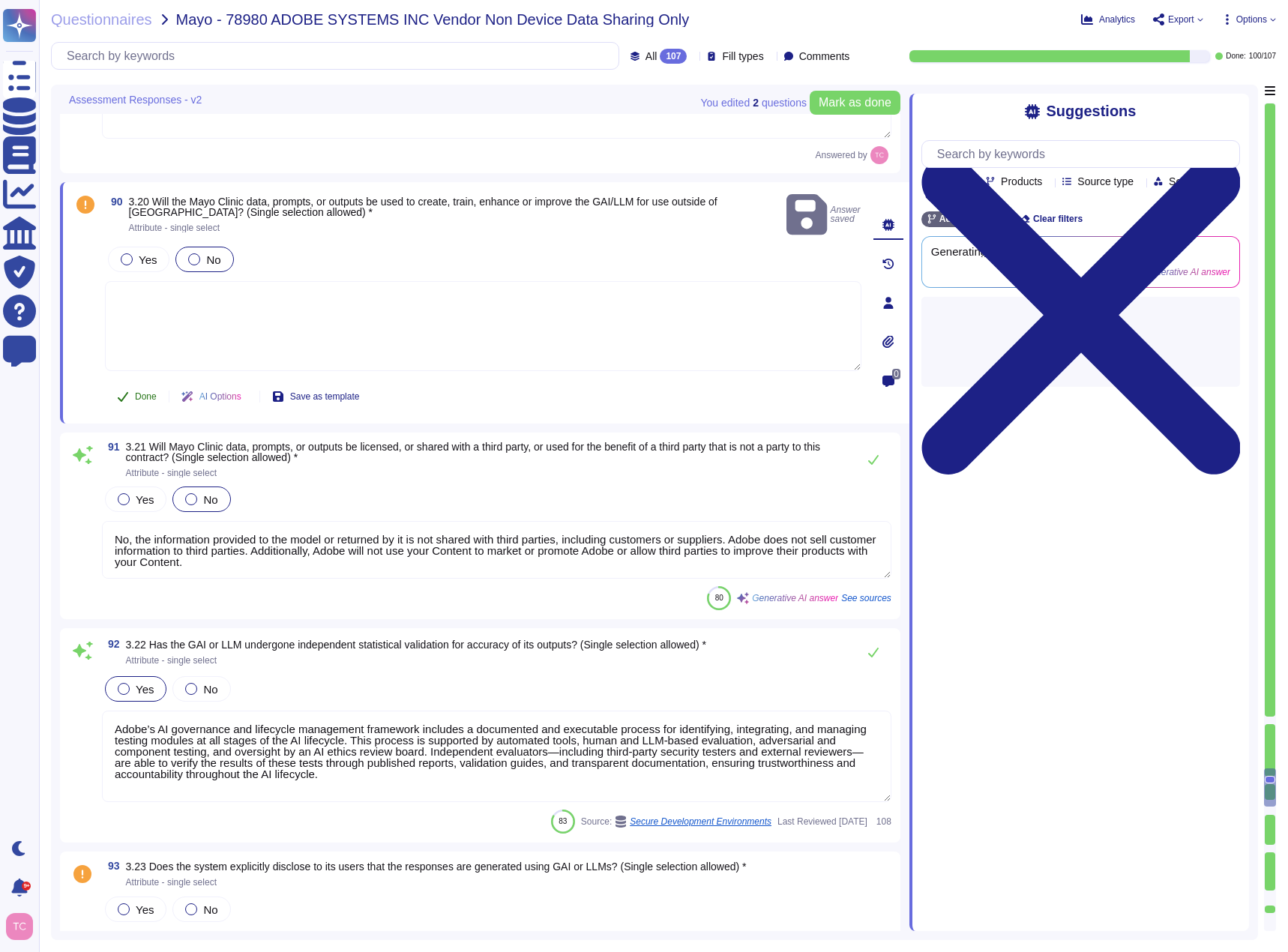
click at [138, 392] on span "Done" at bounding box center [145, 396] width 21 height 9
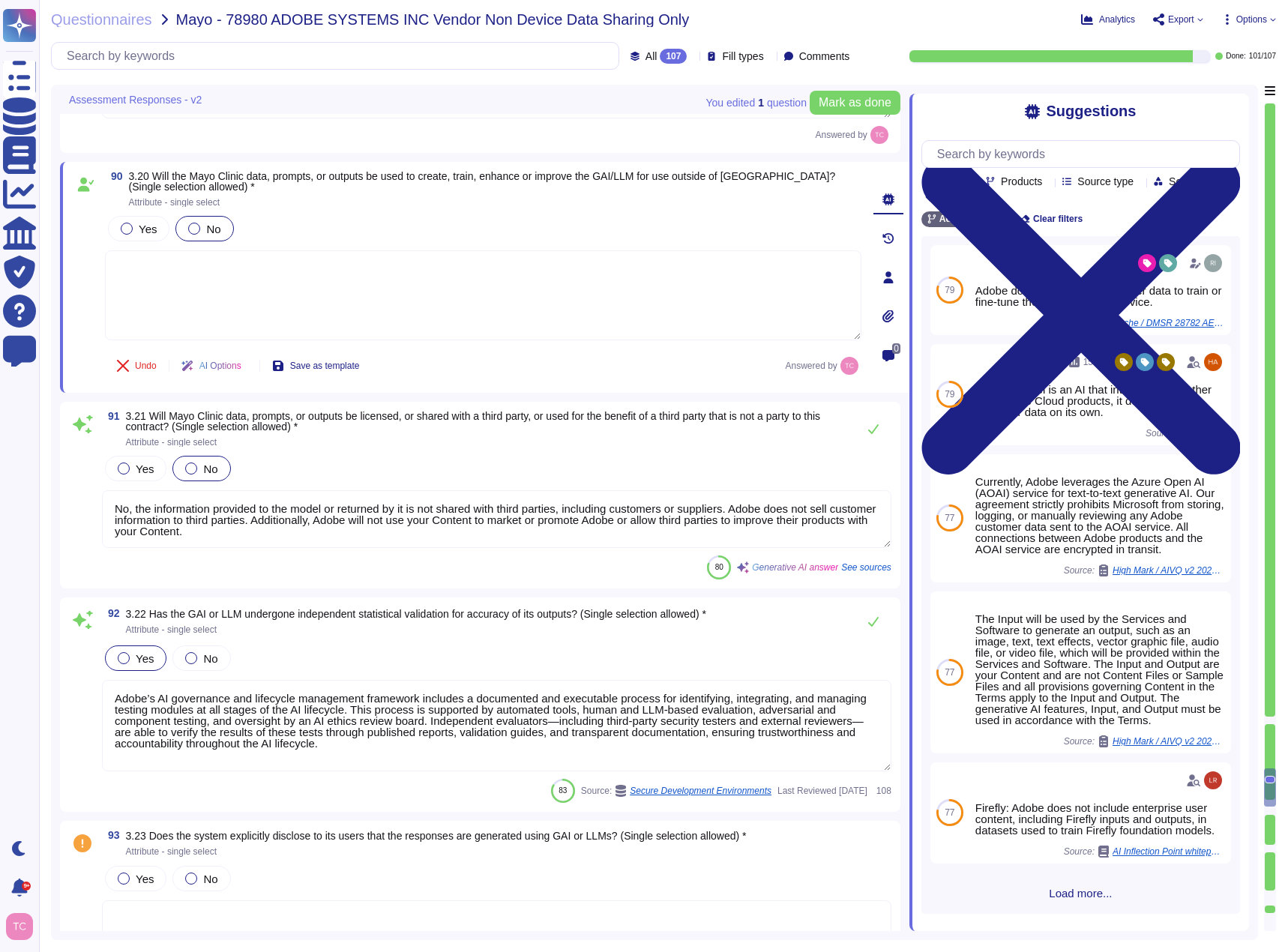
click at [1270, 718] on div at bounding box center [1270, 721] width 11 height 8
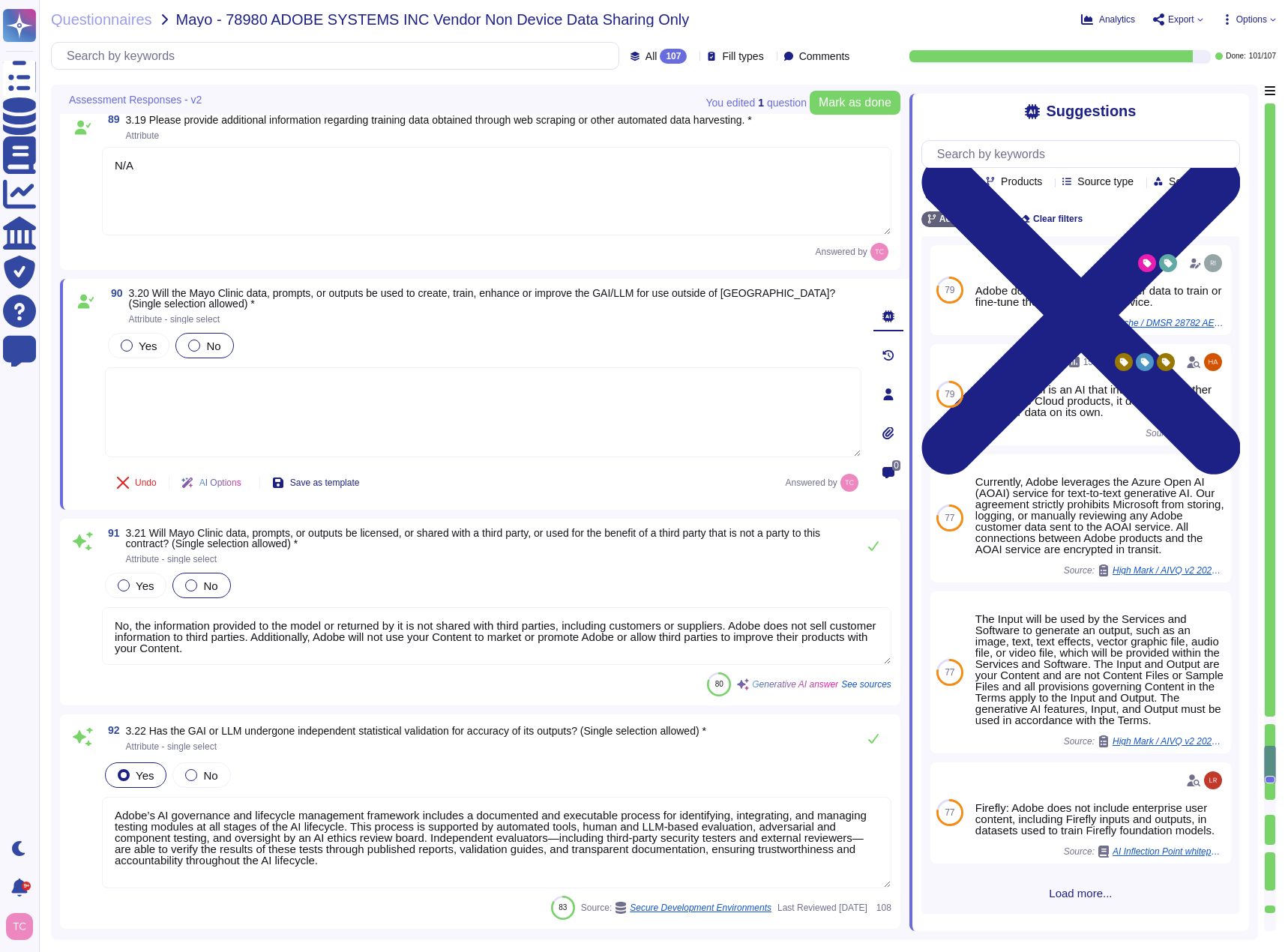
type textarea "Your personal information and files are stored on Adobe’s servers and the serve…"
type textarea "Logically separated - Workfront Multitenant environment Physically separated - …"
type textarea "Customer data is not comingled within the Experience Cloud for Healthcare syste…"
type textarea "Adobe’s AI governance and lifecycle management framework includes a documented …"
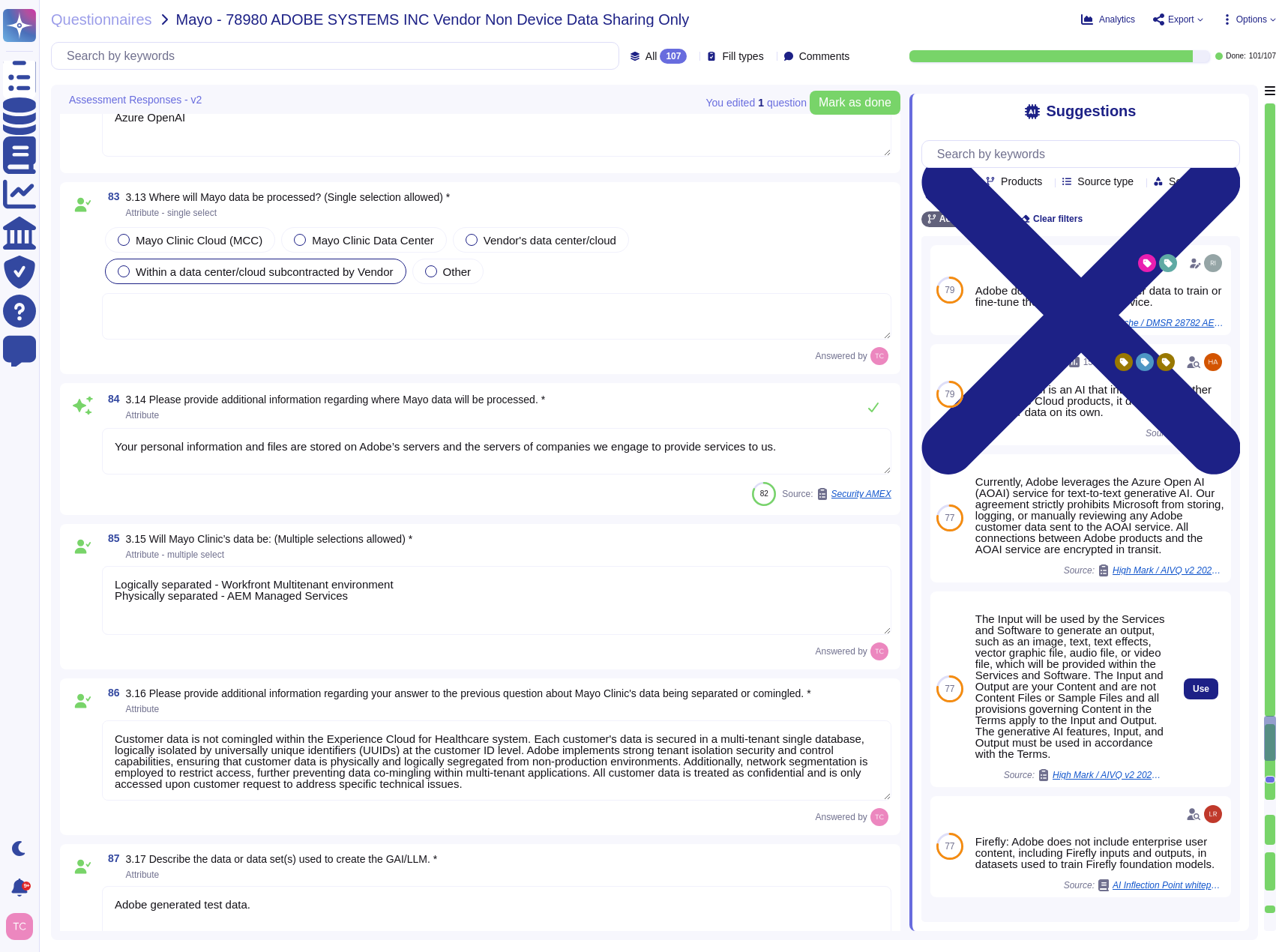
type textarea "Adobe actively mitigates the risk of discrimination in its AI systems through s…"
type textarea "[URL][DOMAIN_NAME] [URL][DOMAIN_NAME] Azure OpenAI"
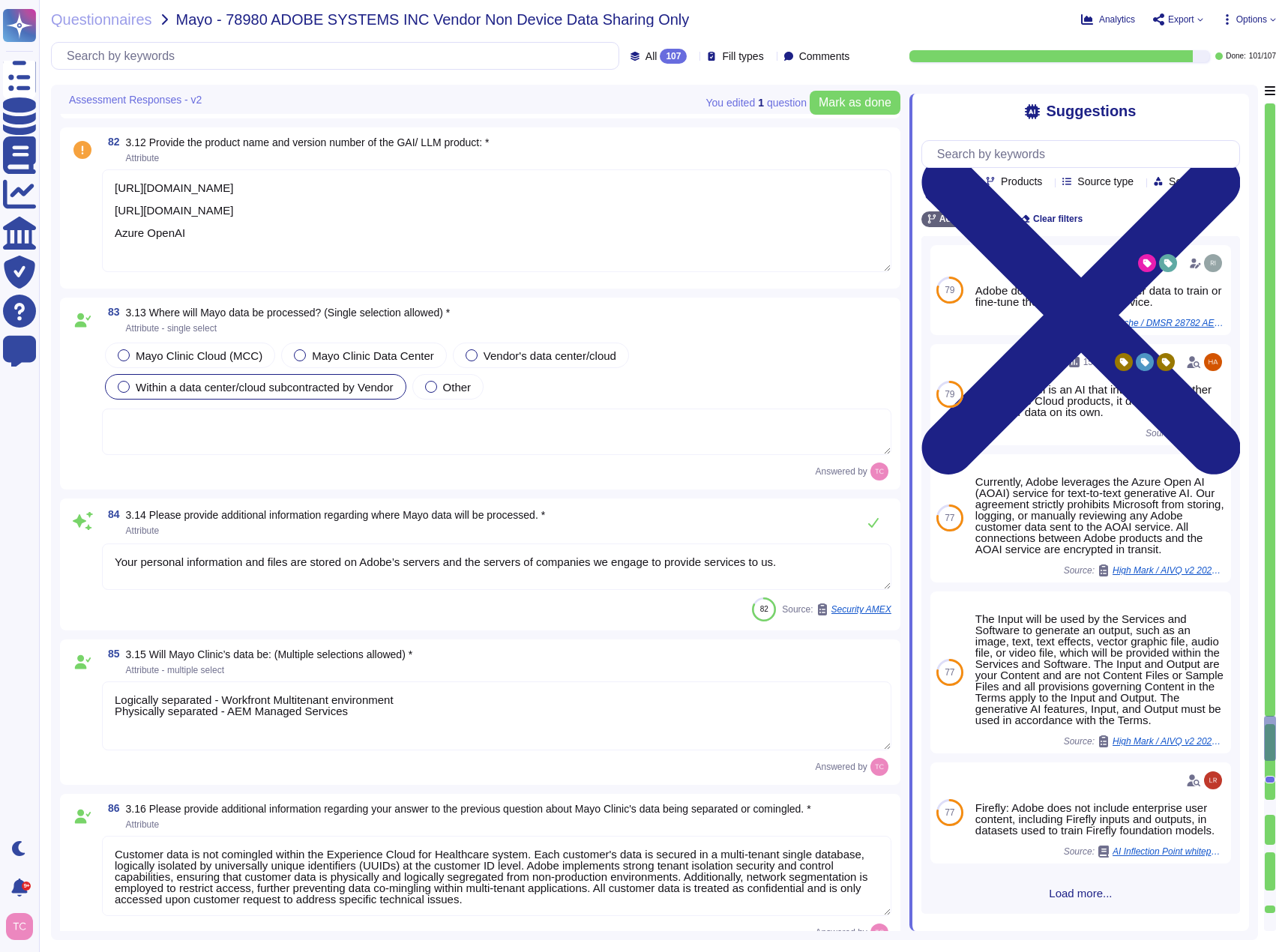
scroll to position [14706, 0]
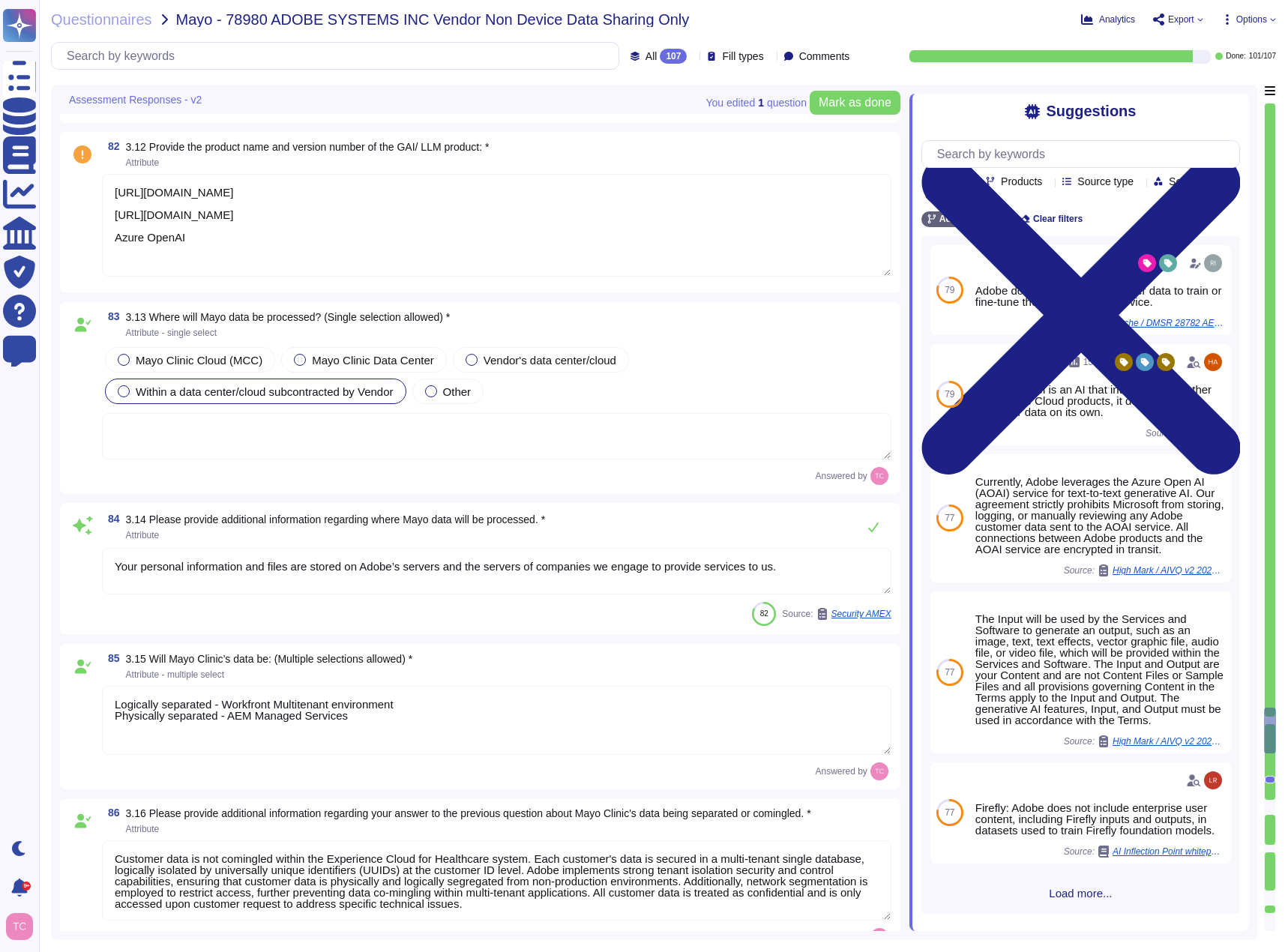
click at [88, 230] on span at bounding box center [82, 227] width 27 height 105
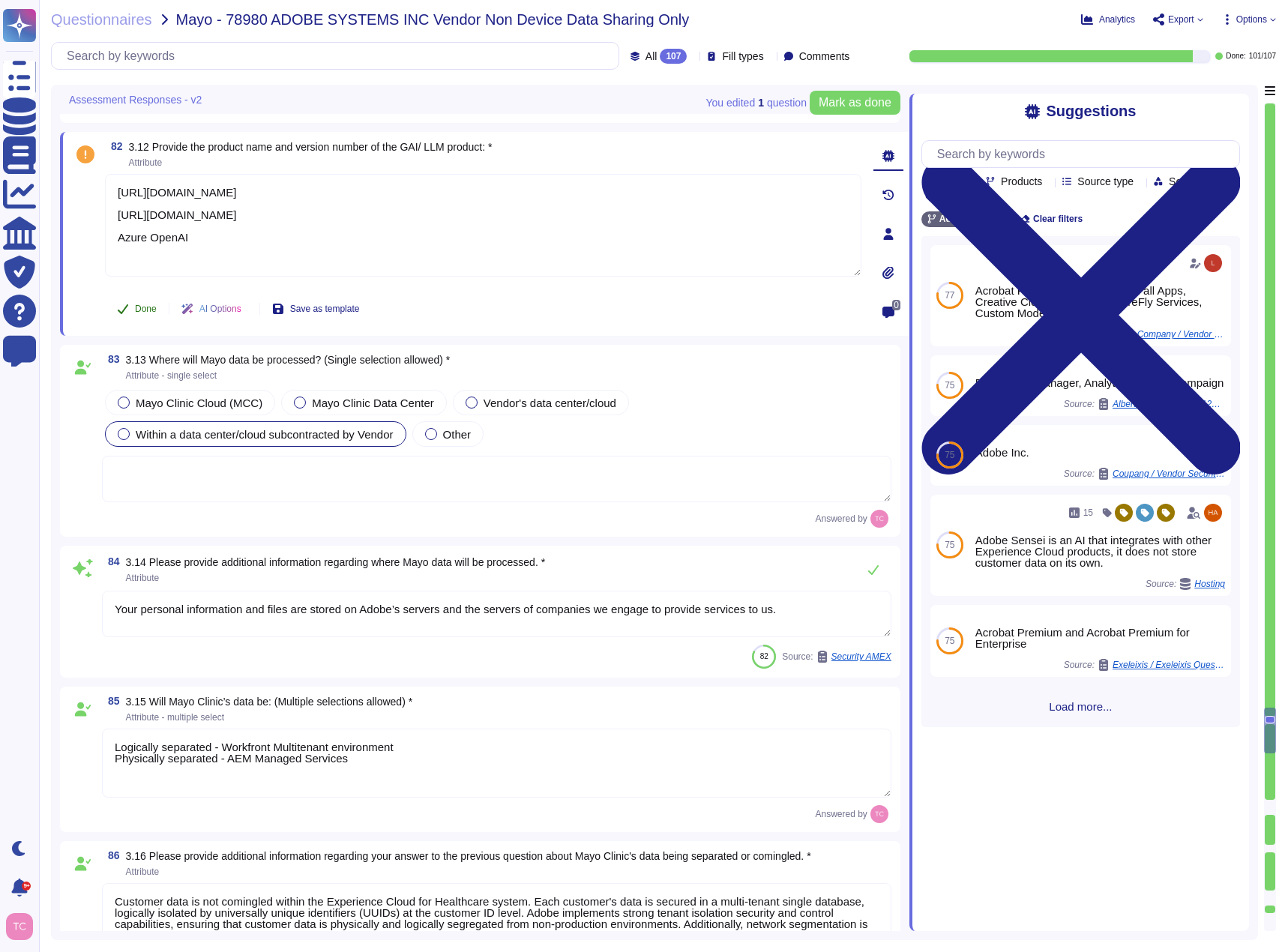
click at [133, 307] on button "Done" at bounding box center [137, 308] width 64 height 30
click at [1270, 785] on div at bounding box center [1270, 451] width 11 height 696
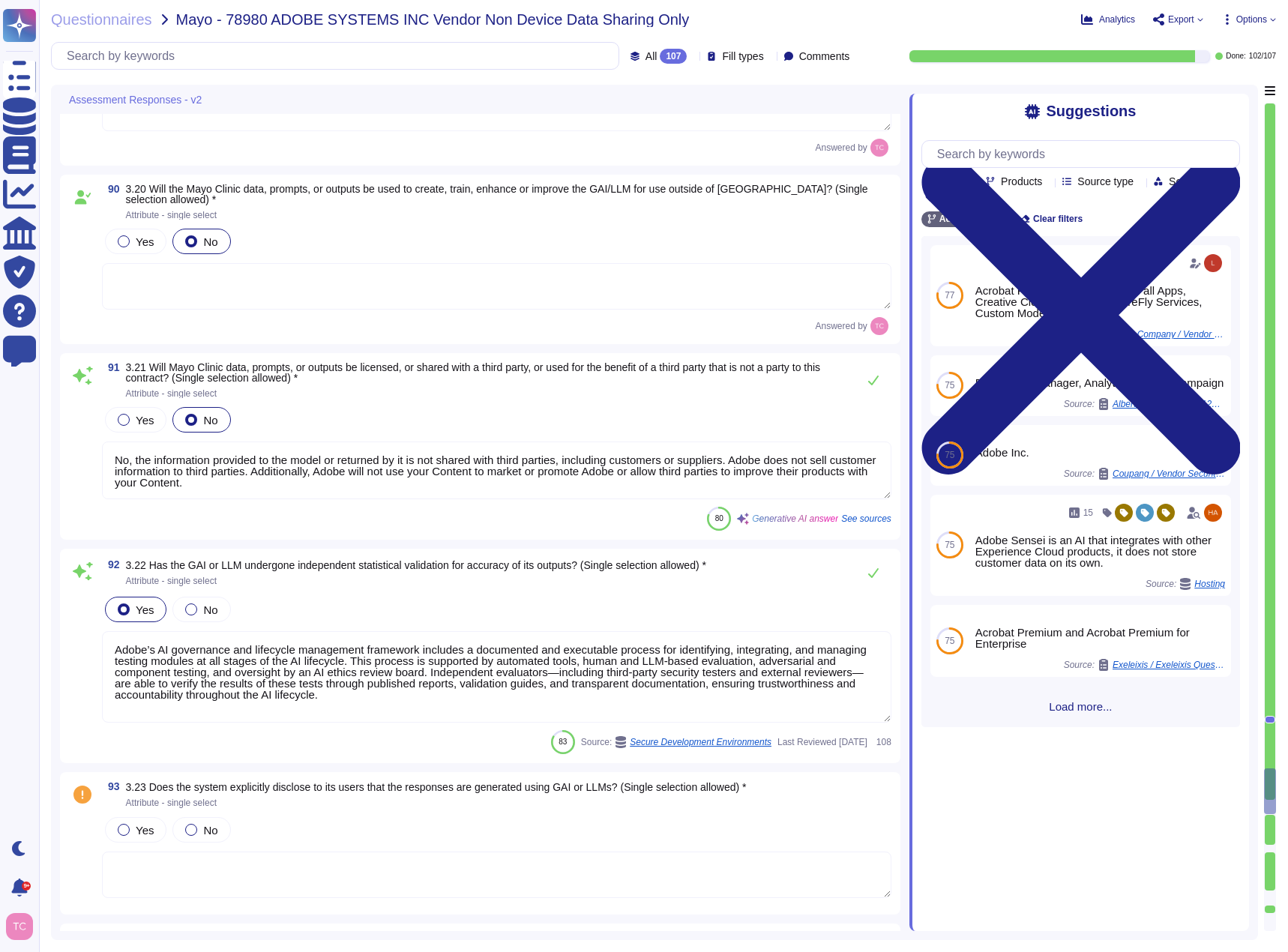
type textarea "No, the information provided to the model or returned by it is not shared with …"
type textarea "Adobe’s AI governance and lifecycle management framework includes a documented …"
type textarea "Adobe does not comment on specific legal complaints. Being a publicly traded co…"
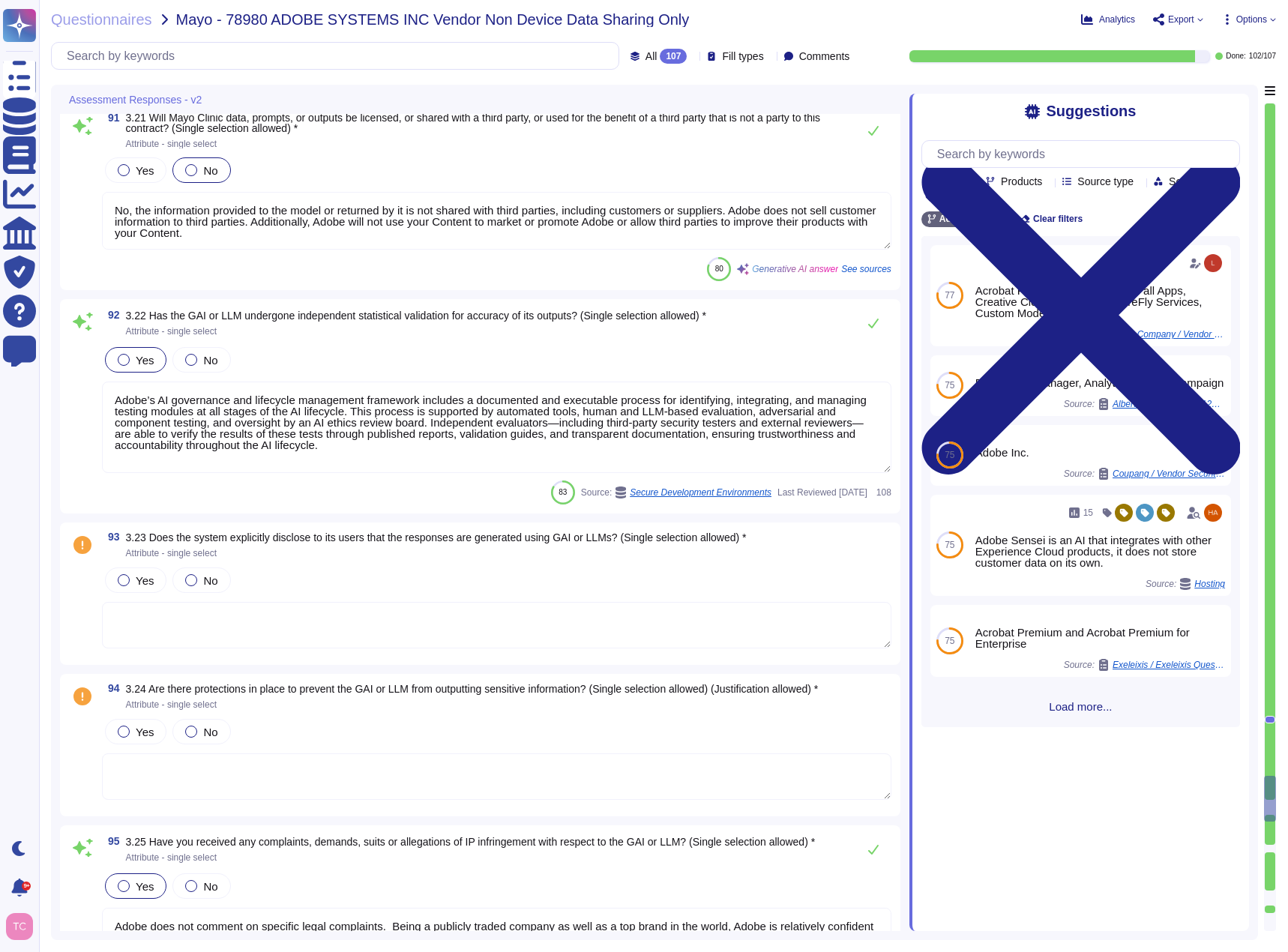
type textarea "- Adobe does not claim any ownership rights to your Content. - The Output may n…"
type textarea "Adobe retains ownership of all rights, title, and interest in the Services and …"
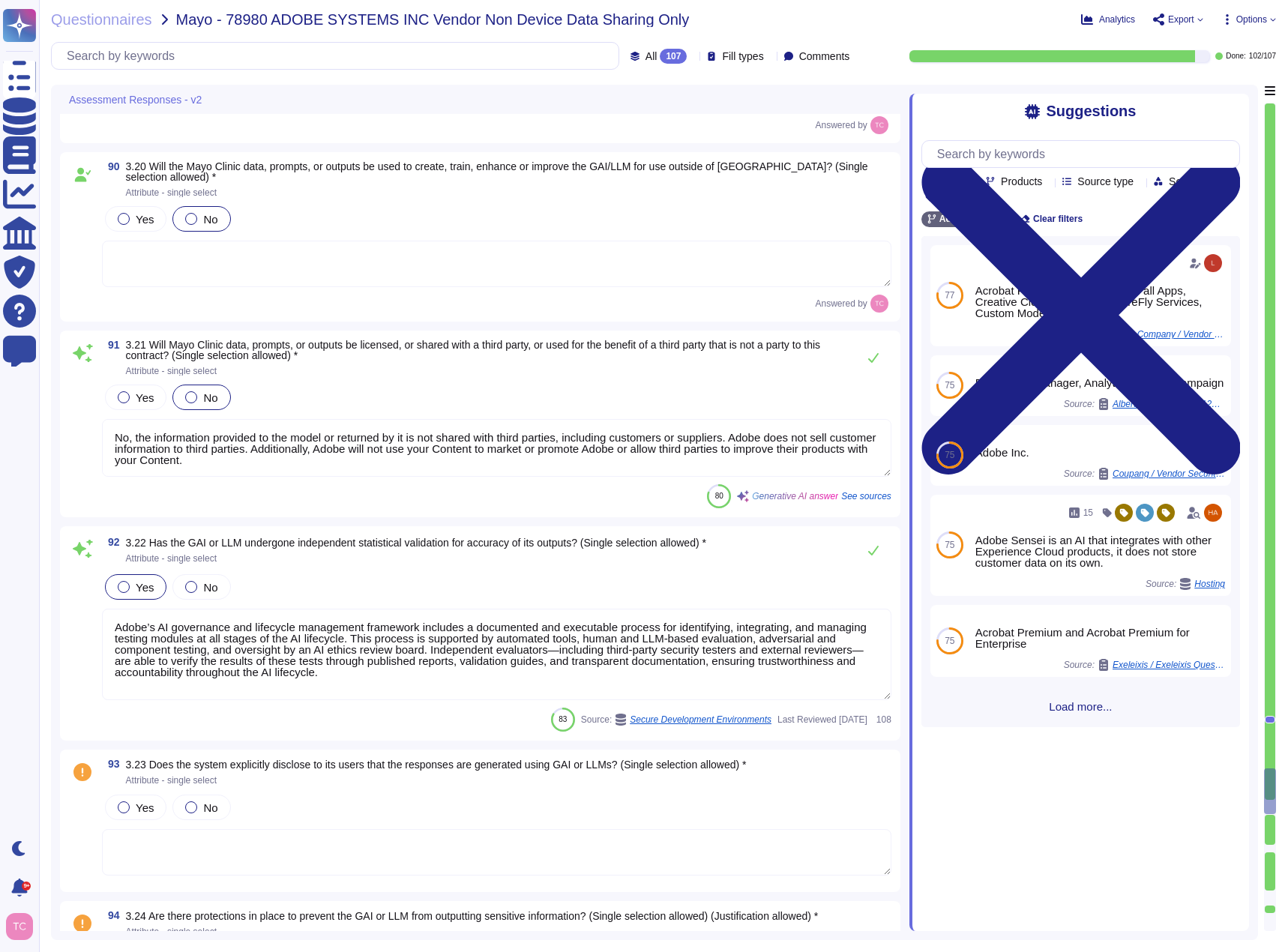
scroll to position [15928, 0]
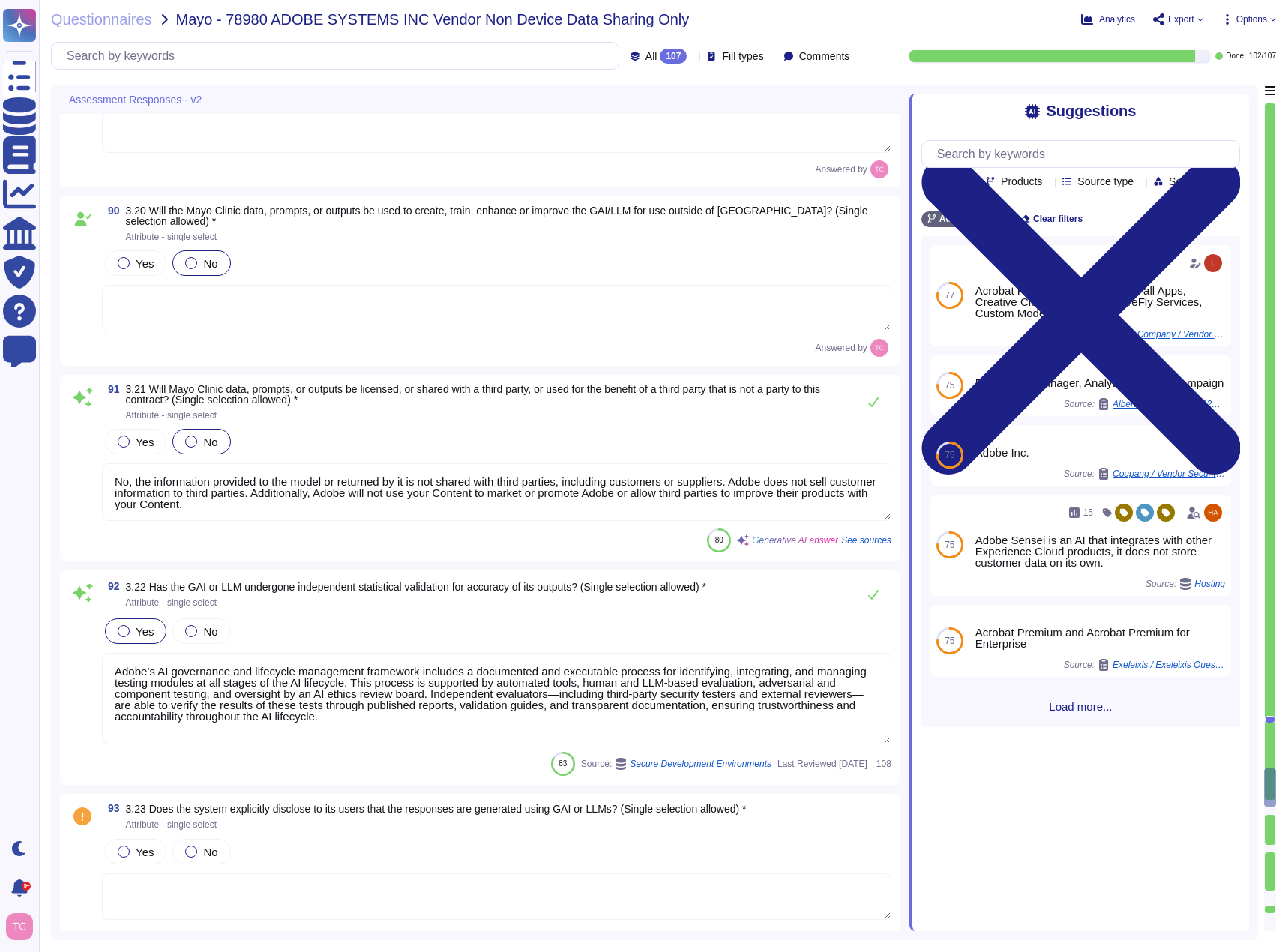
type textarea "Adobe generated test data."
click at [422, 419] on div "91 3.21 Will Mayo Clinic data, prompts, or outputs be licensed, or shared with …" at bounding box center [479, 468] width 822 height 169
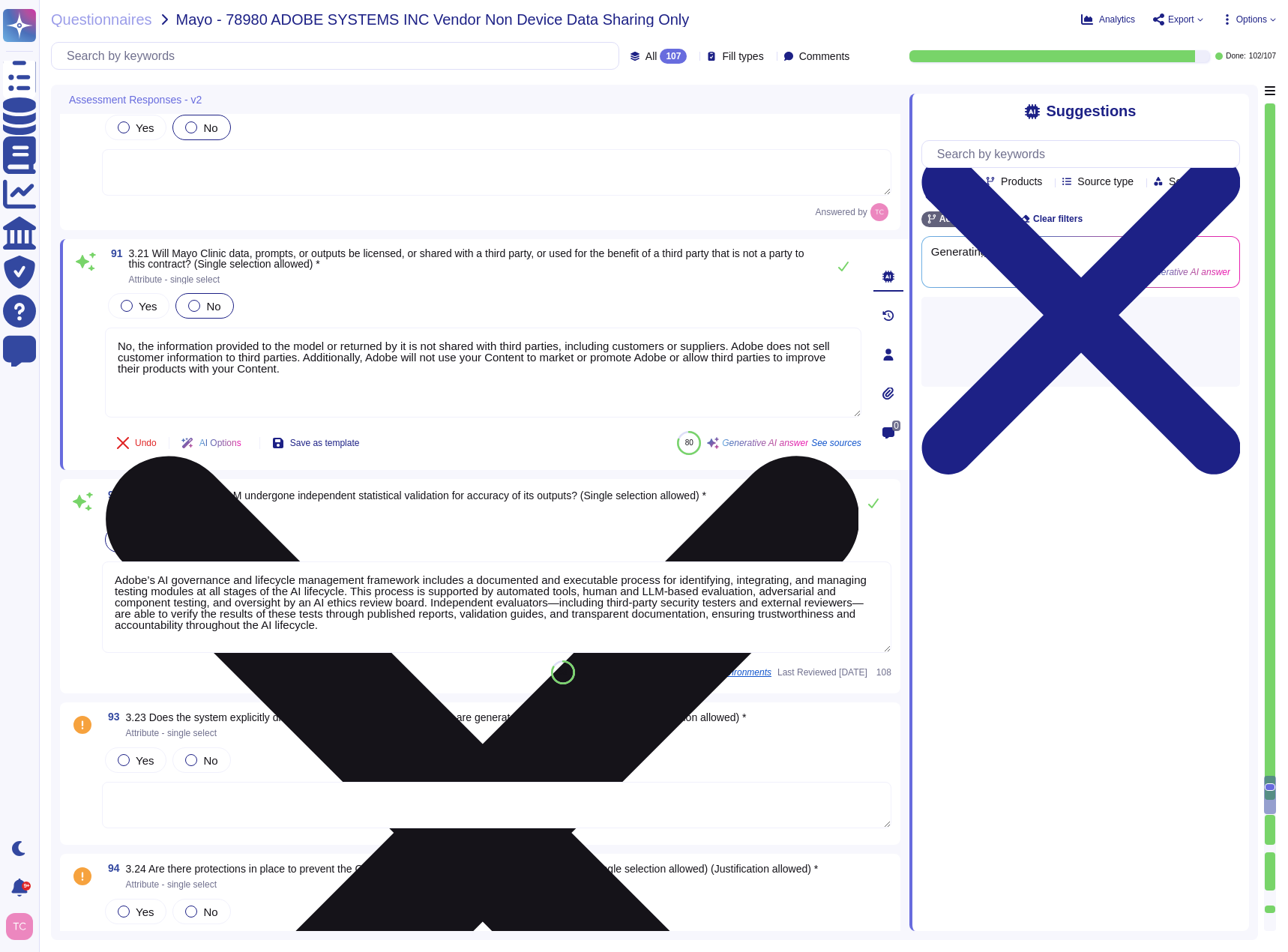
scroll to position [16078, 0]
type textarea "- Adobe does not claim any ownership rights to your Content. - The Output may n…"
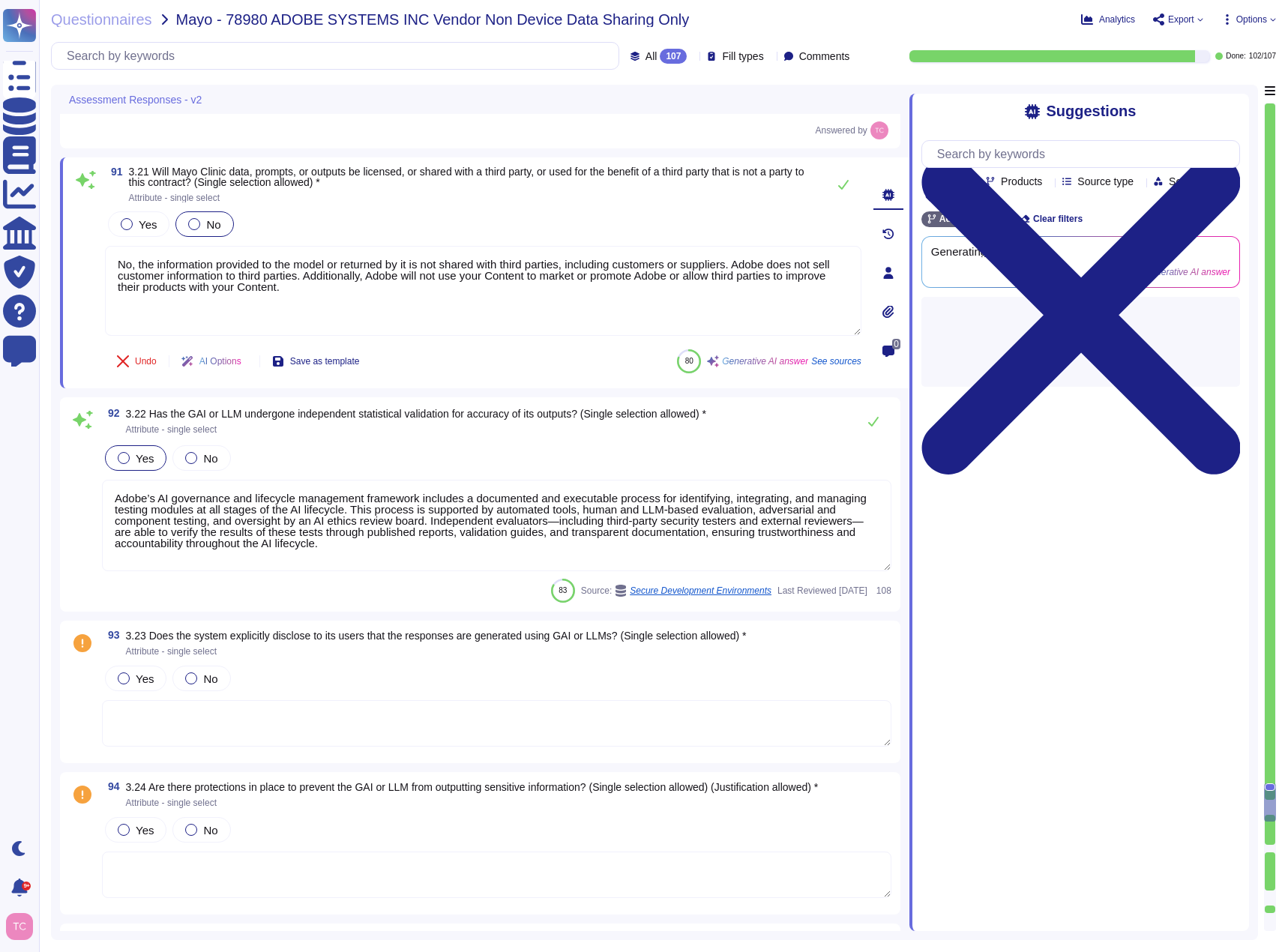
type textarea "Adobe retains ownership of all rights, title, and interest in the Services and …"
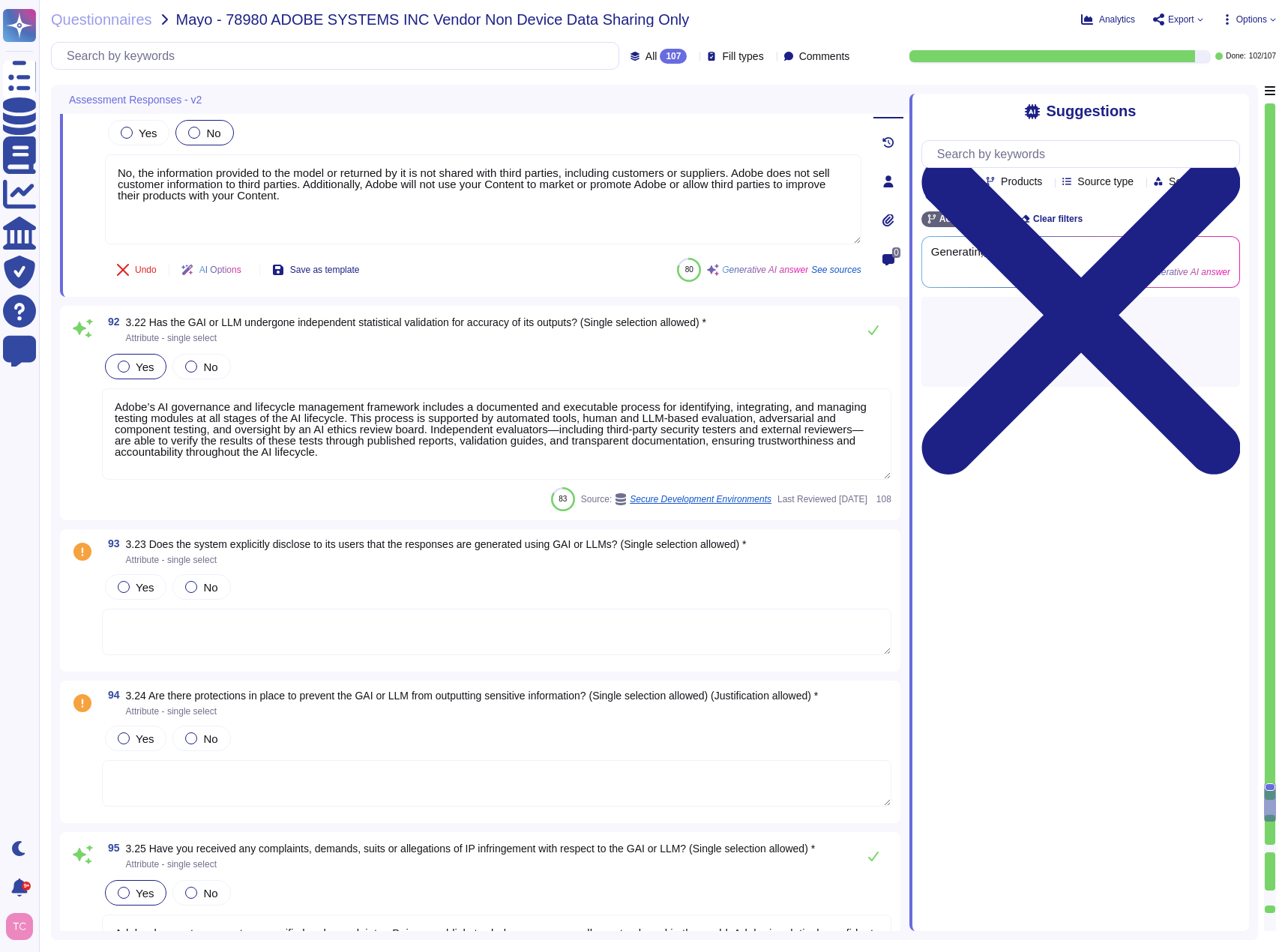
scroll to position [16303, 0]
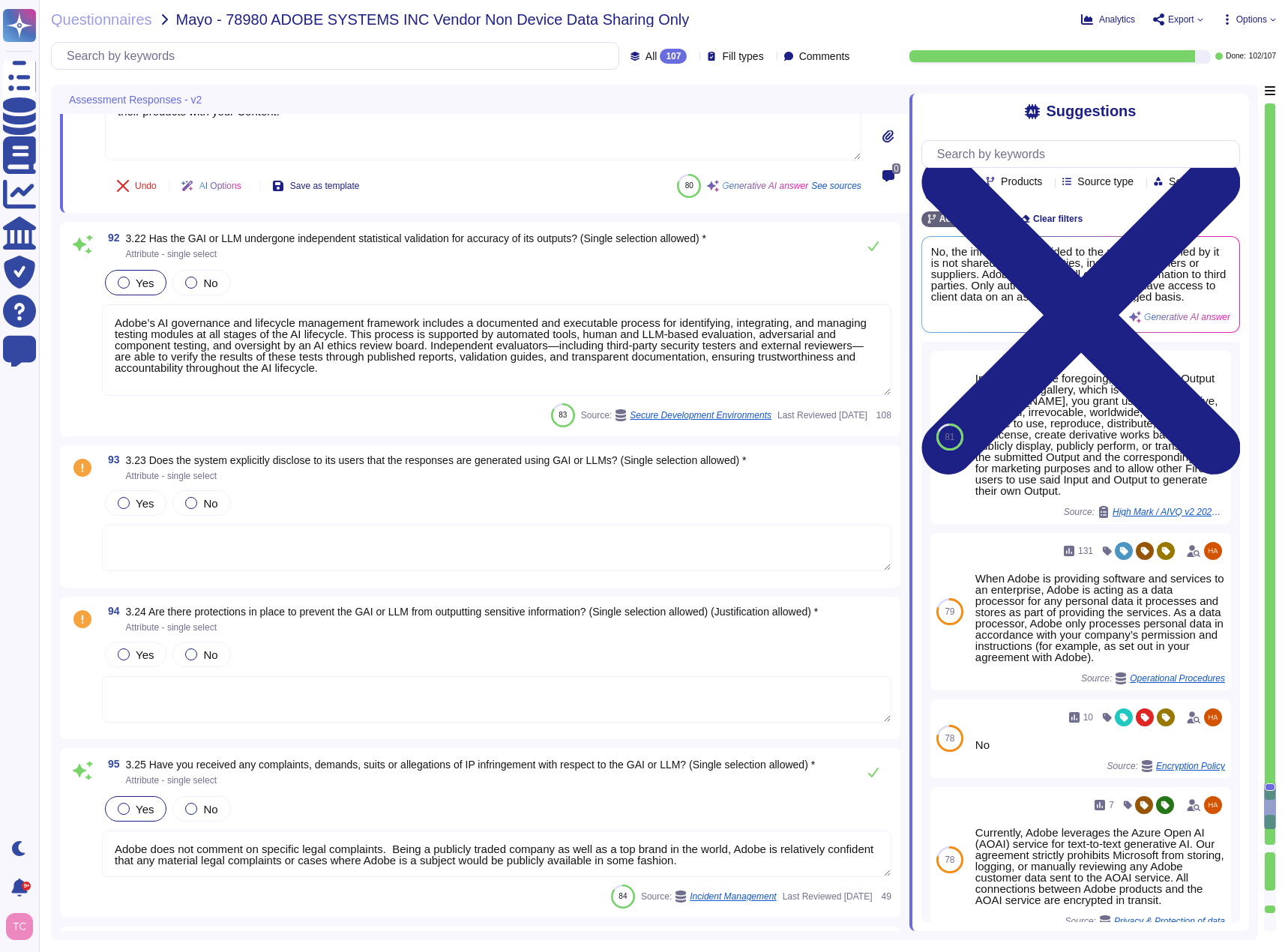
click at [313, 479] on span "Attribute - single select" at bounding box center [436, 476] width 621 height 9
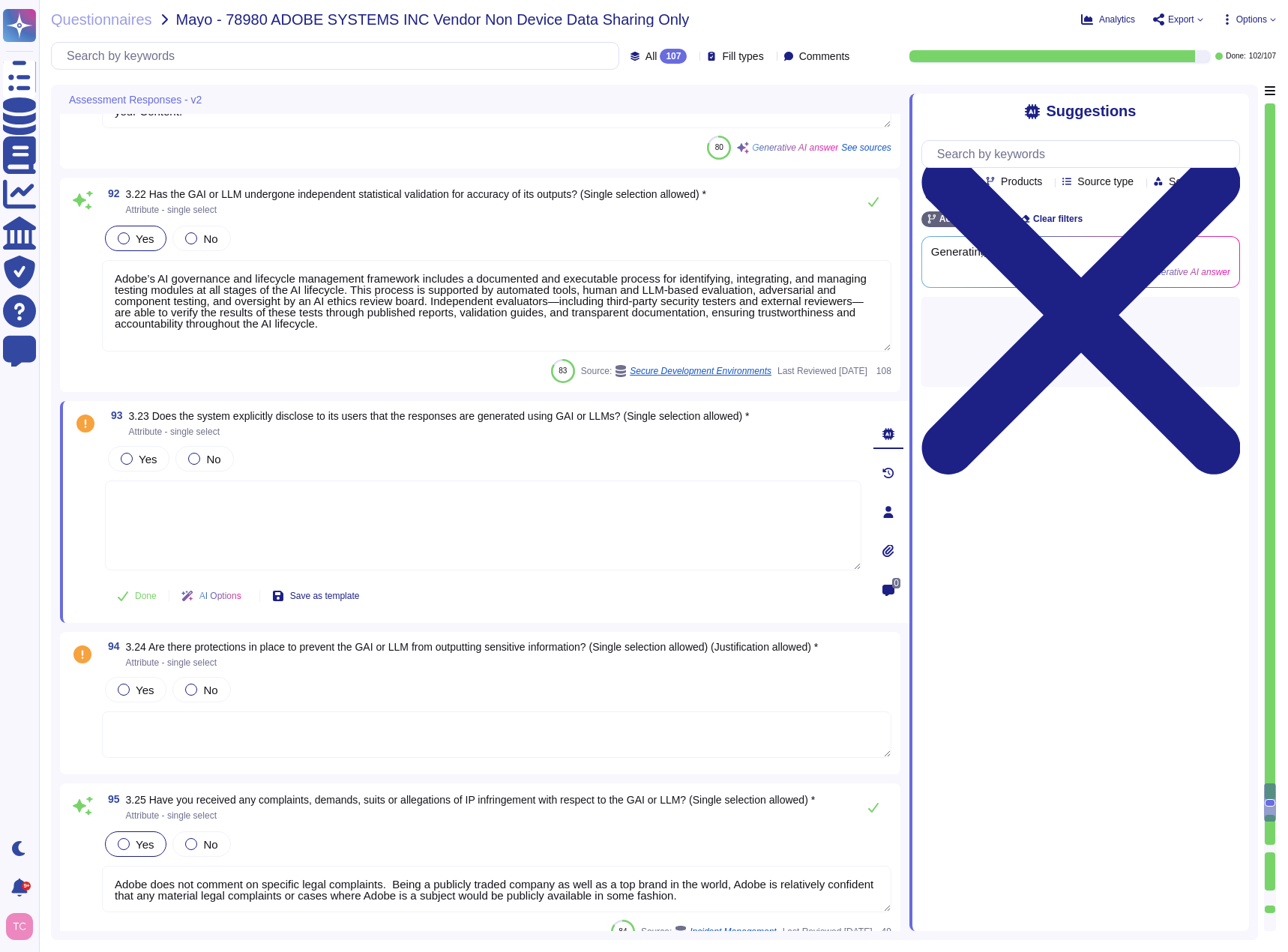
type textarea "Adobe retains ownership of all rights, title, and interest in the Services and …"
click at [127, 455] on div at bounding box center [127, 458] width 12 height 12
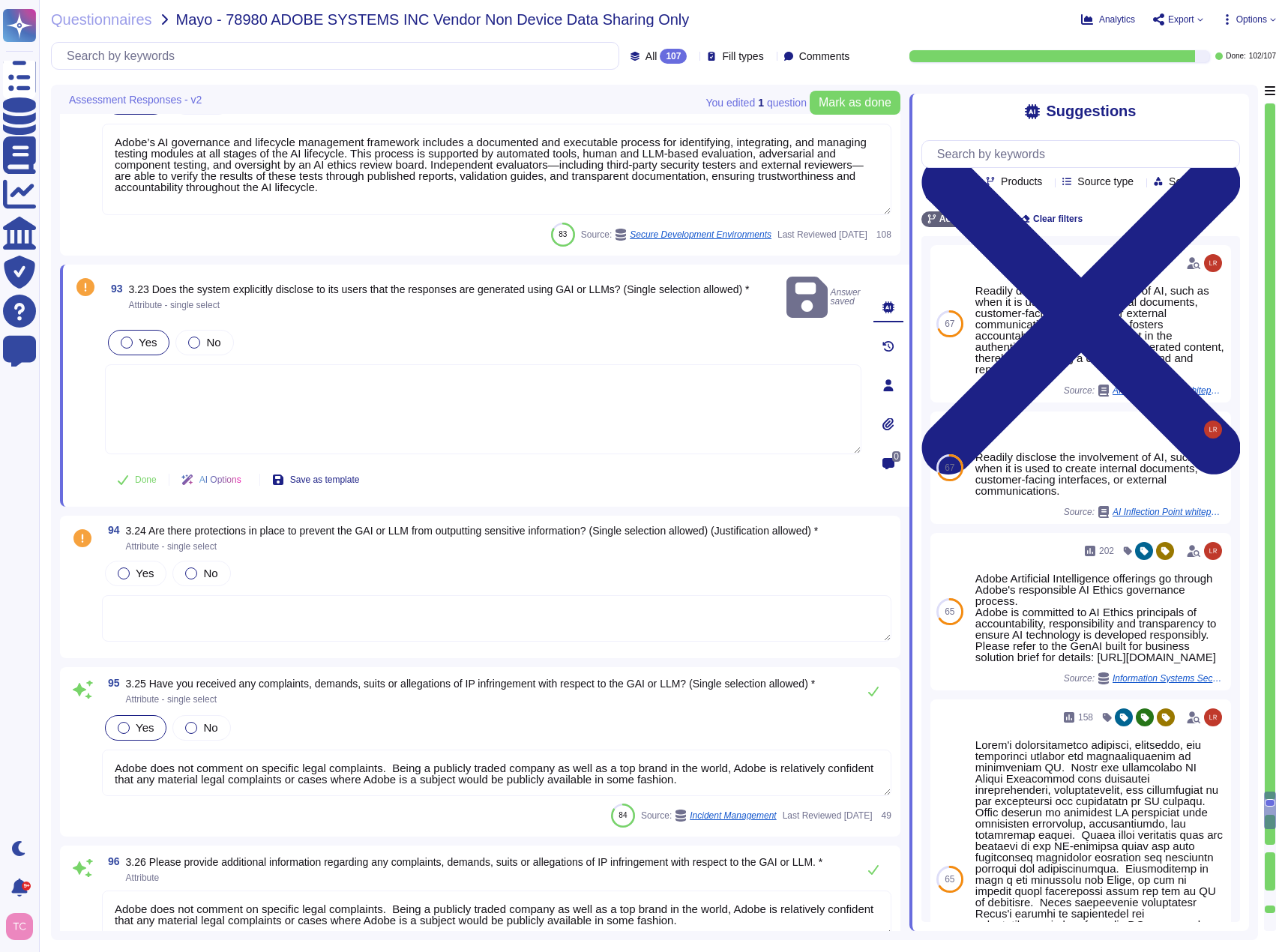
scroll to position [16453, 0]
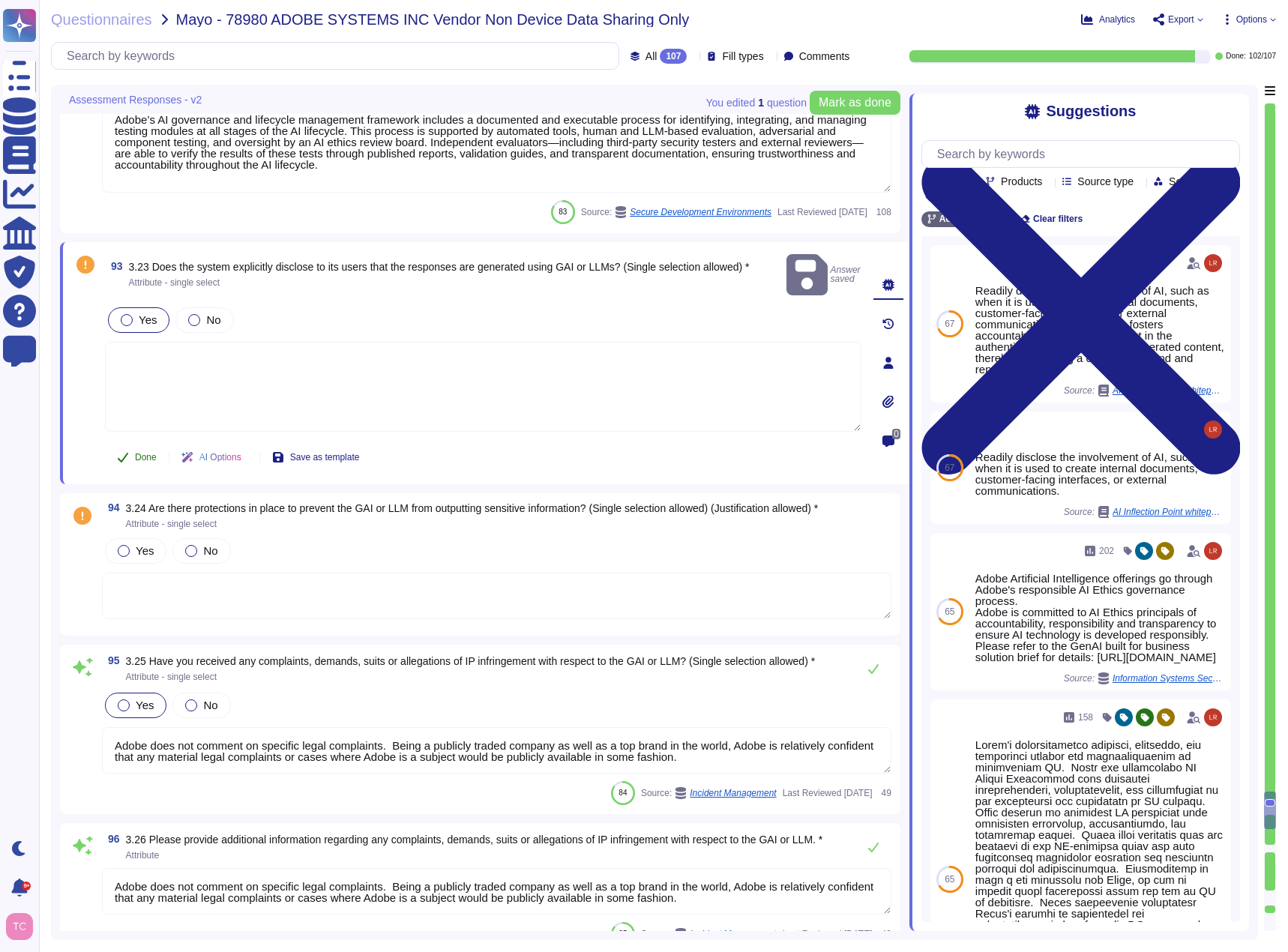
click at [135, 443] on button "Done" at bounding box center [137, 457] width 64 height 30
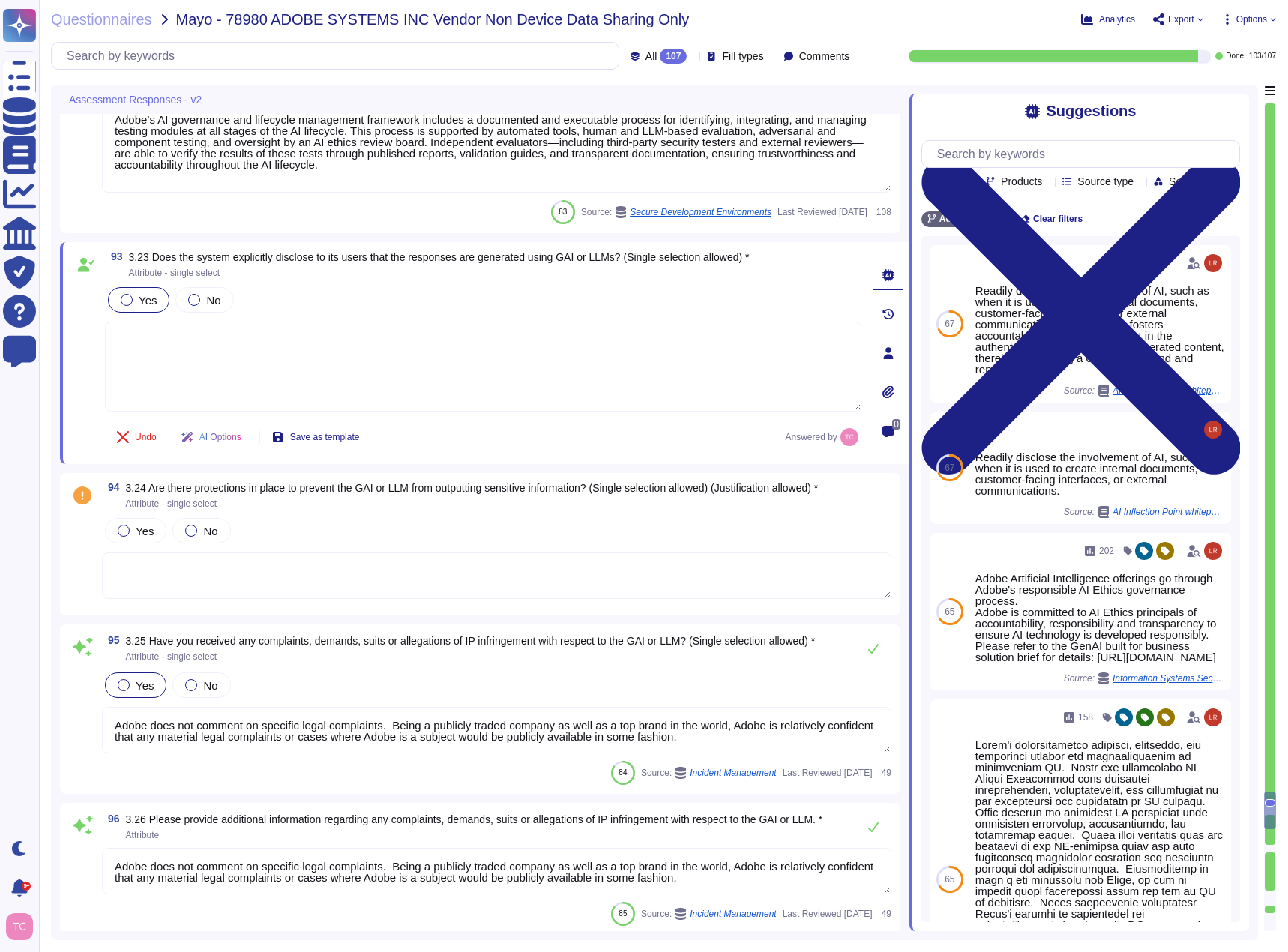
click at [354, 527] on div "Yes No" at bounding box center [496, 531] width 789 height 32
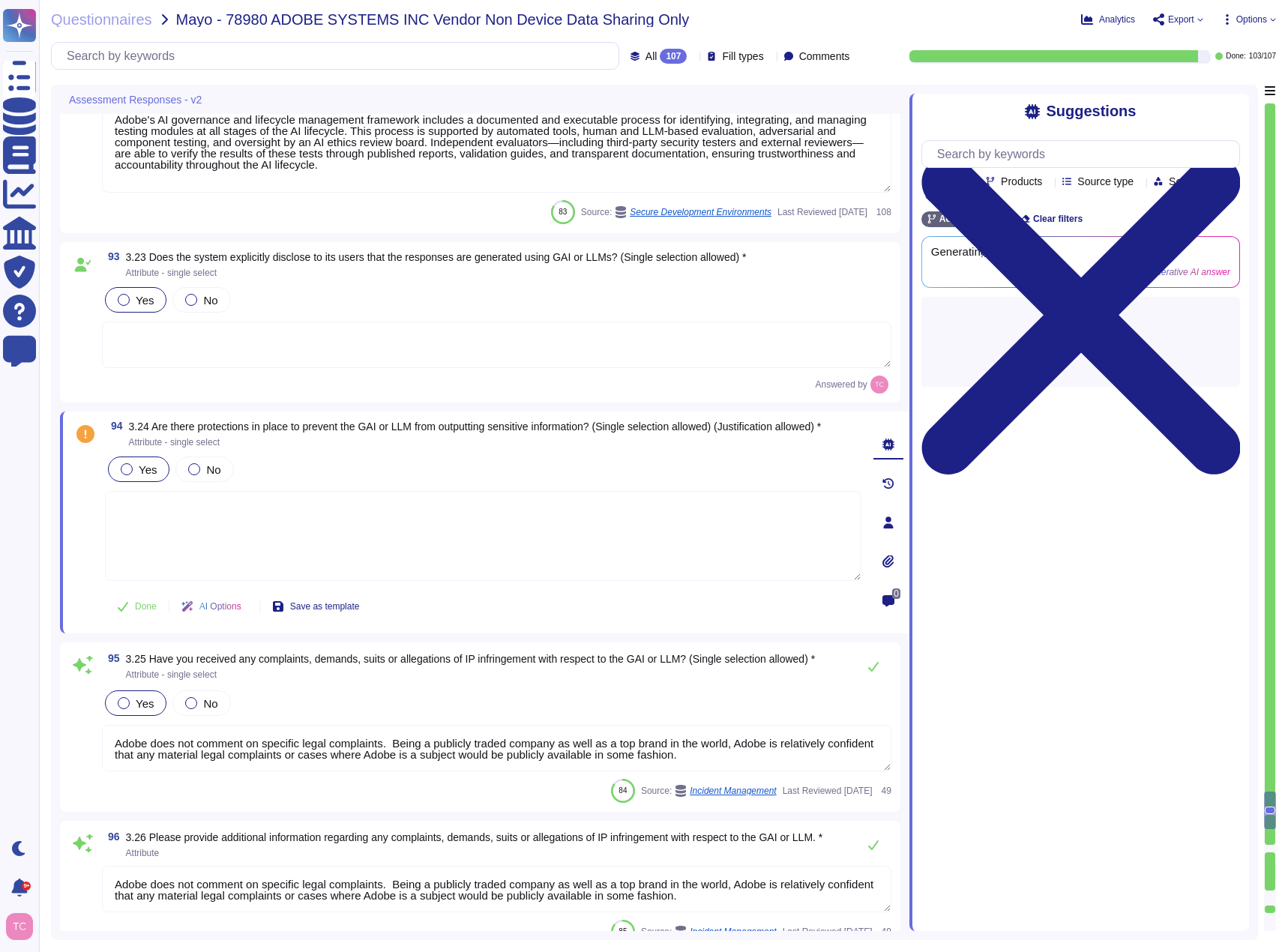
click at [134, 466] on label "Yes" at bounding box center [138, 469] width 36 height 12
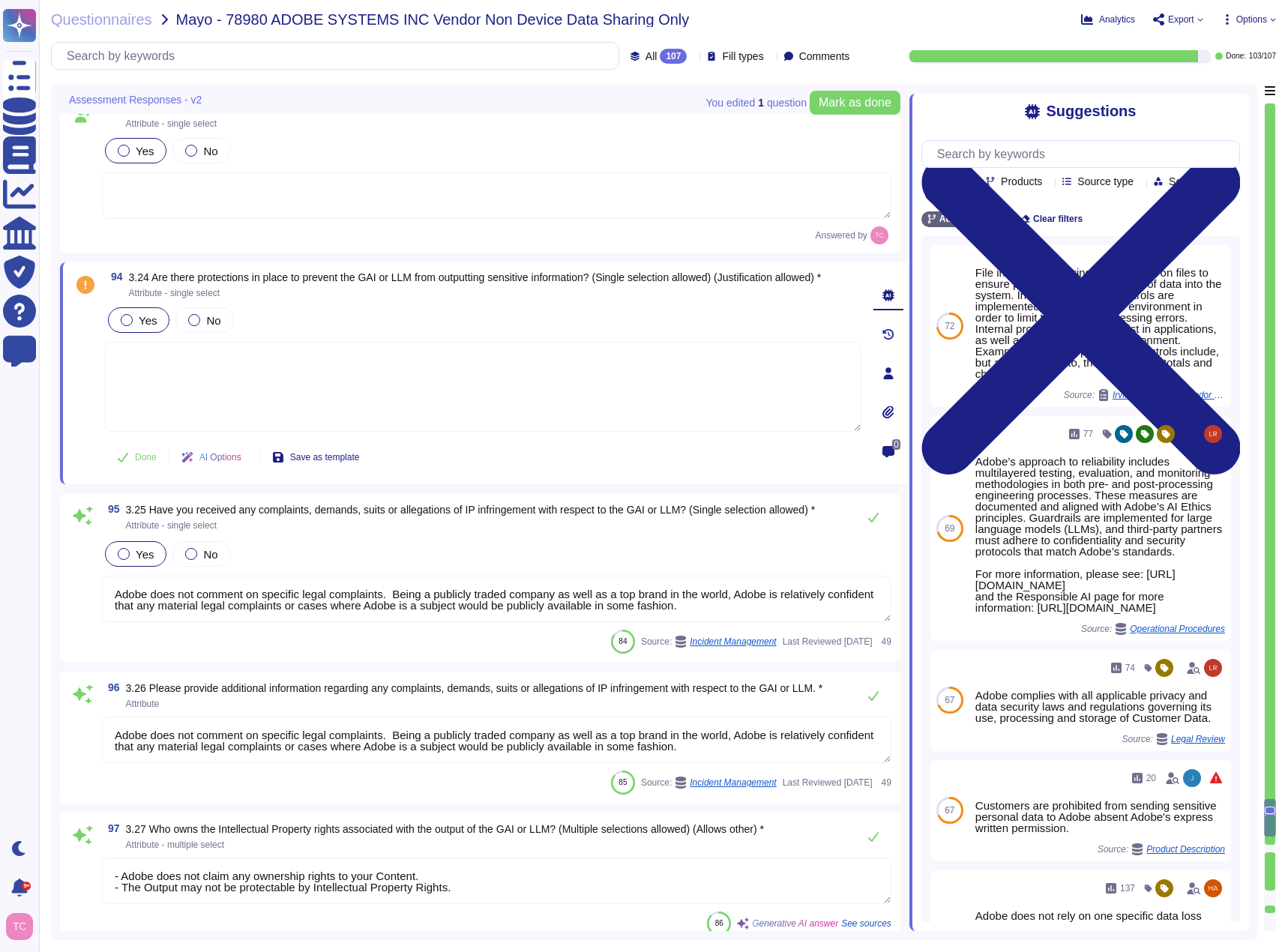
scroll to position [16603, 0]
click at [319, 554] on div "Yes No" at bounding box center [496, 553] width 789 height 32
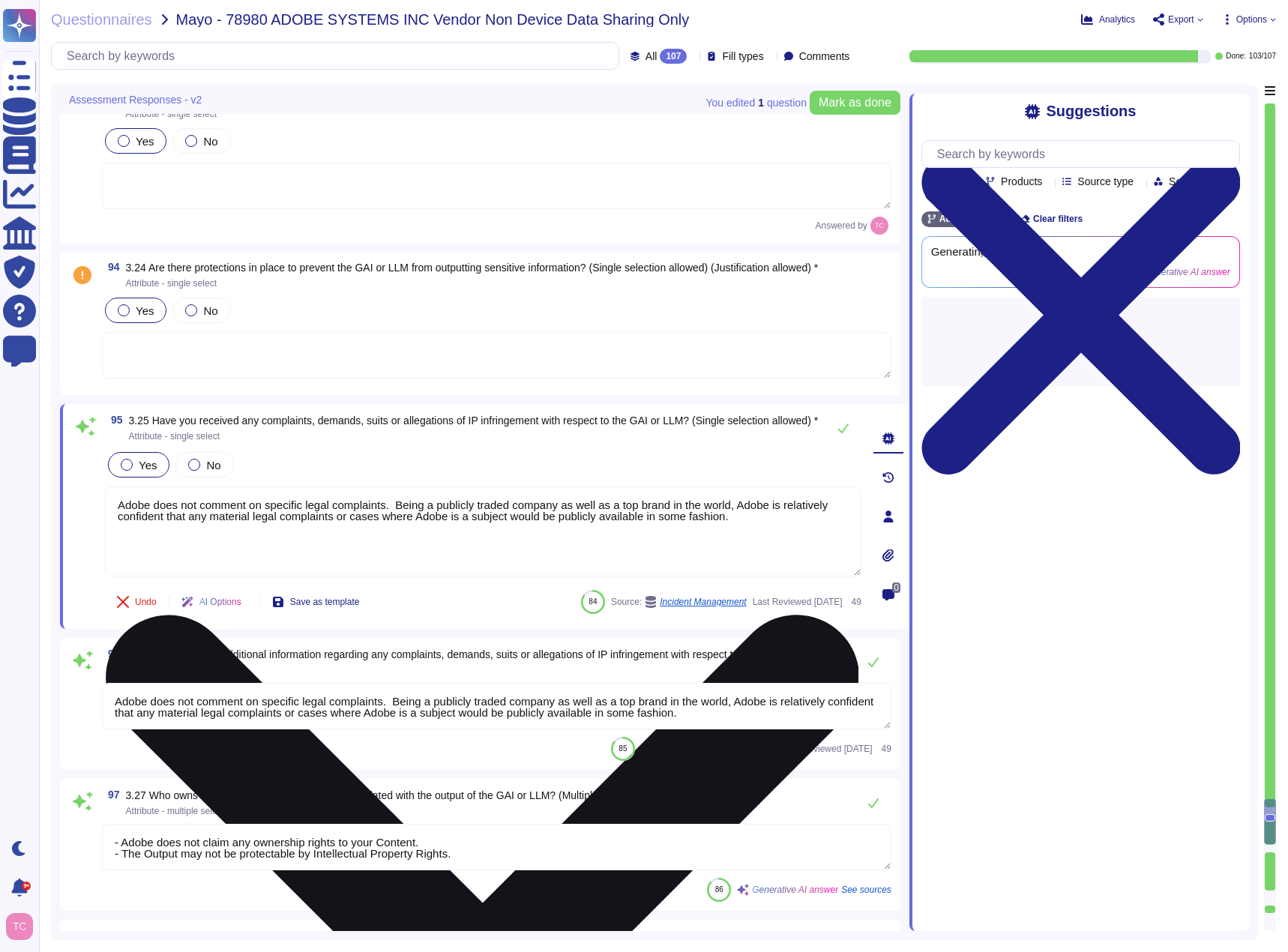
type textarea "[URL][DOMAIN_NAME]"
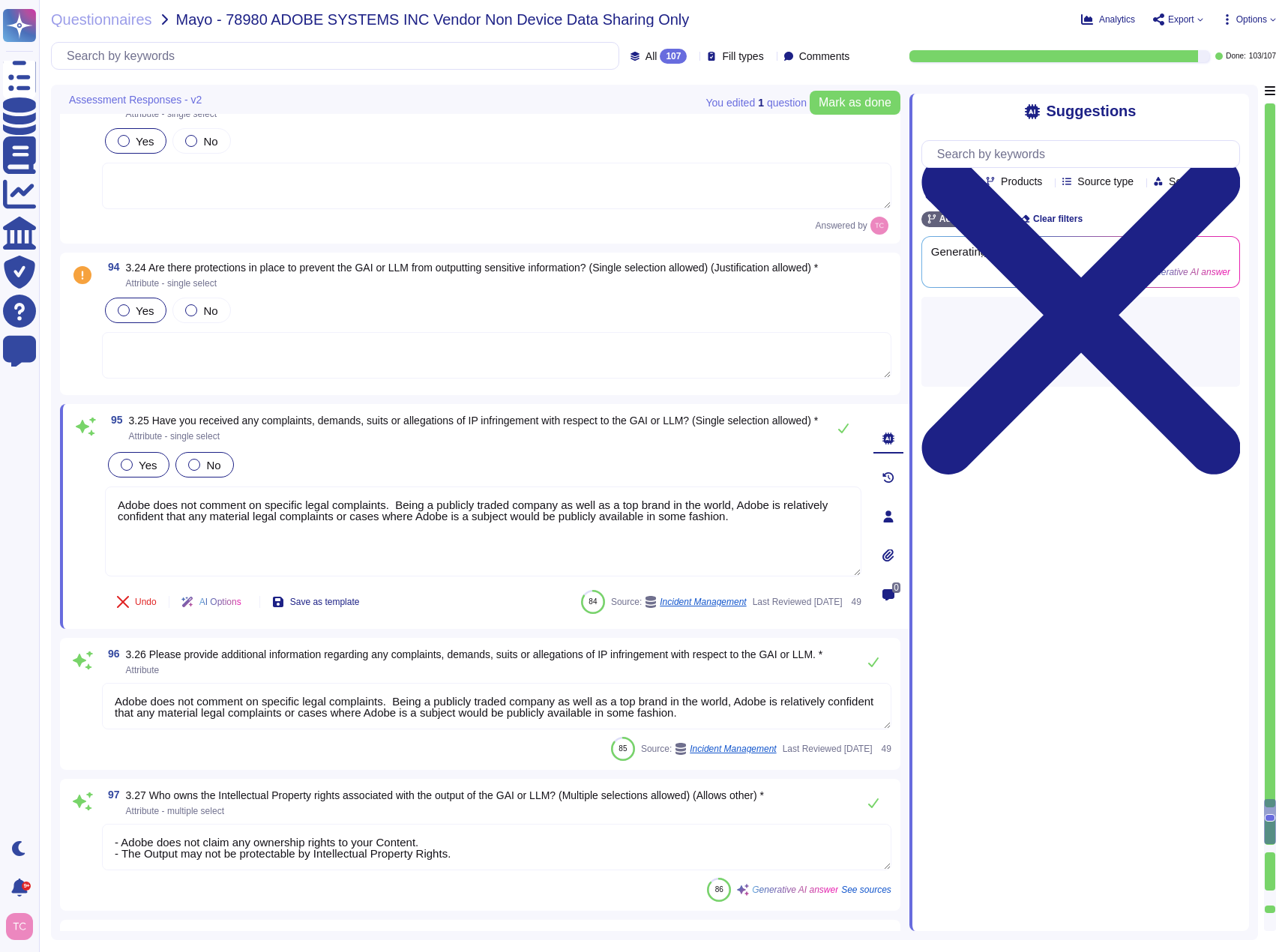
click at [206, 469] on span "No" at bounding box center [213, 465] width 15 height 13
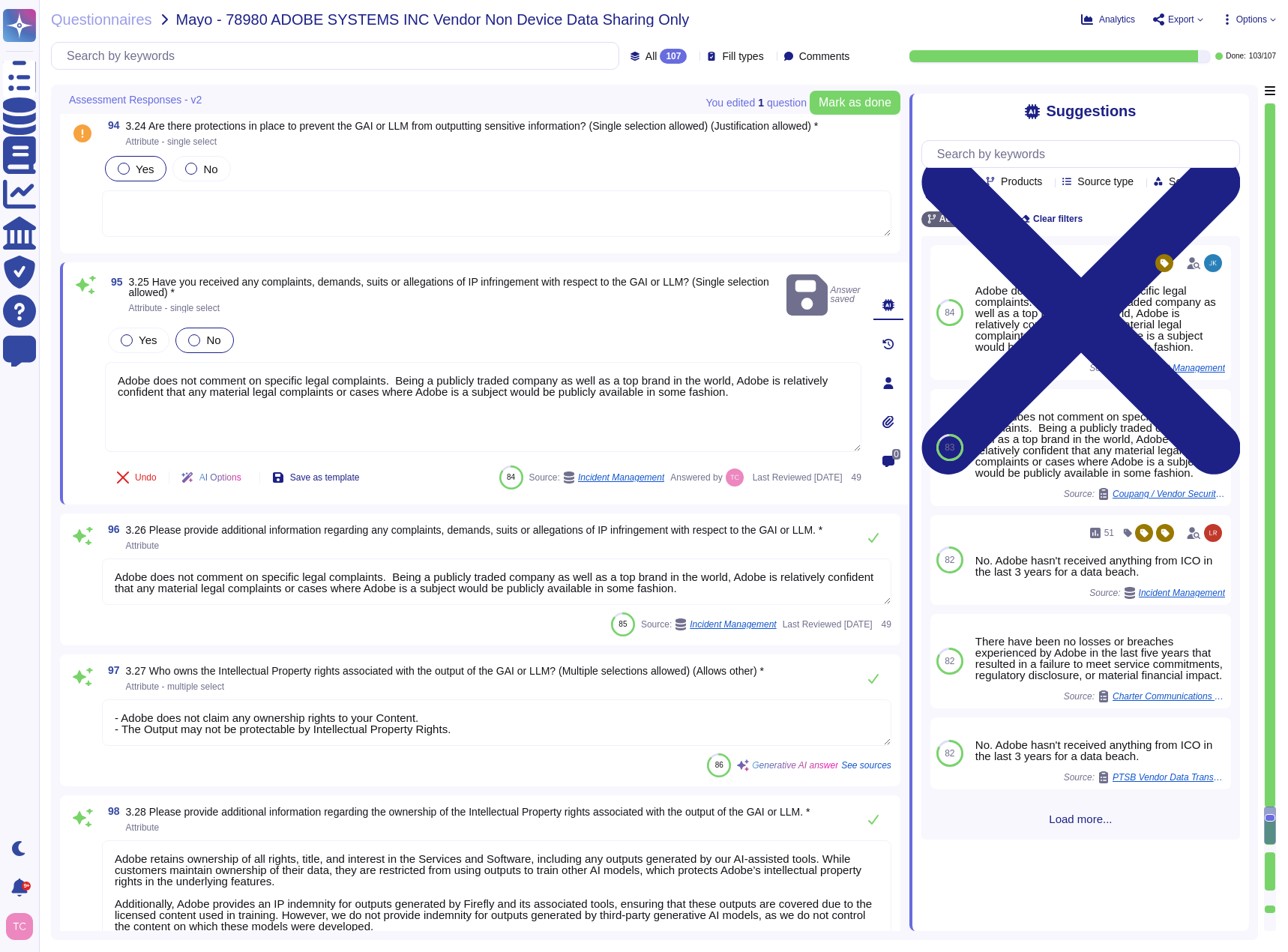
type textarea "This is Adobe Confidential Information."
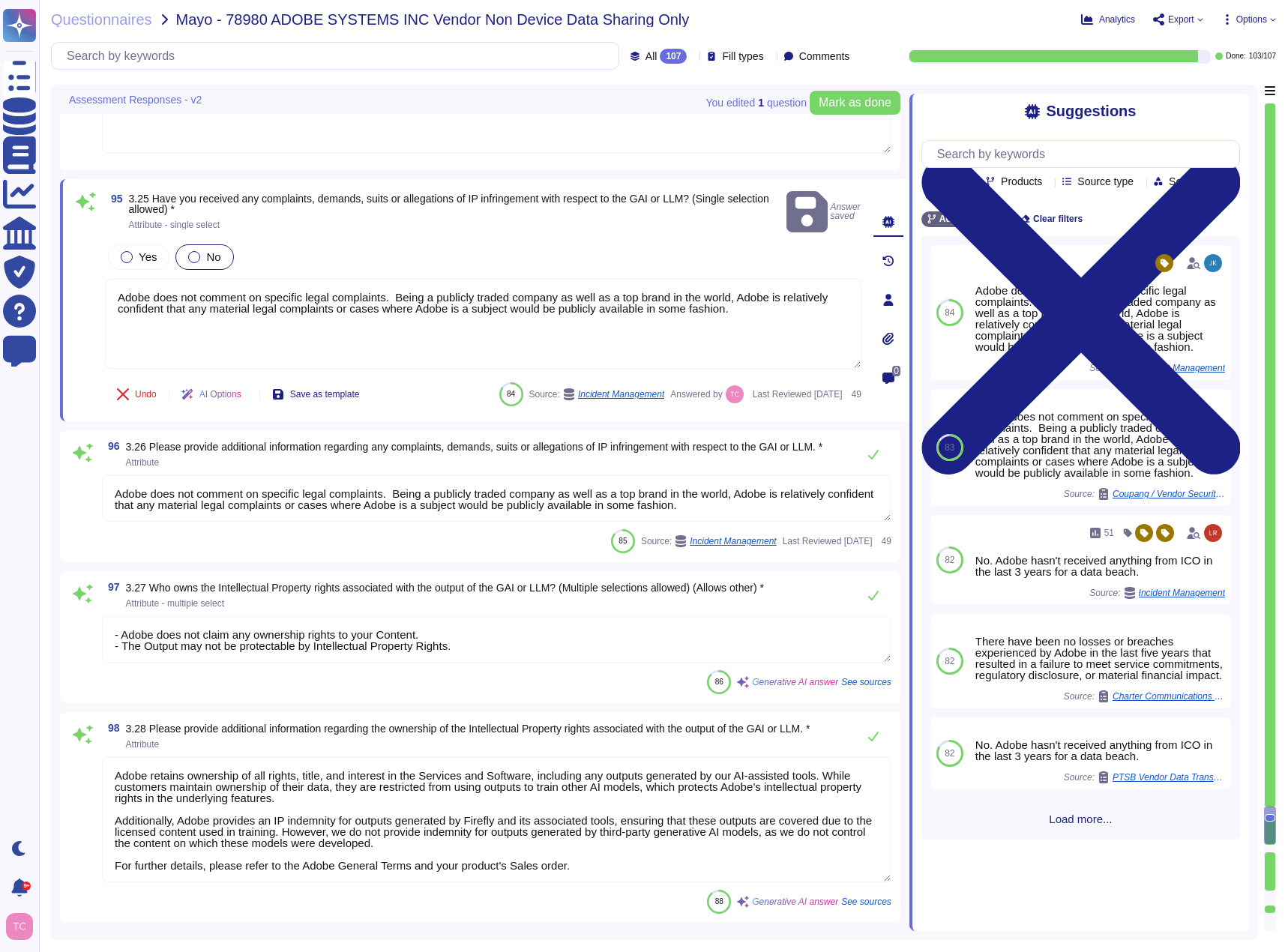
scroll to position [16828, 0]
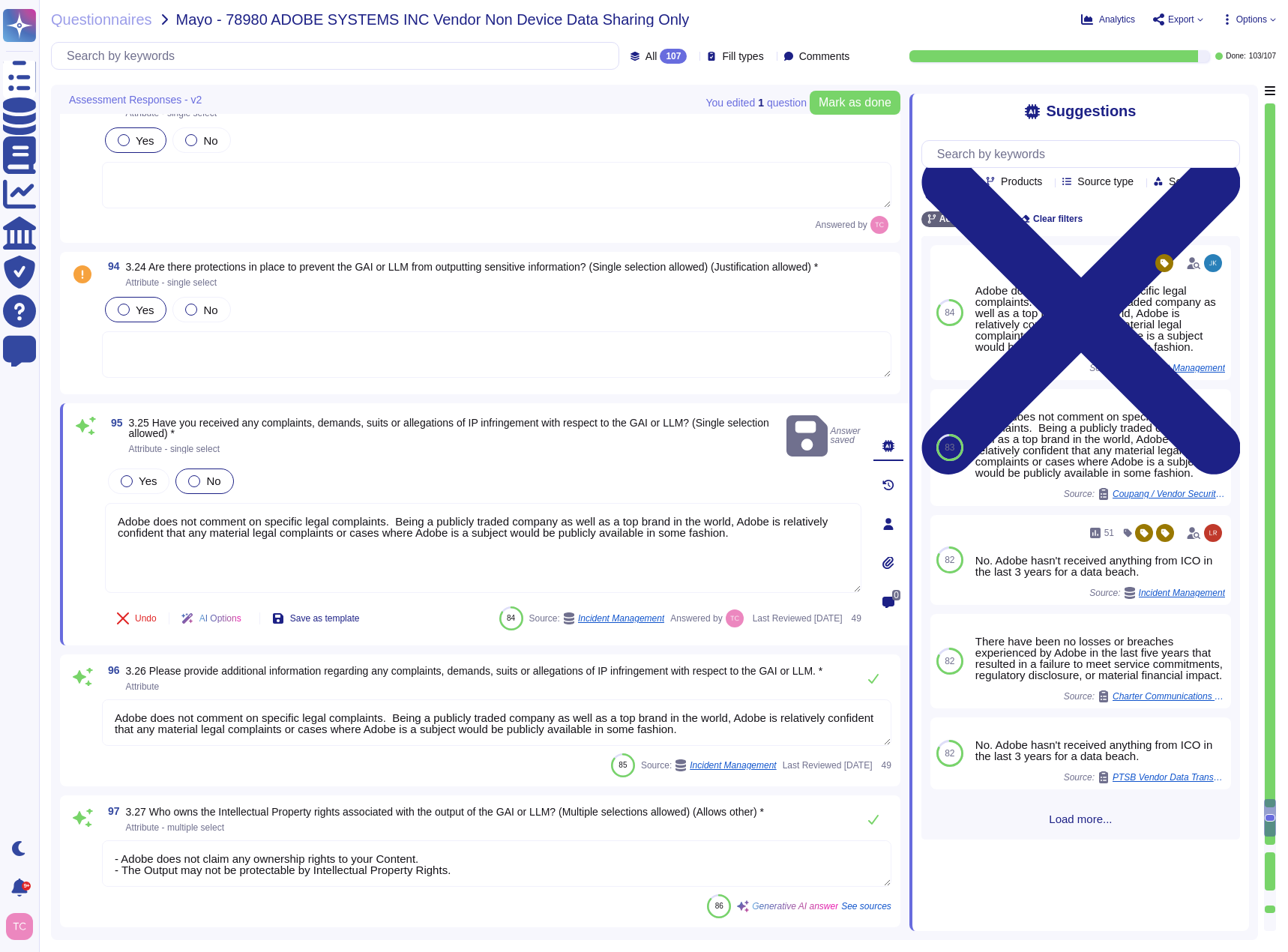
type textarea "No, the information provided to the model or returned by it is not shared with …"
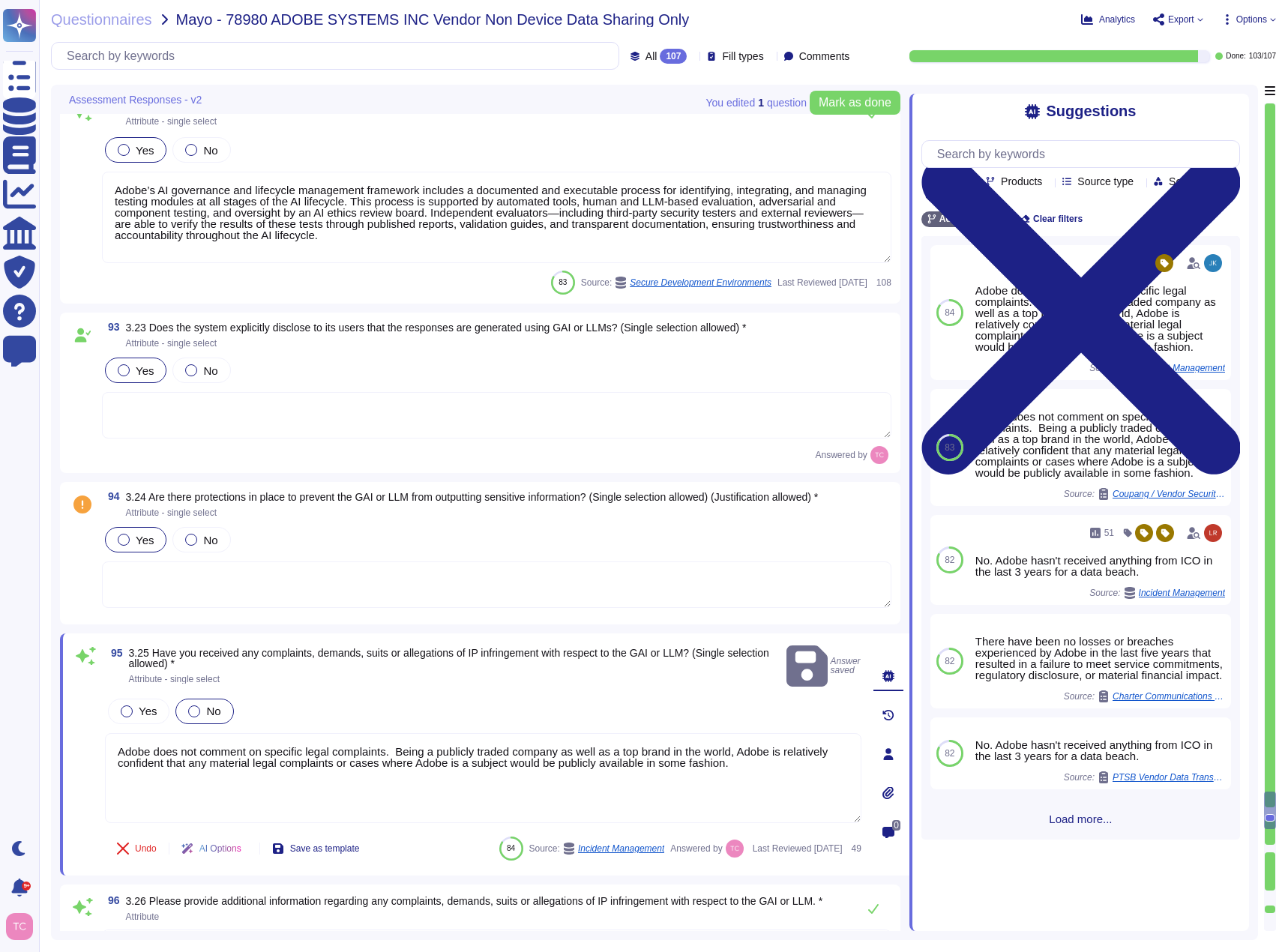
scroll to position [16379, 0]
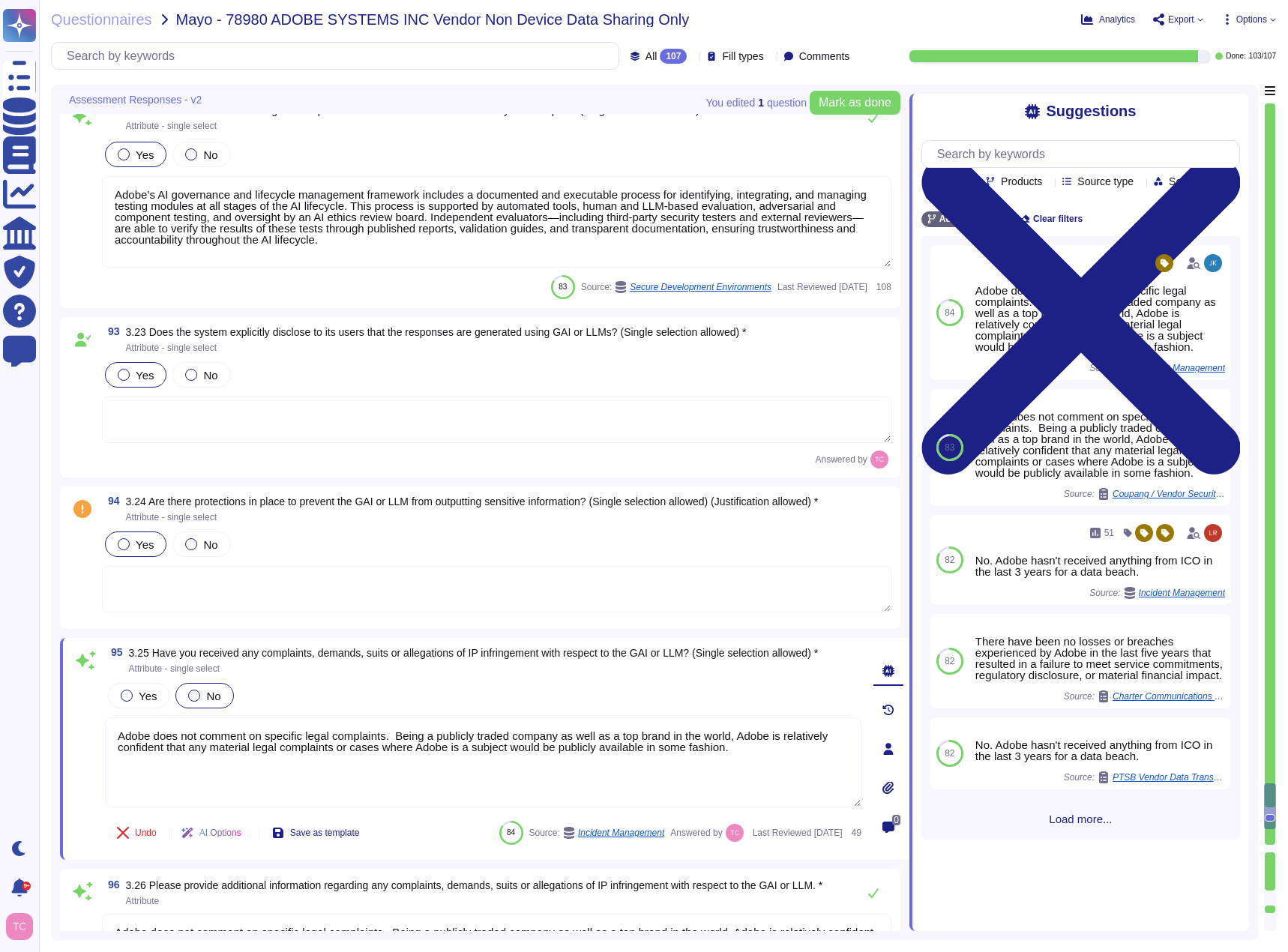
click at [84, 552] on span at bounding box center [82, 571] width 27 height 85
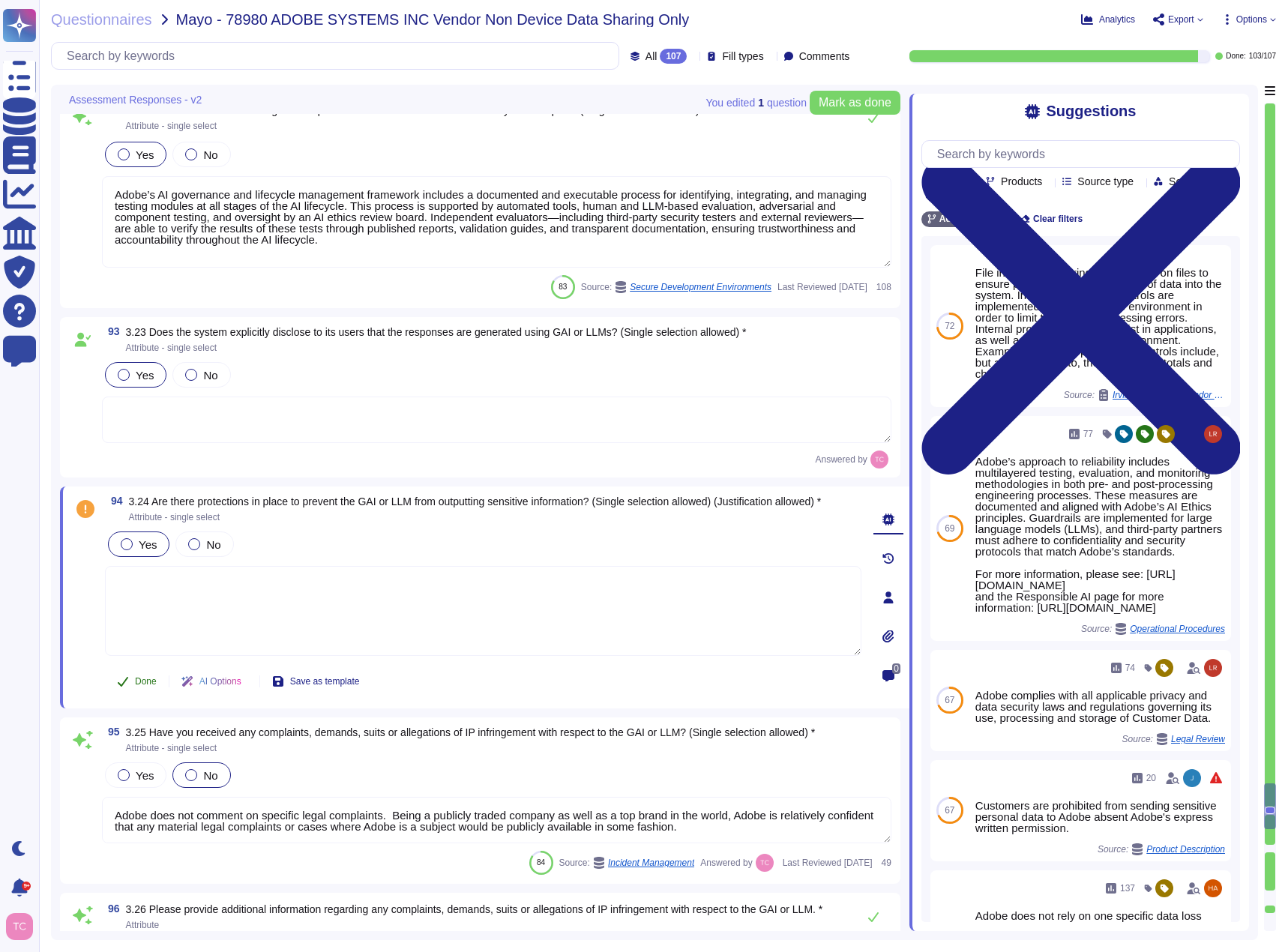
click at [136, 678] on span "Done" at bounding box center [145, 681] width 21 height 9
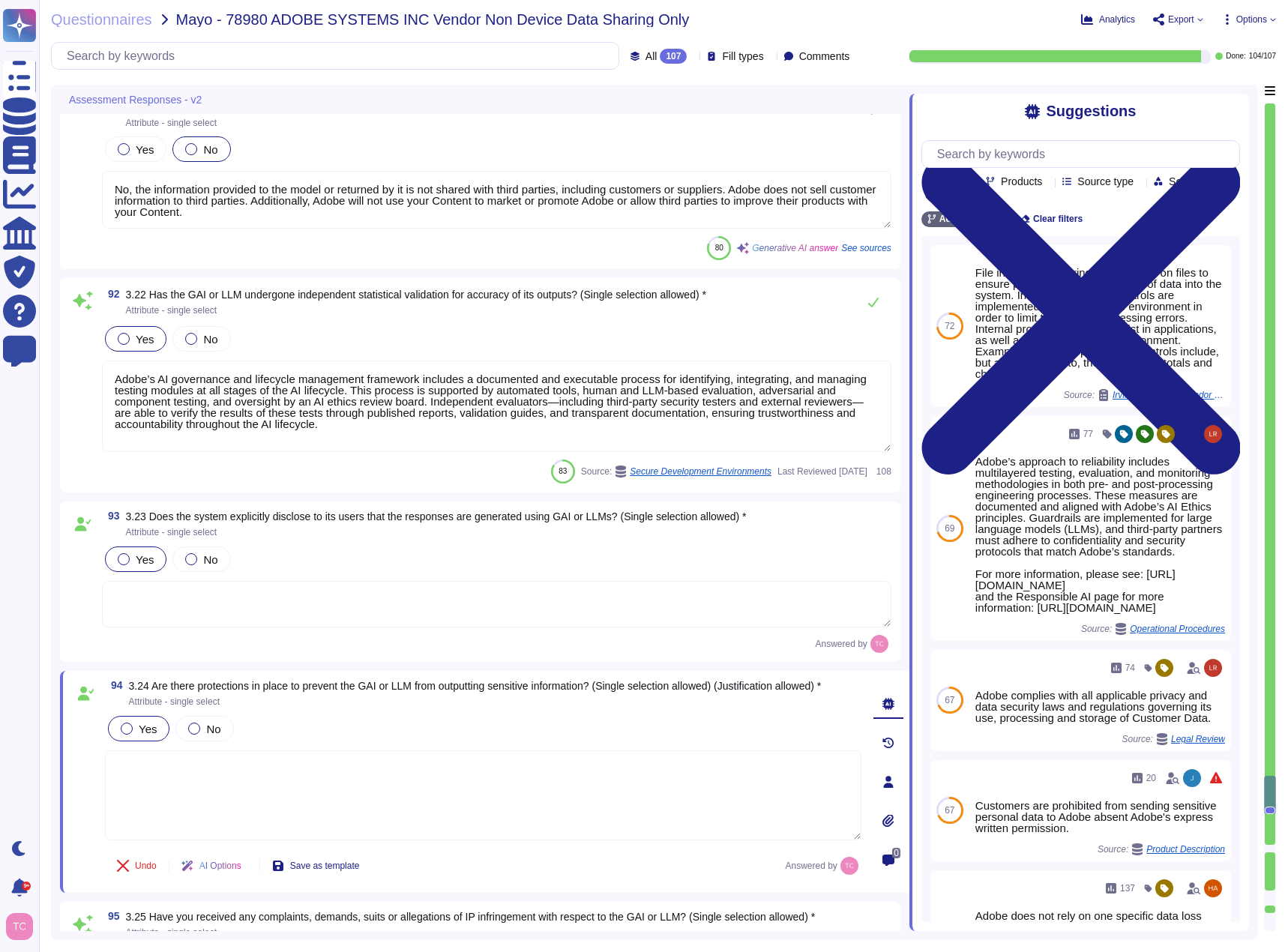
type textarea "N/A"
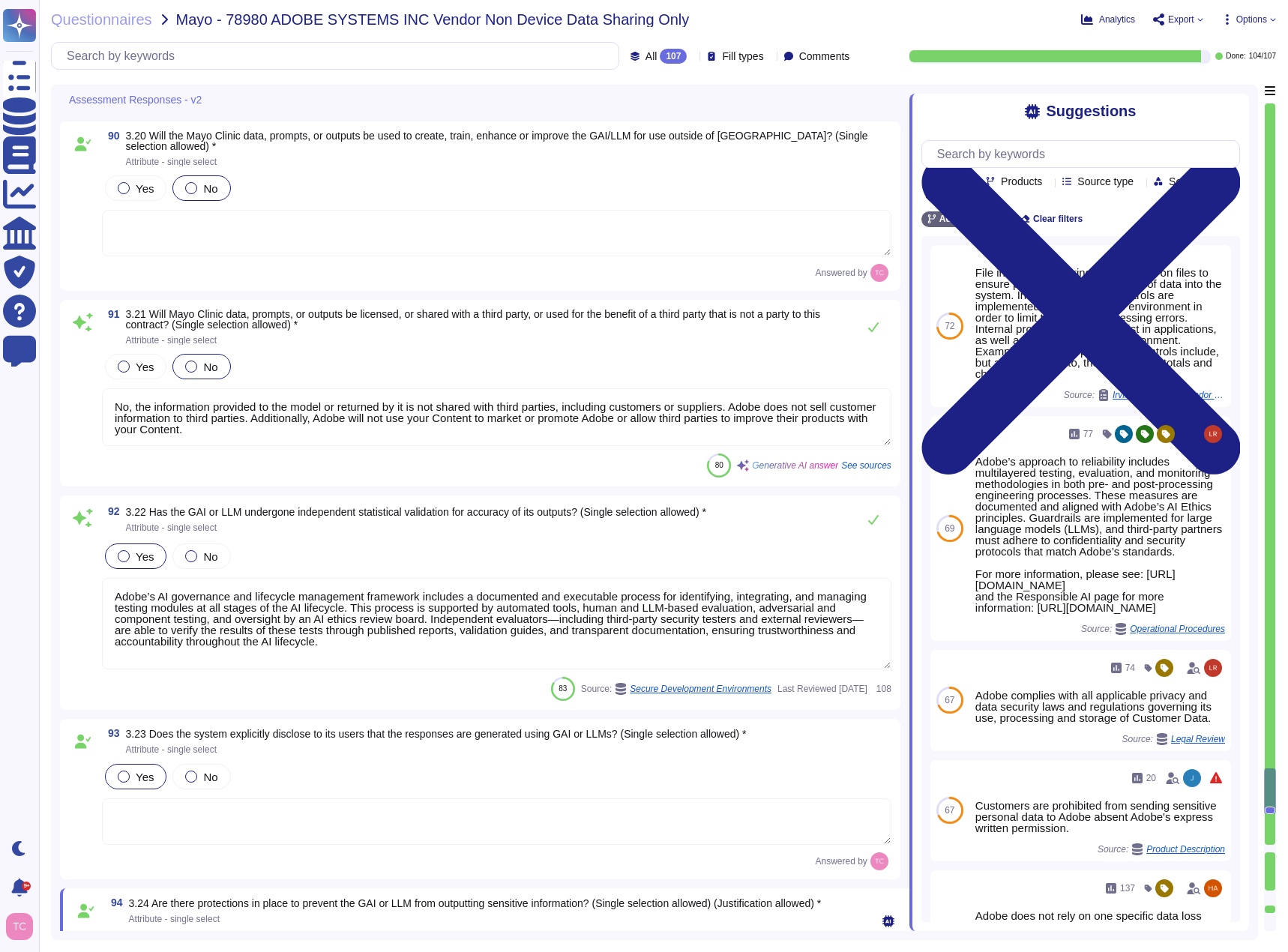
type textarea "Adobe generated test data."
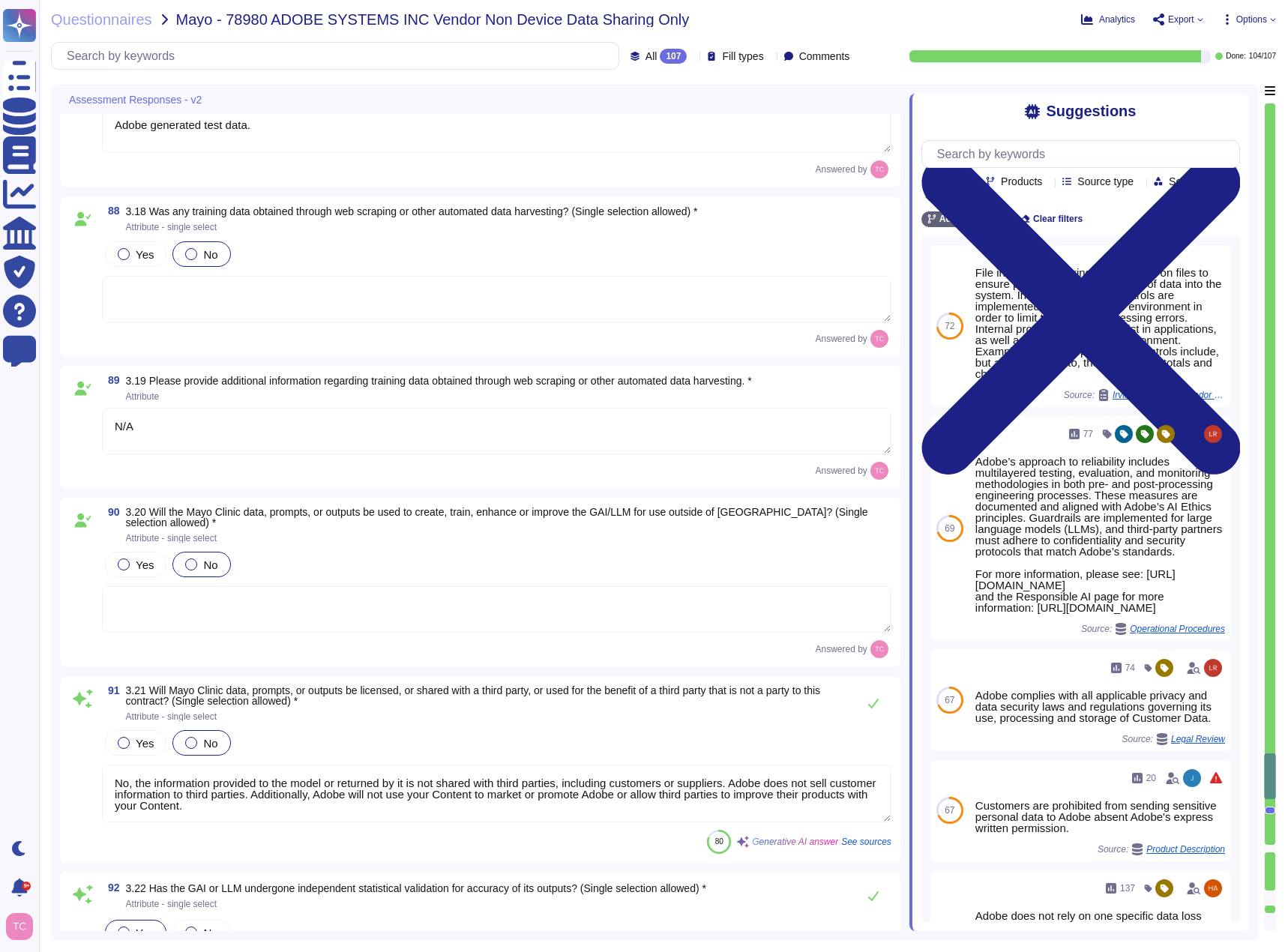
type textarea "Logically separated - Workfront Multitenant environment Physically separated - …"
type textarea "Customer data is not comingled within the Experience Cloud for Healthcare syste…"
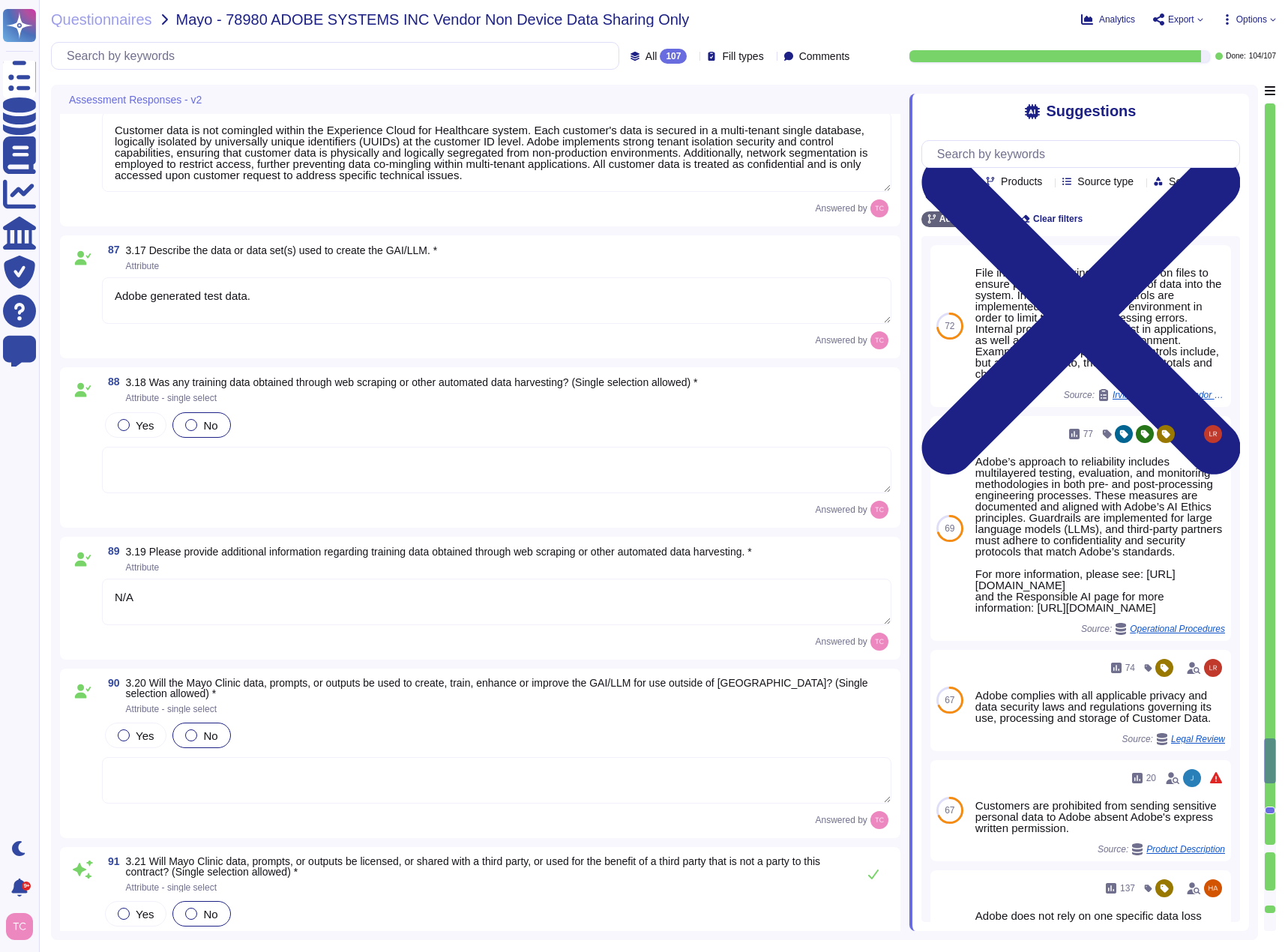
type textarea "Your personal information and files are stored on Adobe’s servers and the serve…"
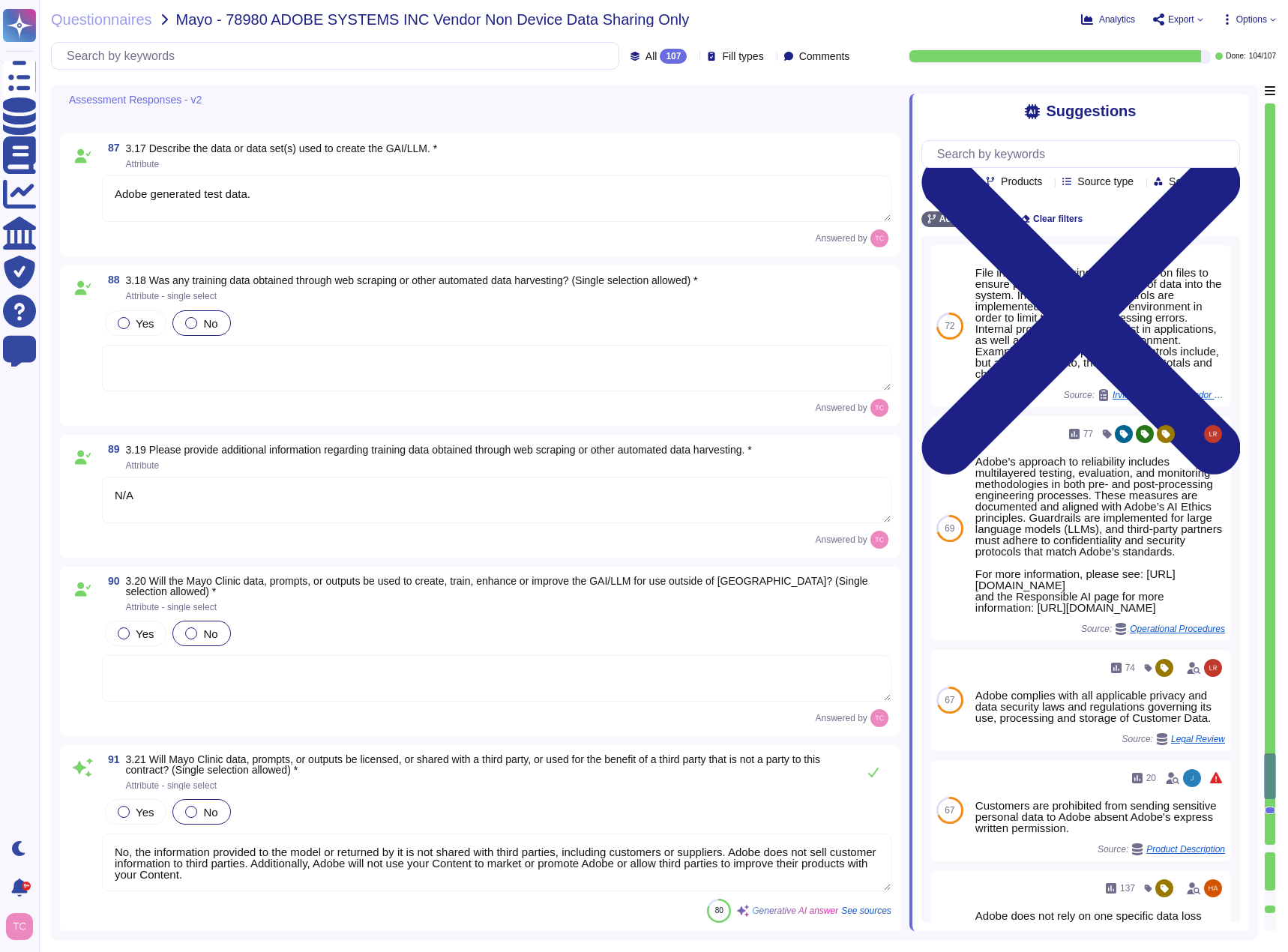
type textarea "Adobe does not comment on specific legal complaints. Being a publicly traded co…"
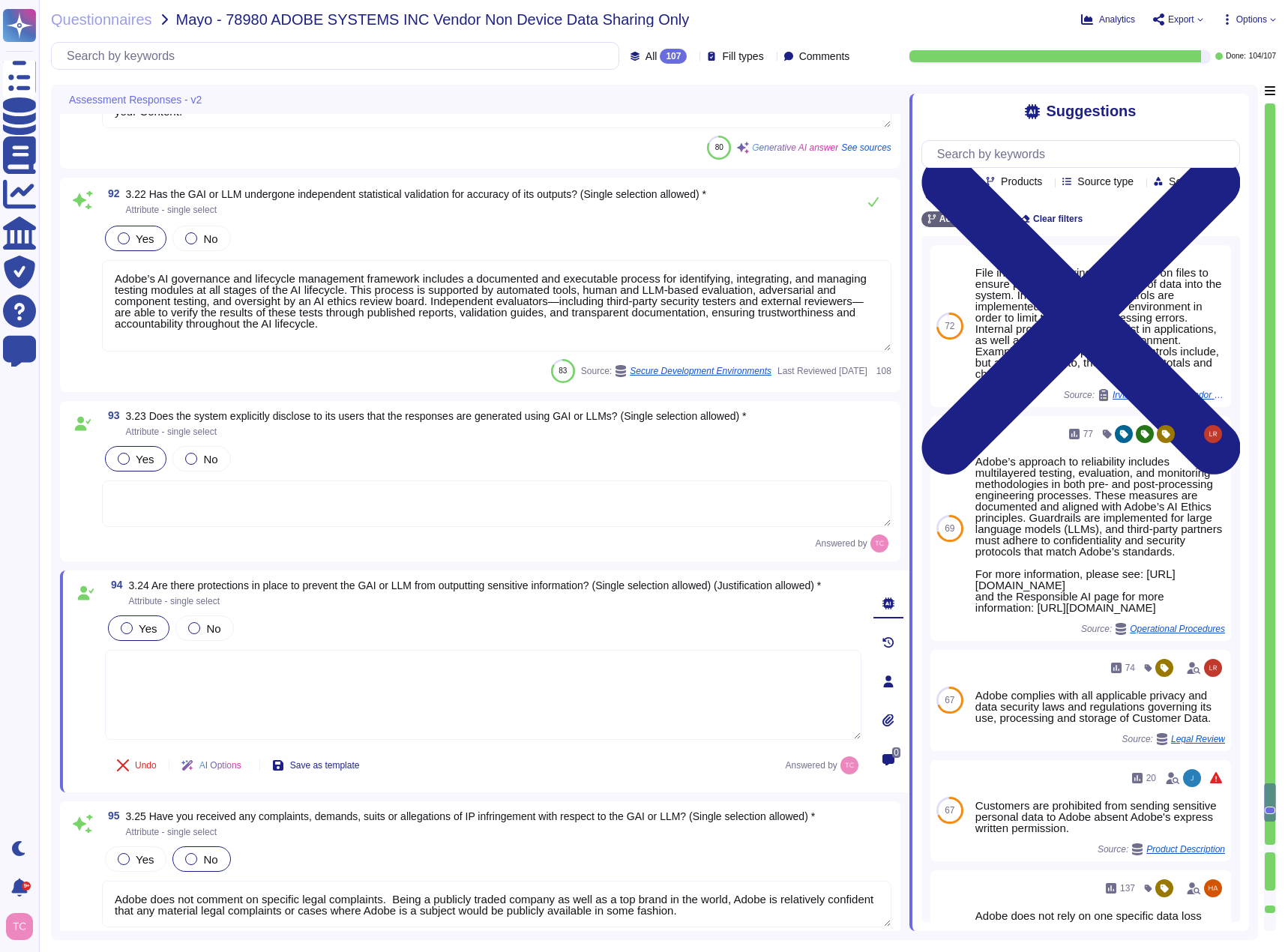
type textarea "- Adobe does not claim any ownership rights to your Content. - The Output may n…"
type textarea "Adobe retains ownership of all rights, title, and interest in the Services and …"
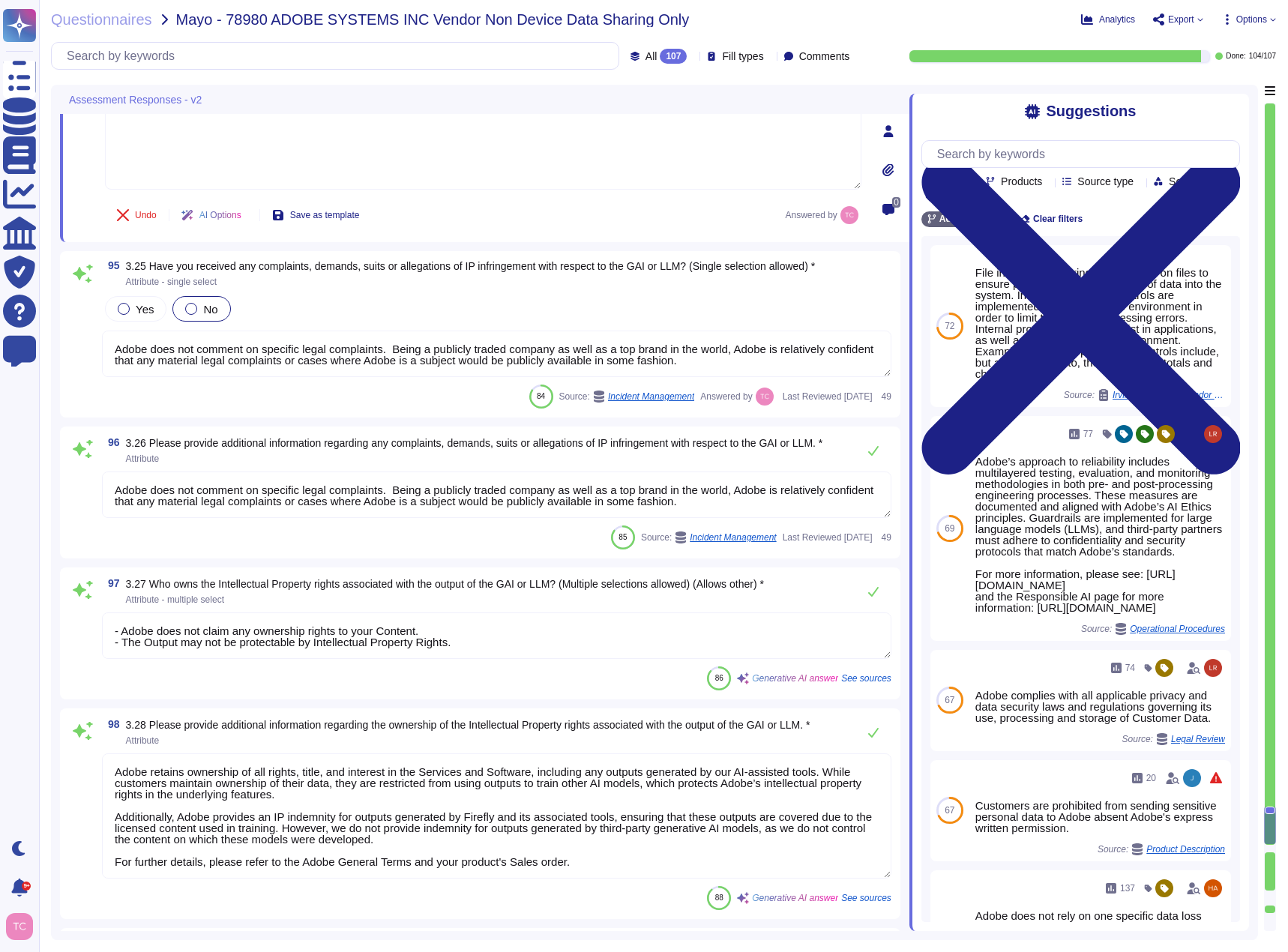
type textarea "[URL][DOMAIN_NAME]"
type textarea "This is Adobe Confidential Information."
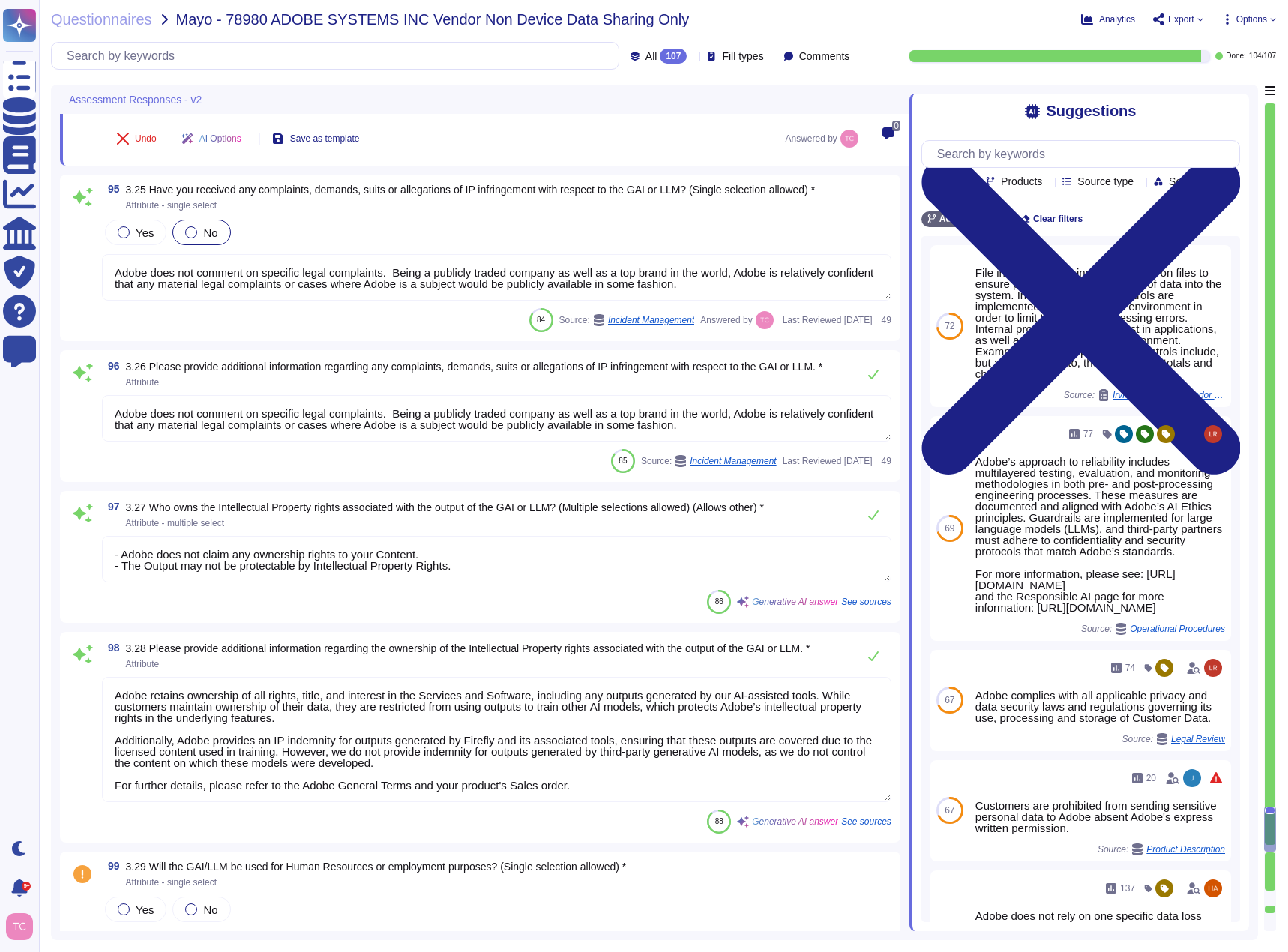
click at [198, 598] on div "86 Generative AI answer See sources" at bounding box center [496, 601] width 789 height 24
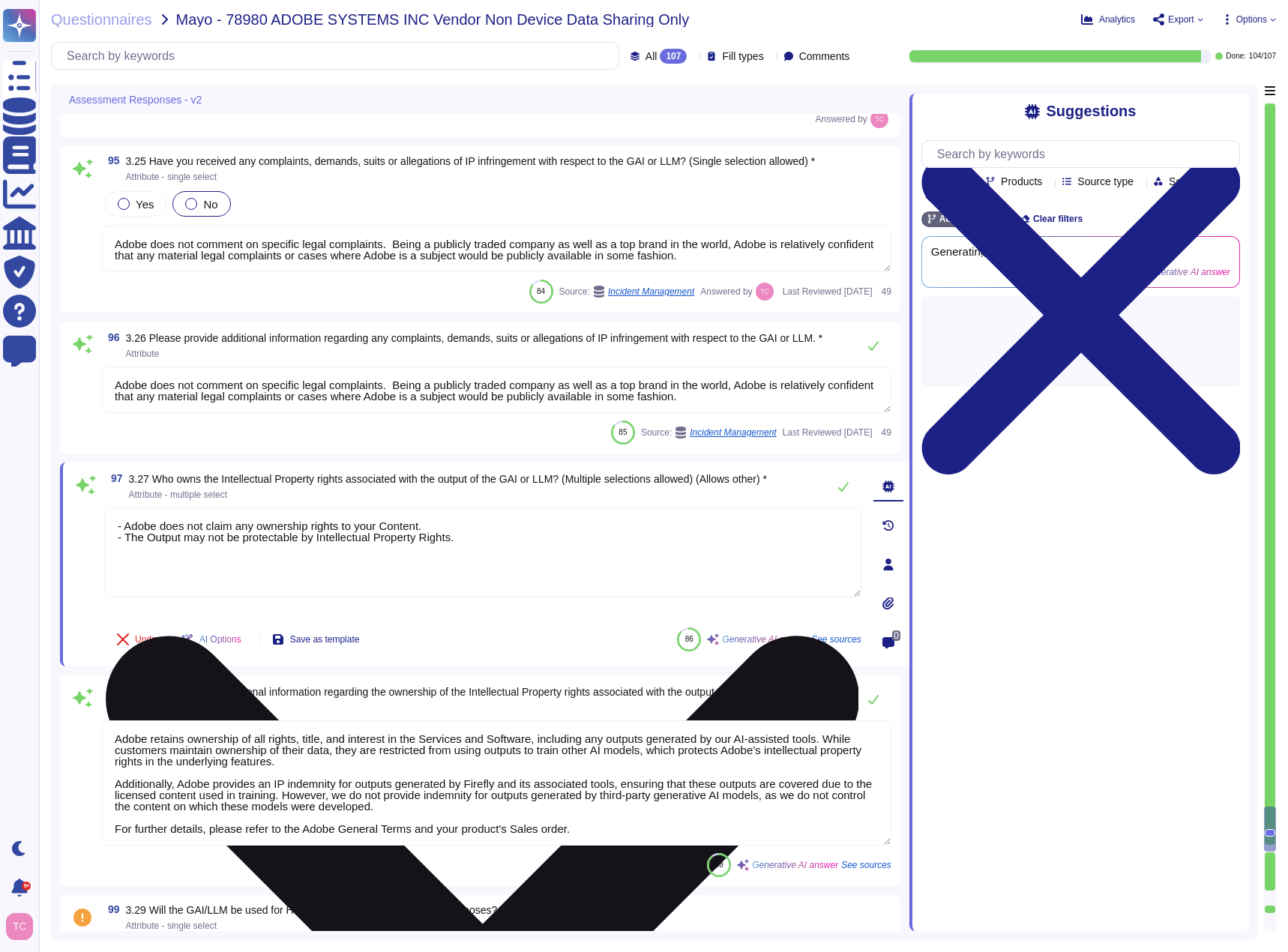
type textarea "This is Adobe Confidential Information."
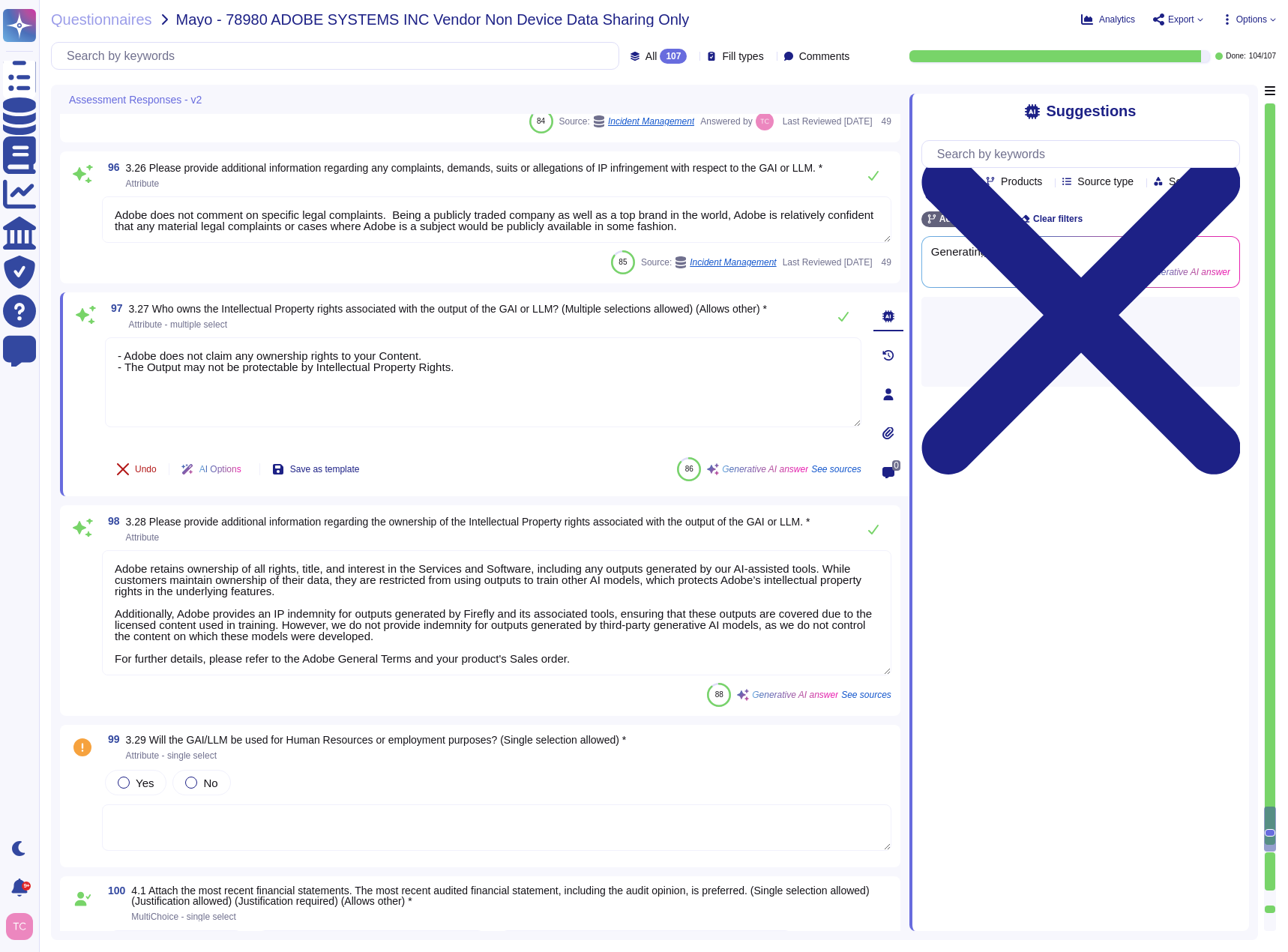
scroll to position [17086, 0]
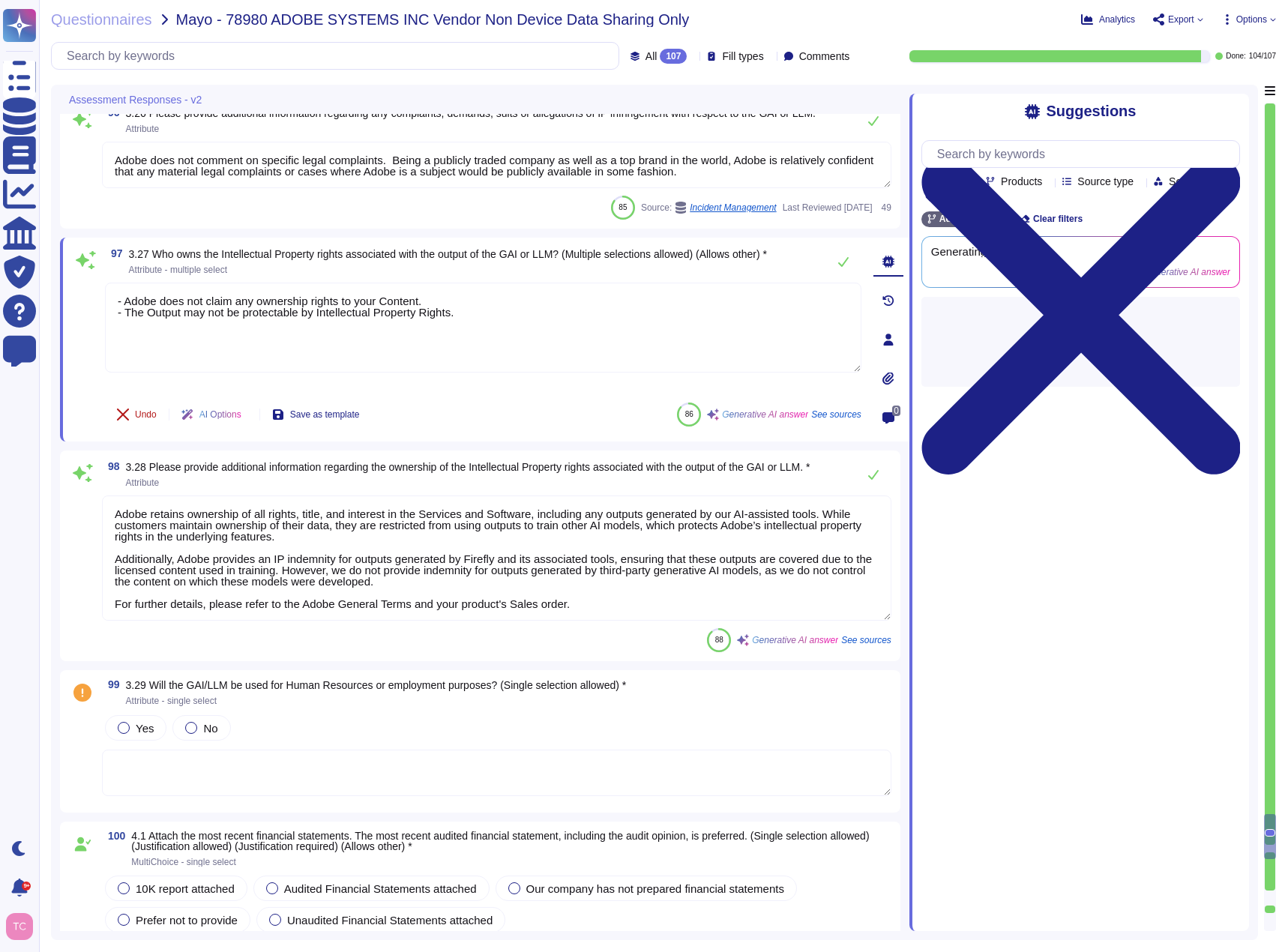
type textarea "Adobe does not provide or use any products or services from the companies cover…"
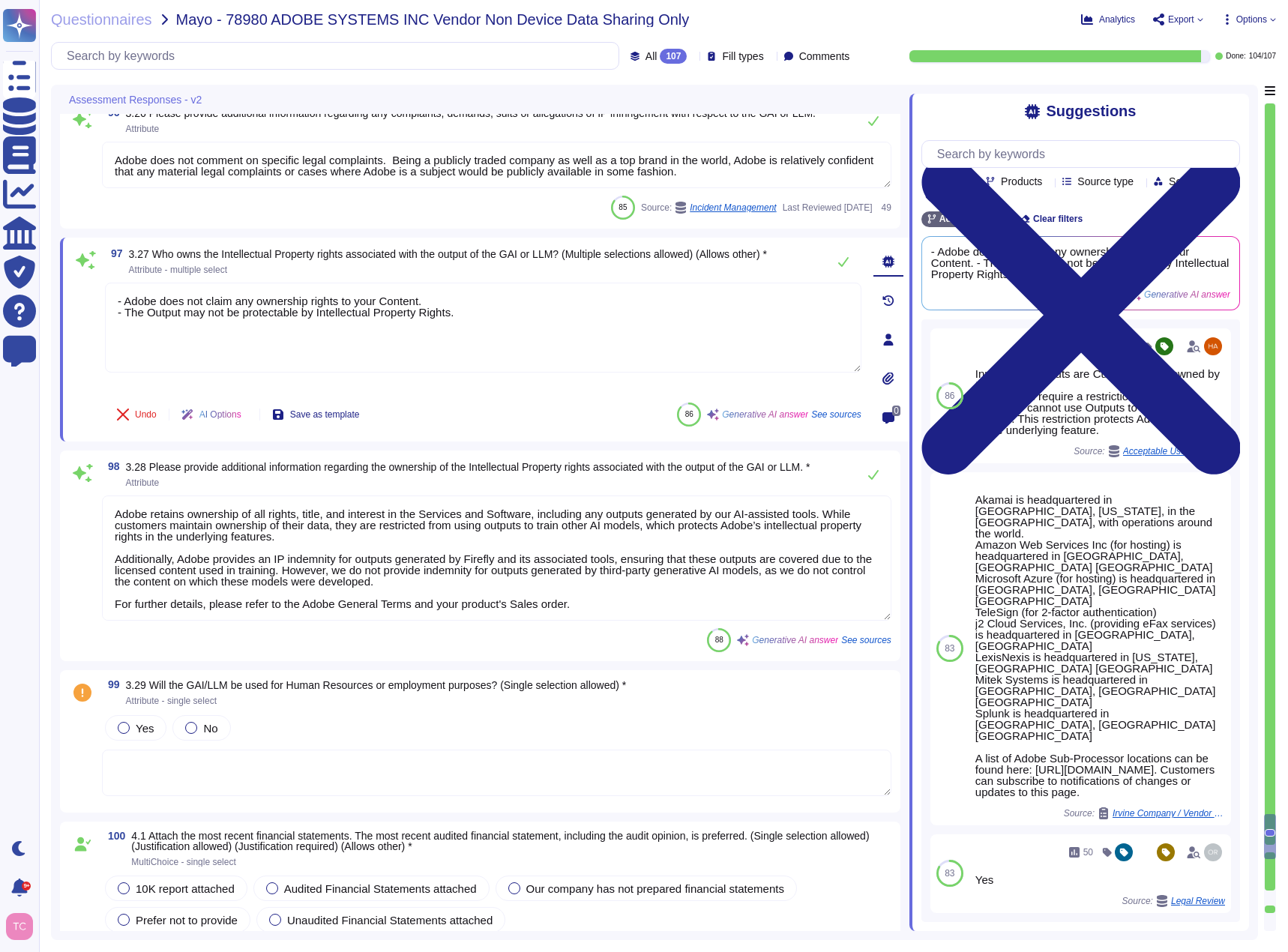
drag, startPoint x: 575, startPoint y: 580, endPoint x: 135, endPoint y: 545, distance: 441.4
click at [135, 545] on textarea "Adobe retains ownership of all rights, title, and interest in the Services and …" at bounding box center [496, 558] width 789 height 125
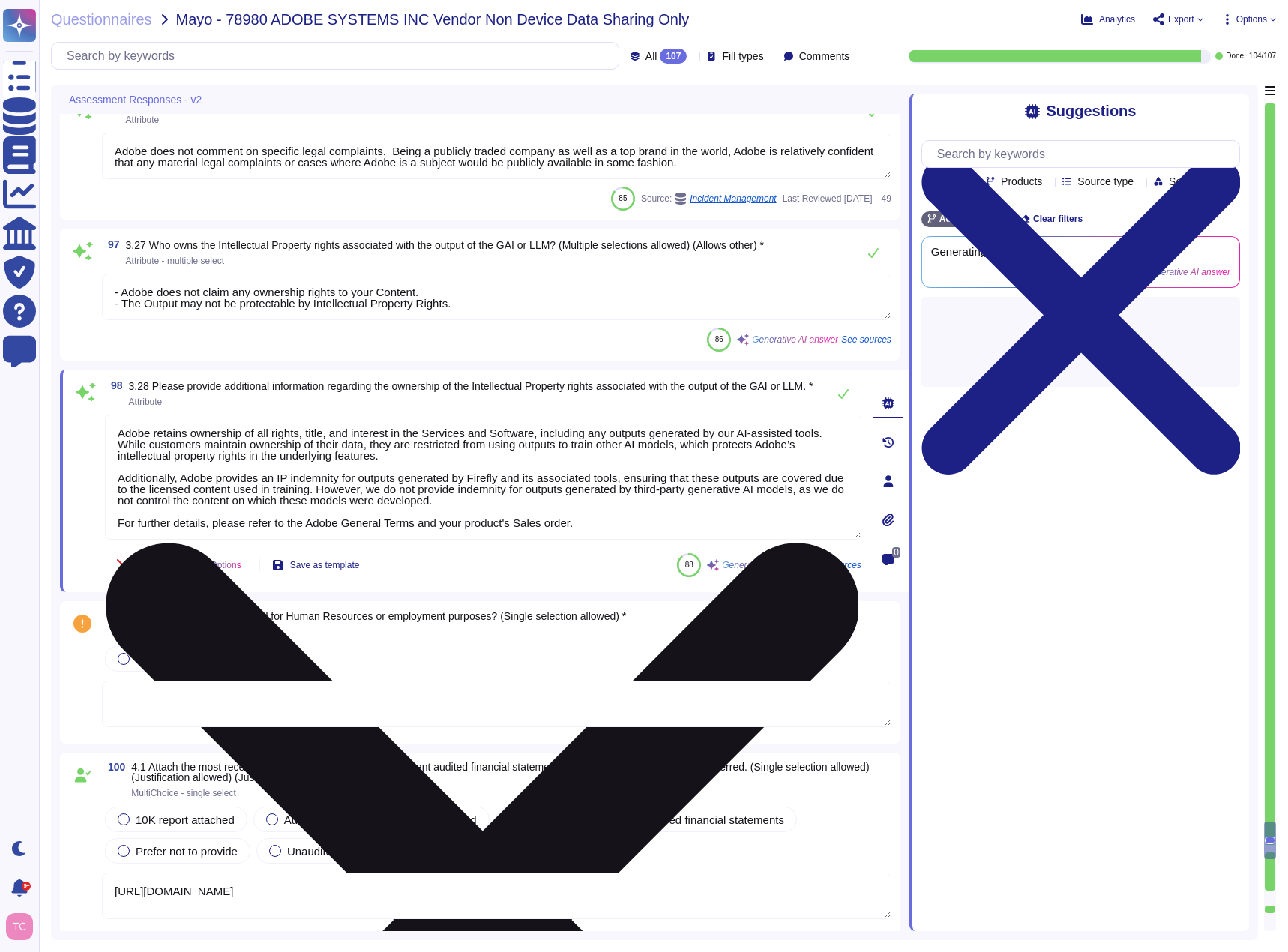
type textarea "[PERSON_NAME][EMAIL_ADDRESS][DOMAIN_NAME]"
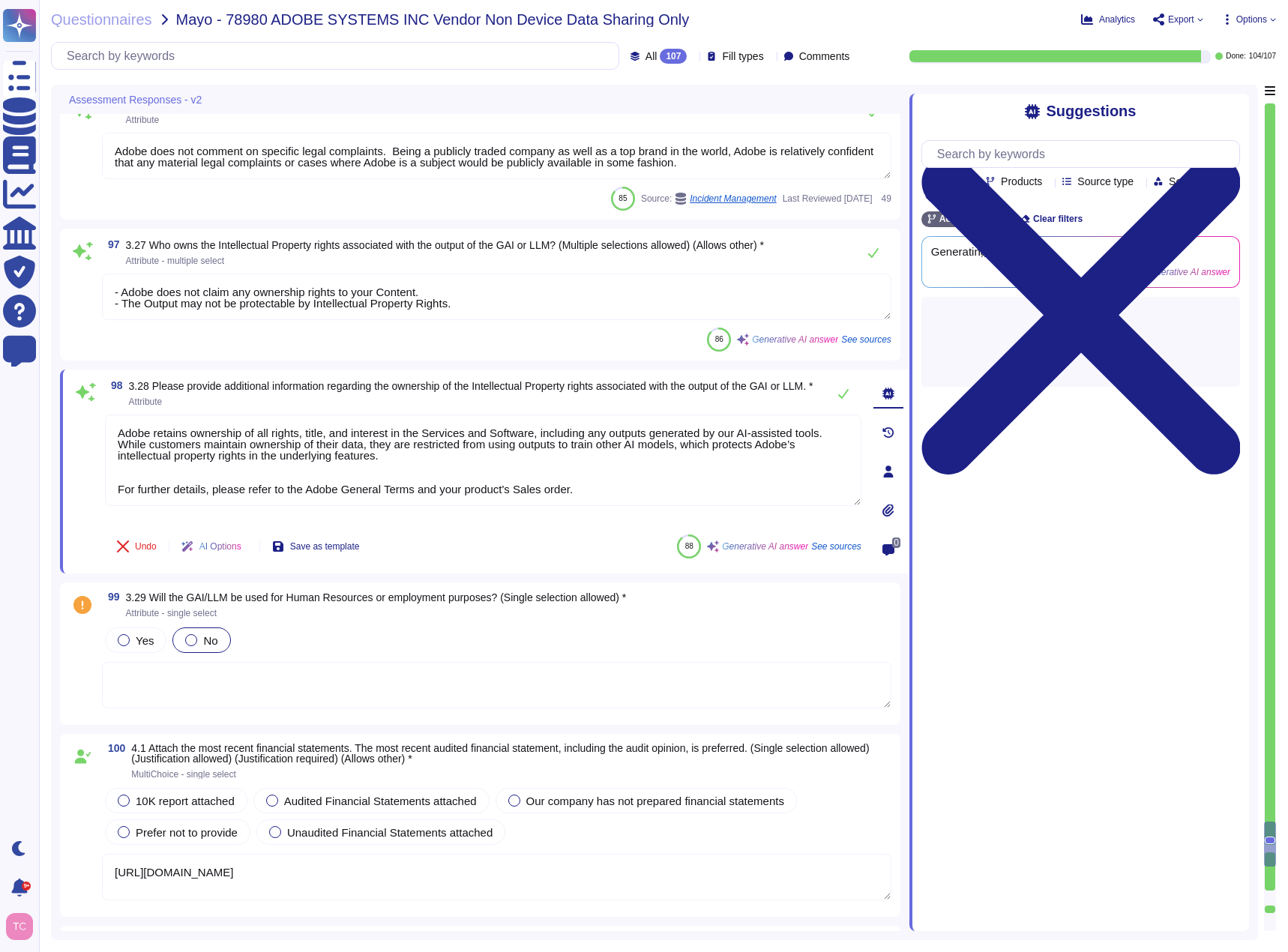
type textarea "Adobe retains ownership of all rights, title, and interest in the Services and …"
click at [198, 631] on div "No" at bounding box center [201, 640] width 58 height 25
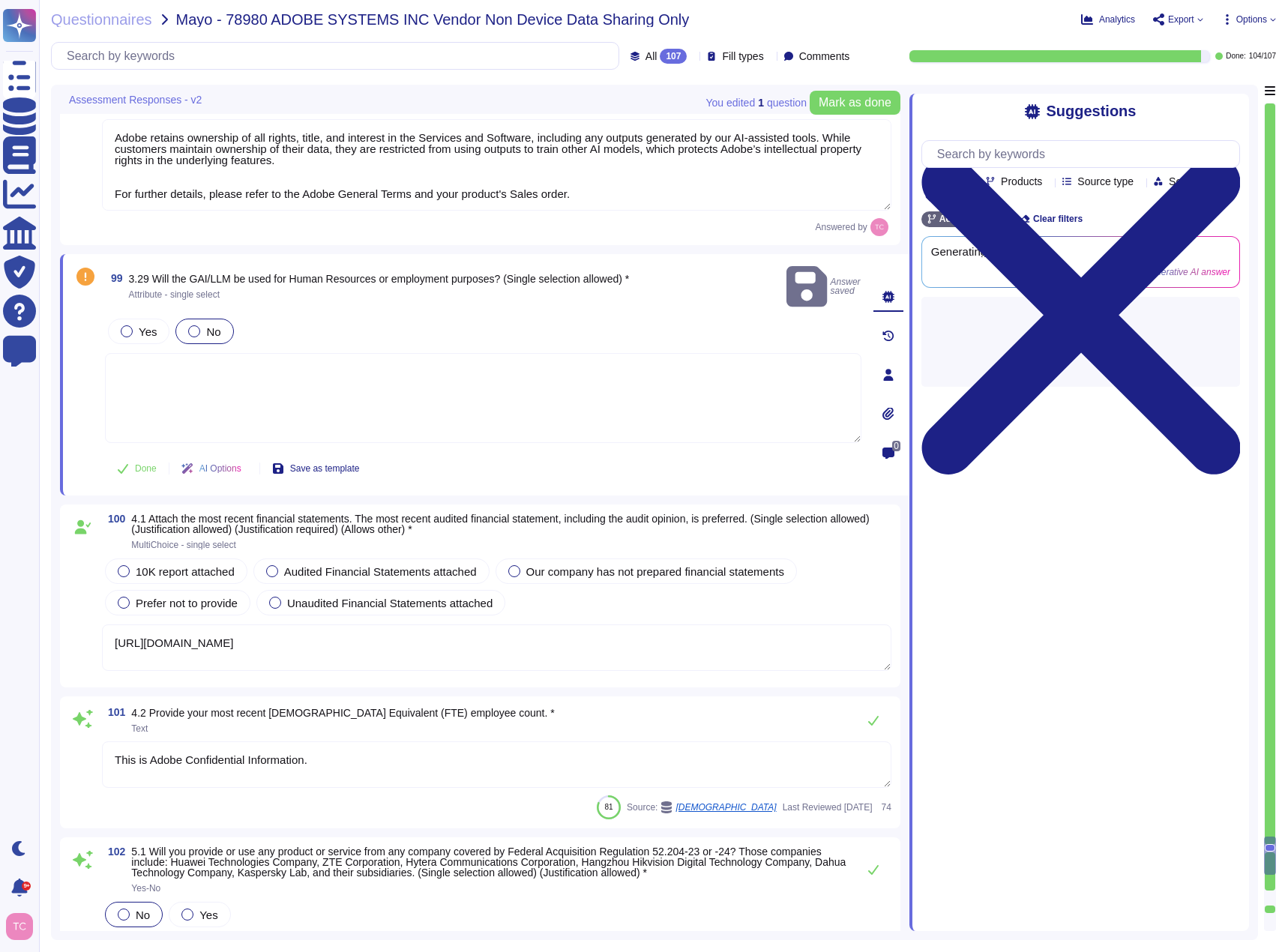
type textarea "[PERSON_NAME][EMAIL_ADDRESS][DOMAIN_NAME]"
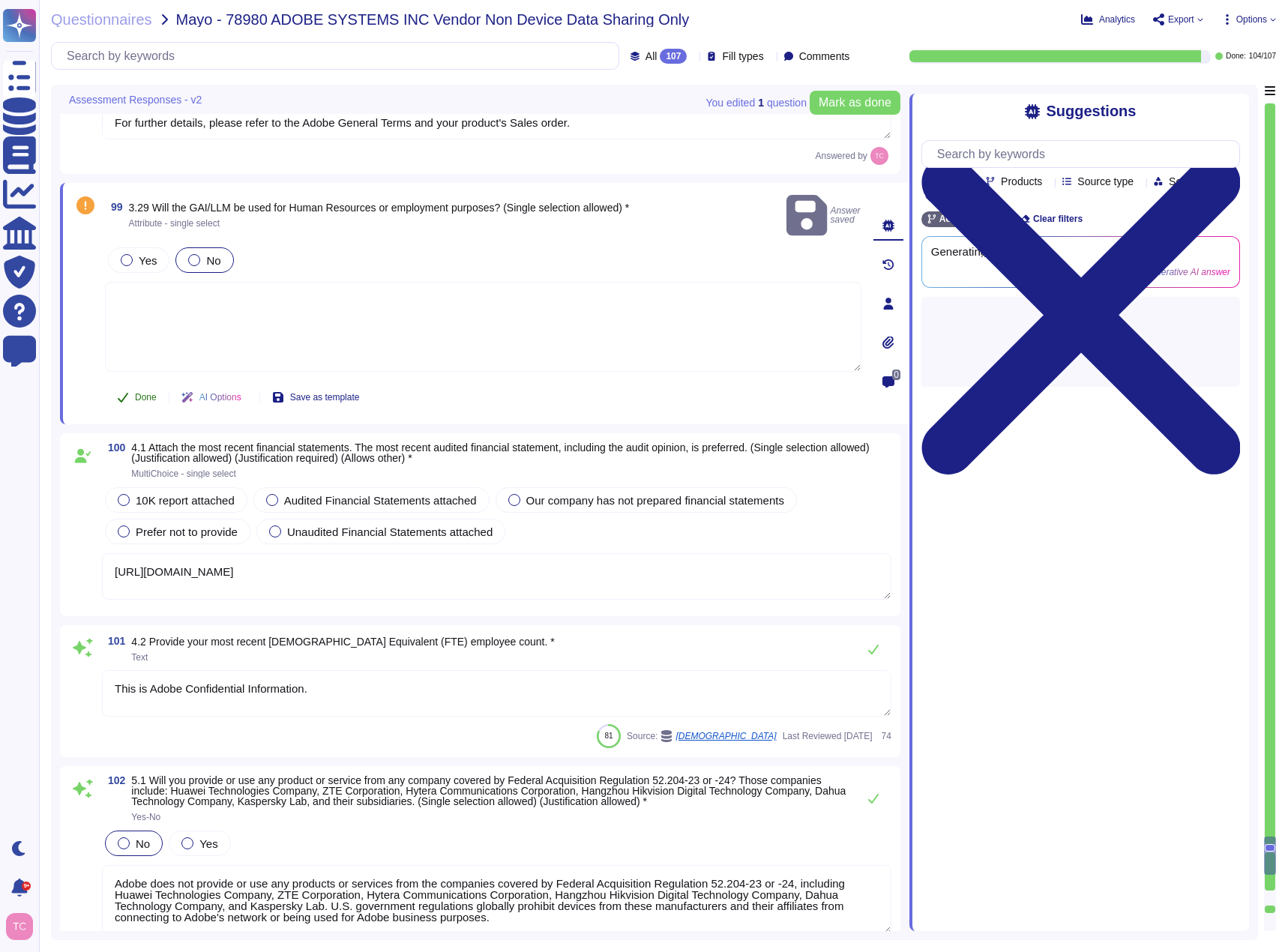
click at [134, 383] on button "Done" at bounding box center [137, 397] width 64 height 30
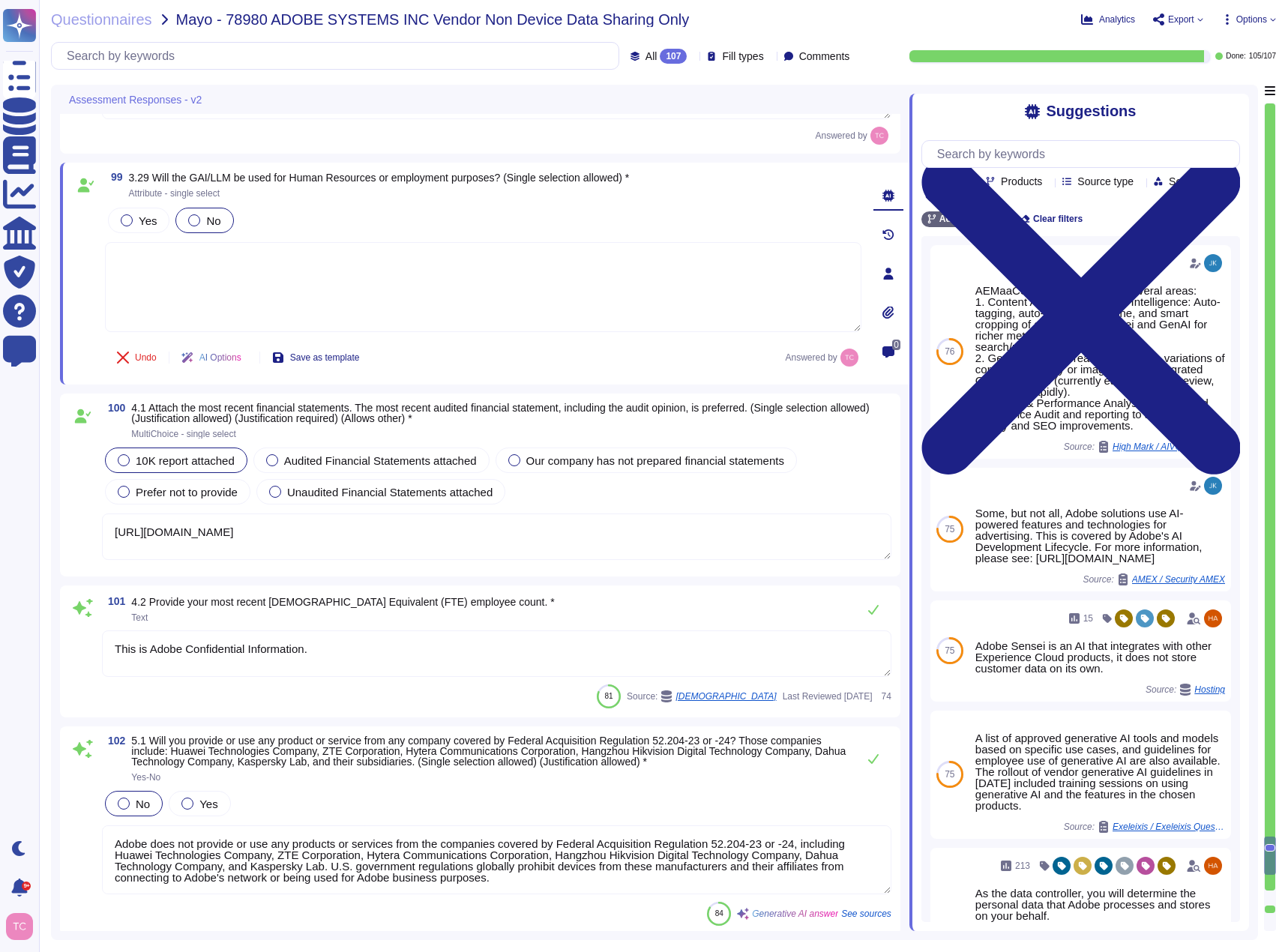
click at [173, 462] on span "10K report attached" at bounding box center [185, 460] width 99 height 13
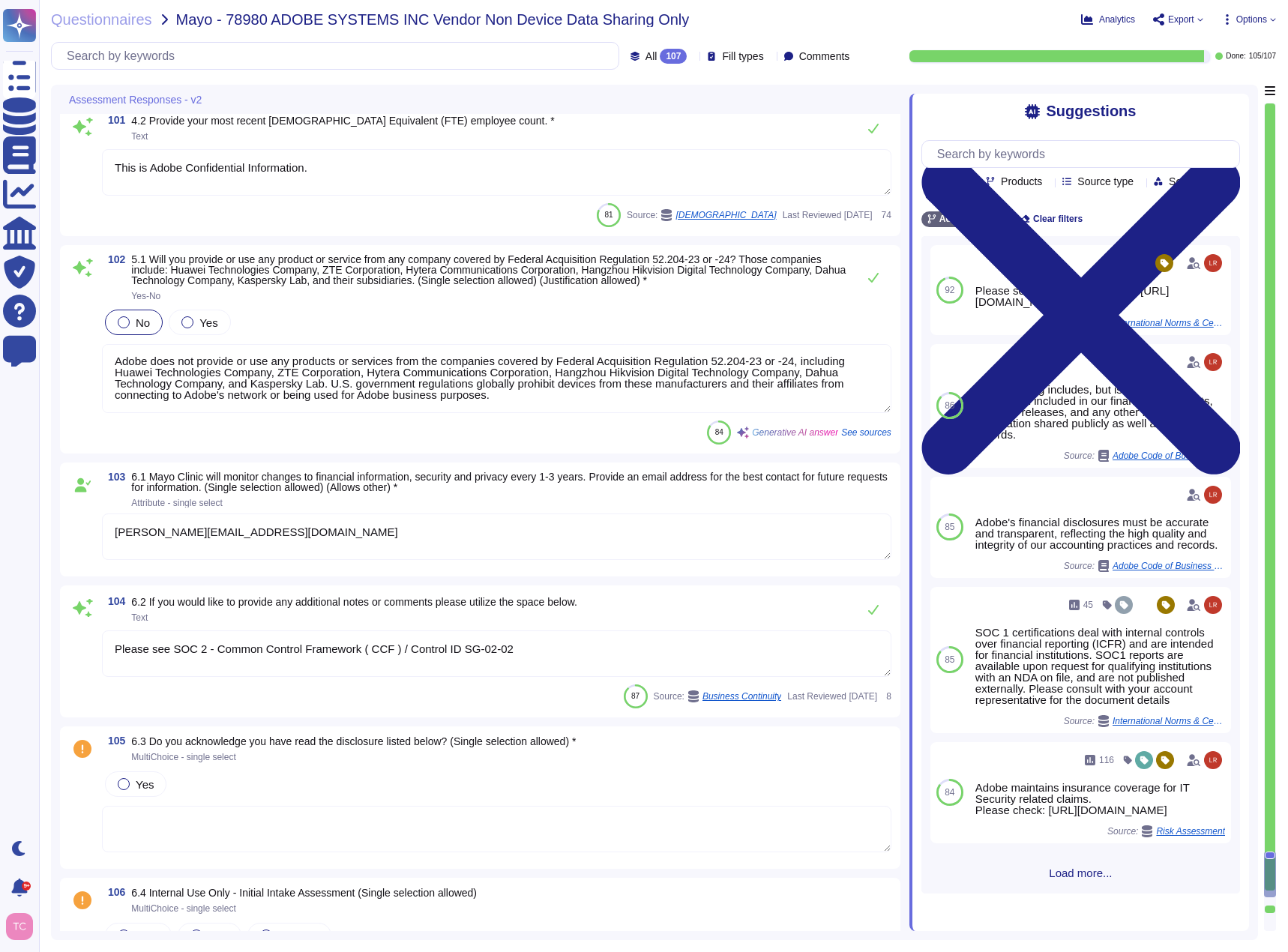
scroll to position [17985, 0]
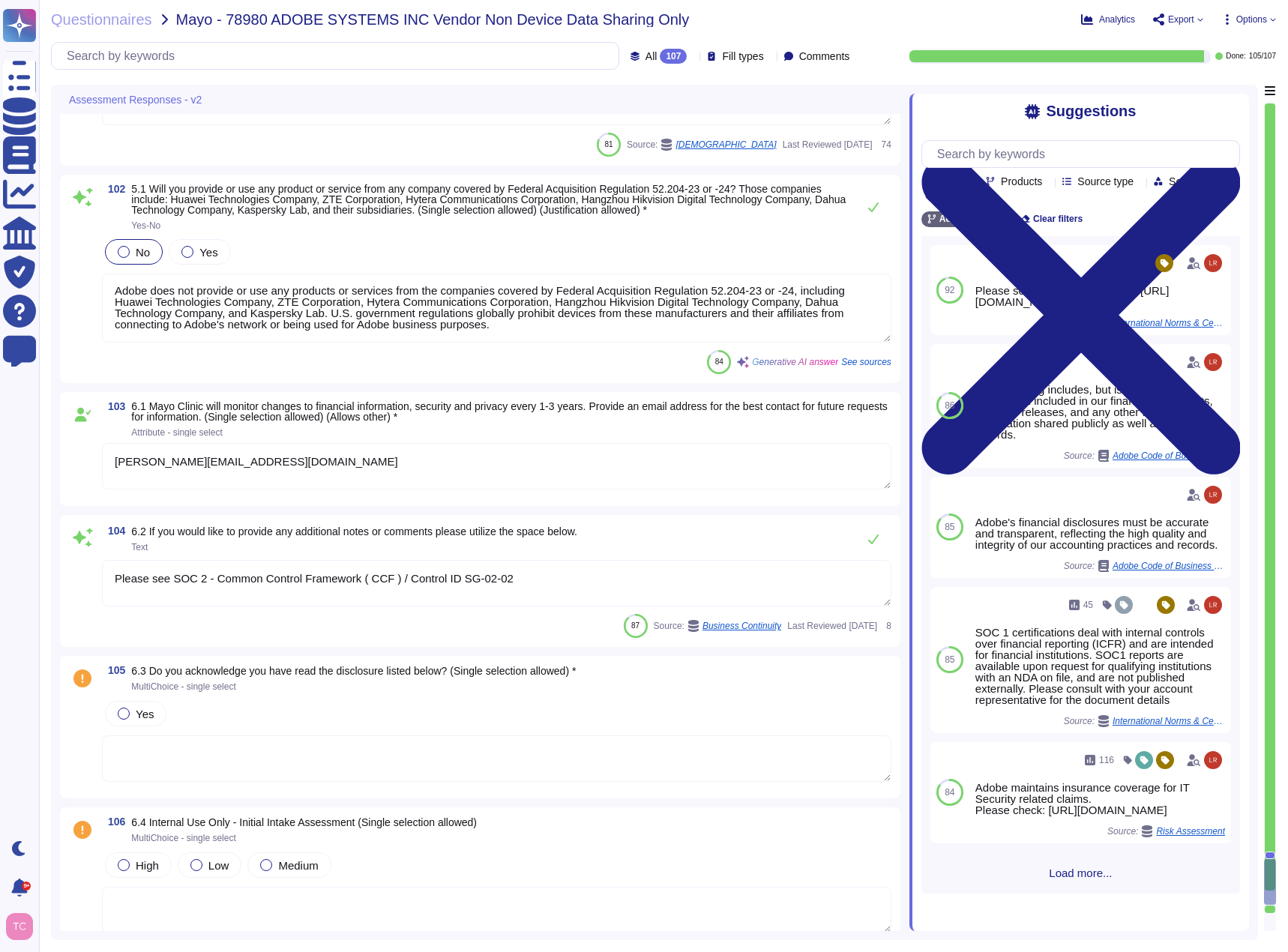
click at [510, 584] on textarea "Please see SOC 2 - Common Control Framework ( CCF ) / Control ID SG-02-02" at bounding box center [496, 583] width 789 height 46
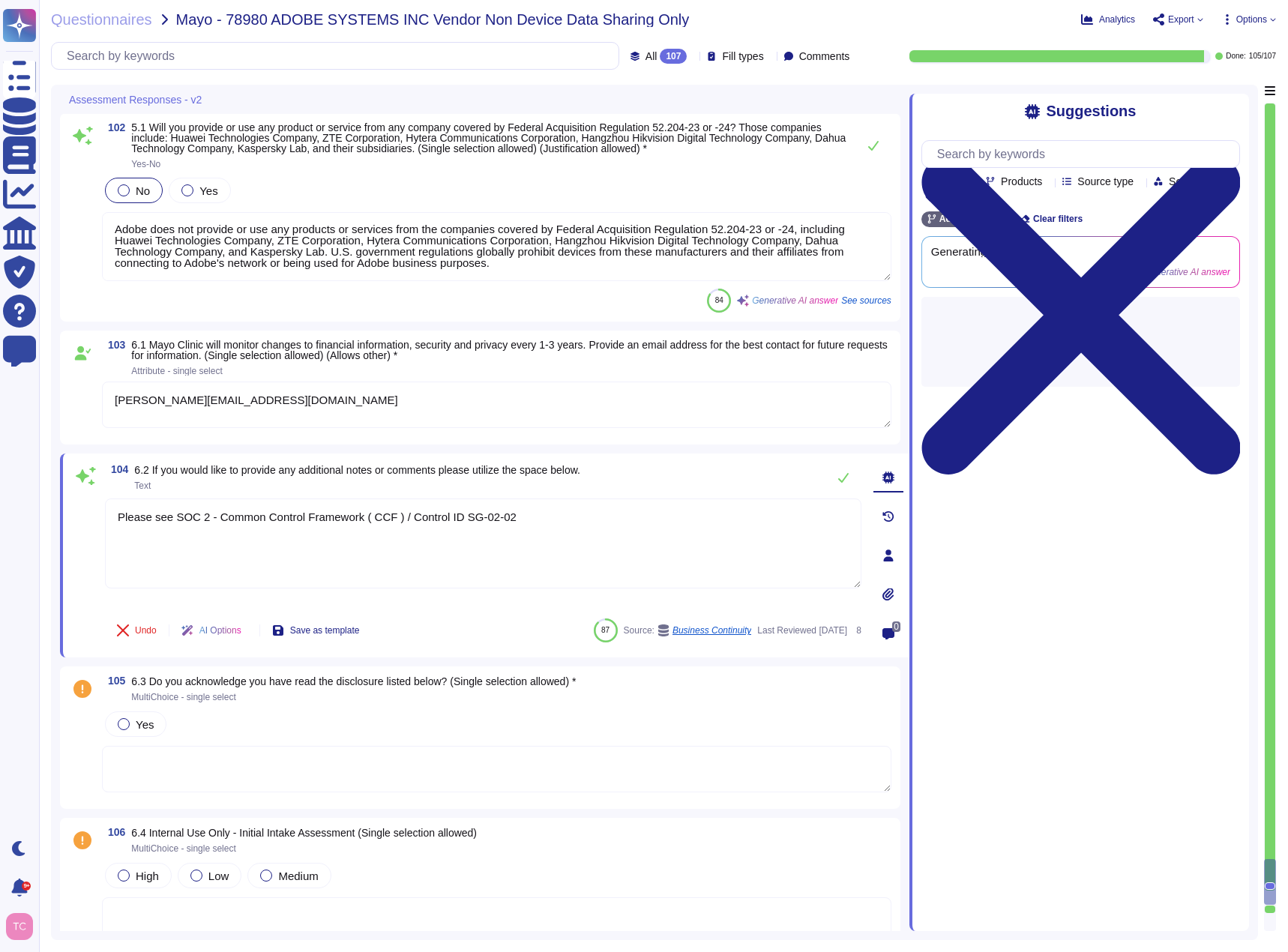
drag, startPoint x: 506, startPoint y: 519, endPoint x: 85, endPoint y: 509, distance: 421.1
click at [85, 509] on div "104 6.2 If you would like to provide any additional notes or comments please ut…" at bounding box center [466, 556] width 789 height 186
paste textarea "ADOBE CONFIDENTIAL THE ANSWERS PROVIDED BY ADOBE [OR ADOBE AFFILIATE, MARKETO/M…"
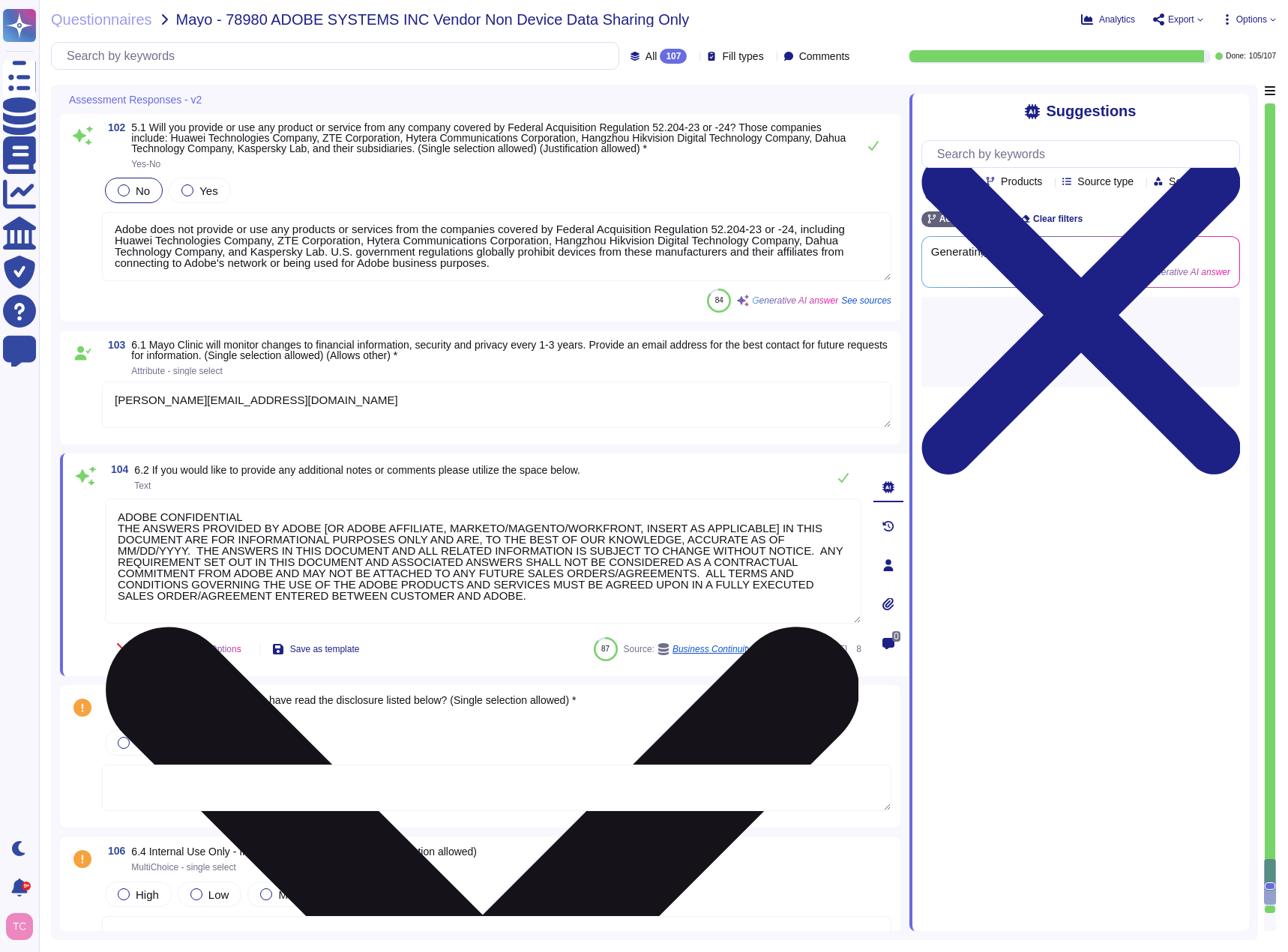
drag, startPoint x: 301, startPoint y: 527, endPoint x: 719, endPoint y: 529, distance: 418.0
click at [719, 529] on textarea "ADOBE CONFIDENTIAL THE ANSWERS PROVIDED BY ADOBE [OR ADOBE AFFILIATE, MARKETO/M…" at bounding box center [482, 561] width 756 height 125
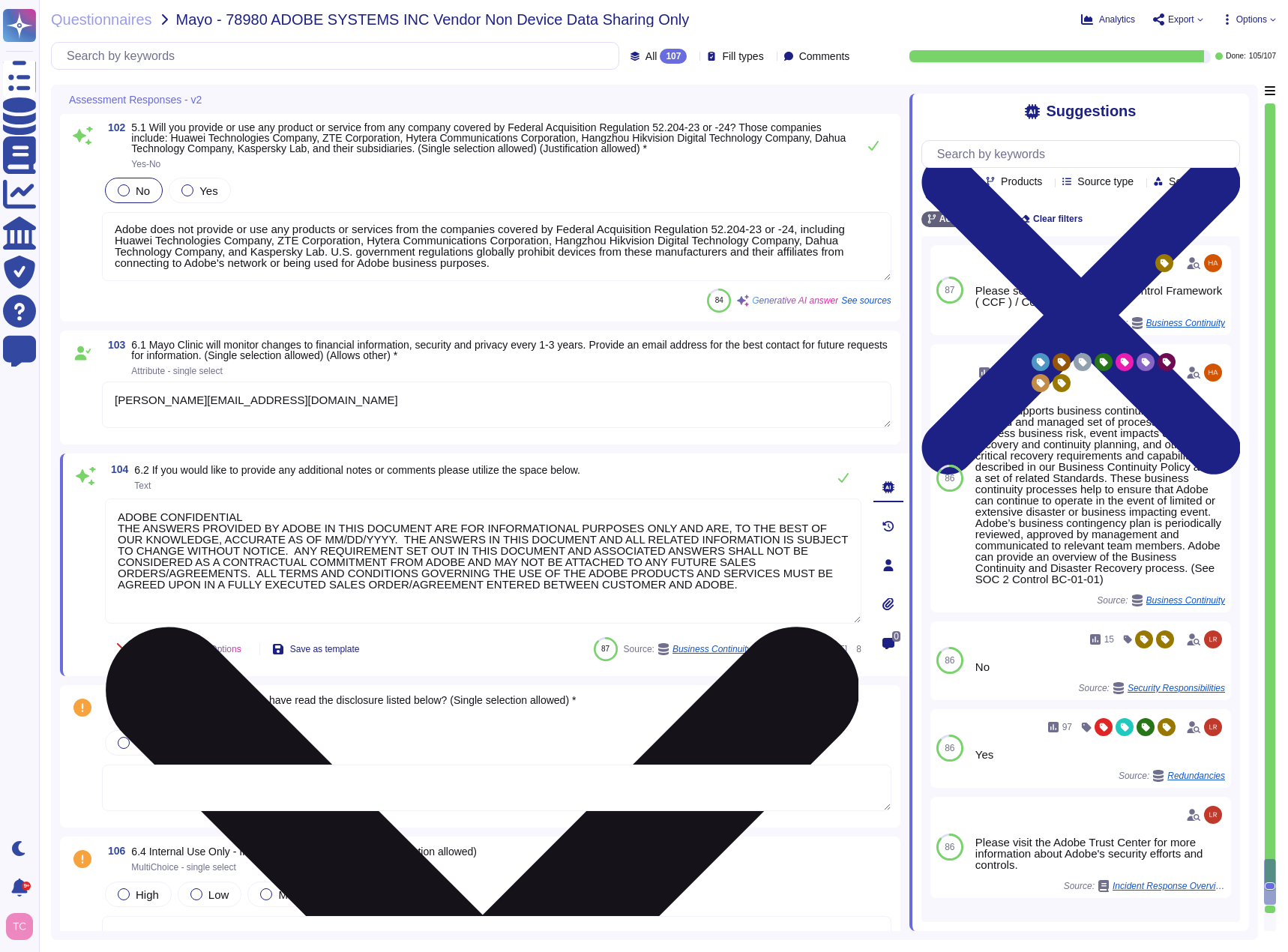
drag, startPoint x: 279, startPoint y: 536, endPoint x: 347, endPoint y: 538, distance: 68.0
click at [347, 538] on textarea "ADOBE CONFIDENTIAL THE ANSWERS PROVIDED BY ADOBE IN THIS DOCUMENT ARE FOR INFOR…" at bounding box center [482, 561] width 756 height 125
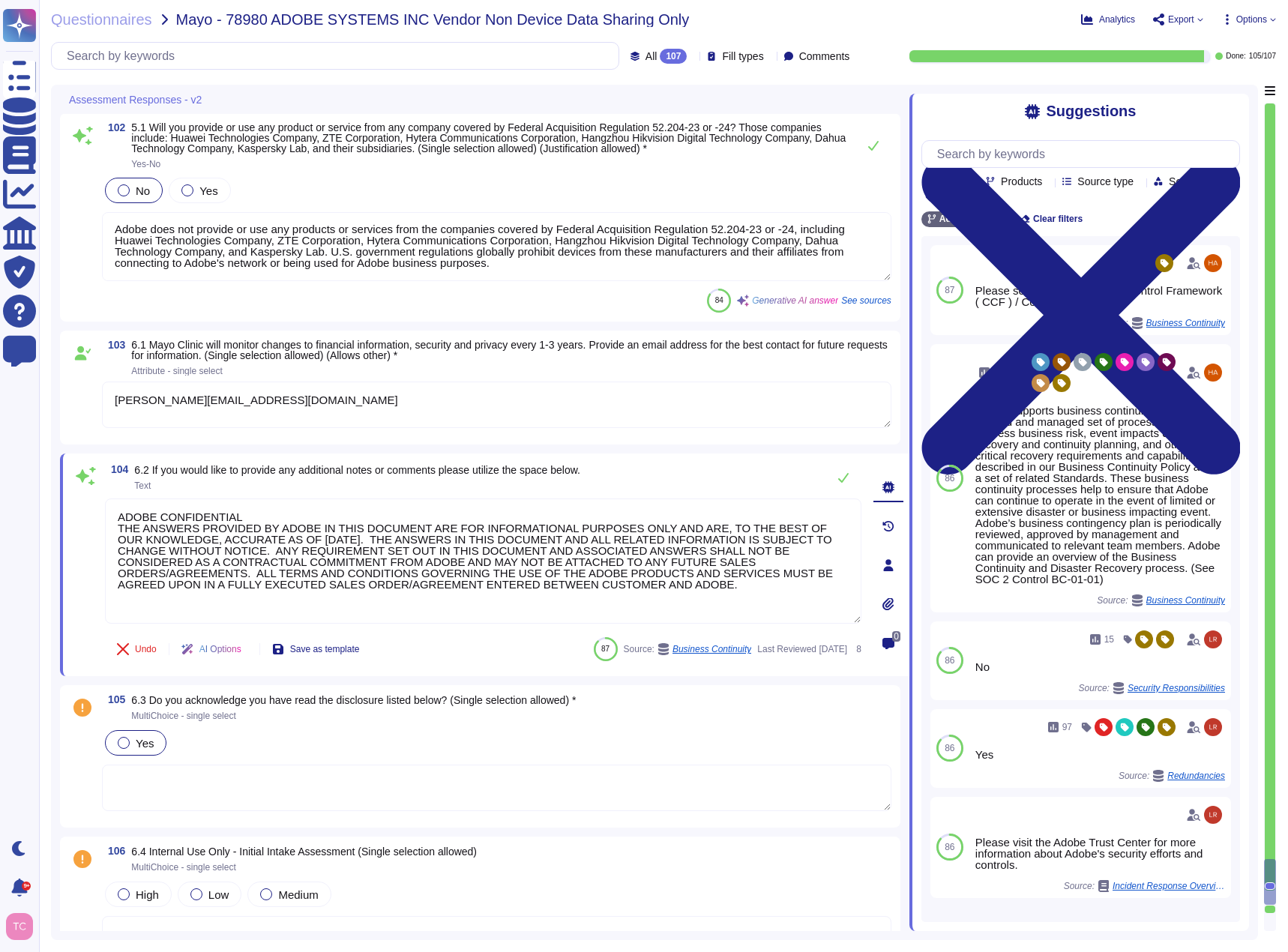
type textarea "ADOBE CONFIDENTIAL THE ANSWERS PROVIDED BY ADOBE IN THIS DOCUMENT ARE FOR INFOR…"
click at [121, 747] on div at bounding box center [124, 743] width 12 height 12
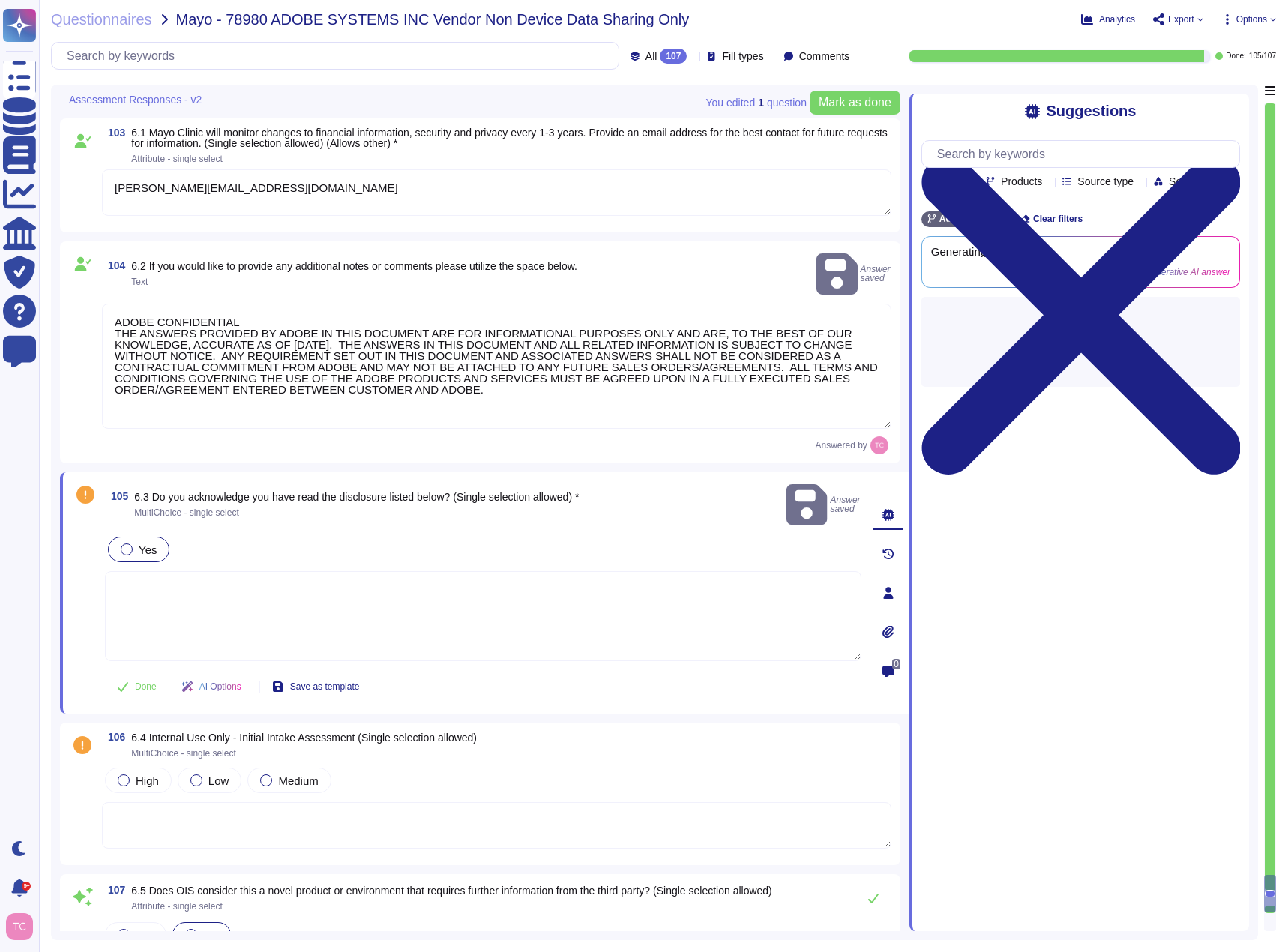
scroll to position [18261, 0]
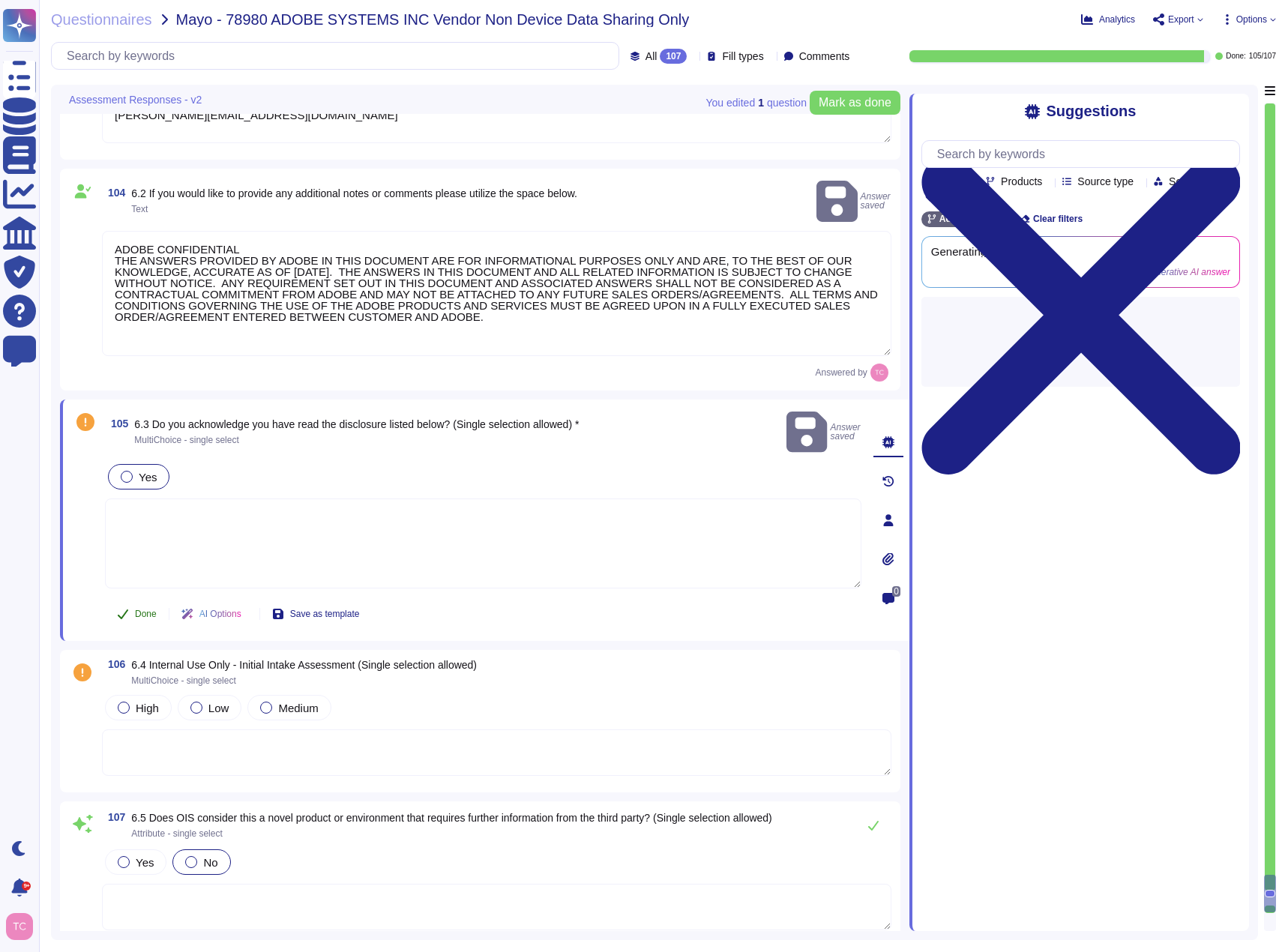
click at [139, 609] on span "Done" at bounding box center [145, 613] width 21 height 9
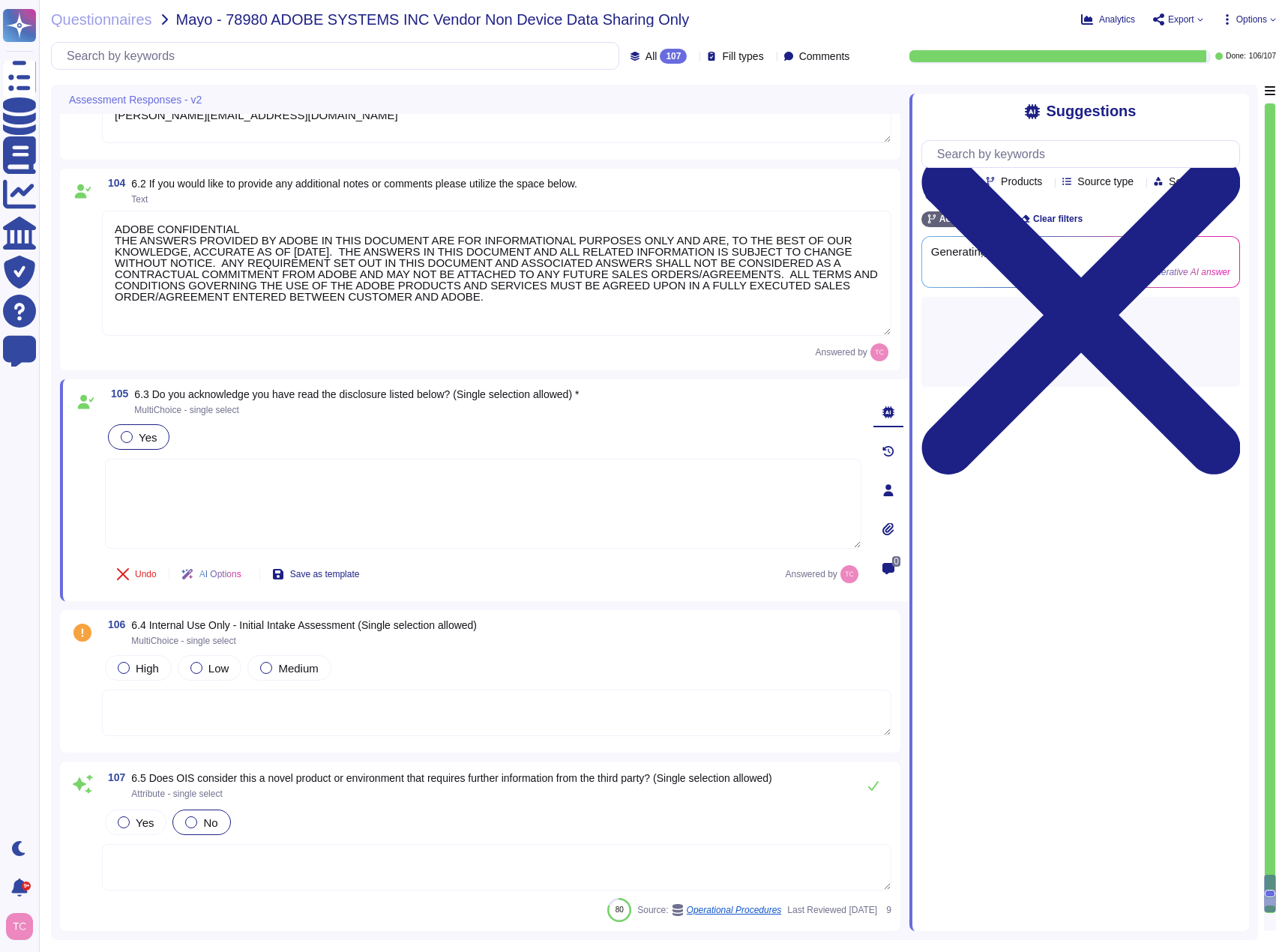
click at [208, 819] on span "No" at bounding box center [210, 822] width 15 height 13
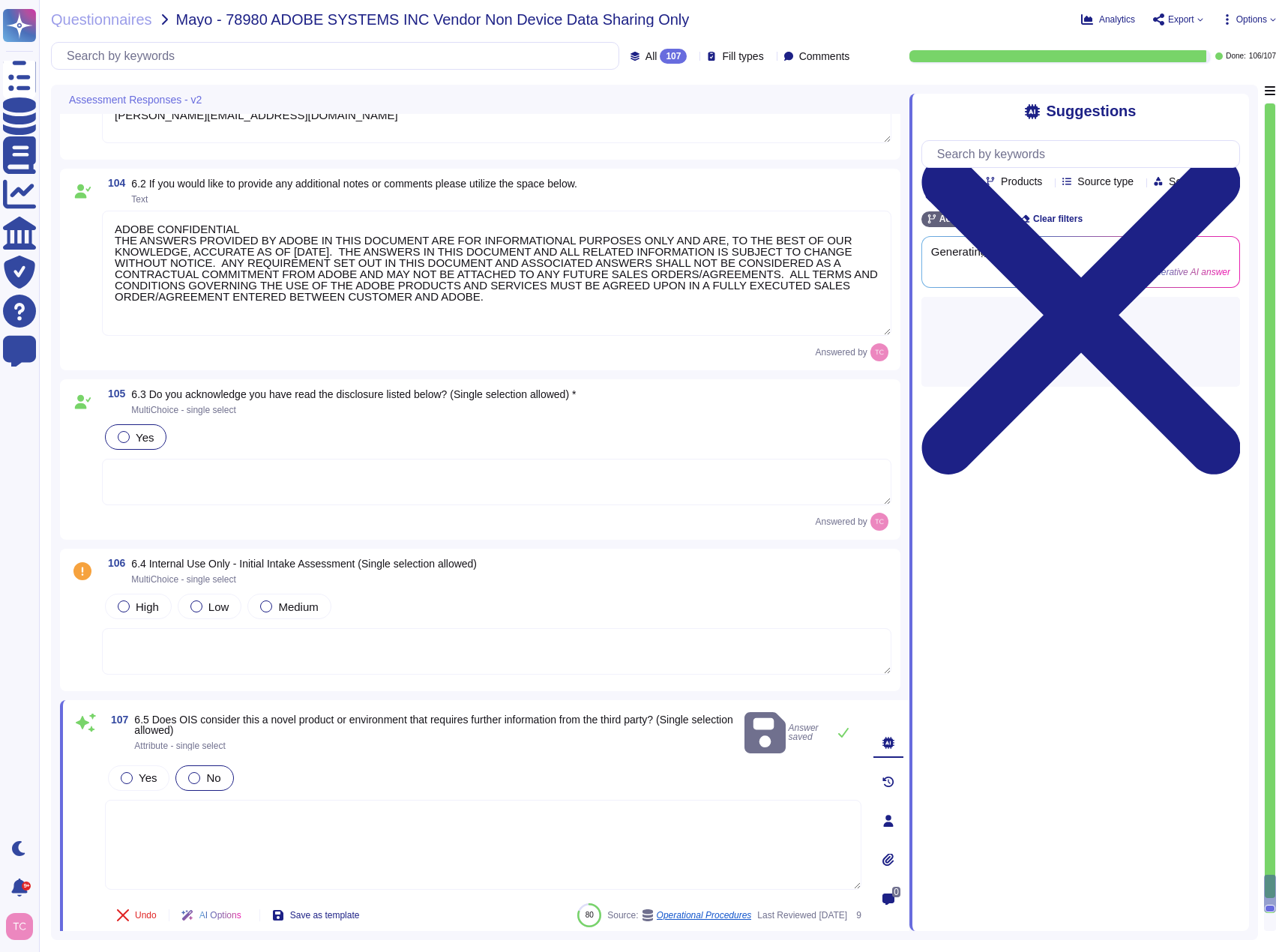
scroll to position [18256, 0]
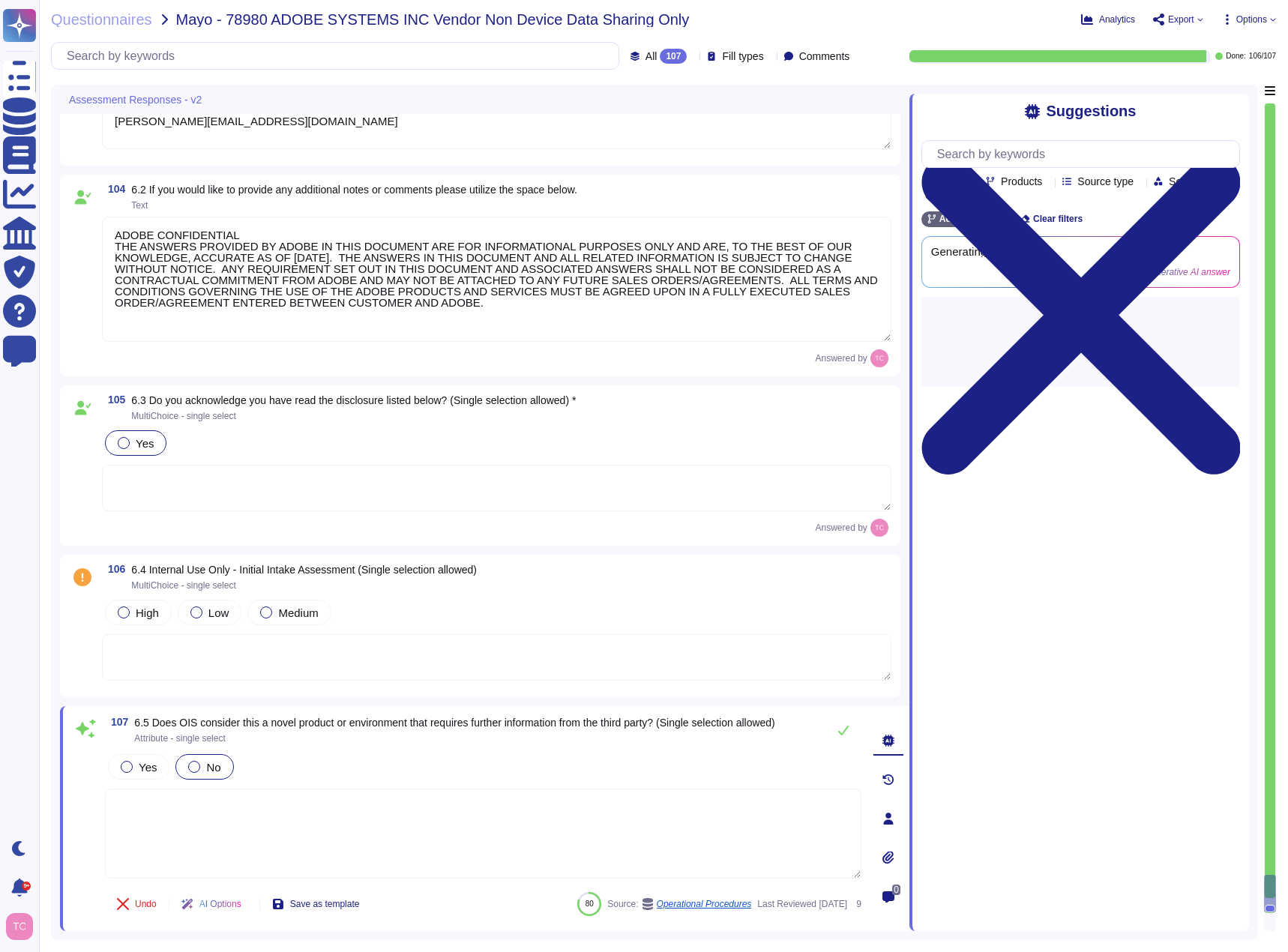
click at [1255, 18] on span "Options" at bounding box center [1251, 18] width 31 height 9
click at [1029, 29] on div "Questionnaires Mayo - 78980 ADOBE SYSTEMS INC Vendor Non Device Data Sharing On…" at bounding box center [662, 476] width 1248 height 952
click at [1186, 18] on span "Export" at bounding box center [1181, 18] width 26 height 9
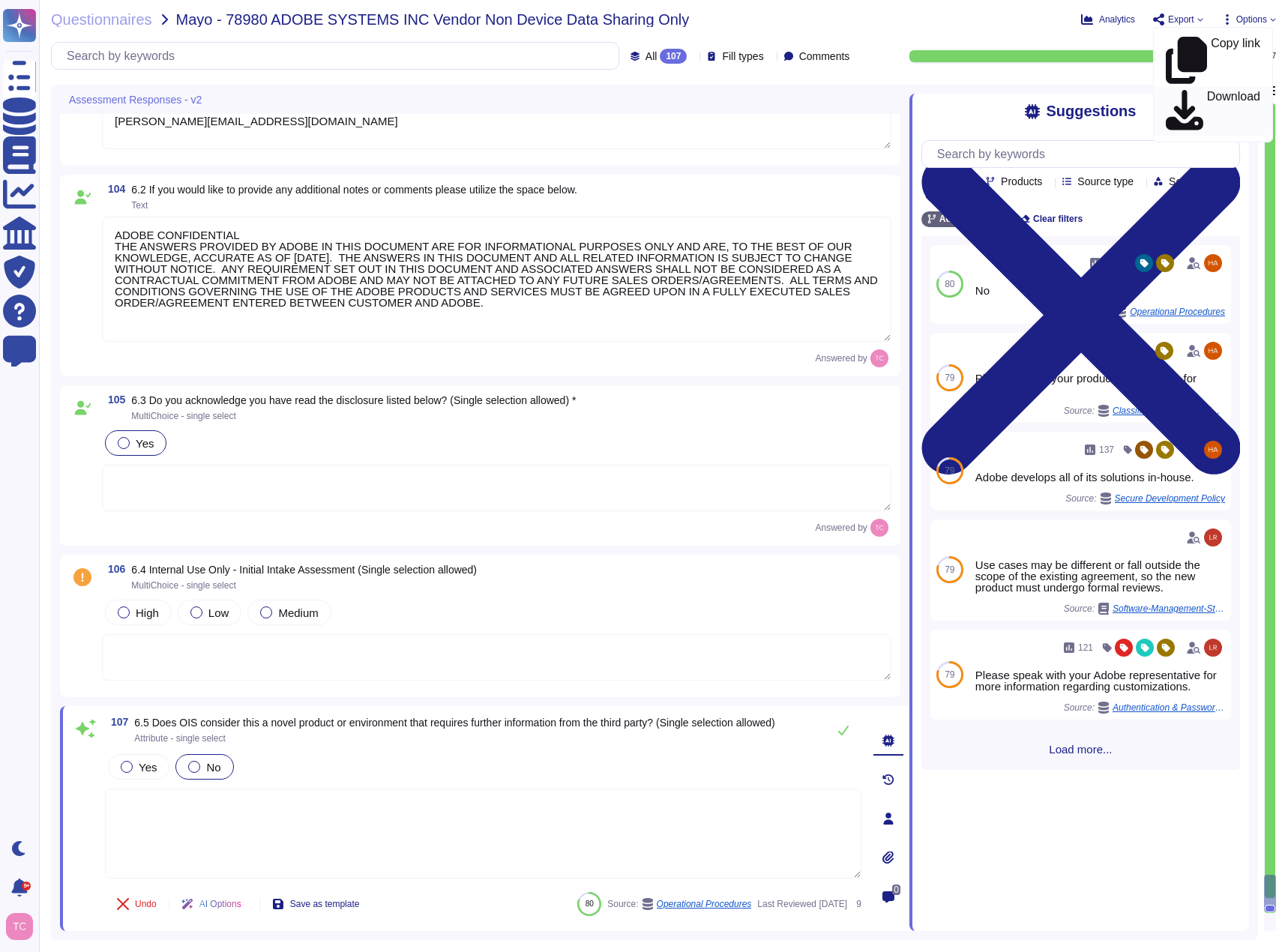
click at [1221, 91] on p "Download" at bounding box center [1233, 111] width 53 height 42
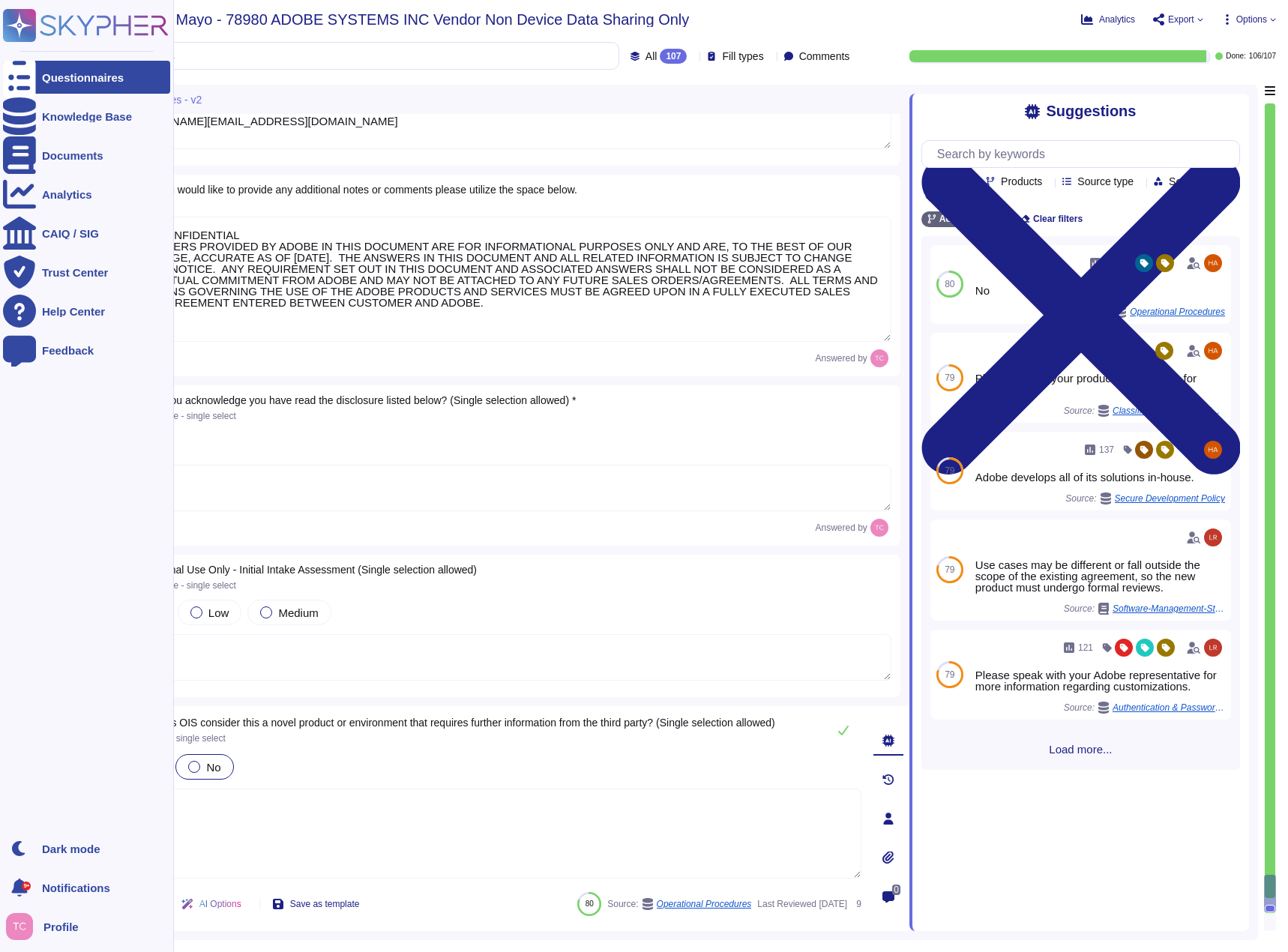
click at [12, 72] on icon at bounding box center [19, 77] width 33 height 45
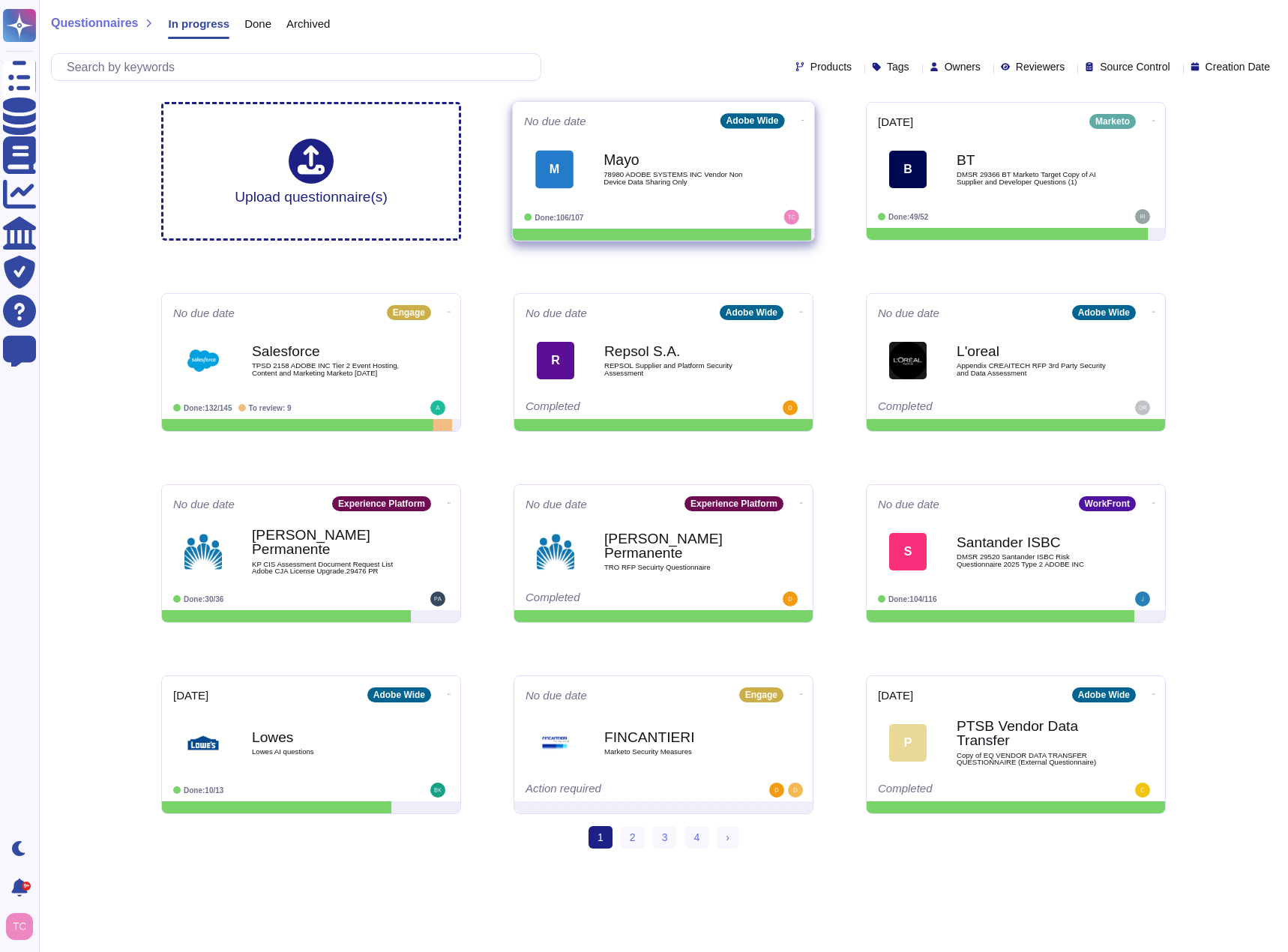
click at [801, 121] on icon at bounding box center [802, 120] width 3 height 4
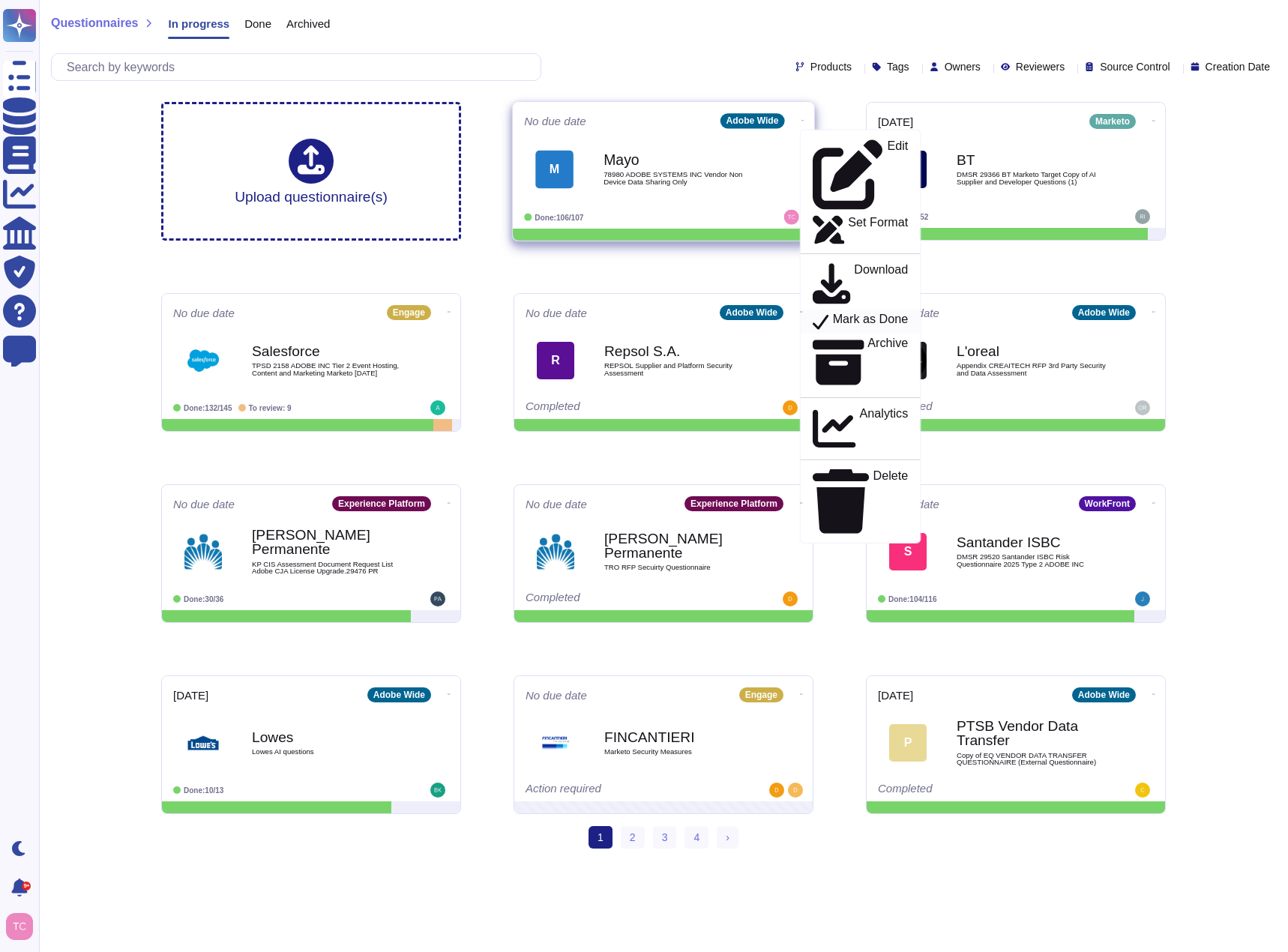
click at [864, 313] on p "Mark as Done" at bounding box center [871, 322] width 76 height 18
